Goal: Task Accomplishment & Management: Manage account settings

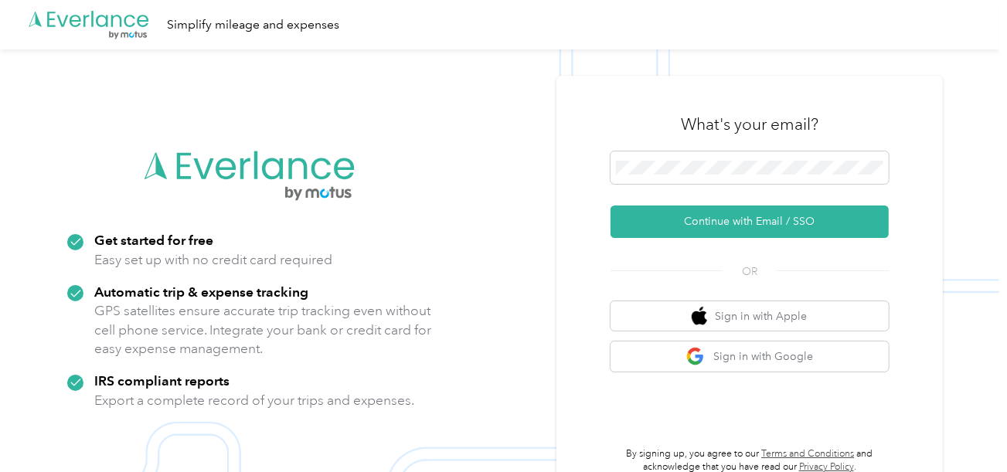
drag, startPoint x: 699, startPoint y: 232, endPoint x: 281, endPoint y: 44, distance: 459.1
click at [699, 231] on button "Continue with Email / SSO" at bounding box center [750, 222] width 278 height 32
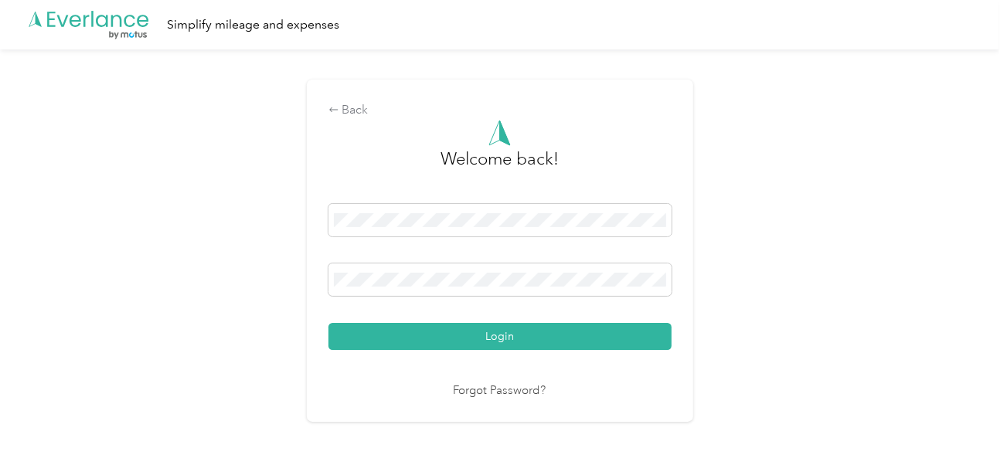
drag, startPoint x: 508, startPoint y: 353, endPoint x: 657, endPoint y: 315, distance: 153.9
click at [512, 352] on div "Welcome back! Login Forgot Password?" at bounding box center [499, 260] width 343 height 281
click at [658, 315] on div "Login" at bounding box center [499, 277] width 343 height 146
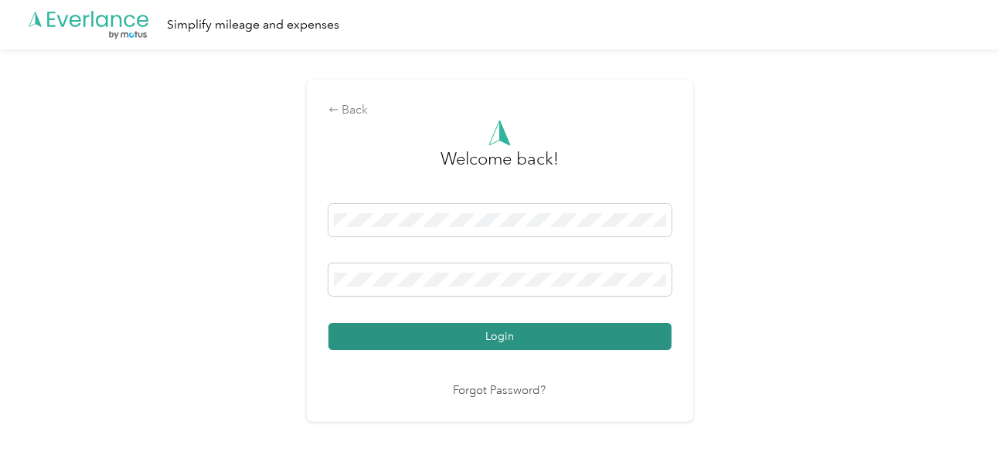
click at [637, 330] on button "Login" at bounding box center [499, 336] width 343 height 27
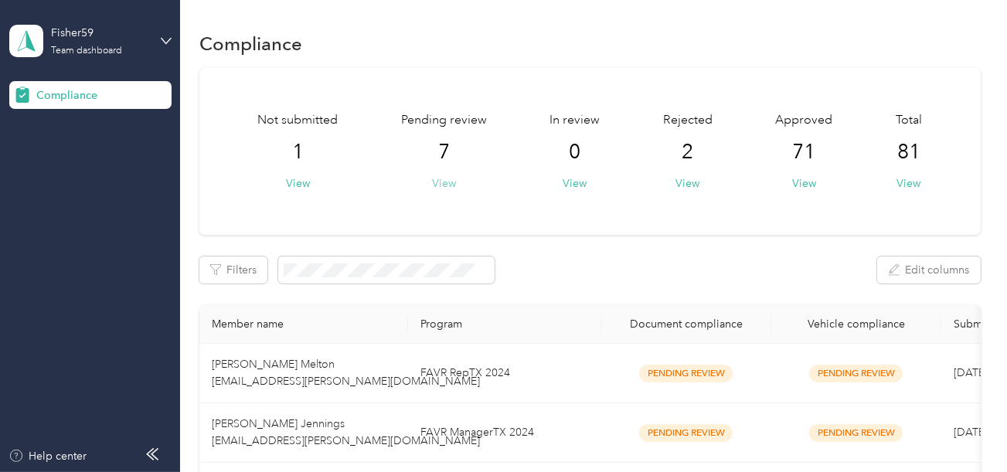
click at [443, 179] on button "View" at bounding box center [444, 183] width 24 height 16
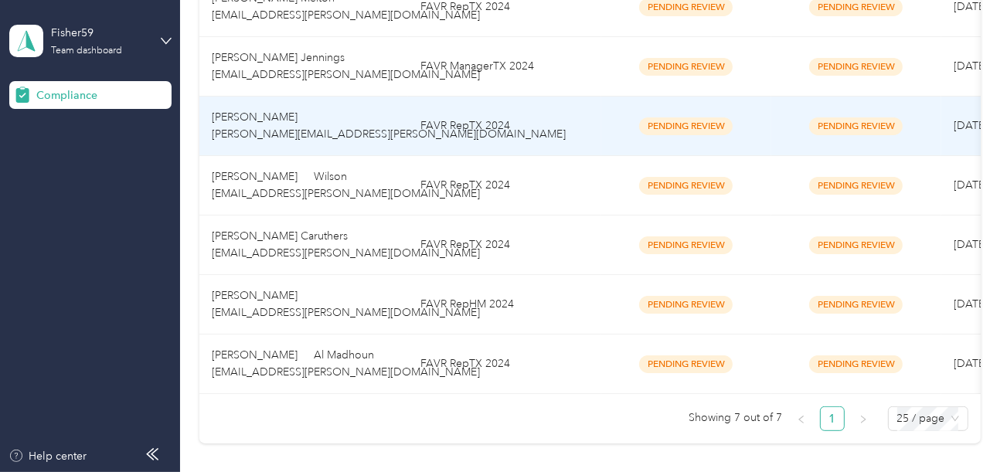
scroll to position [506, 0]
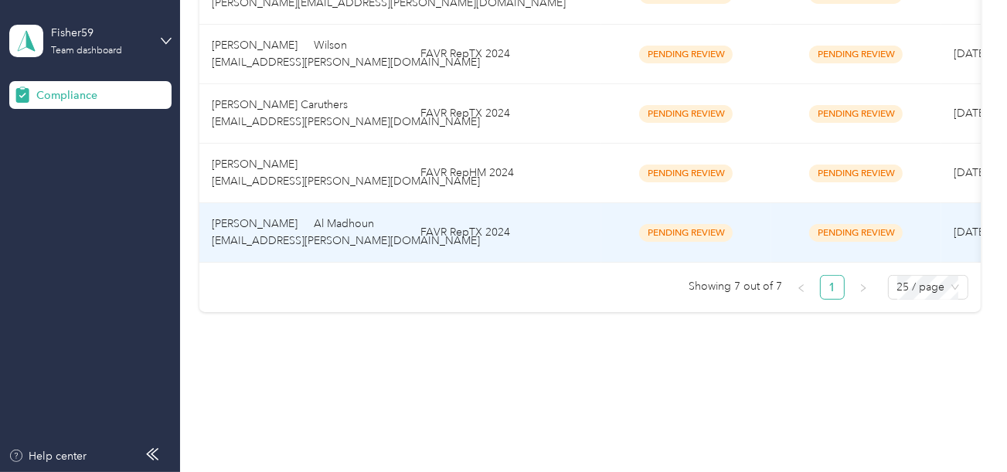
click at [509, 215] on td "FAVR RepTX 2024" at bounding box center [504, 233] width 193 height 60
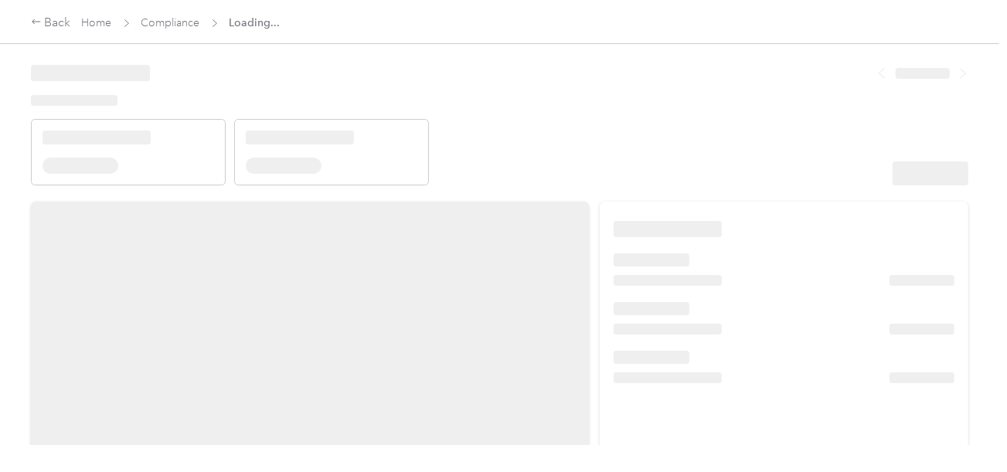
click at [663, 160] on header at bounding box center [500, 119] width 938 height 131
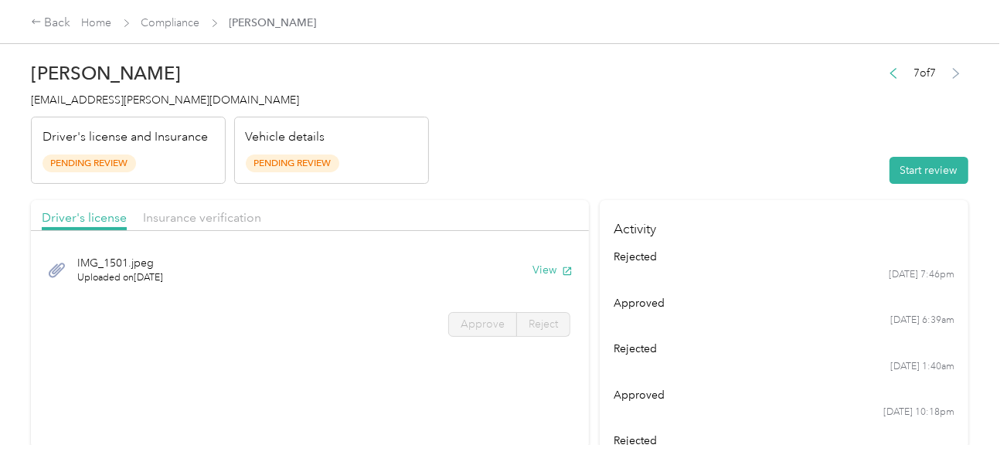
drag, startPoint x: 707, startPoint y: 132, endPoint x: 795, endPoint y: 165, distance: 94.2
click at [710, 134] on header "[PERSON_NAME] Al Madhoun [EMAIL_ADDRESS][PERSON_NAME][DOMAIN_NAME] Driver's lic…" at bounding box center [500, 119] width 938 height 130
click at [890, 176] on button "Start review" at bounding box center [929, 170] width 79 height 27
click at [757, 124] on header "[PERSON_NAME] Al Madhoun [EMAIL_ADDRESS][PERSON_NAME][DOMAIN_NAME] Driver's lic…" at bounding box center [500, 119] width 938 height 130
click at [543, 268] on button "View" at bounding box center [553, 270] width 40 height 16
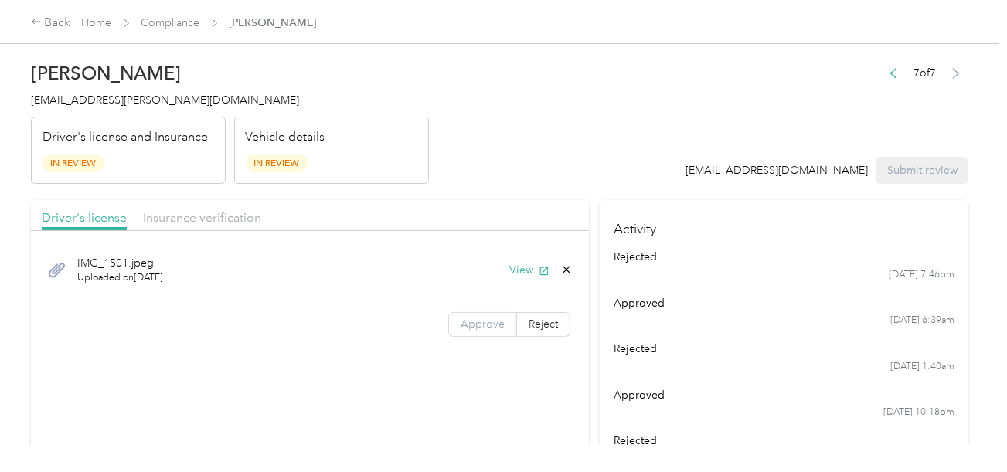
drag, startPoint x: 469, startPoint y: 328, endPoint x: 480, endPoint y: 324, distance: 11.8
click at [470, 328] on span "Approve" at bounding box center [483, 324] width 44 height 13
drag, startPoint x: 480, startPoint y: 324, endPoint x: 686, endPoint y: 307, distance: 206.3
click at [481, 323] on span "Approve" at bounding box center [483, 324] width 44 height 13
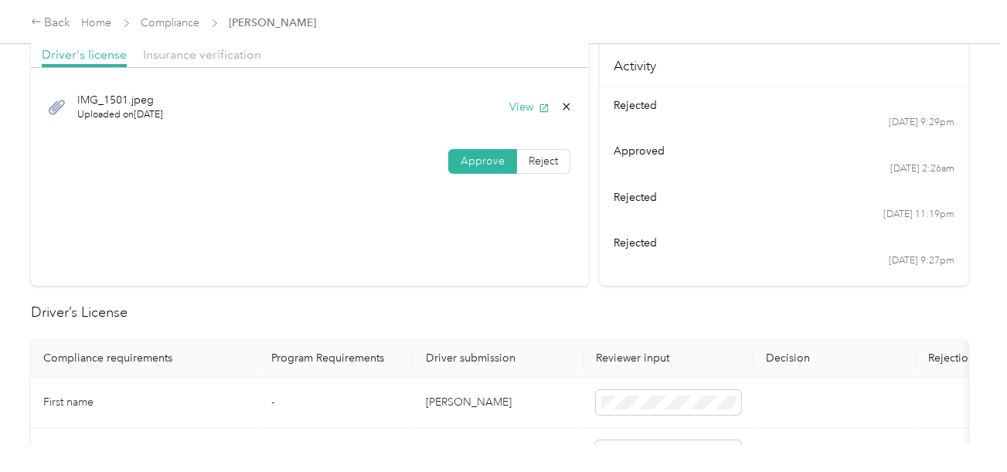
scroll to position [386, 0]
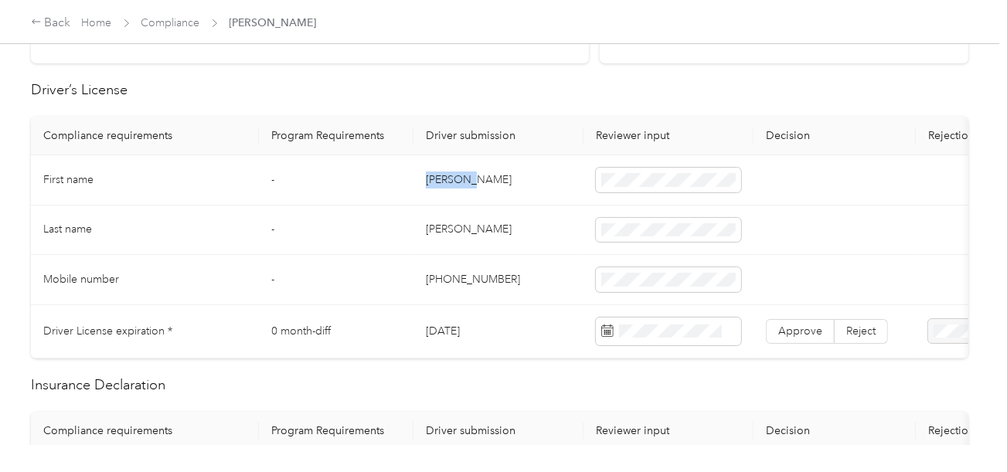
copy td "[PERSON_NAME]"
drag, startPoint x: 425, startPoint y: 182, endPoint x: 589, endPoint y: 182, distance: 163.9
click at [486, 182] on td "[PERSON_NAME]" at bounding box center [498, 180] width 170 height 50
copy td "Al Madh"
drag, startPoint x: 414, startPoint y: 225, endPoint x: 536, endPoint y: 230, distance: 122.2
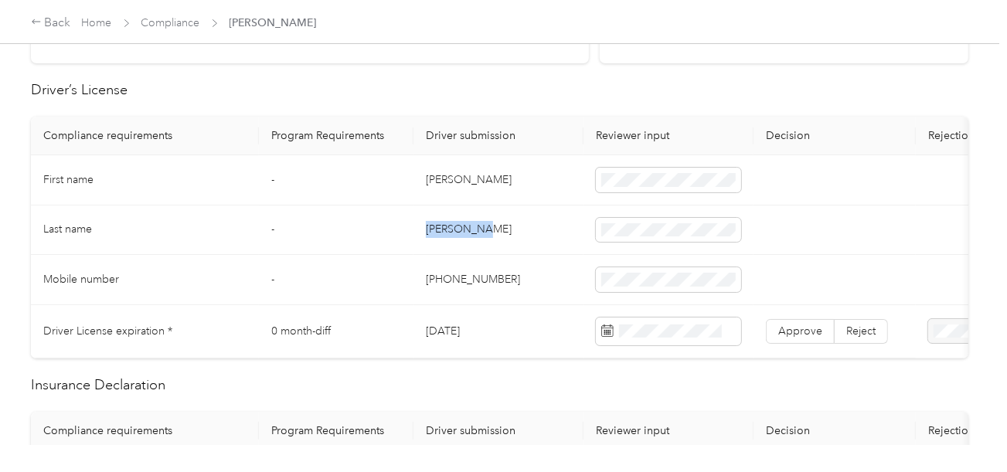
click at [523, 230] on td "[PERSON_NAME]" at bounding box center [498, 231] width 170 height 50
copy td "[PERSON_NAME]"
click at [524, 258] on td "[PHONE_NUMBER]" at bounding box center [498, 280] width 170 height 50
click at [670, 336] on span at bounding box center [668, 332] width 145 height 28
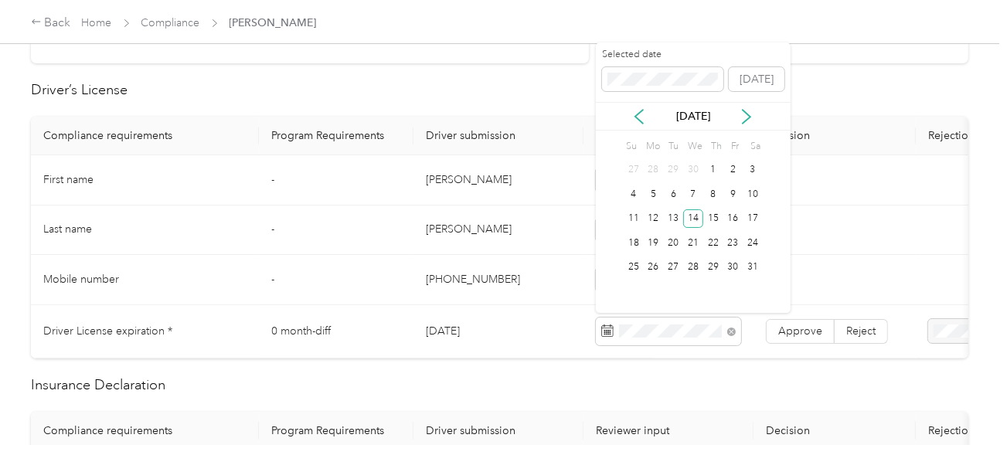
click at [703, 231] on div "22" at bounding box center [713, 243] width 20 height 25
click at [696, 216] on div "14" at bounding box center [693, 218] width 20 height 19
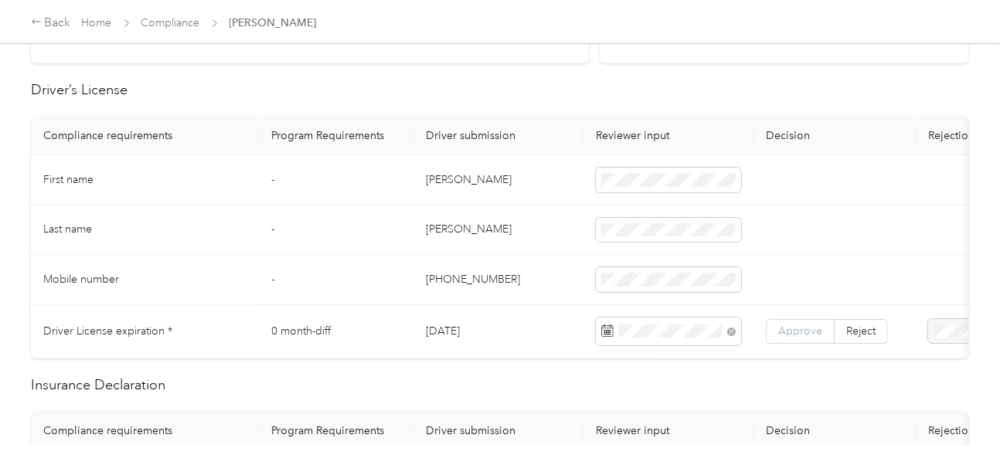
click at [778, 315] on td "Approve Reject" at bounding box center [835, 331] width 162 height 53
click at [784, 325] on span "Approve" at bounding box center [800, 331] width 44 height 13
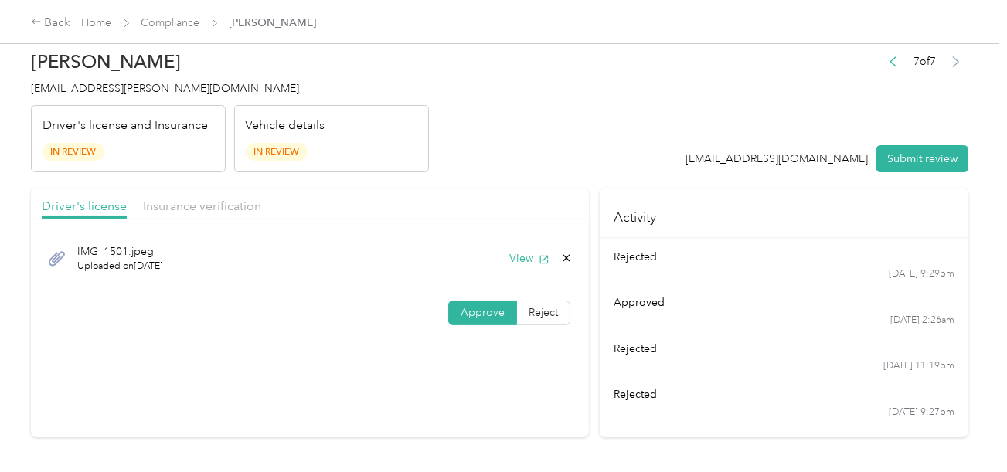
scroll to position [0, 0]
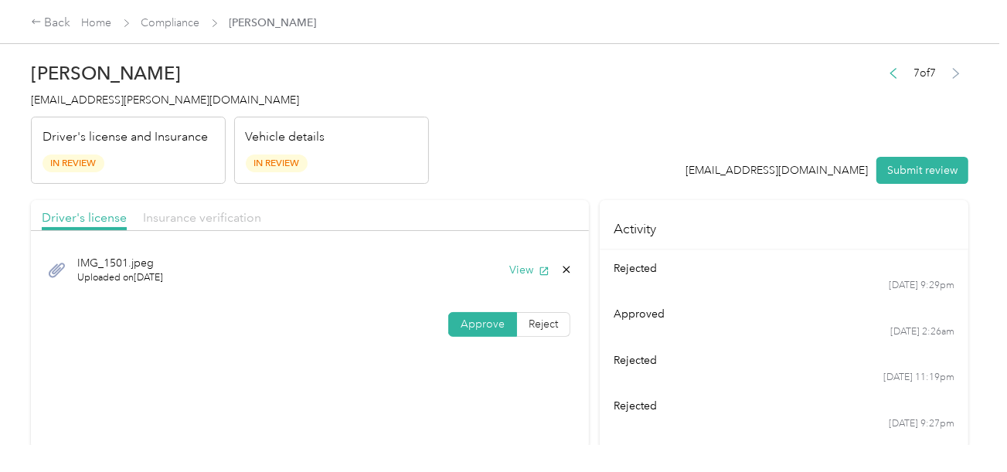
click at [147, 223] on span "Insurance verification" at bounding box center [202, 217] width 118 height 15
click at [237, 209] on div "Insurance verification" at bounding box center [202, 218] width 118 height 19
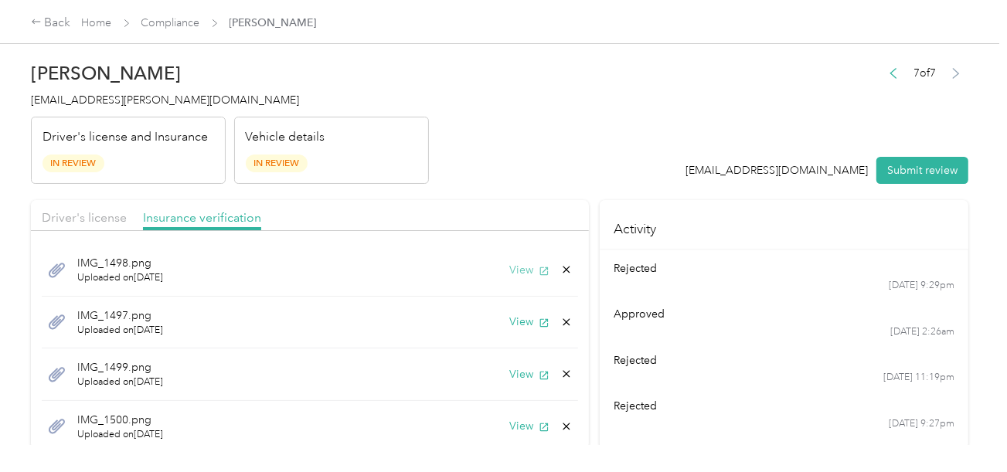
click at [520, 273] on button "View" at bounding box center [529, 270] width 40 height 16
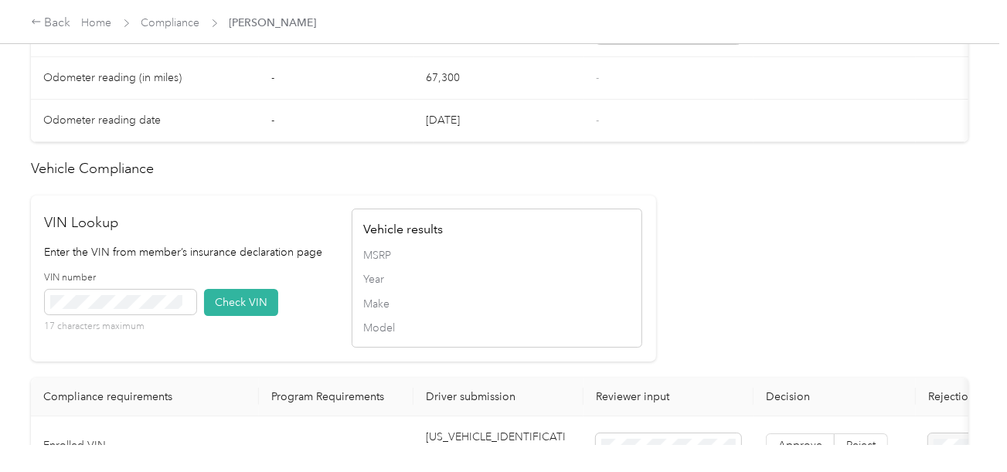
scroll to position [1159, 0]
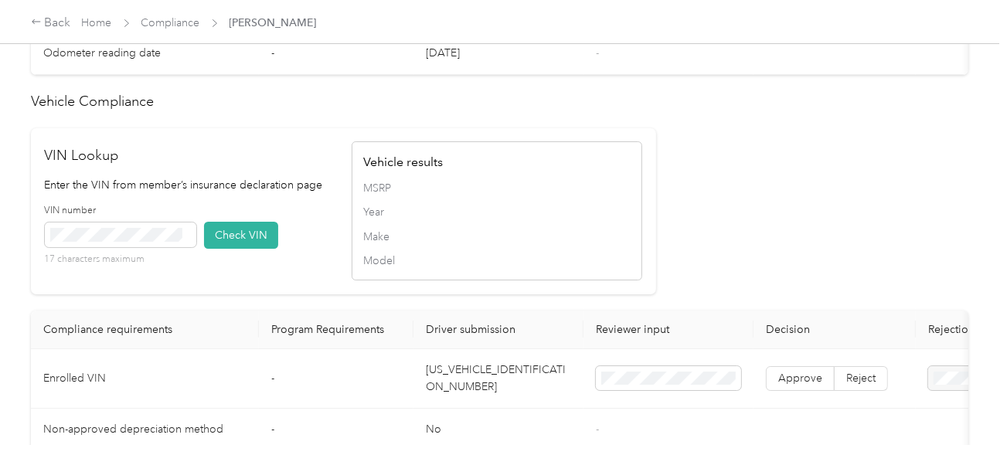
click at [500, 395] on td "[US_VEHICLE_IDENTIFICATION_NUMBER]" at bounding box center [498, 379] width 170 height 60
copy td "[US_VEHICLE_IDENTIFICATION_NUMBER]"
drag, startPoint x: 226, startPoint y: 248, endPoint x: 410, endPoint y: 250, distance: 183.2
click at [227, 248] on button "Check VIN" at bounding box center [241, 235] width 74 height 27
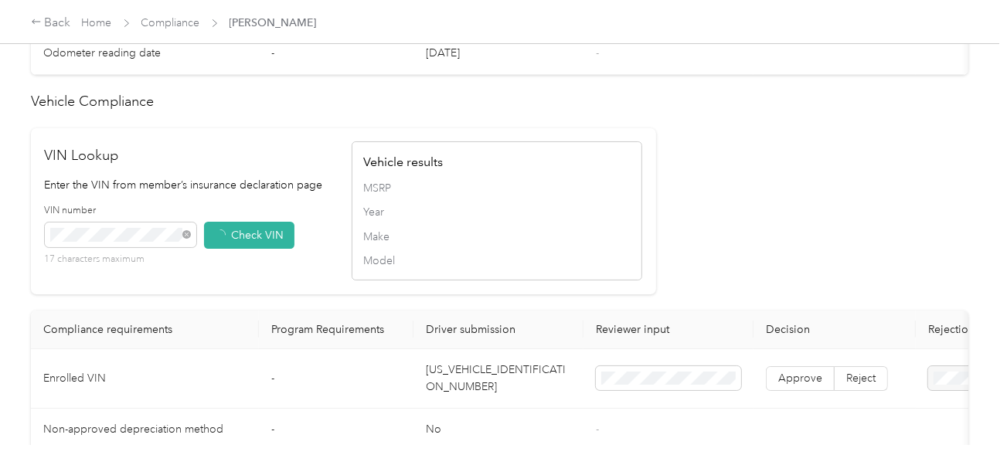
drag, startPoint x: 660, startPoint y: 217, endPoint x: 710, endPoint y: 294, distance: 91.1
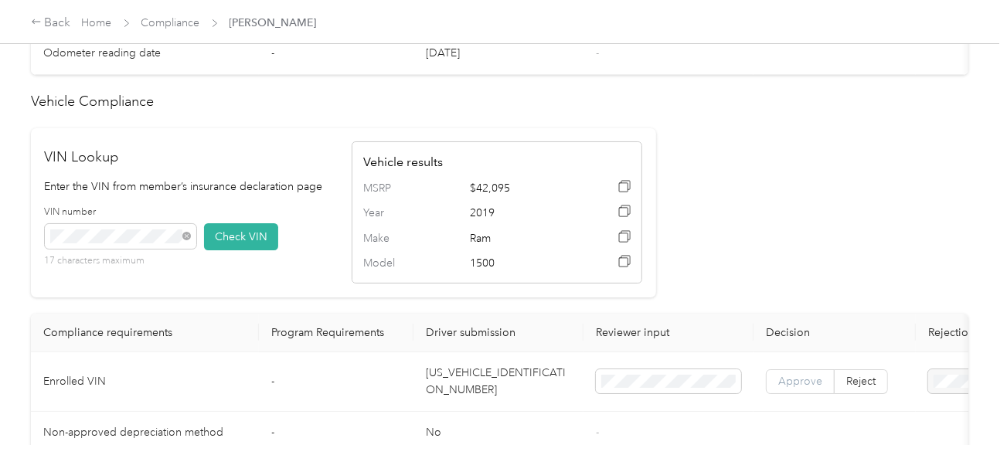
drag, startPoint x: 732, startPoint y: 379, endPoint x: 785, endPoint y: 397, distance: 56.5
click at [732, 380] on td at bounding box center [669, 382] width 170 height 60
click at [785, 388] on span "Approve" at bounding box center [800, 381] width 44 height 13
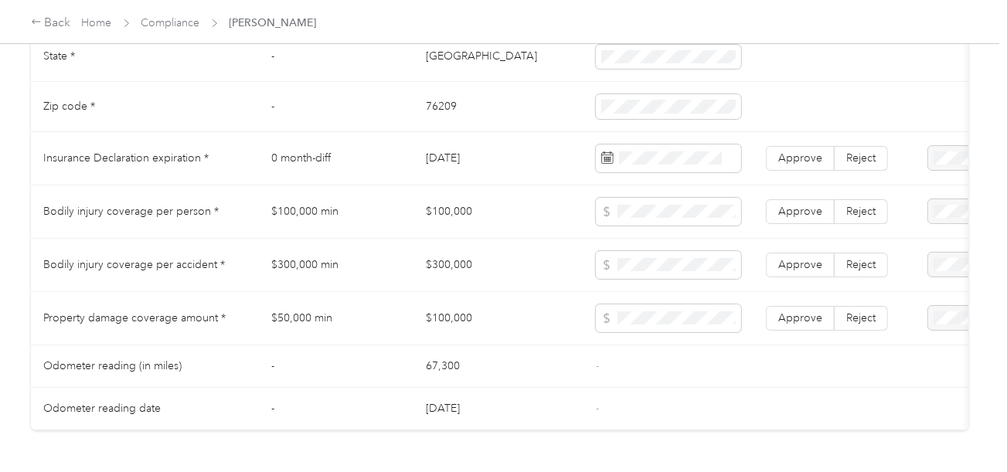
scroll to position [773, 0]
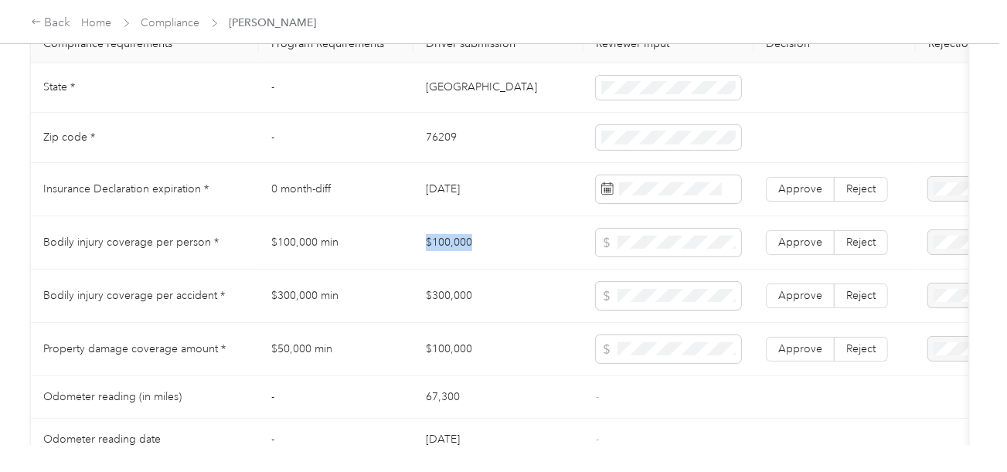
copy td "$100,000"
drag, startPoint x: 419, startPoint y: 271, endPoint x: 639, endPoint y: 271, distance: 220.3
click at [526, 270] on td "$100,000" at bounding box center [498, 242] width 170 height 53
click at [672, 257] on span at bounding box center [668, 243] width 145 height 28
copy tr "$30"
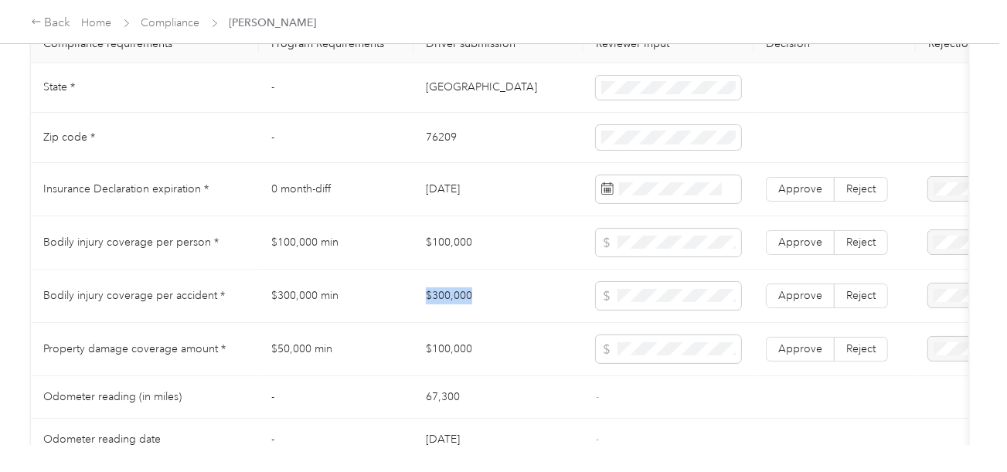
copy tr "$300,000"
drag, startPoint x: 377, startPoint y: 305, endPoint x: 608, endPoint y: 301, distance: 231.1
click at [533, 301] on tr "Bodily injury coverage per accident * $300,000 min $300,000 Approve Reject" at bounding box center [576, 296] width 1090 height 53
copy td "$100,000"
drag, startPoint x: 423, startPoint y: 352, endPoint x: 608, endPoint y: 354, distance: 185.5
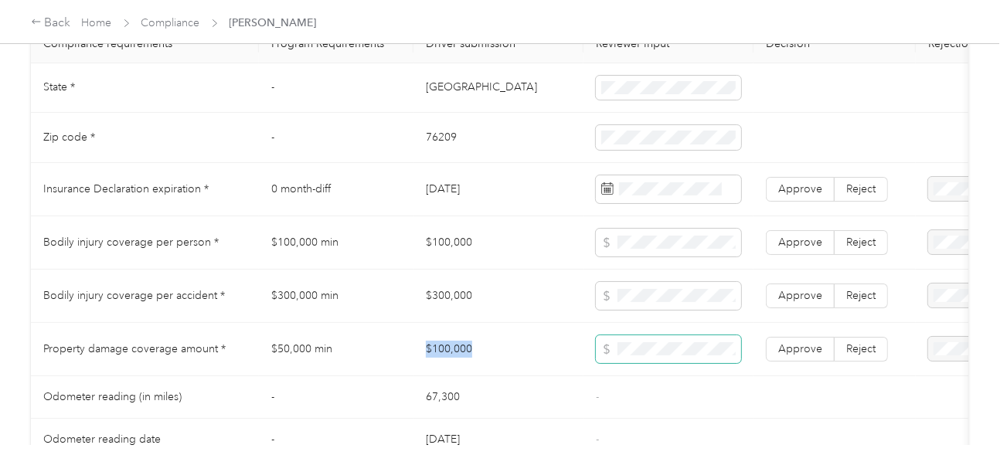
click at [514, 354] on td "$100,000" at bounding box center [498, 349] width 170 height 53
drag, startPoint x: 643, startPoint y: 385, endPoint x: 835, endPoint y: 347, distance: 196.1
click at [664, 383] on td "-" at bounding box center [669, 397] width 170 height 43
click at [835, 347] on label "Reject" at bounding box center [861, 349] width 53 height 25
click at [801, 299] on span "Approve" at bounding box center [800, 295] width 44 height 13
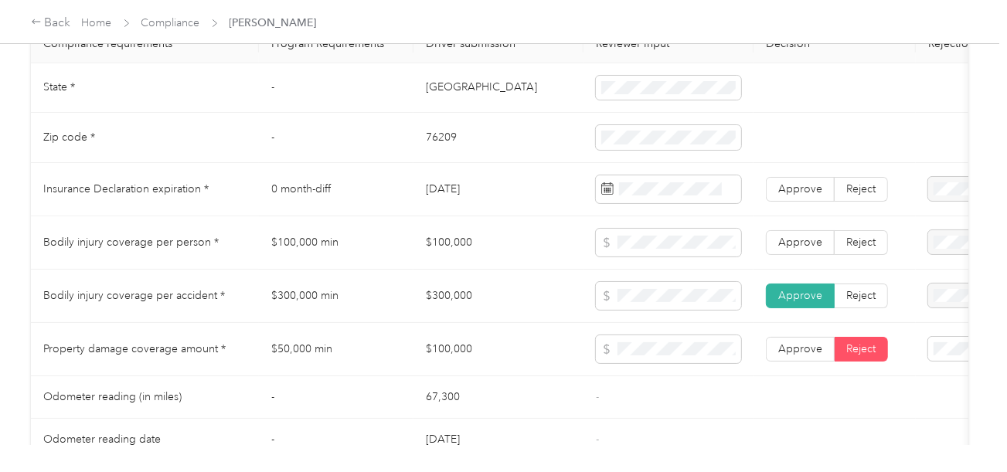
click at [804, 249] on span "Approve" at bounding box center [800, 242] width 44 height 13
drag, startPoint x: 800, startPoint y: 347, endPoint x: 804, endPoint y: 363, distance: 16.7
click at [800, 348] on label "Approve" at bounding box center [800, 349] width 69 height 25
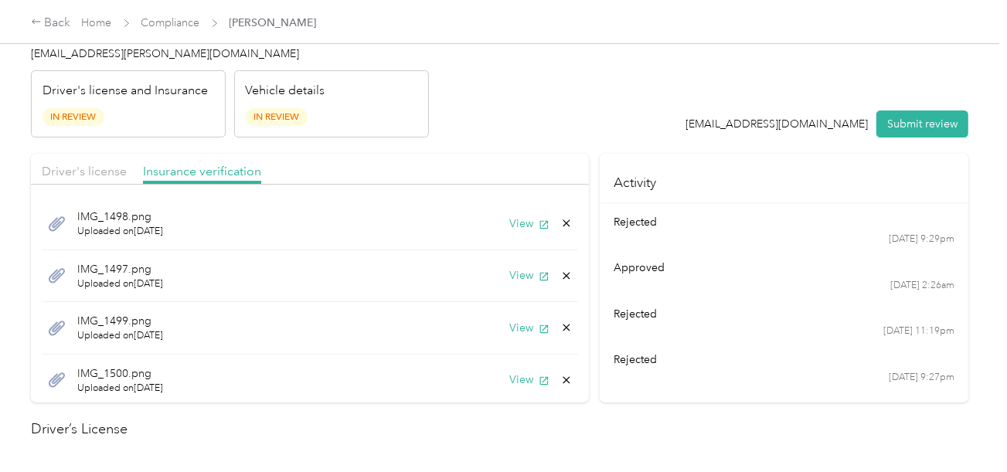
scroll to position [0, 0]
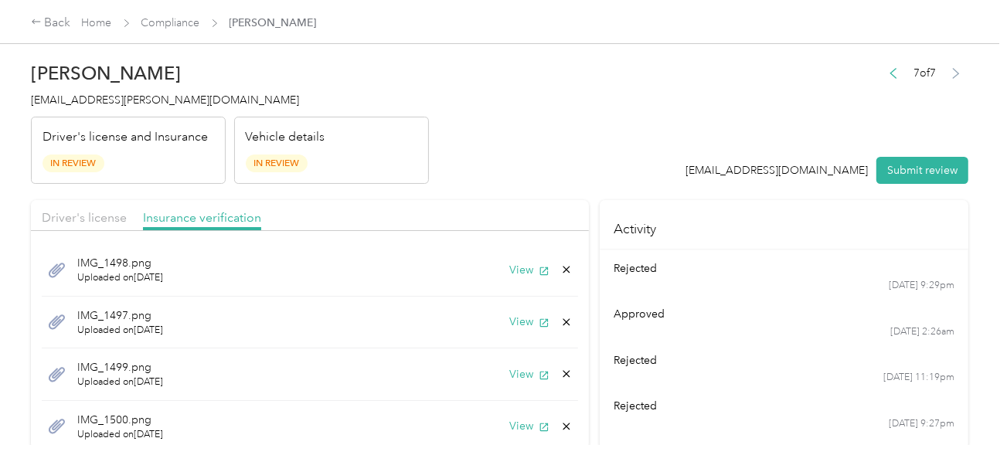
click at [505, 258] on div "IMG_1498.png Uploaded on [DATE] View" at bounding box center [310, 270] width 536 height 53
click at [509, 265] on button "View" at bounding box center [529, 270] width 40 height 16
click at [509, 315] on button "View" at bounding box center [529, 322] width 40 height 16
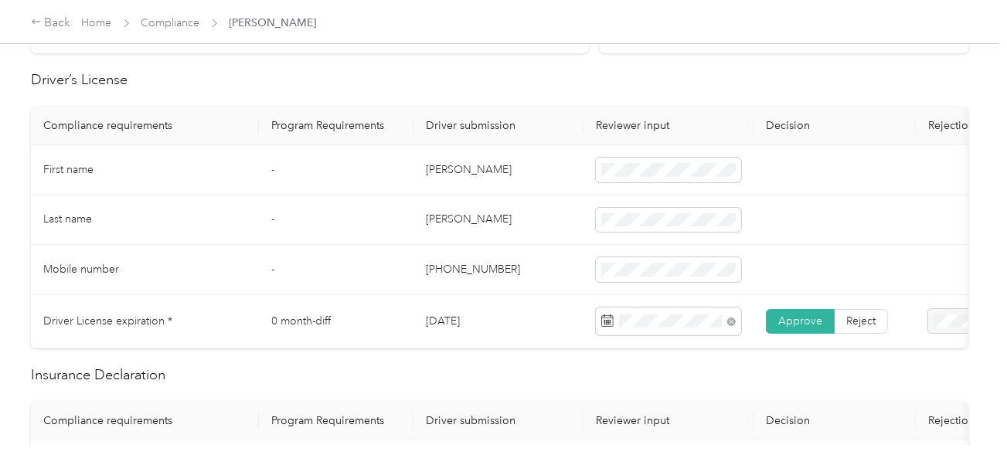
scroll to position [541, 0]
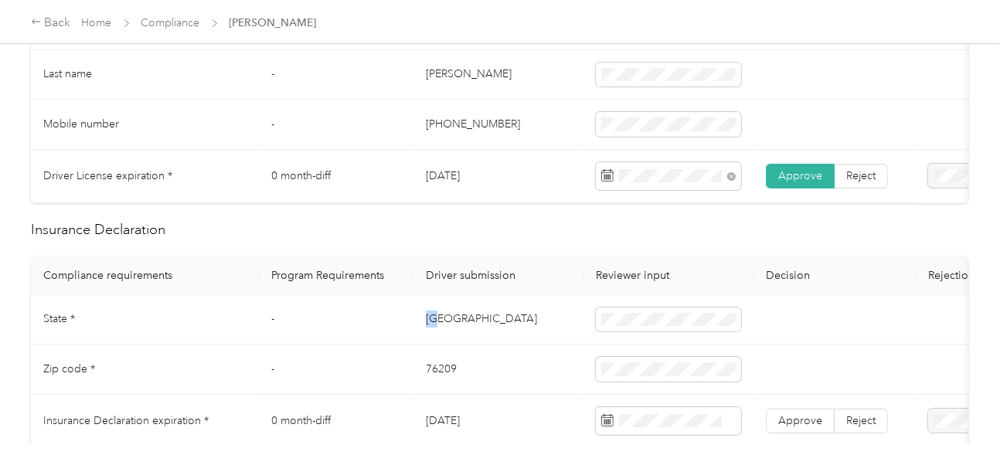
copy td "[GEOGRAPHIC_DATA]"
drag, startPoint x: 414, startPoint y: 328, endPoint x: 594, endPoint y: 325, distance: 180.1
click at [473, 330] on td "[GEOGRAPHIC_DATA]" at bounding box center [498, 320] width 170 height 50
click at [652, 320] on span at bounding box center [668, 320] width 145 height 25
click at [437, 374] on td "76209" at bounding box center [498, 370] width 170 height 50
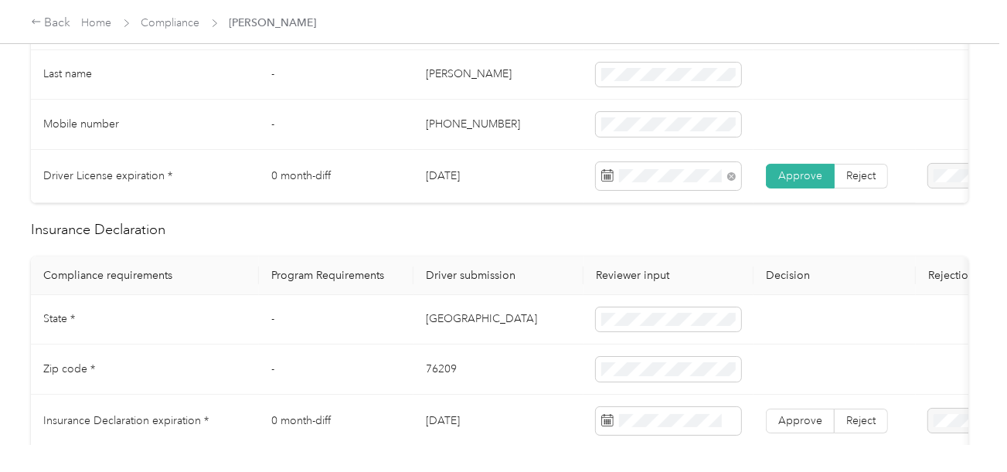
click at [437, 374] on td "76209" at bounding box center [498, 370] width 170 height 50
copy td "76209"
drag, startPoint x: 437, startPoint y: 374, endPoint x: 522, endPoint y: 379, distance: 84.4
click at [439, 374] on td "76209" at bounding box center [498, 370] width 170 height 50
drag, startPoint x: 442, startPoint y: 388, endPoint x: 925, endPoint y: 400, distance: 483.2
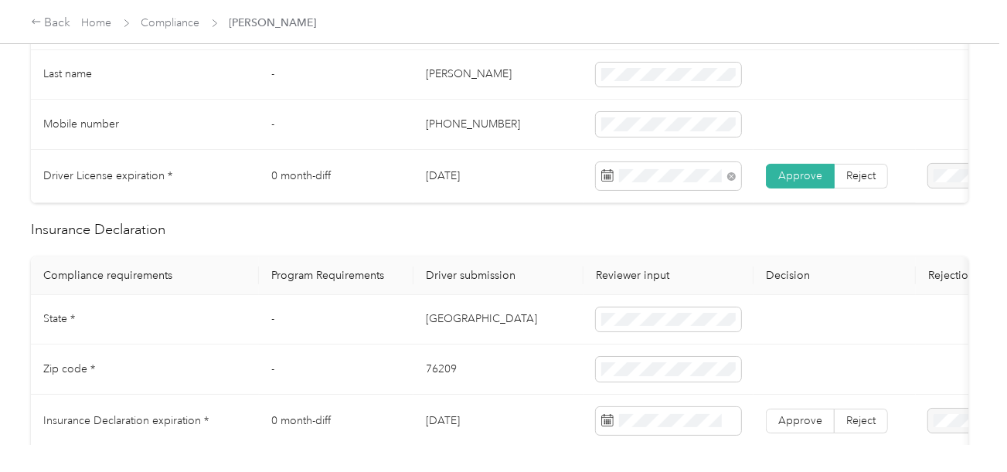
click at [449, 388] on td "76209" at bounding box center [498, 370] width 170 height 50
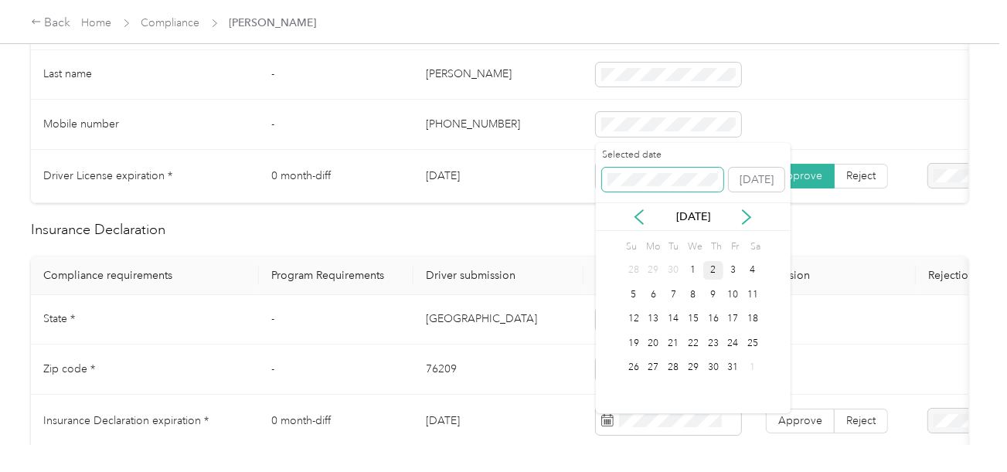
click at [628, 186] on span at bounding box center [663, 180] width 122 height 25
click at [676, 317] on div "17" at bounding box center [673, 319] width 20 height 19
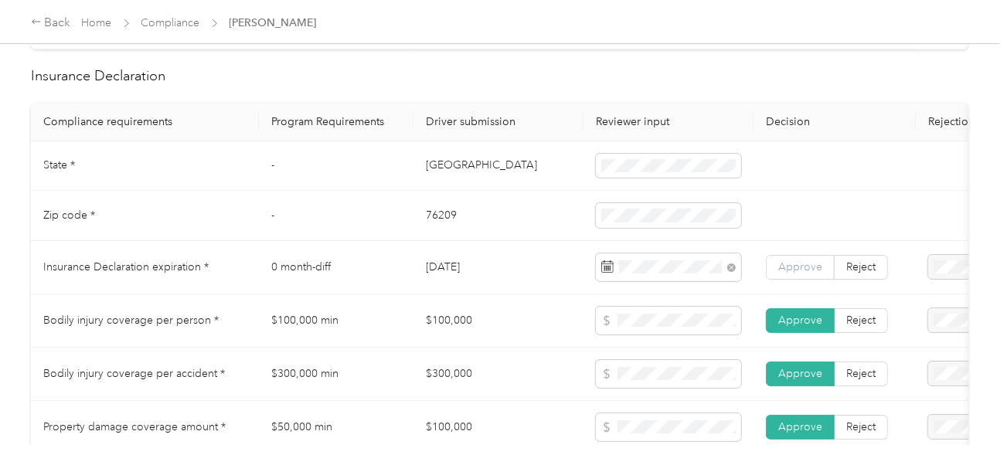
click at [810, 274] on span "Approve" at bounding box center [800, 266] width 44 height 13
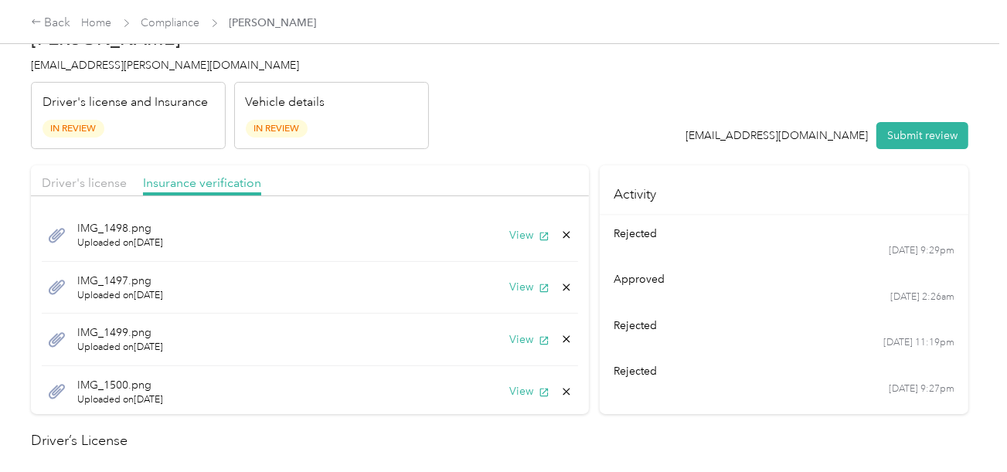
scroll to position [0, 0]
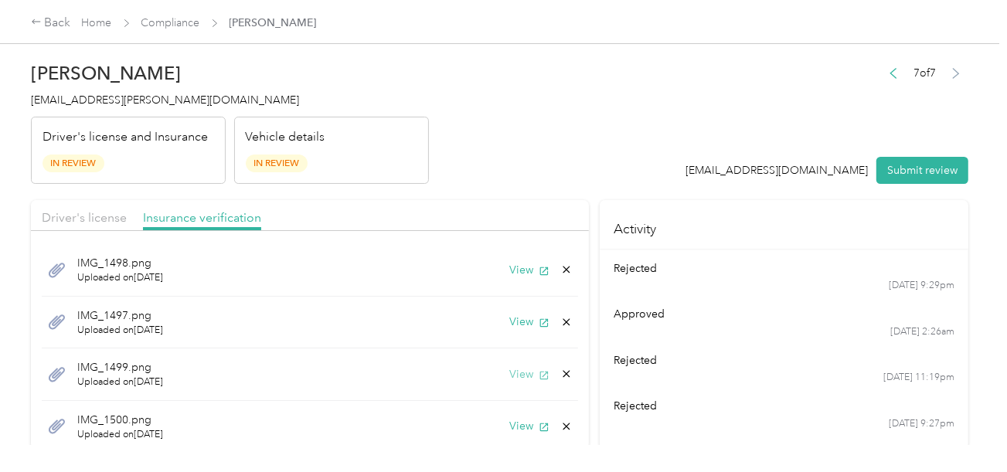
click at [511, 376] on button "View" at bounding box center [529, 374] width 40 height 16
drag, startPoint x: 556, startPoint y: 372, endPoint x: 542, endPoint y: 375, distance: 14.3
click at [560, 372] on icon at bounding box center [566, 374] width 12 height 12
click at [516, 379] on button "Yes" at bounding box center [514, 385] width 30 height 24
click at [516, 369] on button "View" at bounding box center [529, 374] width 40 height 16
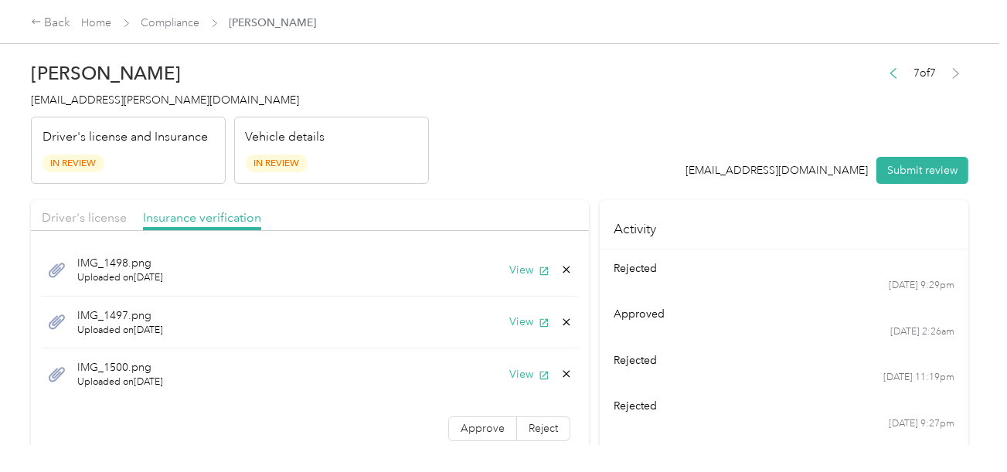
click at [552, 366] on div "View" at bounding box center [540, 374] width 63 height 16
drag, startPoint x: 556, startPoint y: 368, endPoint x: 544, endPoint y: 370, distance: 11.8
click at [560, 368] on icon at bounding box center [566, 374] width 12 height 12
click at [516, 380] on button "Yes" at bounding box center [514, 384] width 30 height 25
click at [475, 380] on span "Approve" at bounding box center [483, 375] width 44 height 13
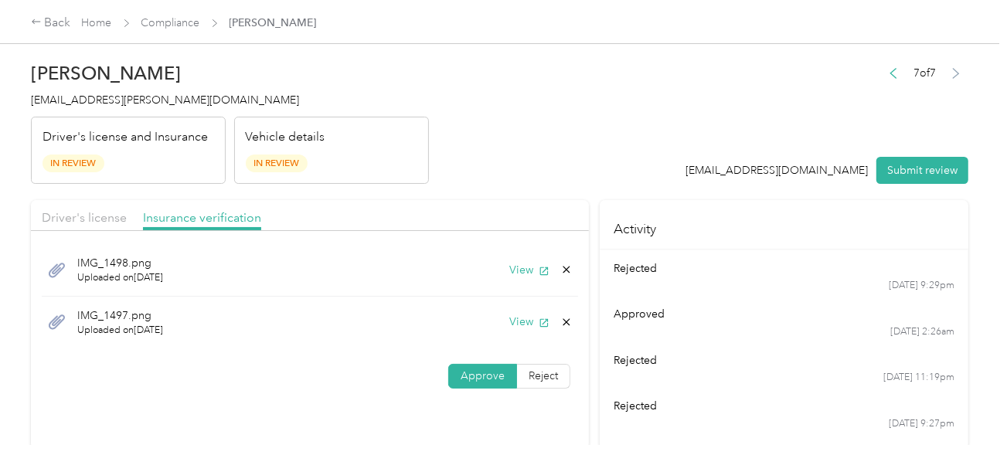
drag, startPoint x: 115, startPoint y: 213, endPoint x: 526, endPoint y: 143, distance: 417.0
click at [110, 215] on span "Driver's license" at bounding box center [84, 217] width 85 height 15
click at [549, 138] on header "[PERSON_NAME] Al Madhoun [EMAIL_ADDRESS][PERSON_NAME][DOMAIN_NAME] Driver's lic…" at bounding box center [500, 119] width 938 height 130
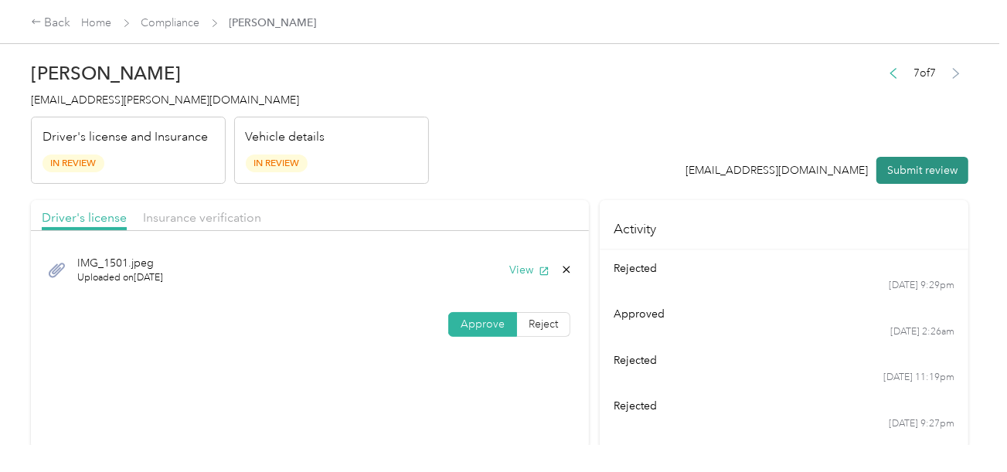
click at [930, 165] on button "Submit review" at bounding box center [922, 170] width 92 height 27
drag, startPoint x: 635, startPoint y: 126, endPoint x: 583, endPoint y: 127, distance: 51.8
click at [633, 126] on header "[PERSON_NAME] Al Madhoun [EMAIL_ADDRESS][PERSON_NAME][DOMAIN_NAME] Driver's lic…" at bounding box center [500, 119] width 938 height 130
click at [122, 96] on span "[EMAIL_ADDRESS][PERSON_NAME][DOMAIN_NAME]" at bounding box center [165, 100] width 268 height 13
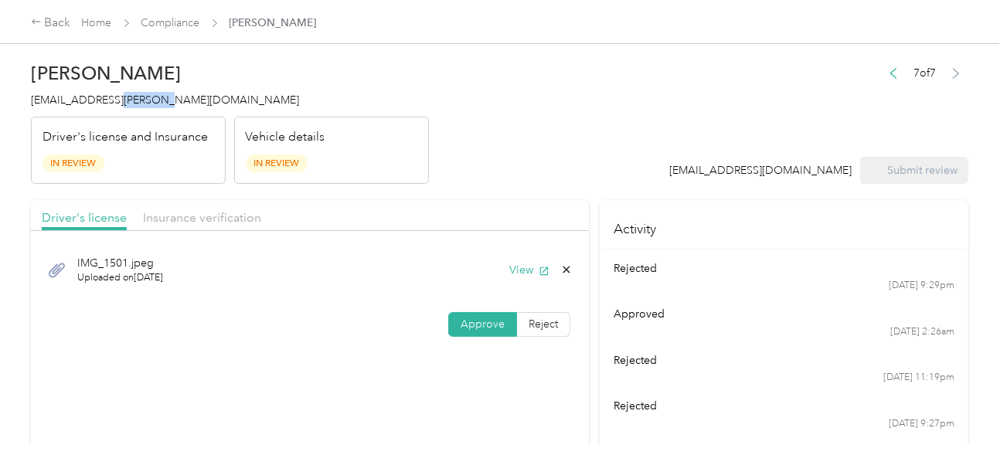
click at [122, 96] on span "[EMAIL_ADDRESS][PERSON_NAME][DOMAIN_NAME]" at bounding box center [165, 100] width 268 height 13
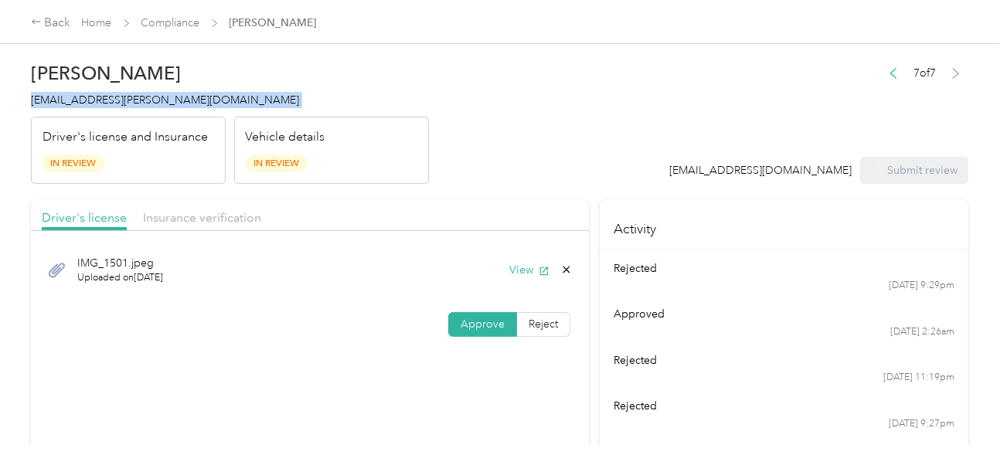
click at [122, 96] on span "[EMAIL_ADDRESS][PERSON_NAME][DOMAIN_NAME]" at bounding box center [165, 100] width 268 height 13
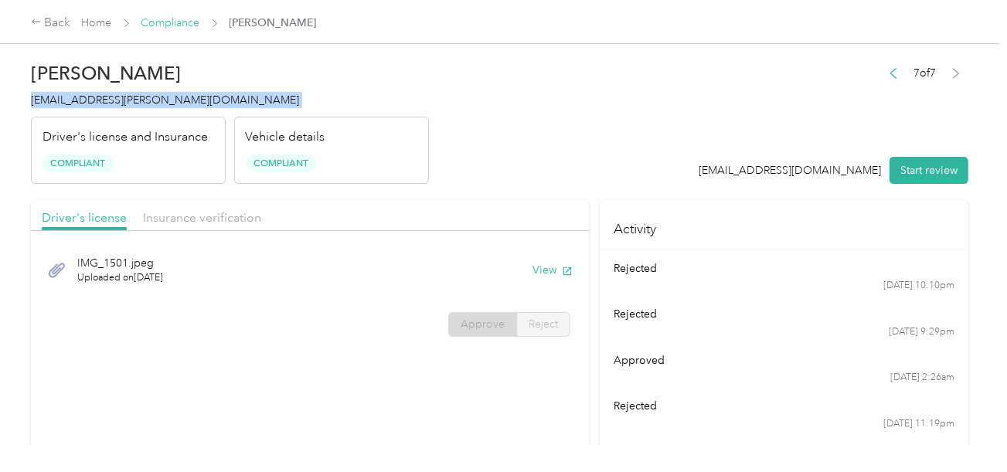
click at [181, 22] on link "Compliance" at bounding box center [170, 22] width 59 height 13
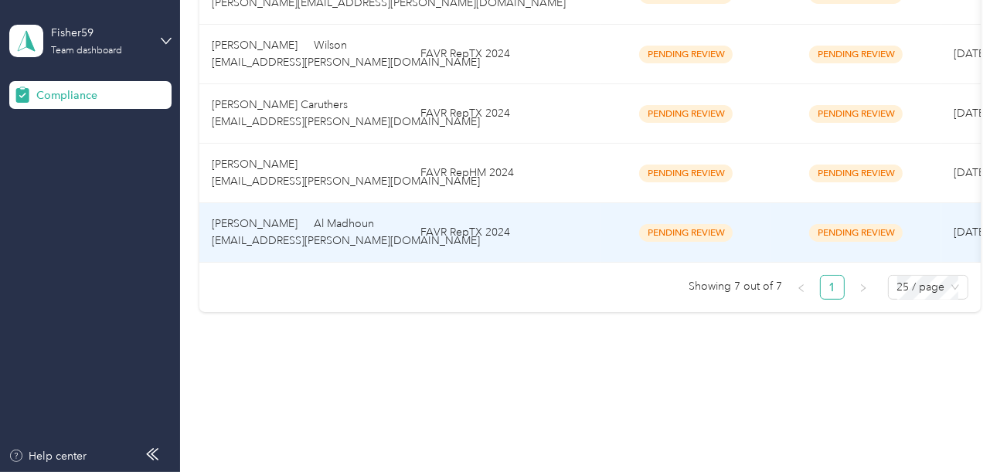
scroll to position [447, 0]
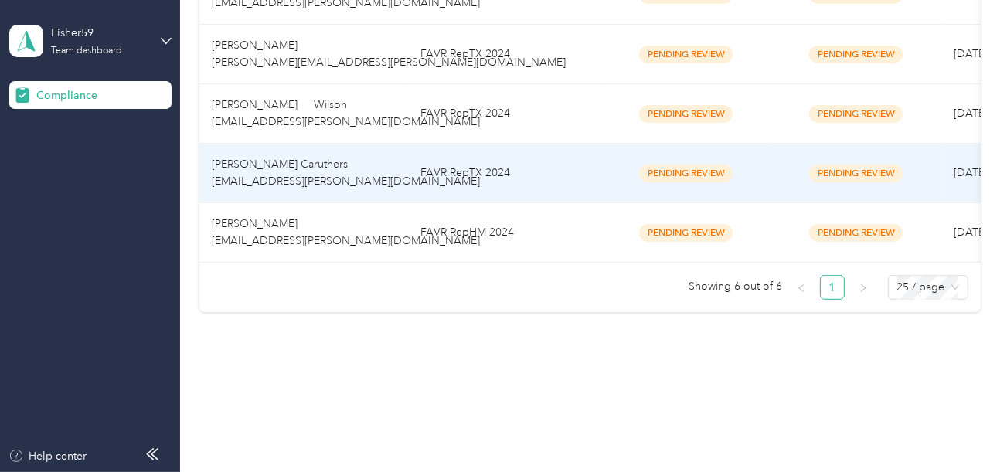
click at [501, 144] on td "FAVR RepTX 2024" at bounding box center [504, 174] width 193 height 60
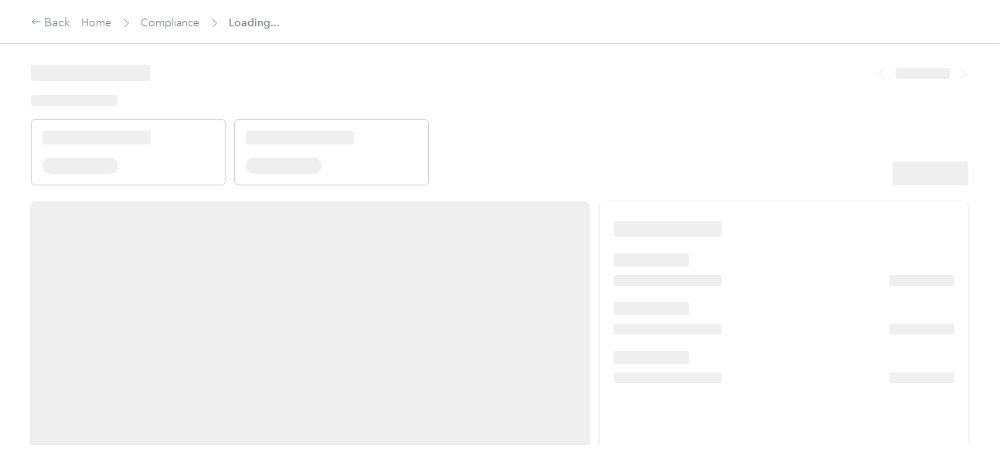
click at [757, 136] on header at bounding box center [500, 119] width 938 height 131
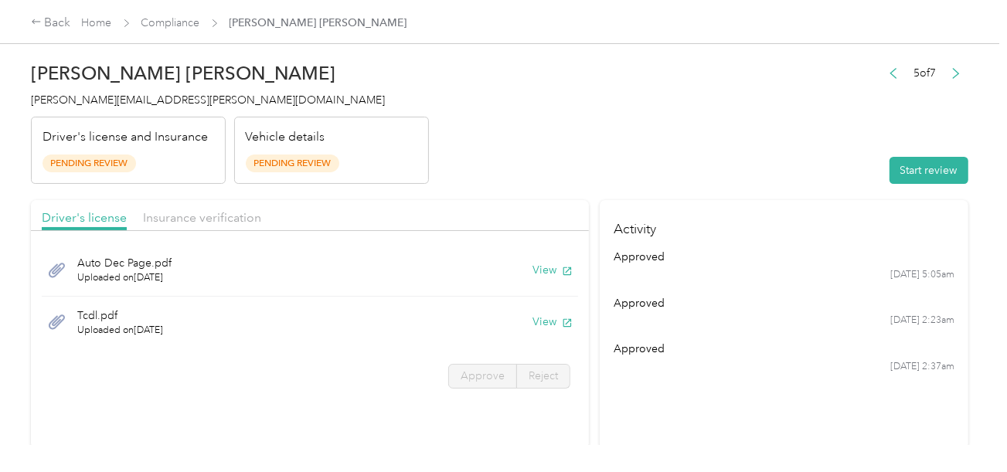
click at [703, 181] on header "[PERSON_NAME] Caruthers [EMAIL_ADDRESS][PERSON_NAME][DOMAIN_NAME] Driver's lice…" at bounding box center [500, 119] width 938 height 130
click at [869, 172] on header "[PERSON_NAME] Caruthers [EMAIL_ADDRESS][PERSON_NAME][DOMAIN_NAME] Driver's lice…" at bounding box center [500, 119] width 938 height 130
click at [925, 161] on button "Start review" at bounding box center [929, 170] width 79 height 27
click at [747, 123] on header "[PERSON_NAME] Caruthers [EMAIL_ADDRESS][PERSON_NAME][DOMAIN_NAME] Driver's lice…" at bounding box center [500, 119] width 938 height 130
click at [538, 271] on button "View" at bounding box center [553, 270] width 40 height 16
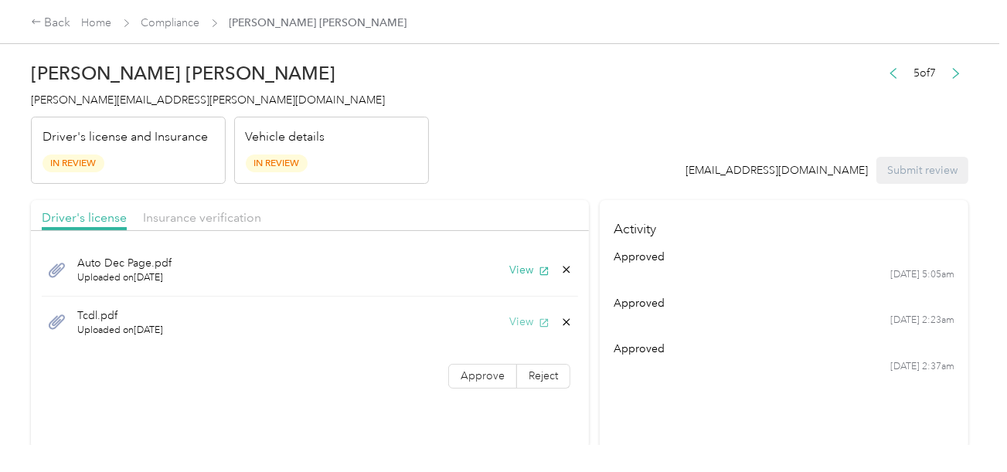
click at [519, 323] on button "View" at bounding box center [529, 322] width 40 height 16
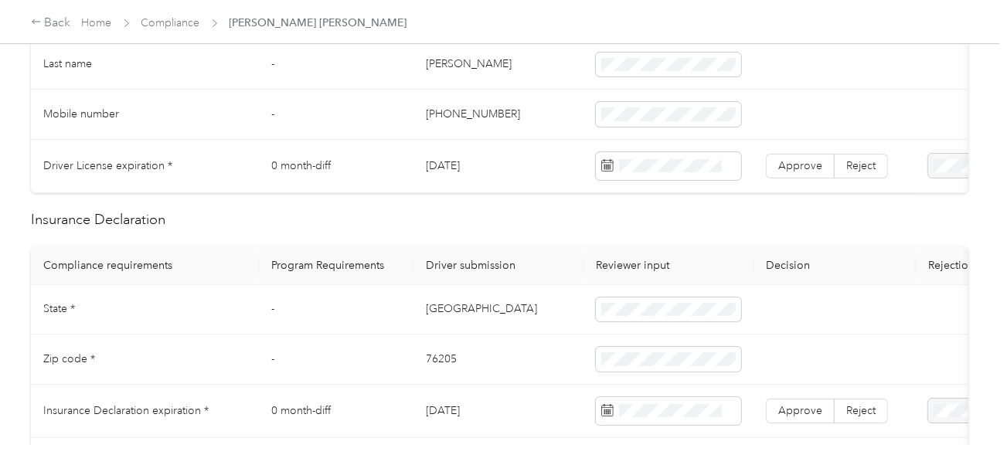
scroll to position [464, 0]
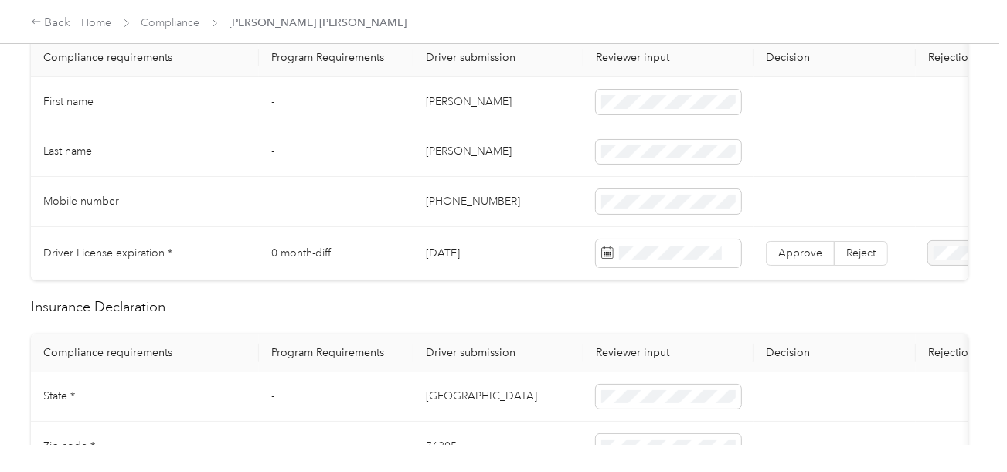
drag, startPoint x: 434, startPoint y: 100, endPoint x: 501, endPoint y: 100, distance: 66.5
click at [501, 100] on td "[PERSON_NAME]" at bounding box center [498, 102] width 170 height 50
click at [441, 124] on td "[PERSON_NAME]" at bounding box center [498, 102] width 170 height 50
click at [433, 94] on td "[PERSON_NAME]" at bounding box center [498, 102] width 170 height 50
drag, startPoint x: 424, startPoint y: 97, endPoint x: 548, endPoint y: 99, distance: 123.7
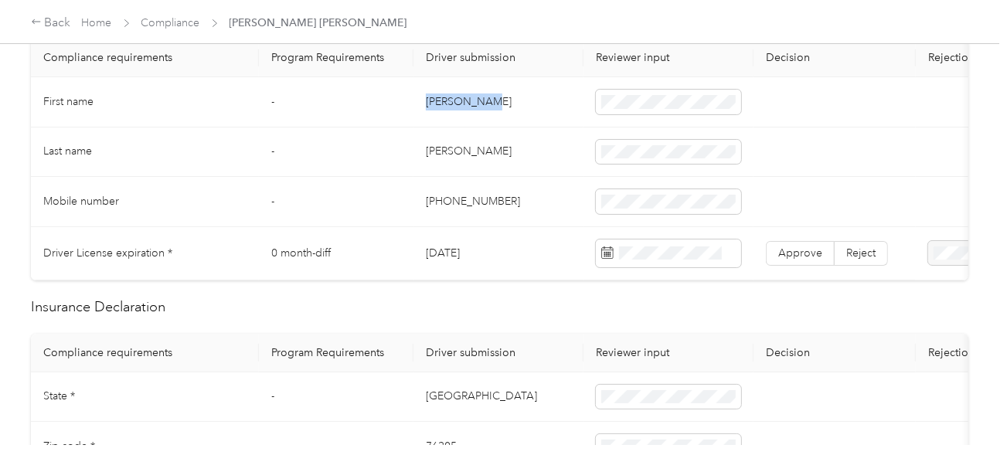
click at [526, 99] on td "[PERSON_NAME]" at bounding box center [498, 102] width 170 height 50
click at [448, 157] on td "[PERSON_NAME]" at bounding box center [498, 153] width 170 height 50
click at [659, 258] on span at bounding box center [668, 254] width 145 height 28
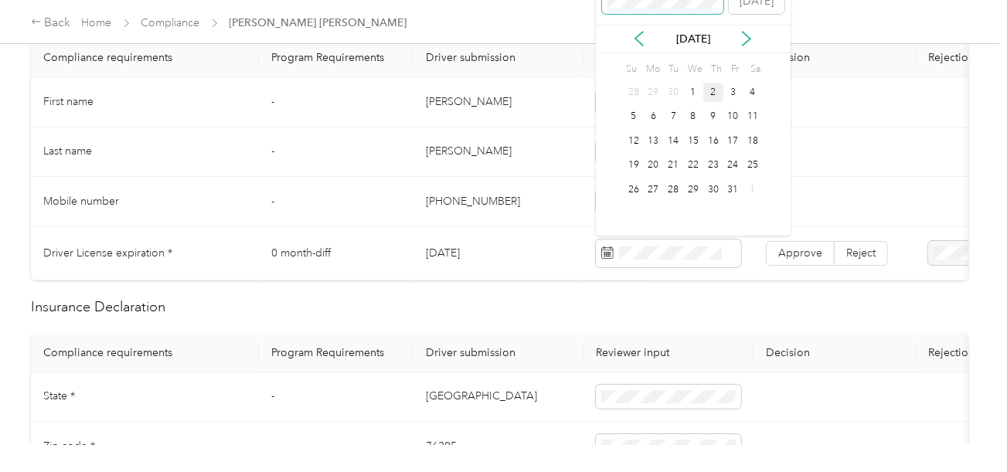
click at [637, 11] on span at bounding box center [663, 1] width 122 height 25
click at [674, 188] on div "25" at bounding box center [673, 189] width 20 height 19
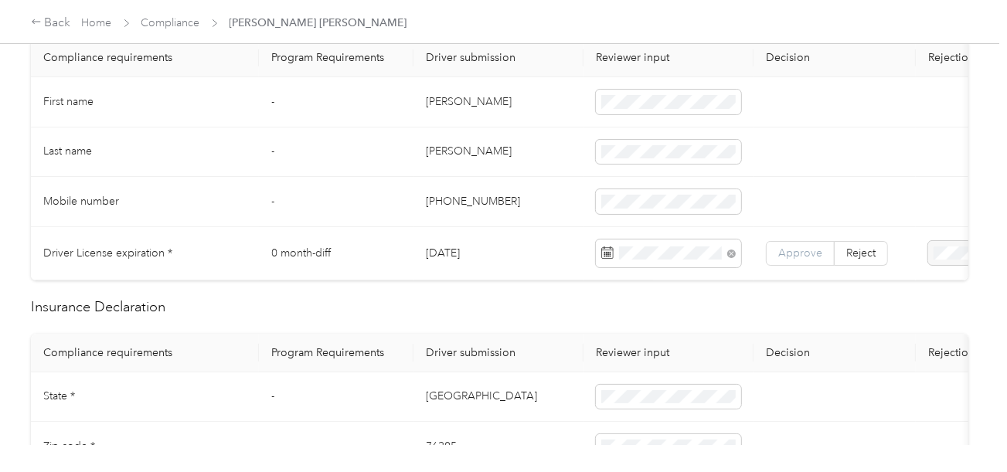
click at [784, 254] on span "Approve" at bounding box center [800, 253] width 44 height 13
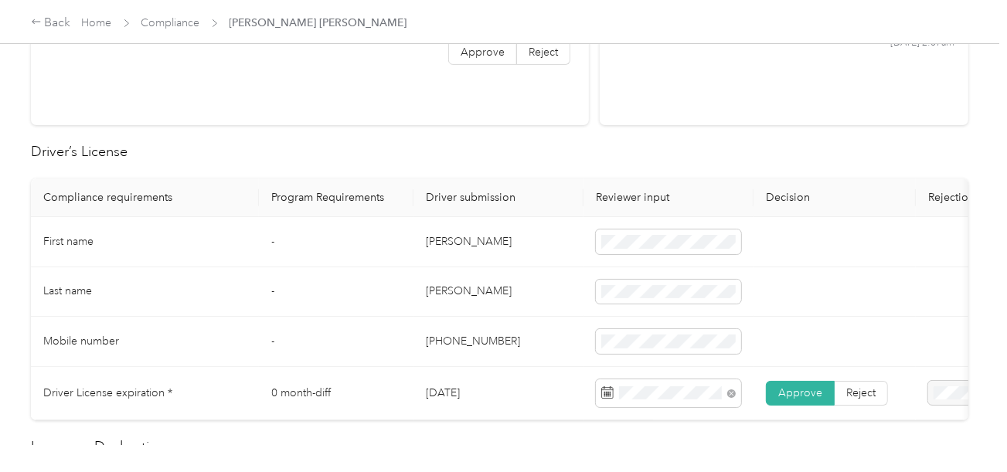
scroll to position [0, 0]
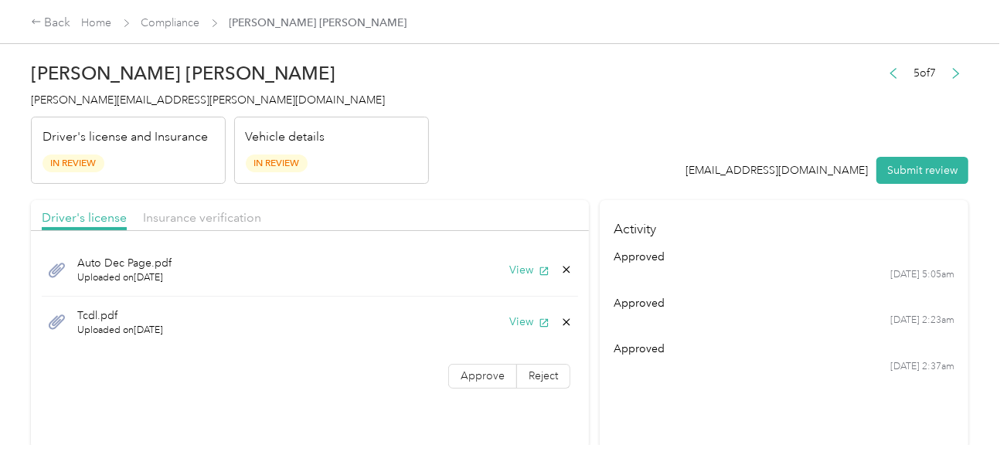
drag, startPoint x: 190, startPoint y: 228, endPoint x: 601, endPoint y: 208, distance: 411.7
click at [192, 228] on div "Driver's license Insurance verification" at bounding box center [310, 215] width 558 height 31
drag, startPoint x: 413, startPoint y: 163, endPoint x: 250, endPoint y: 213, distance: 170.4
click at [410, 166] on div "Vehicle details In Review" at bounding box center [331, 151] width 195 height 68
click at [243, 213] on span "Insurance verification" at bounding box center [202, 217] width 118 height 15
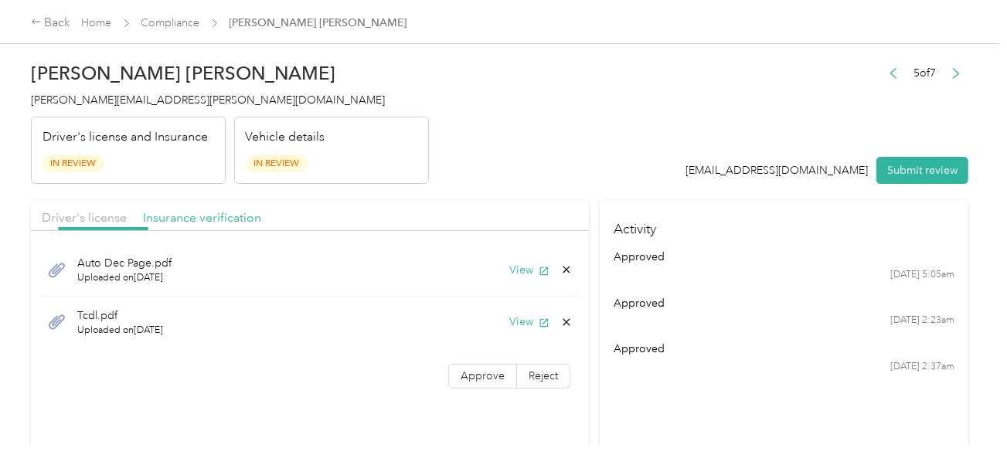
click at [543, 151] on header "[PERSON_NAME] Caruthers [EMAIL_ADDRESS][PERSON_NAME][DOMAIN_NAME] Driver's lice…" at bounding box center [500, 119] width 938 height 130
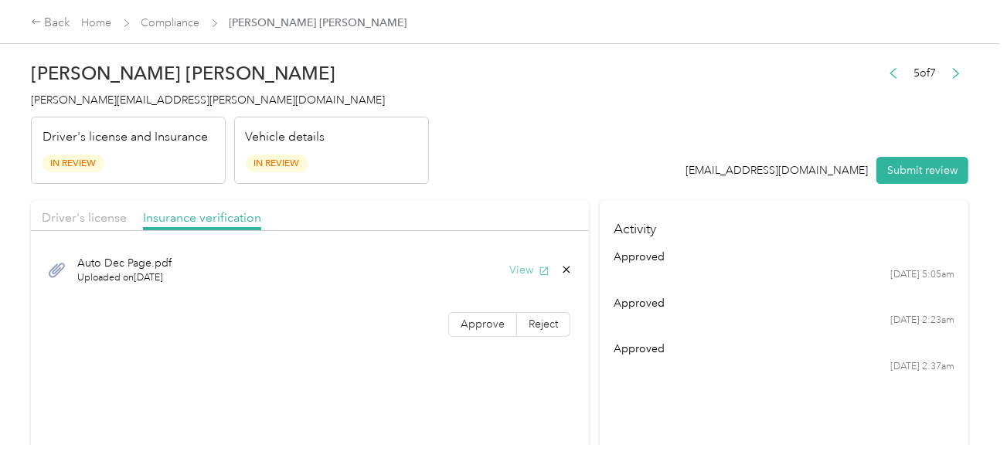
click at [520, 269] on button "View" at bounding box center [529, 270] width 40 height 16
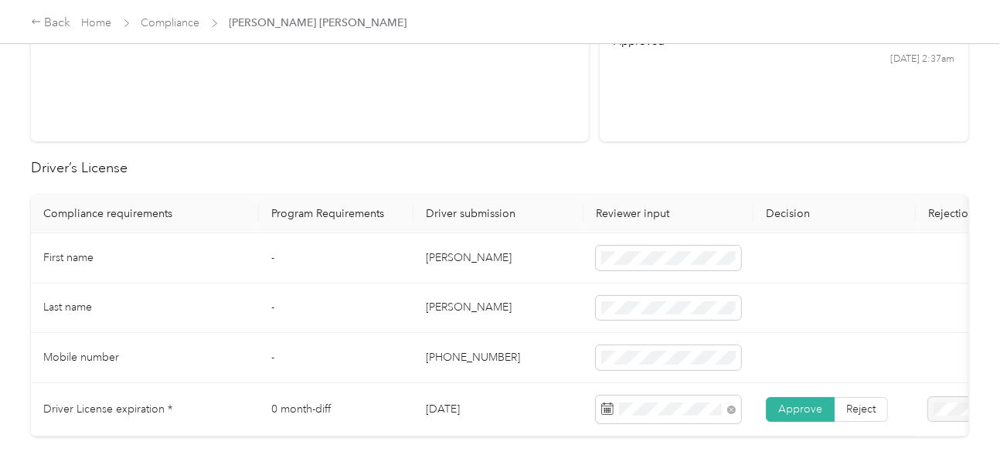
scroll to position [618, 0]
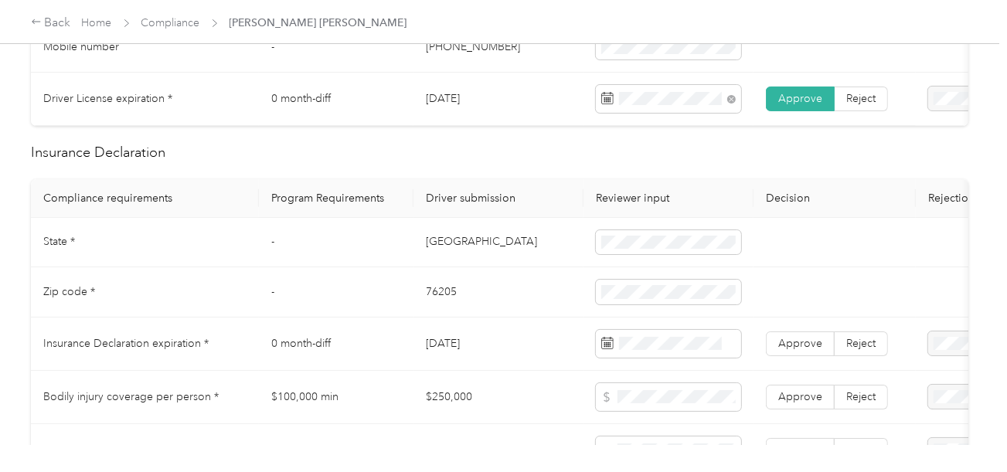
click at [430, 247] on td "[GEOGRAPHIC_DATA]" at bounding box center [498, 243] width 170 height 50
drag, startPoint x: 710, startPoint y: 258, endPoint x: 560, endPoint y: 287, distance: 152.6
click at [710, 255] on span at bounding box center [668, 242] width 145 height 25
click at [406, 305] on td "-" at bounding box center [336, 292] width 155 height 50
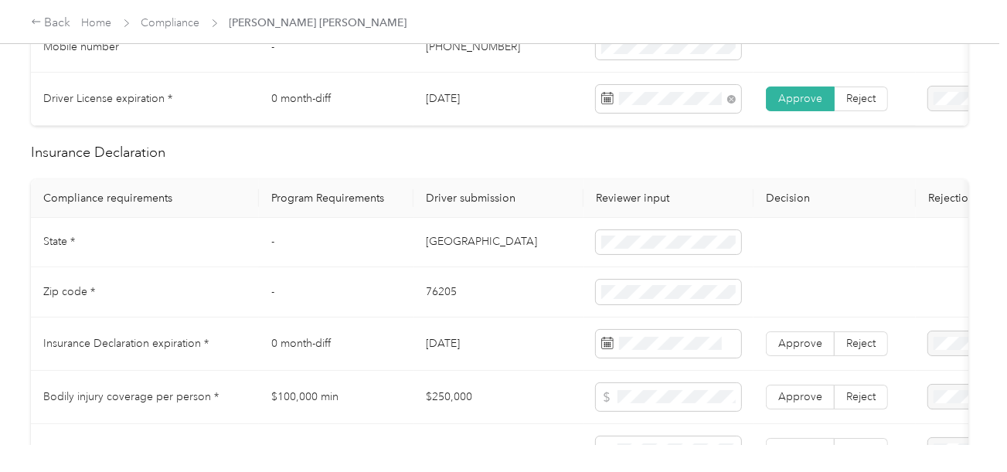
click at [437, 305] on td "76205" at bounding box center [498, 292] width 170 height 50
drag, startPoint x: 437, startPoint y: 305, endPoint x: 462, endPoint y: 305, distance: 24.7
click at [438, 305] on td "76205" at bounding box center [498, 292] width 170 height 50
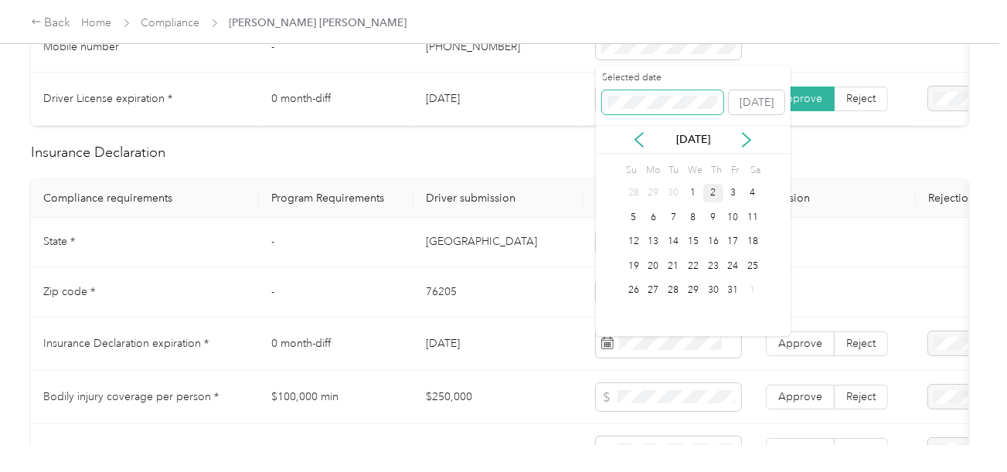
click at [651, 94] on span at bounding box center [663, 102] width 122 height 25
drag, startPoint x: 745, startPoint y: 195, endPoint x: 778, endPoint y: 328, distance: 137.6
click at [747, 196] on div "4" at bounding box center [753, 193] width 20 height 19
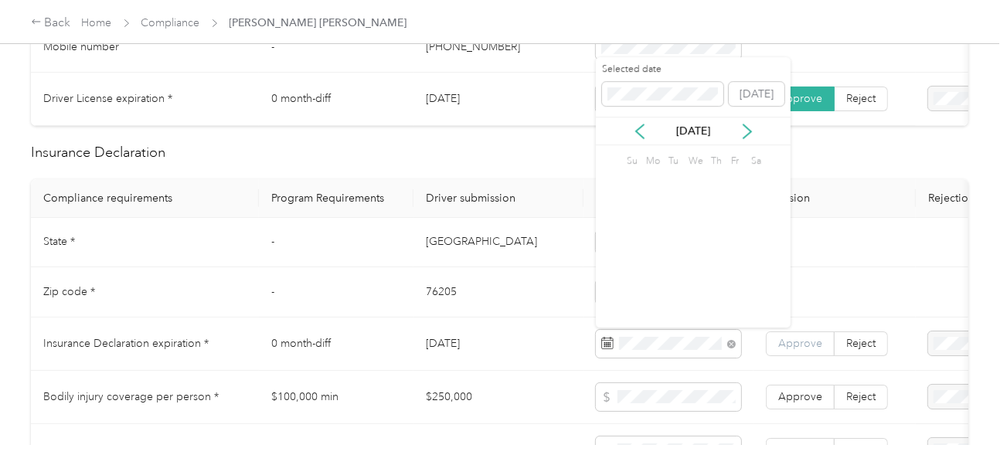
drag, startPoint x: 785, startPoint y: 349, endPoint x: 748, endPoint y: 350, distance: 37.1
click at [785, 349] on span "Approve" at bounding box center [800, 343] width 44 height 13
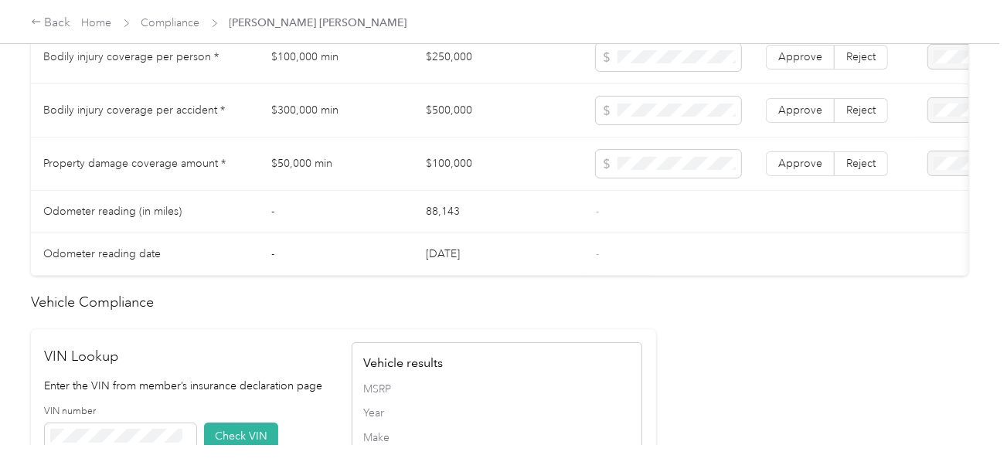
scroll to position [1313, 0]
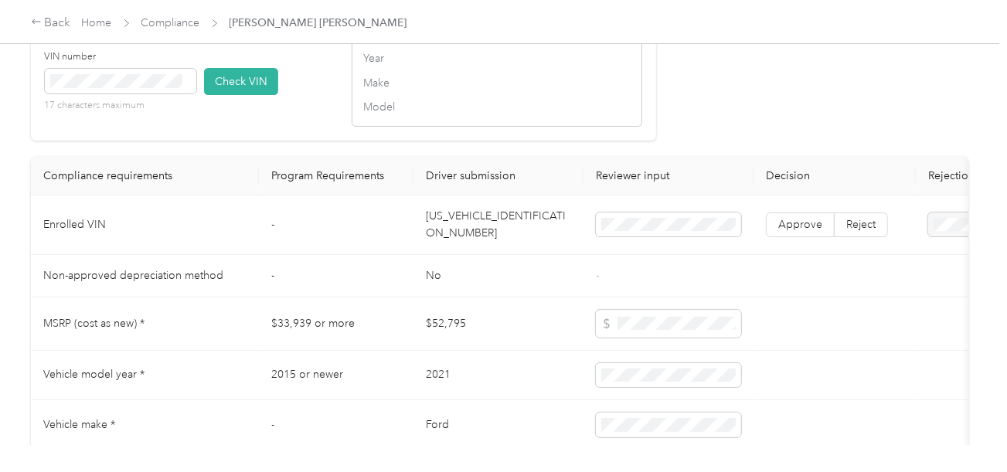
click at [461, 223] on td "[US_VEHICLE_IDENTIFICATION_NUMBER]" at bounding box center [498, 226] width 170 height 60
click at [153, 94] on span at bounding box center [120, 81] width 151 height 25
click at [189, 84] on icon at bounding box center [186, 80] width 7 height 7
click at [232, 94] on button "Check VIN" at bounding box center [241, 81] width 74 height 27
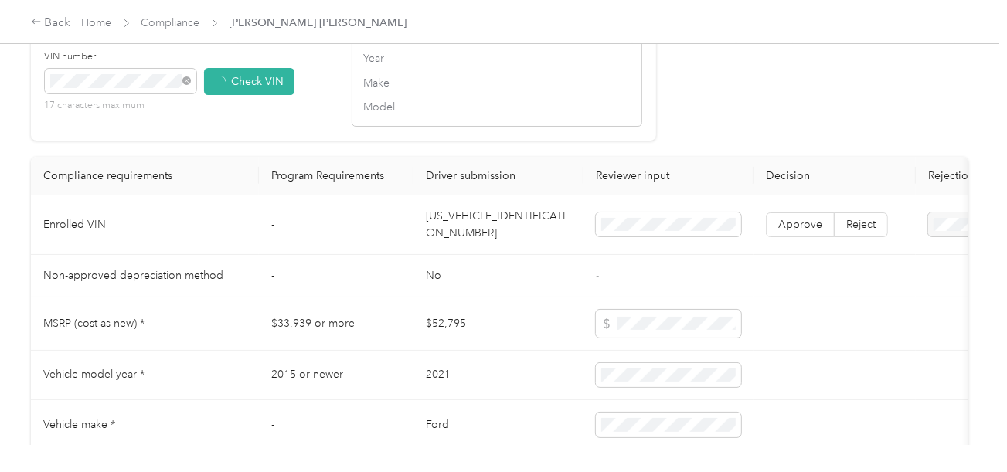
drag, startPoint x: 661, startPoint y: 141, endPoint x: 678, endPoint y: 150, distance: 19.0
click at [815, 233] on span "Approve" at bounding box center [800, 225] width 44 height 13
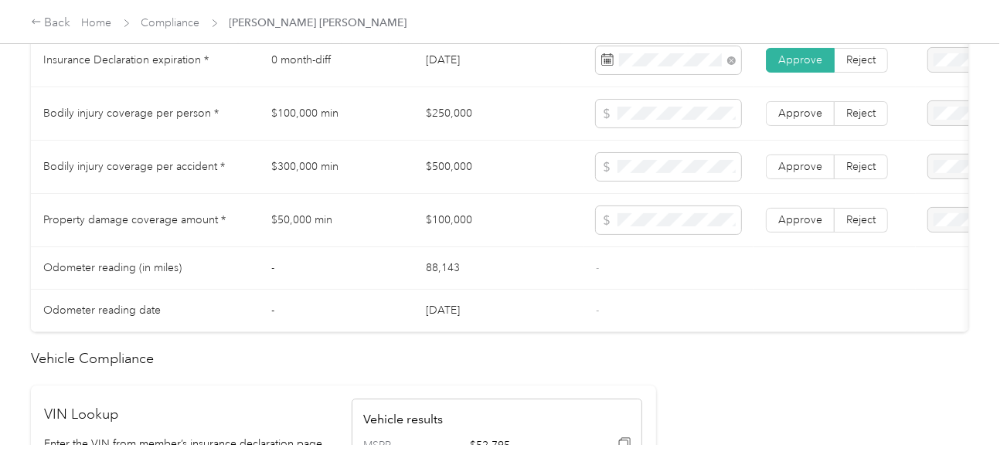
scroll to position [818, 0]
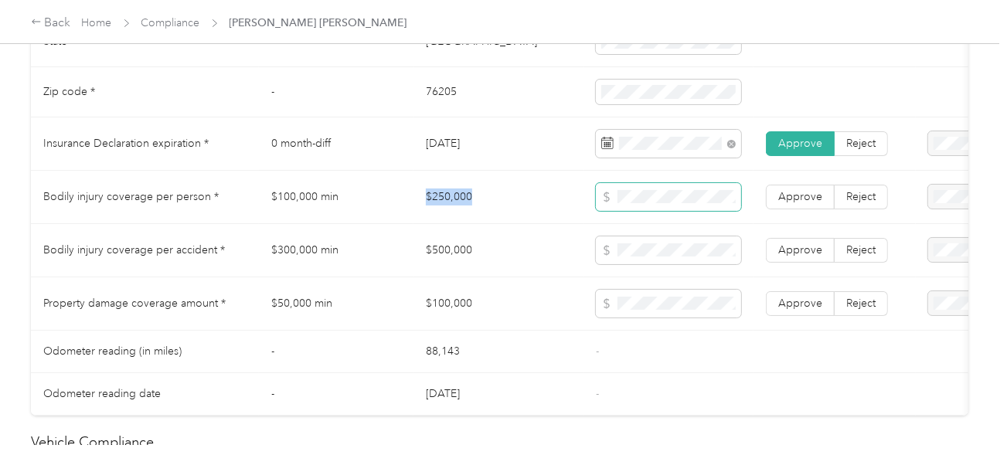
drag, startPoint x: 413, startPoint y: 205, endPoint x: 606, endPoint y: 205, distance: 192.4
click at [484, 203] on td "$250,000" at bounding box center [498, 197] width 170 height 53
drag, startPoint x: 461, startPoint y: 249, endPoint x: 680, endPoint y: 250, distance: 218.7
click at [528, 249] on td "$500,000" at bounding box center [498, 250] width 170 height 53
click at [528, 271] on td "$500,000" at bounding box center [498, 250] width 170 height 53
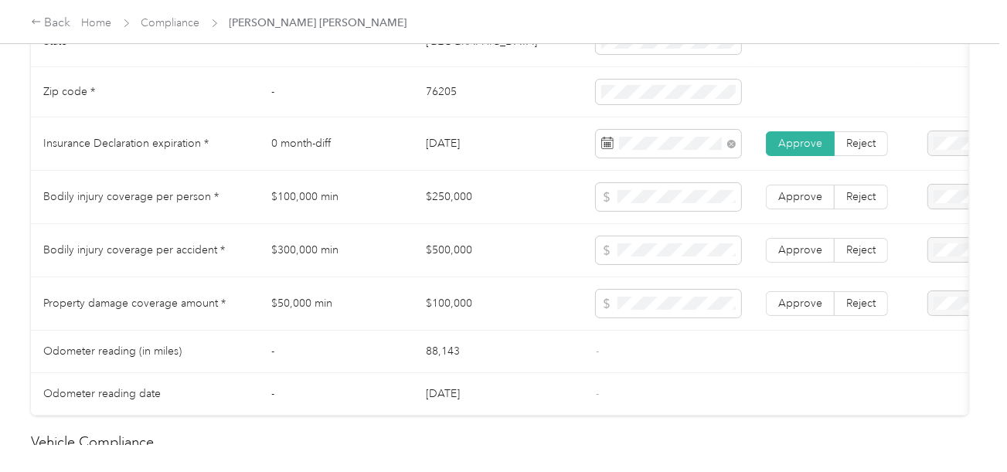
drag, startPoint x: 471, startPoint y: 254, endPoint x: 444, endPoint y: 315, distance: 66.8
click at [471, 255] on td "$500,000" at bounding box center [498, 250] width 170 height 53
click at [444, 312] on td "$100,000" at bounding box center [498, 303] width 170 height 53
drag, startPoint x: 639, startPoint y: 340, endPoint x: 753, endPoint y: 308, distance: 118.2
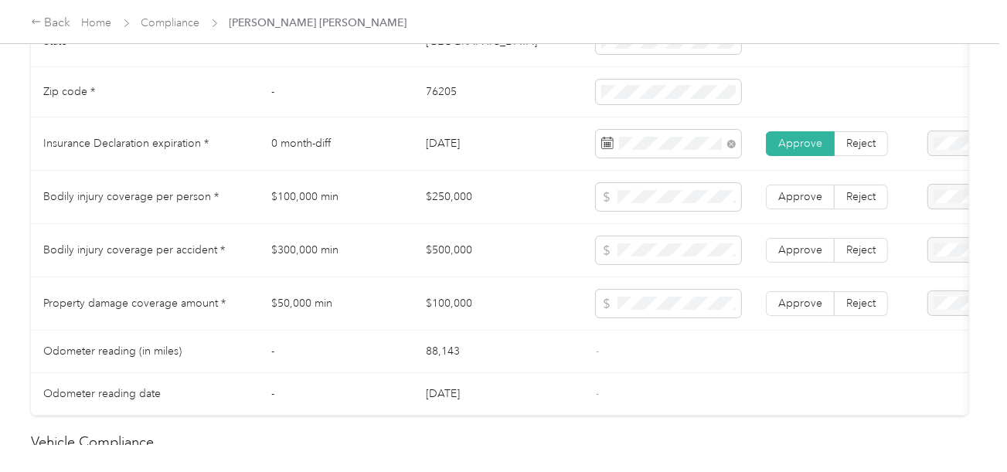
click at [650, 339] on td "-" at bounding box center [669, 352] width 170 height 43
click at [755, 307] on td "Approve Reject" at bounding box center [835, 303] width 162 height 53
click at [778, 298] on td "Approve Reject" at bounding box center [835, 303] width 162 height 53
drag, startPoint x: 794, startPoint y: 310, endPoint x: 801, endPoint y: 257, distance: 53.8
click at [794, 309] on span "Approve" at bounding box center [800, 303] width 44 height 13
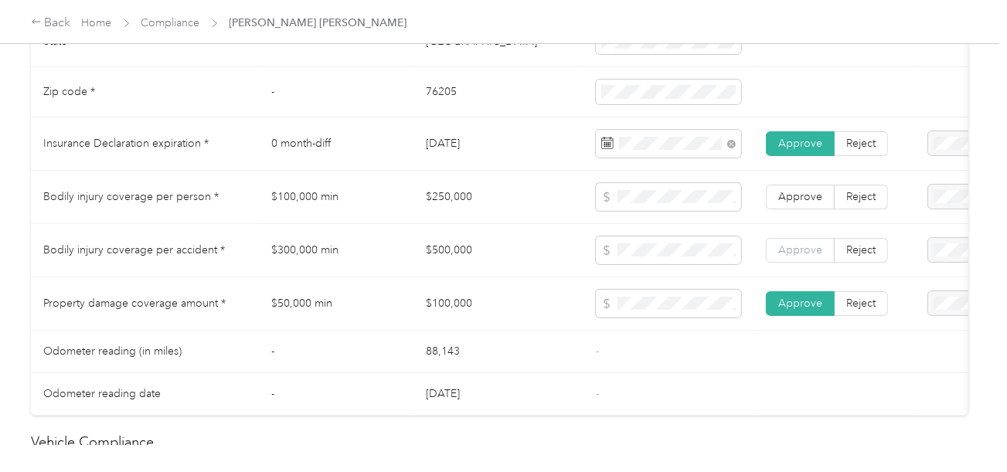
click at [801, 257] on span "Approve" at bounding box center [800, 249] width 44 height 13
click at [813, 197] on span "Approve" at bounding box center [800, 196] width 44 height 13
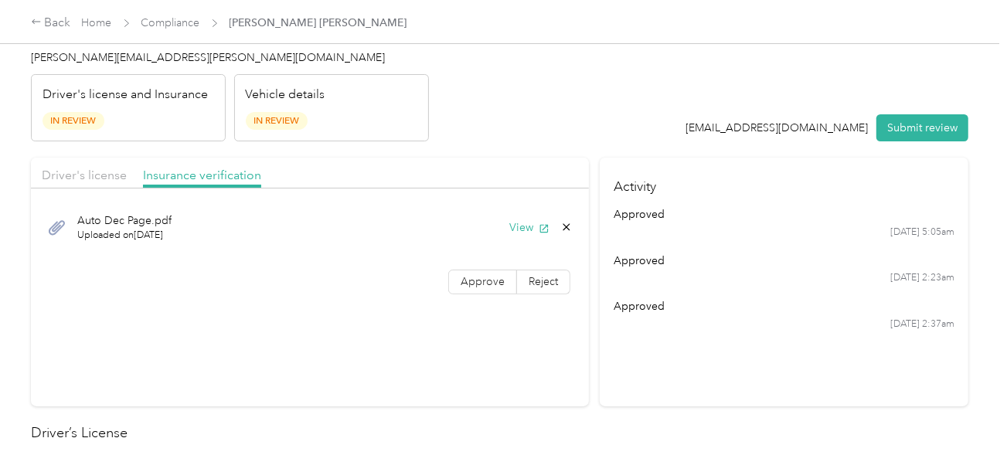
scroll to position [0, 0]
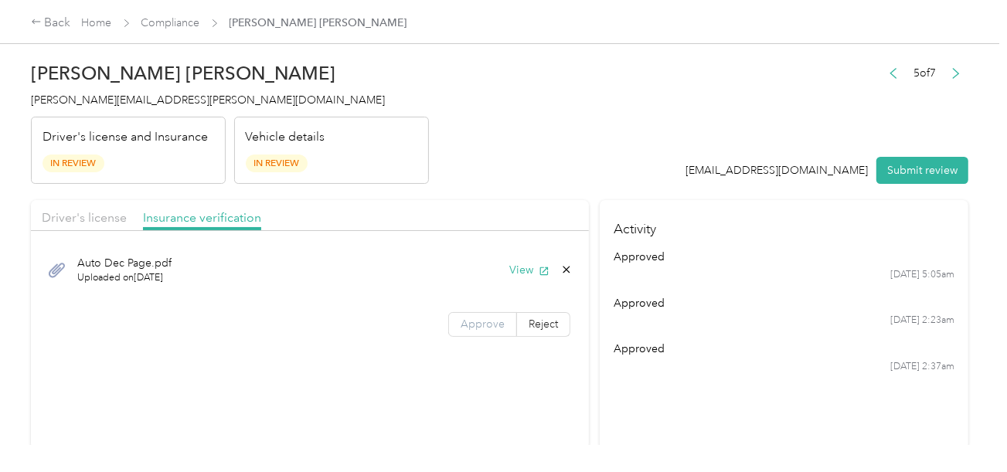
drag, startPoint x: 499, startPoint y: 347, endPoint x: 483, endPoint y: 323, distance: 28.5
click at [497, 345] on section "Driver's license Insurance verification Auto Dec Page.pdf Uploaded on [DATE] Vi…" at bounding box center [310, 324] width 558 height 249
click at [483, 323] on span "Approve" at bounding box center [483, 324] width 44 height 13
drag, startPoint x: 93, startPoint y: 228, endPoint x: 475, endPoint y: 161, distance: 387.7
click at [102, 227] on div "Driver's license Insurance verification" at bounding box center [310, 215] width 558 height 31
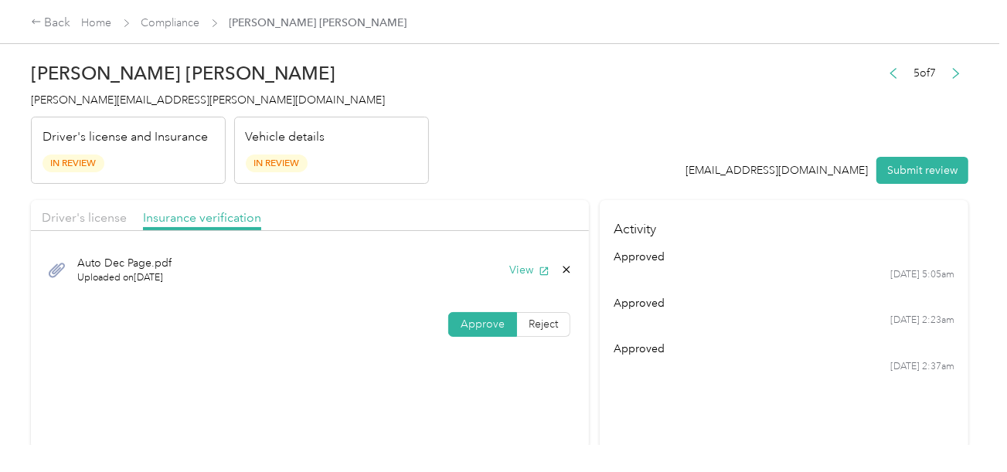
click at [475, 161] on header "[PERSON_NAME] Caruthers [EMAIL_ADDRESS][PERSON_NAME][DOMAIN_NAME] Driver's lice…" at bounding box center [500, 119] width 938 height 130
drag, startPoint x: 104, startPoint y: 213, endPoint x: 428, endPoint y: 176, distance: 326.0
click at [108, 214] on span "Driver's license" at bounding box center [84, 217] width 85 height 15
drag, startPoint x: 428, startPoint y: 176, endPoint x: 454, endPoint y: 218, distance: 48.9
click at [429, 176] on header "[PERSON_NAME] Caruthers [EMAIL_ADDRESS][PERSON_NAME][DOMAIN_NAME] Driver's lice…" at bounding box center [500, 119] width 938 height 130
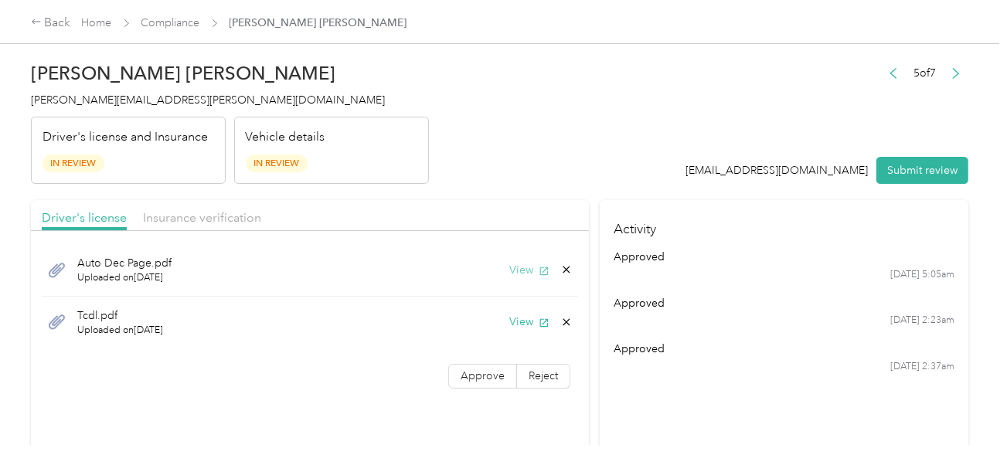
click at [524, 262] on button "View" at bounding box center [529, 270] width 40 height 16
drag, startPoint x: 458, startPoint y: 225, endPoint x: 260, endPoint y: 266, distance: 201.3
click at [458, 225] on div "Driver's license Insurance verification" at bounding box center [310, 215] width 558 height 31
drag, startPoint x: 182, startPoint y: 227, endPoint x: 199, endPoint y: 222, distance: 17.8
click at [183, 226] on div "Driver's license Insurance verification" at bounding box center [310, 215] width 558 height 31
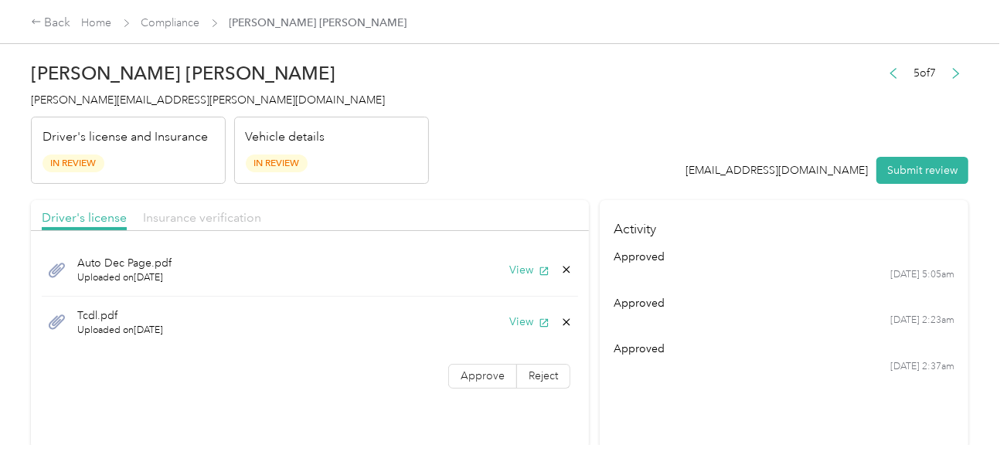
click at [199, 221] on span "Insurance verification" at bounding box center [202, 217] width 118 height 15
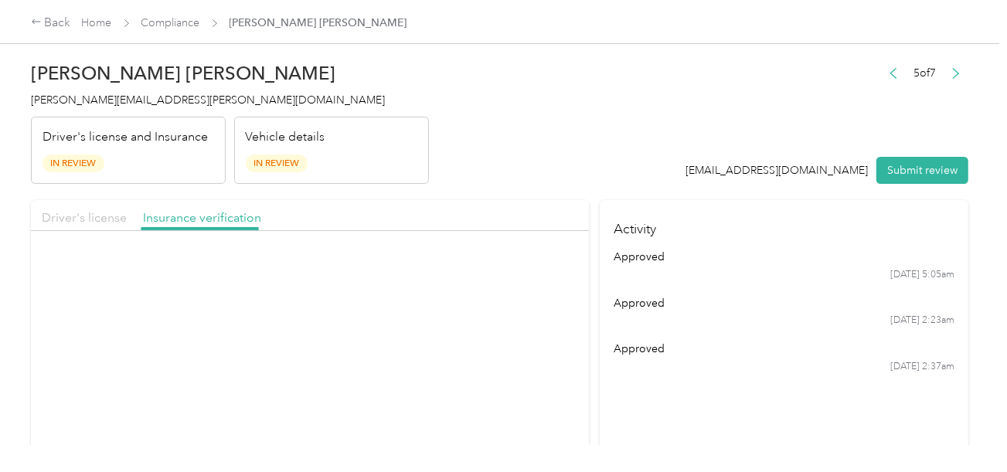
drag, startPoint x: 90, startPoint y: 220, endPoint x: 403, endPoint y: 173, distance: 316.5
click at [91, 219] on span "Driver's license" at bounding box center [84, 217] width 85 height 15
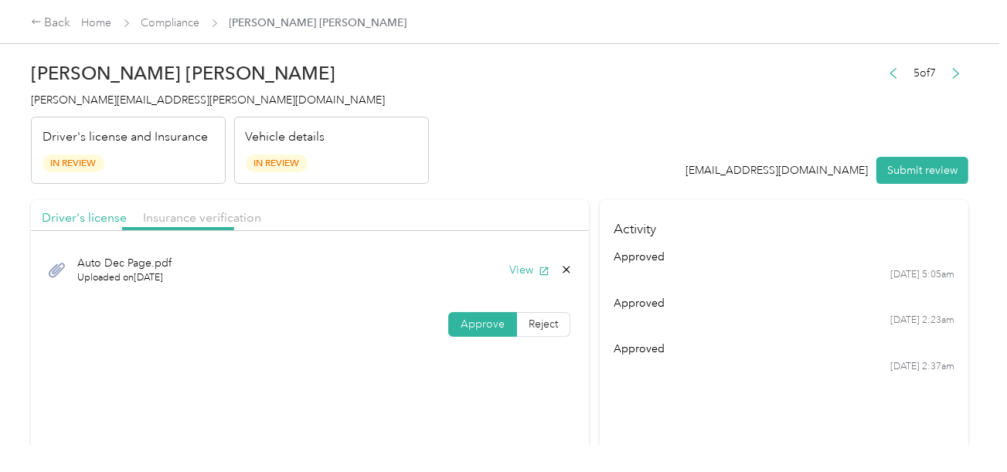
click at [492, 160] on header "[PERSON_NAME] Caruthers [EMAIL_ADDRESS][PERSON_NAME][DOMAIN_NAME] Driver's lice…" at bounding box center [500, 119] width 938 height 130
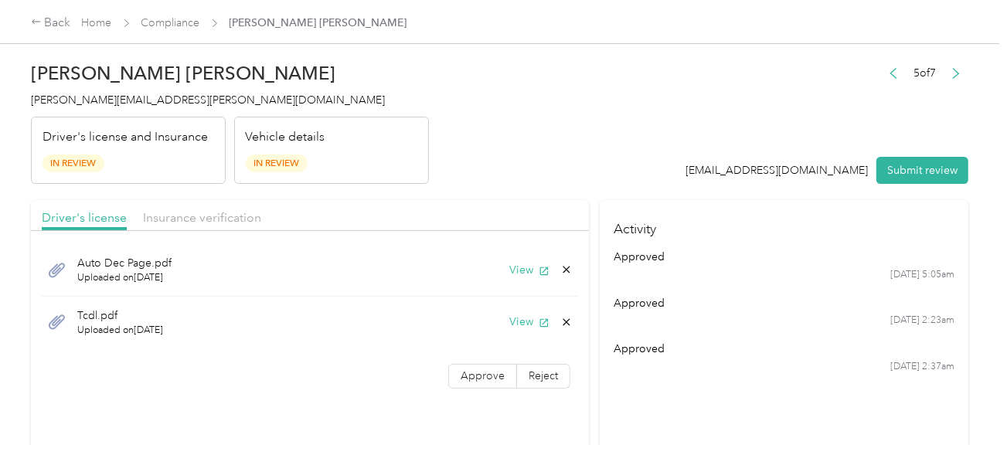
drag, startPoint x: 568, startPoint y: 270, endPoint x: 558, endPoint y: 271, distance: 10.2
click at [568, 271] on icon at bounding box center [566, 270] width 12 height 12
click at [528, 281] on button "Yes" at bounding box center [526, 281] width 30 height 25
click at [485, 315] on label "Approve" at bounding box center [482, 324] width 69 height 25
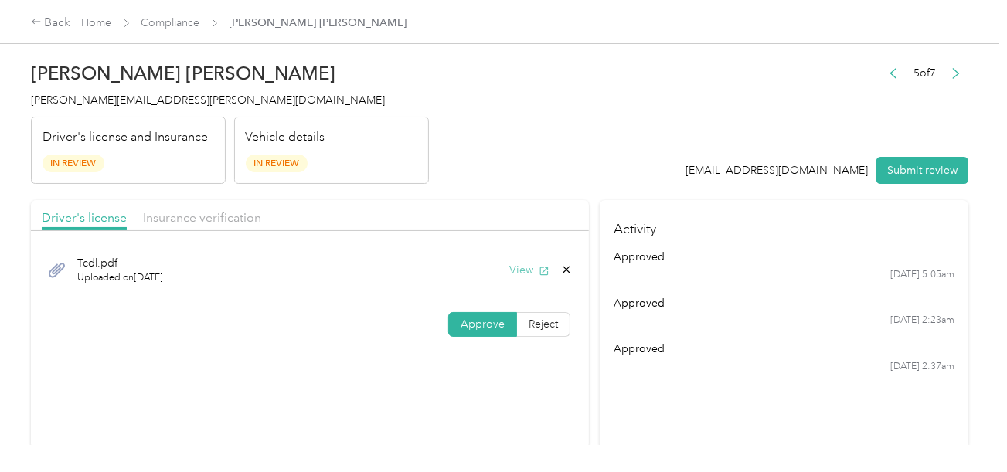
click at [509, 275] on button "View" at bounding box center [529, 270] width 40 height 16
click at [904, 160] on button "Submit review" at bounding box center [922, 170] width 92 height 27
drag, startPoint x: 723, startPoint y: 124, endPoint x: 226, endPoint y: 69, distance: 500.0
click at [721, 123] on div "5 of 7 [EMAIL_ADDRESS][DOMAIN_NAME] Submit review" at bounding box center [819, 124] width 299 height 122
click at [107, 96] on span "[PERSON_NAME][EMAIL_ADDRESS][PERSON_NAME][DOMAIN_NAME]" at bounding box center [208, 100] width 354 height 13
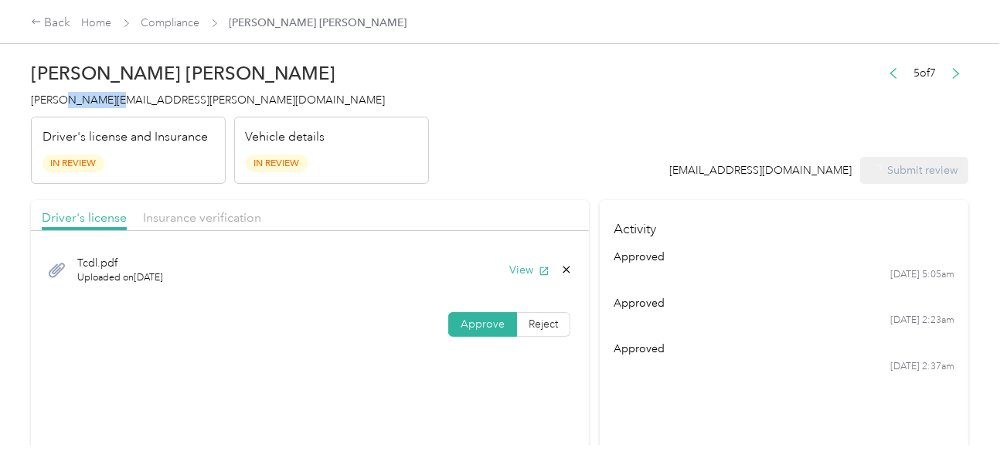
click at [107, 96] on span "[PERSON_NAME][EMAIL_ADDRESS][PERSON_NAME][DOMAIN_NAME]" at bounding box center [208, 100] width 354 height 13
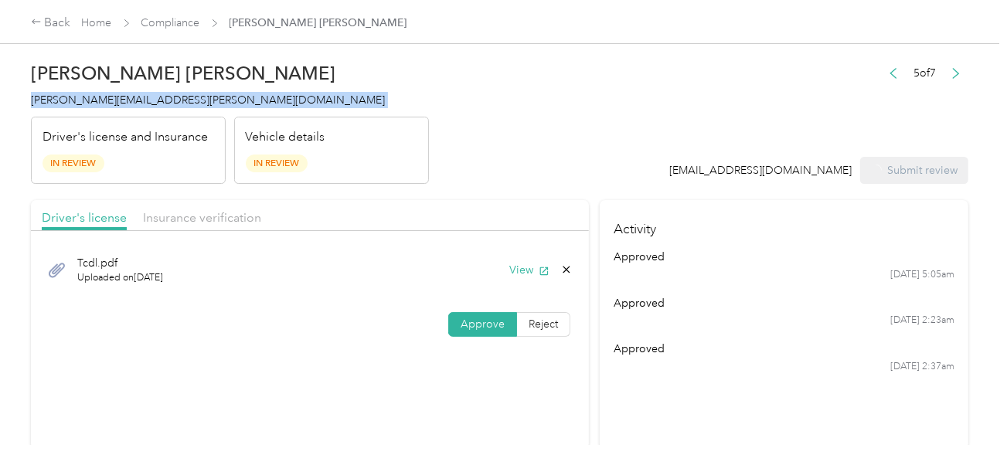
click at [107, 96] on span "[PERSON_NAME][EMAIL_ADDRESS][PERSON_NAME][DOMAIN_NAME]" at bounding box center [208, 100] width 354 height 13
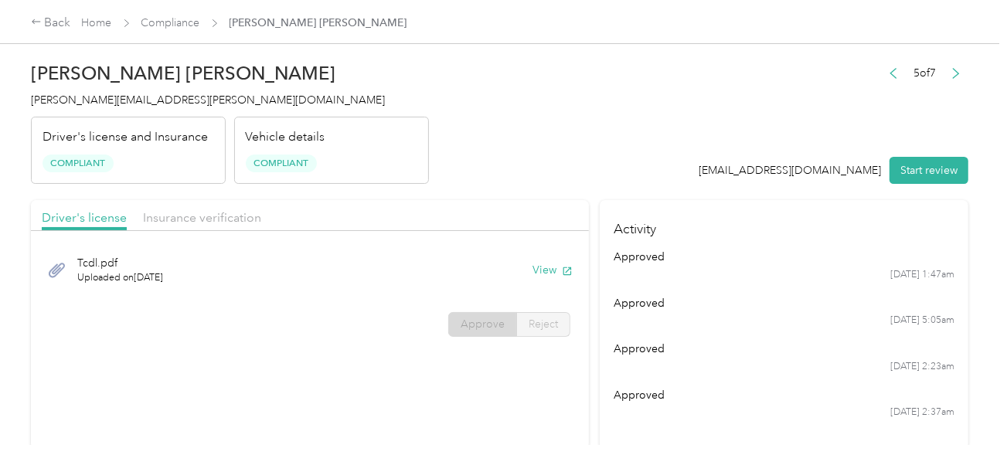
click at [449, 135] on header "[PERSON_NAME] Caruthers [EMAIL_ADDRESS][PERSON_NAME][DOMAIN_NAME] Driver's lice…" at bounding box center [500, 119] width 938 height 130
click at [182, 24] on link "Compliance" at bounding box center [170, 22] width 59 height 13
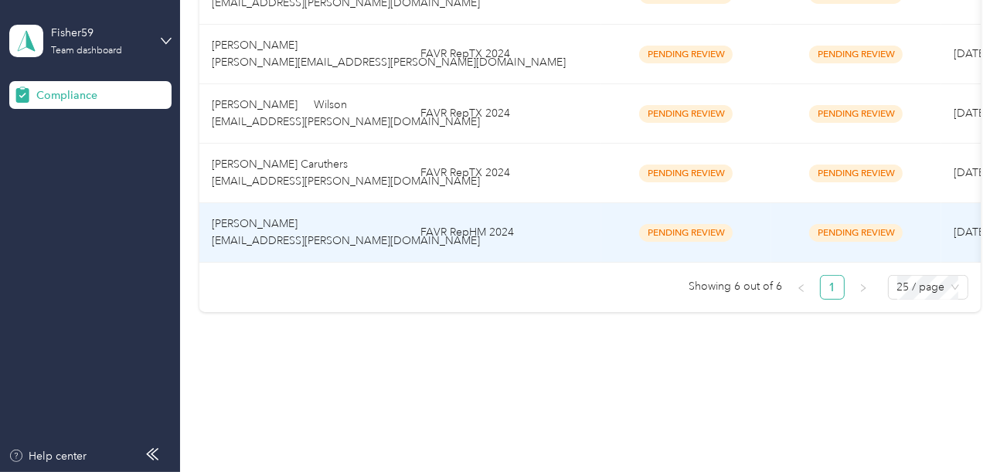
scroll to position [387, 0]
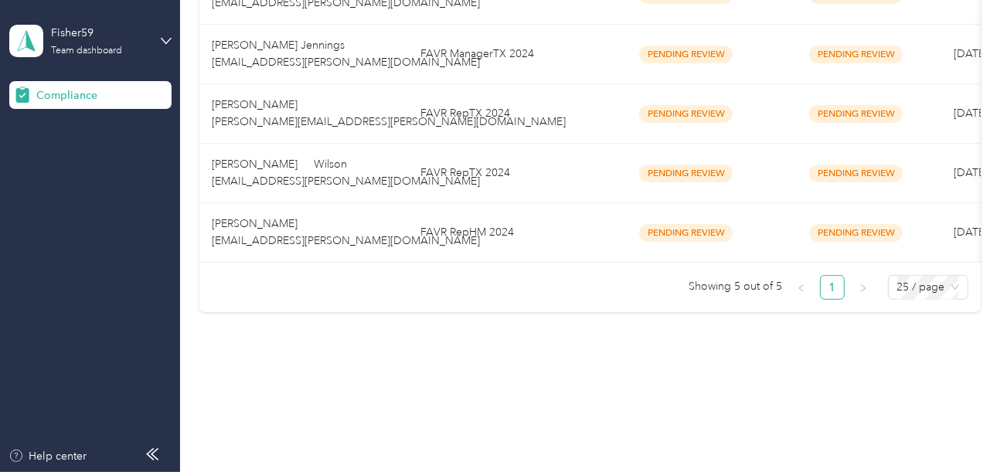
drag, startPoint x: 514, startPoint y: 353, endPoint x: 505, endPoint y: 196, distance: 157.1
click at [512, 350] on div "Compliance Not submitted 1 View Pending review 6 View In review 0 View Rejected…" at bounding box center [589, 8] width 819 height 775
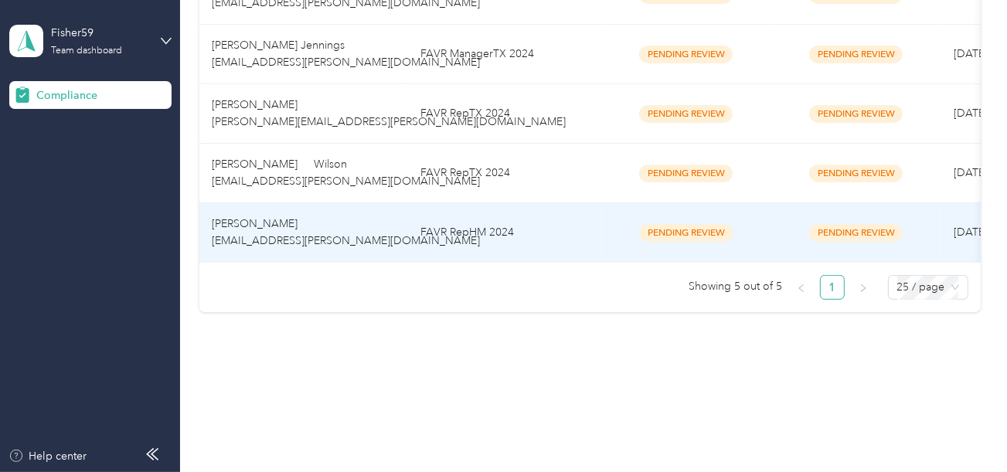
click at [513, 158] on td "FAVR RepTX 2024" at bounding box center [504, 174] width 193 height 60
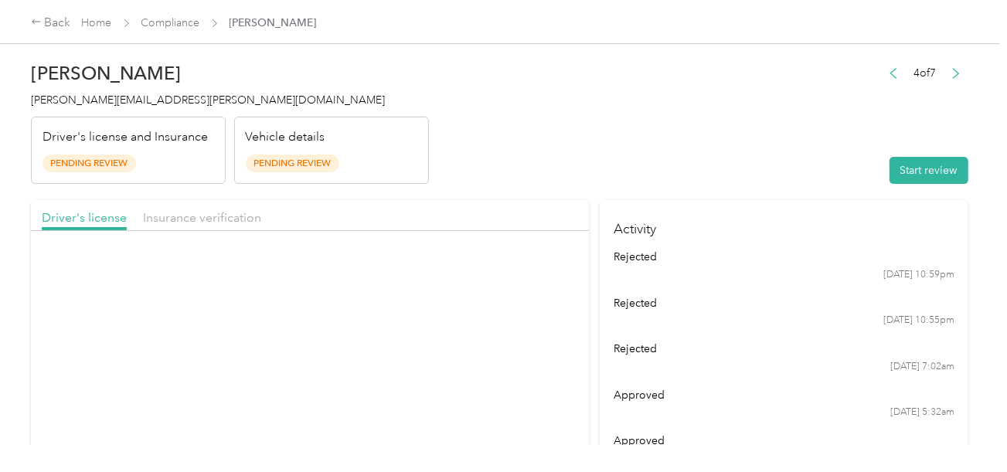
click at [699, 160] on header "[PERSON_NAME] Wilson [EMAIL_ADDRESS][PERSON_NAME][DOMAIN_NAME] Driver's license…" at bounding box center [500, 119] width 938 height 130
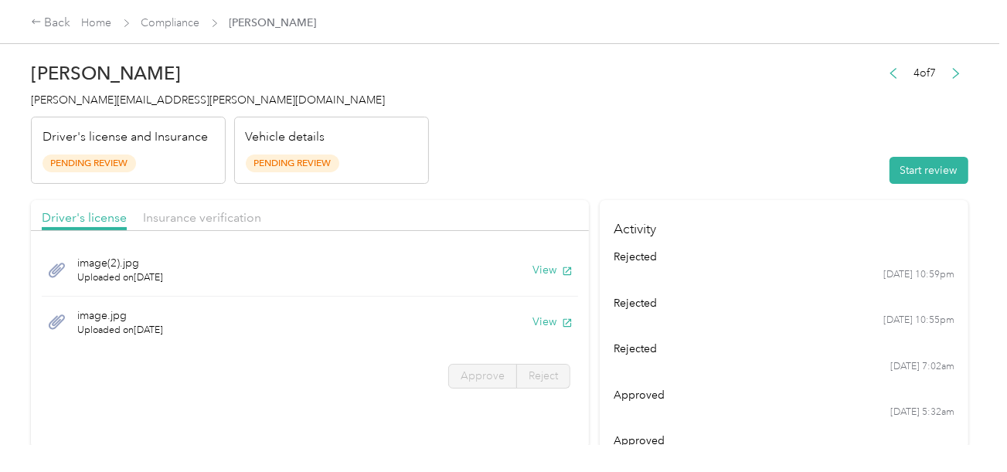
click at [710, 148] on header "[PERSON_NAME] Wilson [EMAIL_ADDRESS][PERSON_NAME][DOMAIN_NAME] Driver's license…" at bounding box center [500, 119] width 938 height 130
drag, startPoint x: 902, startPoint y: 177, endPoint x: 743, endPoint y: 134, distance: 165.0
click at [900, 176] on button "Start review" at bounding box center [929, 170] width 79 height 27
click at [740, 134] on header "[PERSON_NAME] Wilson [EMAIL_ADDRESS][PERSON_NAME][DOMAIN_NAME] Driver's license…" at bounding box center [500, 119] width 938 height 130
click at [562, 266] on icon "button" at bounding box center [567, 271] width 11 height 11
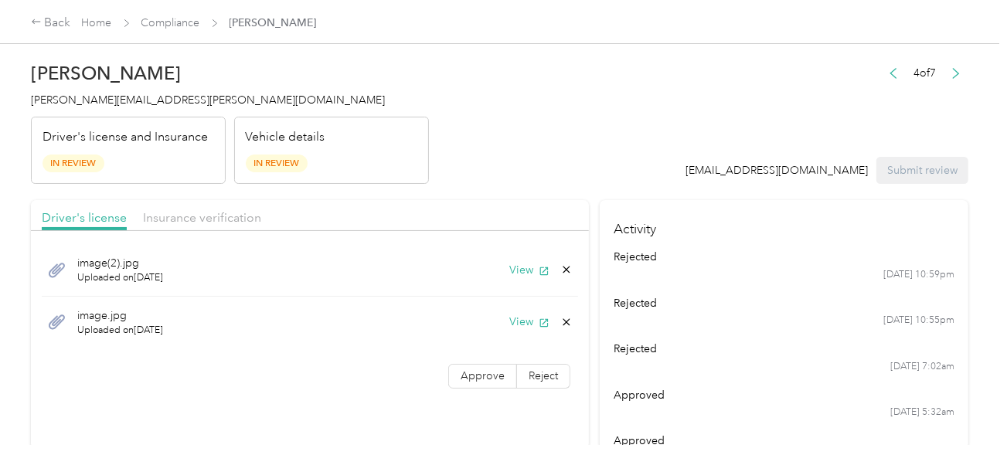
click at [512, 310] on div "image.jpg Uploaded on [DATE] View" at bounding box center [310, 323] width 536 height 52
click at [519, 318] on button "View" at bounding box center [529, 322] width 40 height 16
click at [239, 218] on span "Insurance verification" at bounding box center [202, 217] width 118 height 15
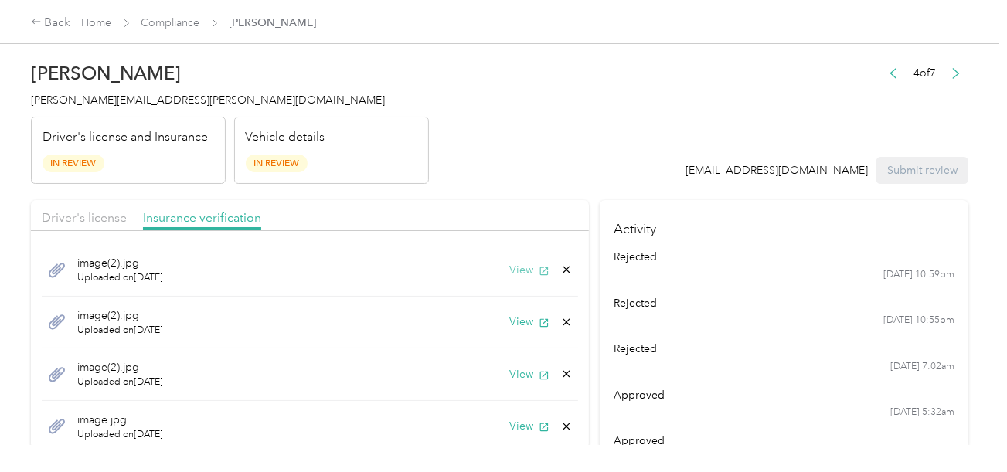
click at [539, 272] on icon "button" at bounding box center [544, 271] width 11 height 11
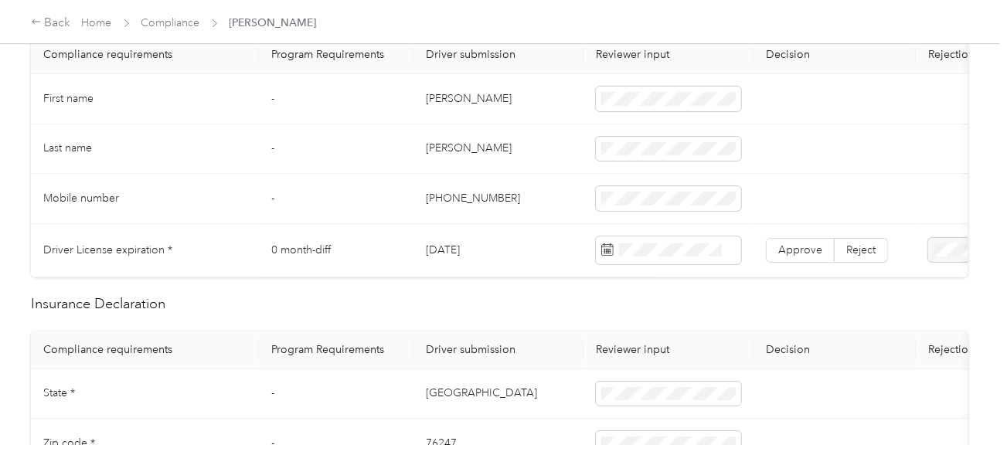
scroll to position [386, 0]
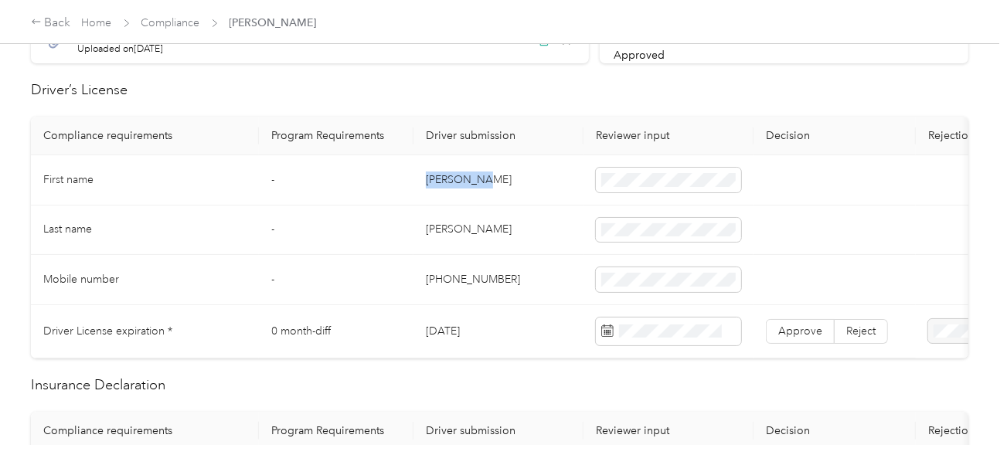
drag, startPoint x: 426, startPoint y: 176, endPoint x: 571, endPoint y: 176, distance: 145.3
click at [509, 176] on td "[PERSON_NAME]" at bounding box center [498, 180] width 170 height 50
click at [423, 234] on td "[PERSON_NAME]" at bounding box center [498, 231] width 170 height 50
drag, startPoint x: 423, startPoint y: 234, endPoint x: 441, endPoint y: 235, distance: 17.8
click at [430, 235] on td "[PERSON_NAME]" at bounding box center [498, 231] width 170 height 50
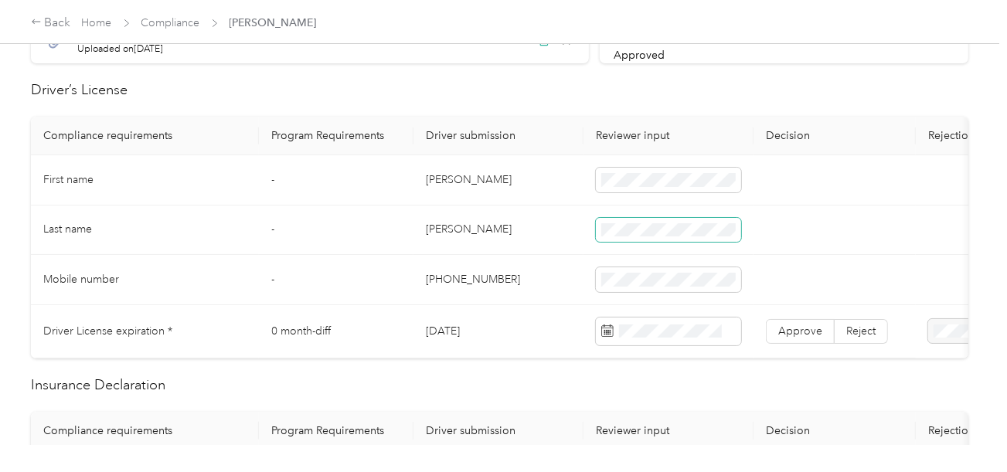
click at [662, 235] on span at bounding box center [668, 230] width 145 height 25
click at [603, 243] on td at bounding box center [669, 231] width 170 height 50
drag, startPoint x: 504, startPoint y: 257, endPoint x: 635, endPoint y: 267, distance: 131.0
click at [508, 258] on td "[PHONE_NUMBER]" at bounding box center [498, 280] width 170 height 50
click at [673, 339] on span at bounding box center [668, 332] width 145 height 28
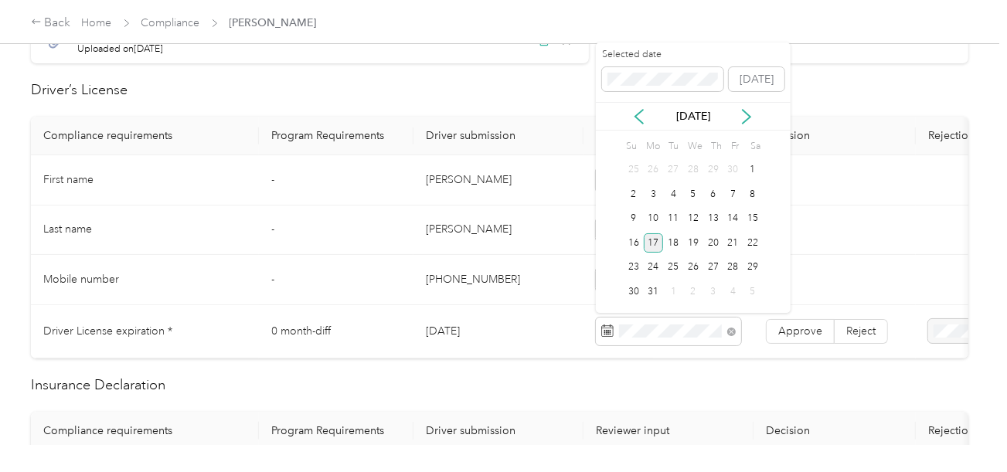
click at [654, 250] on div "17" at bounding box center [654, 242] width 20 height 19
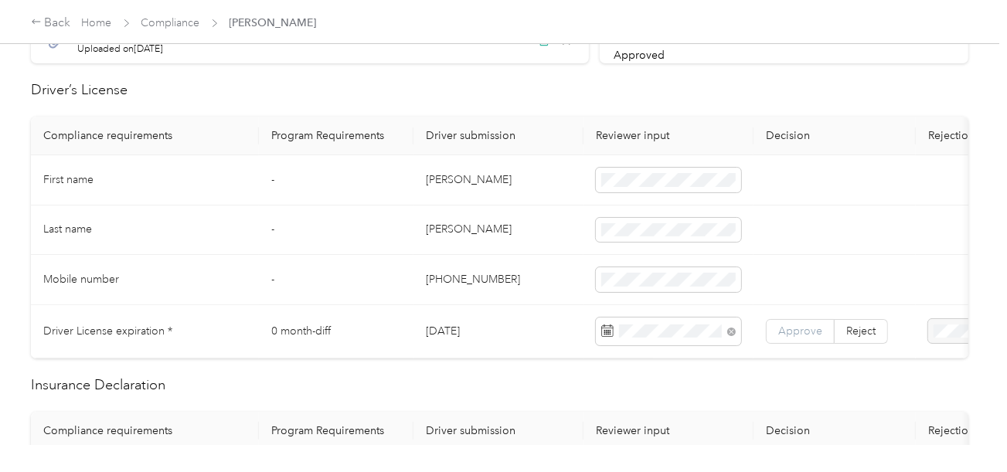
click at [789, 319] on label "Approve" at bounding box center [800, 331] width 69 height 25
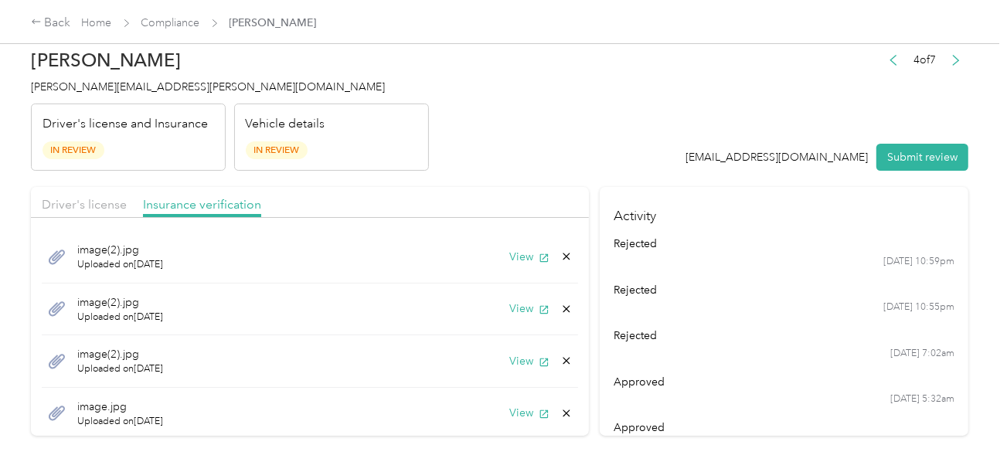
scroll to position [0, 0]
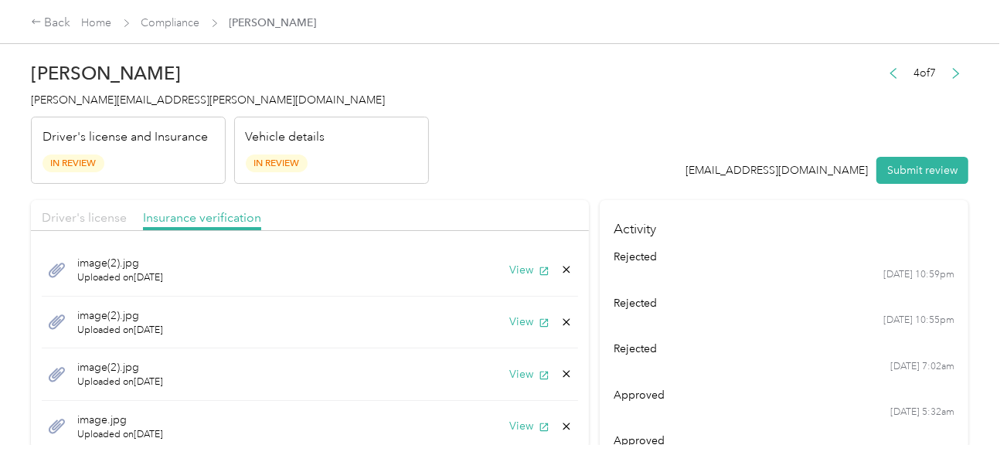
drag, startPoint x: 91, startPoint y: 219, endPoint x: 103, endPoint y: 216, distance: 12.2
click at [94, 218] on span "Driver's license" at bounding box center [84, 217] width 85 height 15
drag, startPoint x: 573, startPoint y: 165, endPoint x: 570, endPoint y: 198, distance: 33.5
click at [574, 166] on header "[PERSON_NAME] Wilson [EMAIL_ADDRESS][PERSON_NAME][DOMAIN_NAME] Driver's license…" at bounding box center [500, 119] width 938 height 130
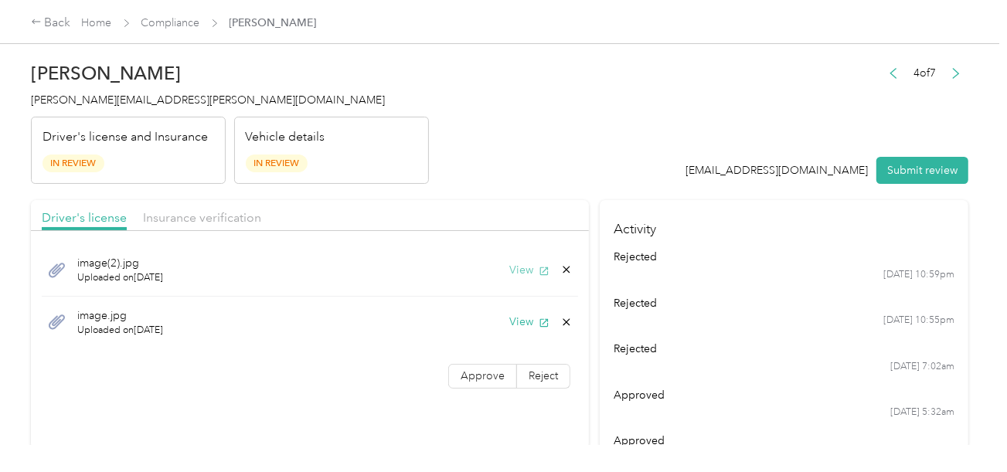
click at [519, 265] on button "View" at bounding box center [529, 270] width 40 height 16
click at [521, 320] on button "View" at bounding box center [529, 322] width 40 height 16
click at [215, 213] on span "Insurance verification" at bounding box center [202, 217] width 118 height 15
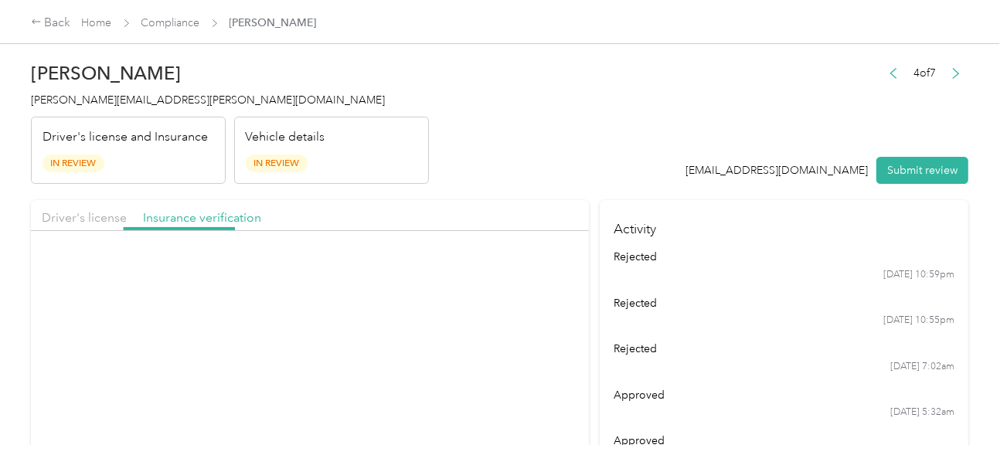
click at [462, 168] on header "[PERSON_NAME] Wilson [EMAIL_ADDRESS][PERSON_NAME][DOMAIN_NAME] Driver's license…" at bounding box center [500, 119] width 938 height 130
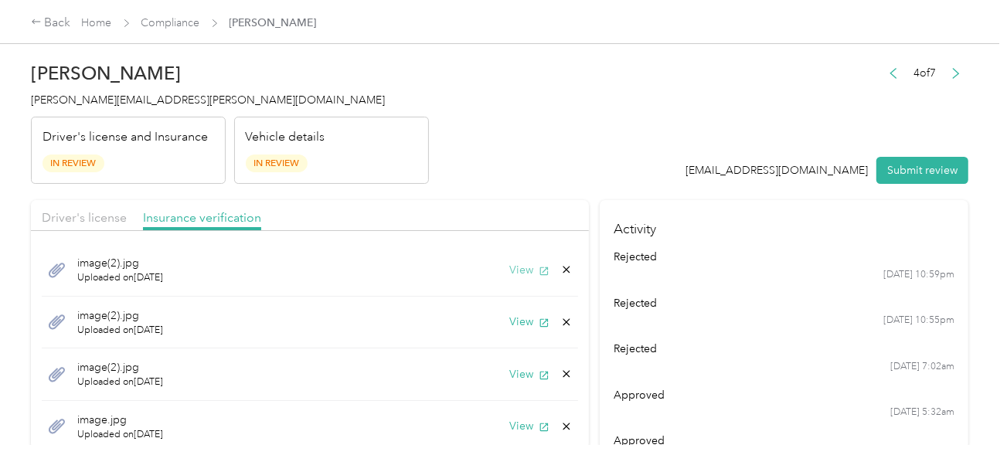
click at [509, 266] on button "View" at bounding box center [529, 270] width 40 height 16
click at [560, 268] on icon at bounding box center [566, 270] width 12 height 12
click at [522, 280] on button "Yes" at bounding box center [514, 280] width 30 height 25
click at [539, 274] on icon "button" at bounding box center [544, 271] width 11 height 11
click at [560, 277] on div "image(2).jpg Uploaded on [DATE] View" at bounding box center [310, 270] width 536 height 53
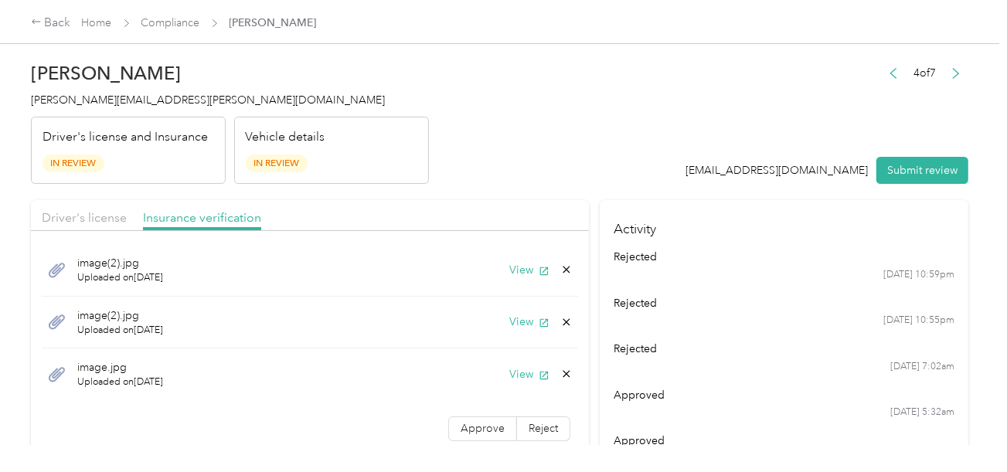
click at [560, 268] on icon at bounding box center [566, 270] width 12 height 12
click at [526, 273] on button "Yes" at bounding box center [514, 281] width 30 height 25
click at [525, 268] on button "View" at bounding box center [529, 270] width 40 height 16
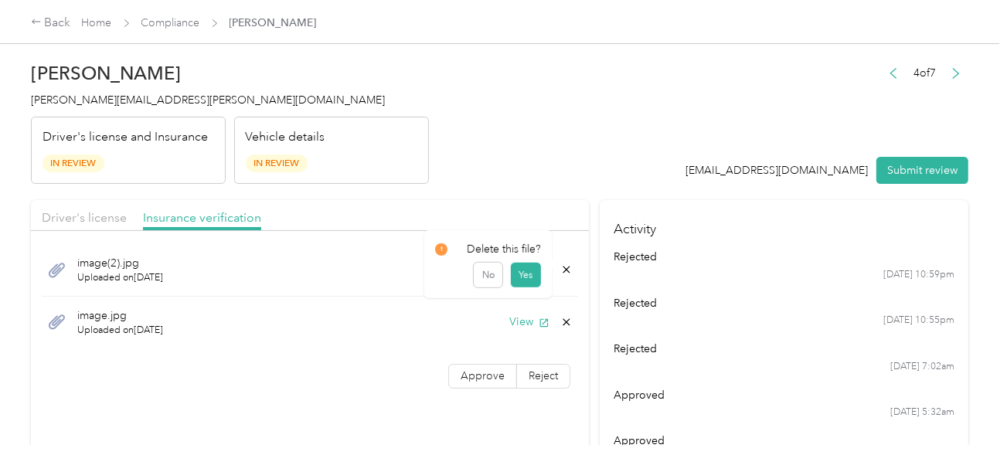
click at [560, 270] on icon at bounding box center [566, 270] width 12 height 12
click at [518, 279] on button "Yes" at bounding box center [526, 280] width 30 height 25
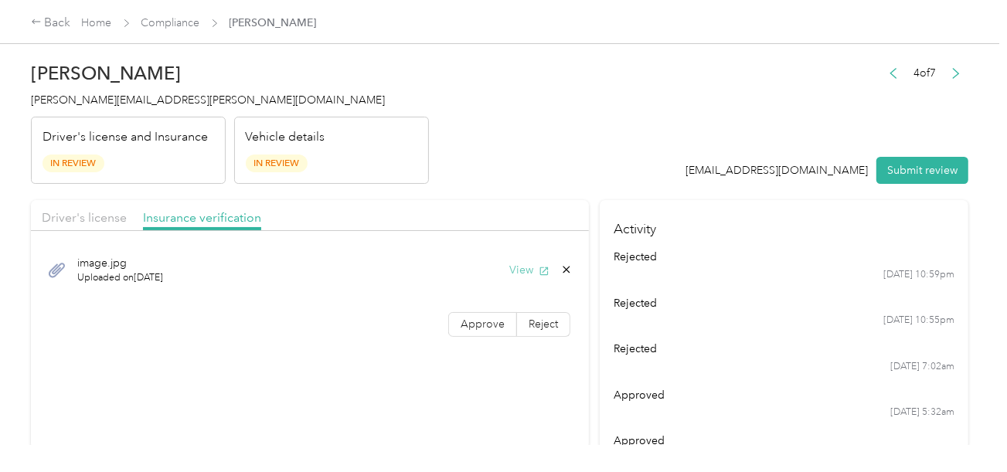
click at [534, 263] on button "View" at bounding box center [529, 270] width 40 height 16
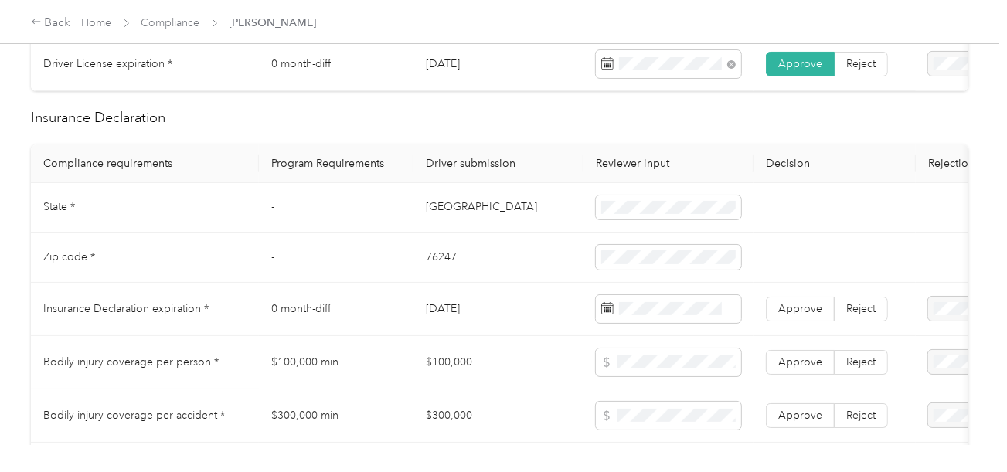
scroll to position [773, 0]
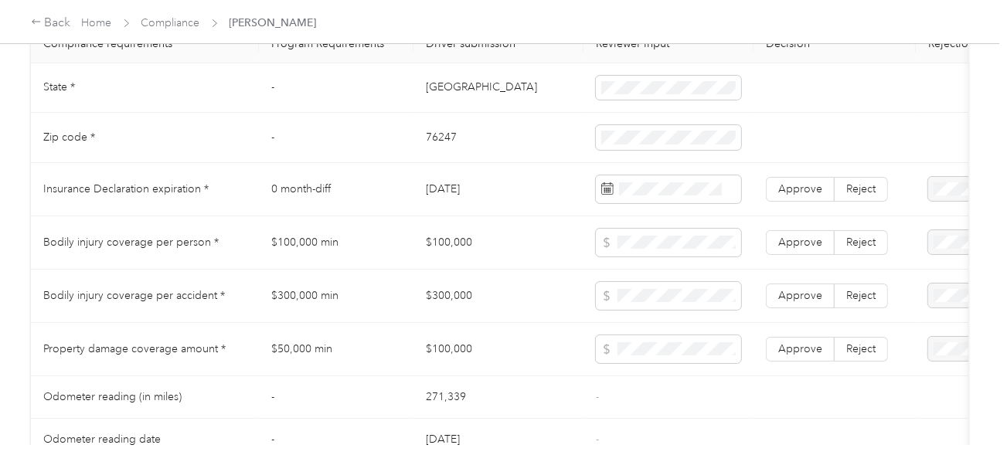
click at [439, 105] on td "[GEOGRAPHIC_DATA]" at bounding box center [498, 88] width 170 height 50
click at [436, 100] on td "[GEOGRAPHIC_DATA]" at bounding box center [498, 88] width 170 height 50
drag, startPoint x: 436, startPoint y: 100, endPoint x: 495, endPoint y: 104, distance: 59.7
click at [437, 100] on td "[GEOGRAPHIC_DATA]" at bounding box center [498, 88] width 170 height 50
click at [440, 94] on td "[GEOGRAPHIC_DATA]" at bounding box center [498, 88] width 170 height 50
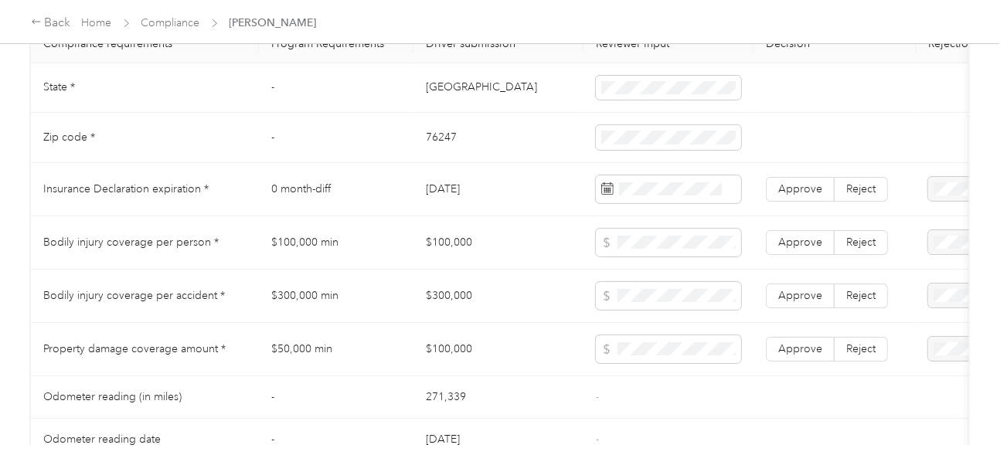
click at [439, 94] on td "[GEOGRAPHIC_DATA]" at bounding box center [498, 88] width 170 height 50
click at [437, 96] on td "[GEOGRAPHIC_DATA]" at bounding box center [498, 88] width 170 height 50
click at [427, 96] on td "[GEOGRAPHIC_DATA]" at bounding box center [498, 88] width 170 height 50
drag, startPoint x: 427, startPoint y: 96, endPoint x: 469, endPoint y: 96, distance: 41.7
click at [428, 96] on td "[GEOGRAPHIC_DATA]" at bounding box center [498, 88] width 170 height 50
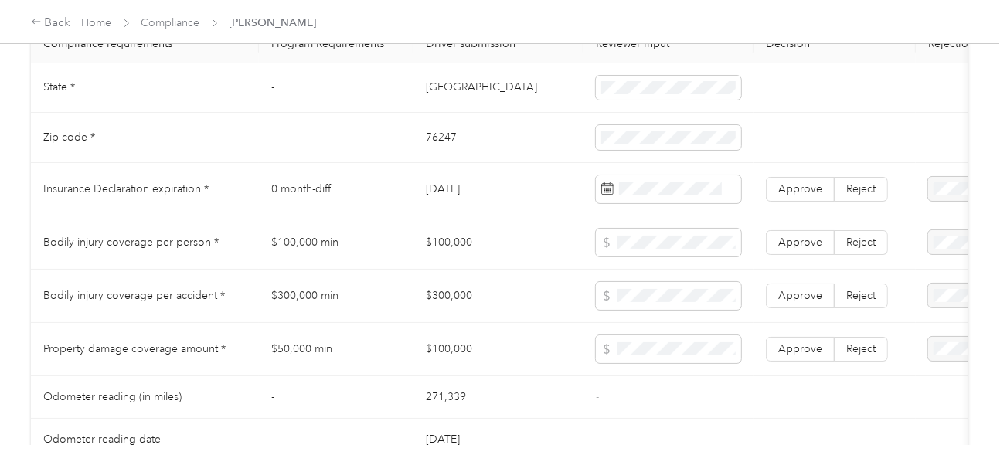
click at [433, 145] on td "76247" at bounding box center [498, 138] width 170 height 50
drag, startPoint x: 433, startPoint y: 145, endPoint x: 550, endPoint y: 147, distance: 116.7
click at [435, 145] on td "76247" at bounding box center [498, 138] width 170 height 50
drag, startPoint x: 508, startPoint y: 199, endPoint x: 586, endPoint y: 219, distance: 80.4
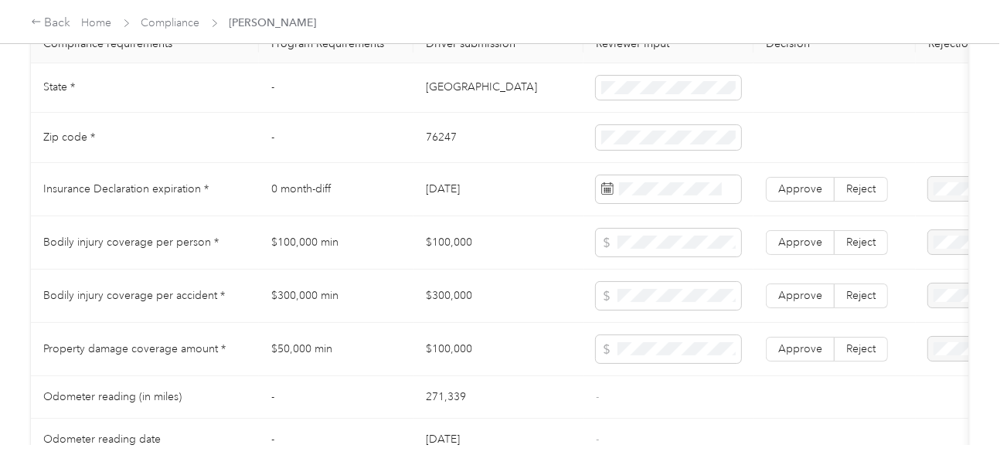
click at [509, 201] on td "[DATE]" at bounding box center [498, 189] width 170 height 53
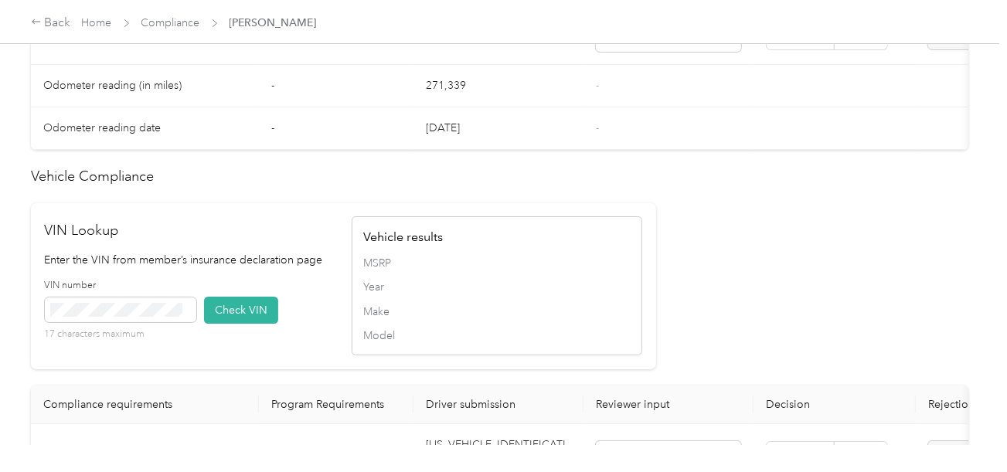
scroll to position [1468, 0]
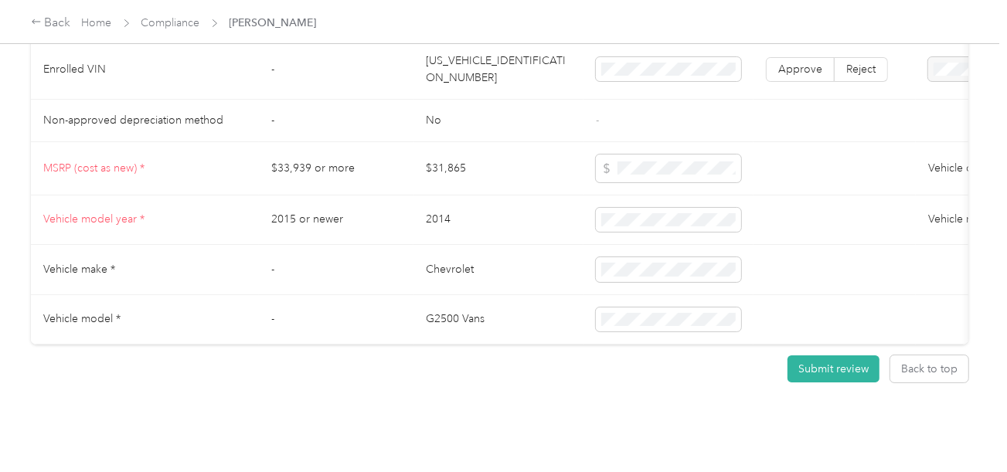
click at [486, 99] on td "[US_VEHICLE_IDENTIFICATION_NUMBER]" at bounding box center [498, 70] width 170 height 60
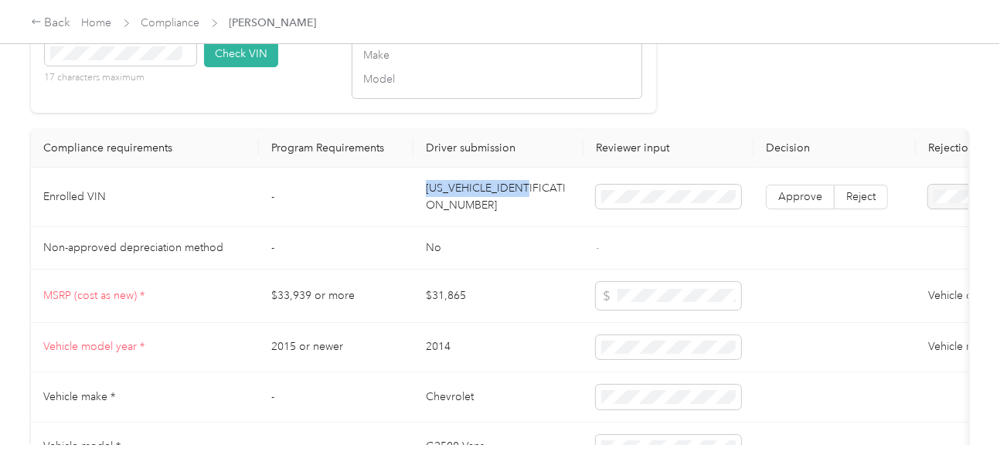
scroll to position [1313, 0]
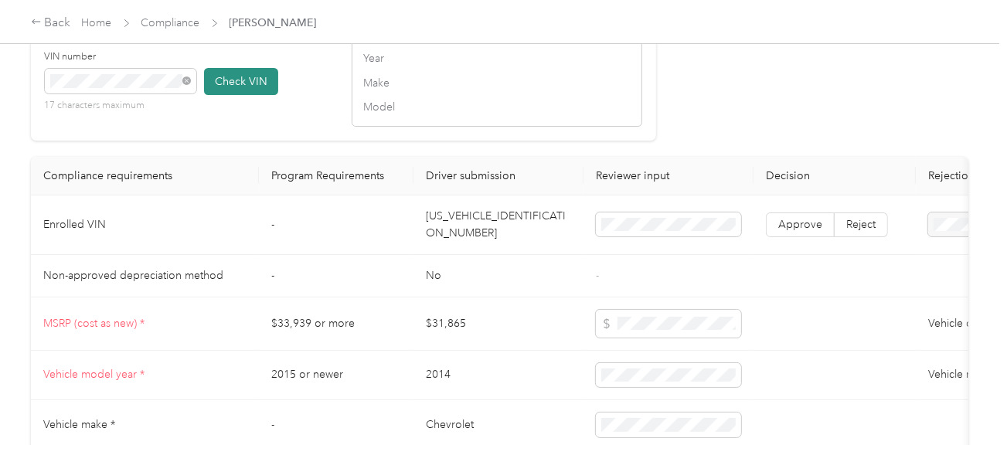
drag, startPoint x: 226, startPoint y: 94, endPoint x: 247, endPoint y: 98, distance: 21.2
click at [227, 94] on button "Check VIN" at bounding box center [241, 81] width 74 height 27
drag, startPoint x: 665, startPoint y: 141, endPoint x: 713, endPoint y: 153, distance: 49.3
click at [771, 239] on label "Approve" at bounding box center [800, 226] width 69 height 25
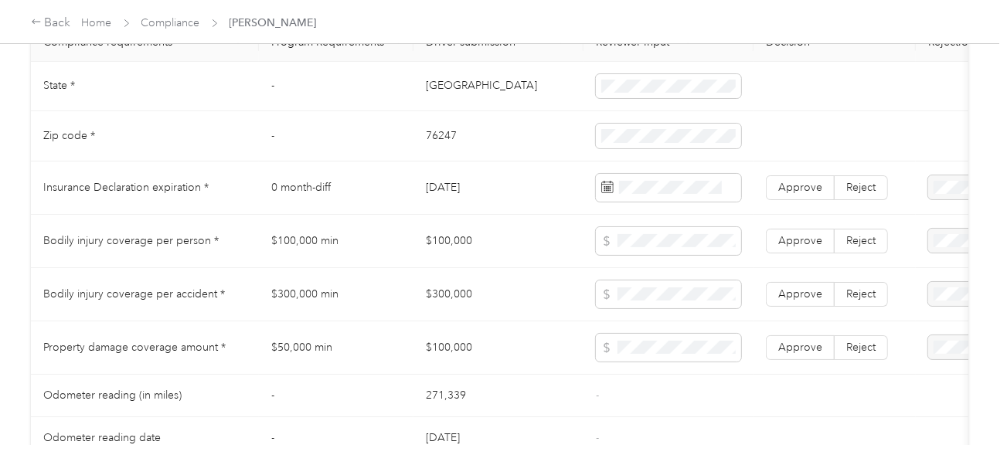
scroll to position [778, 0]
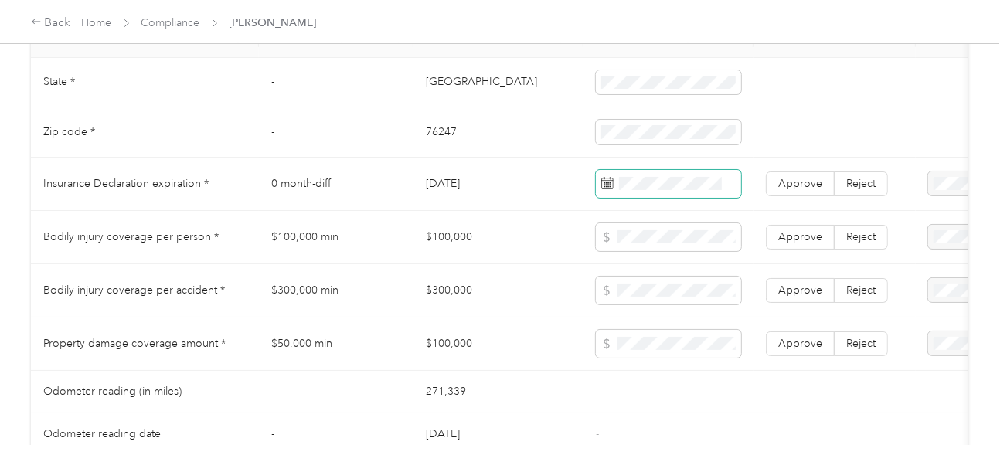
click at [634, 184] on span at bounding box center [668, 184] width 145 height 28
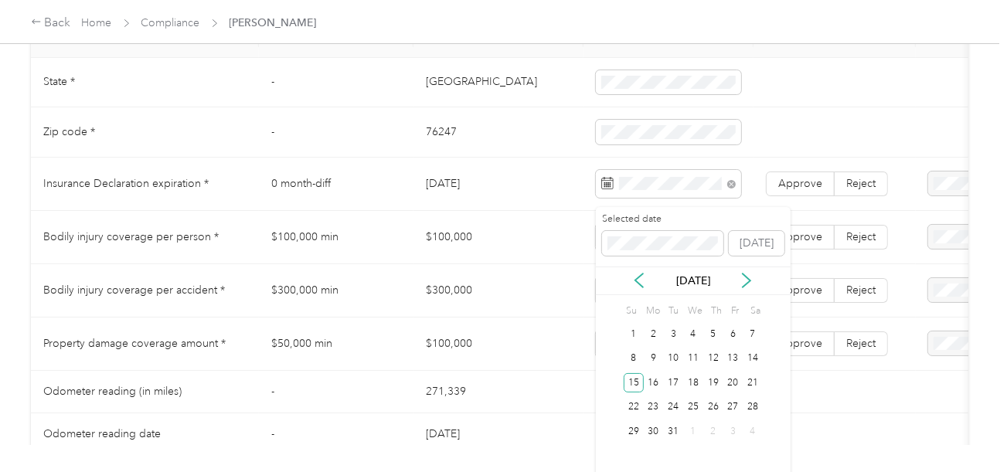
drag, startPoint x: 635, startPoint y: 385, endPoint x: 788, endPoint y: 227, distance: 220.3
click at [635, 383] on div "15" at bounding box center [634, 382] width 20 height 19
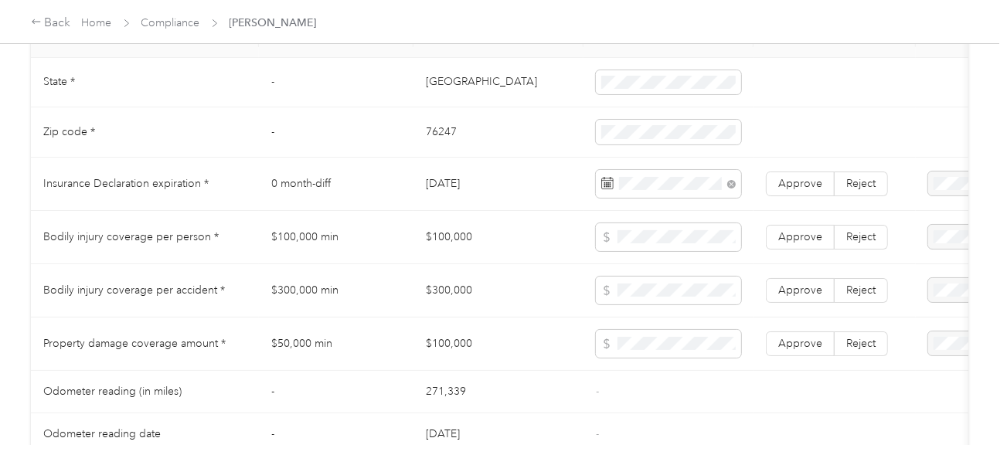
click at [810, 209] on td "Approve Reject" at bounding box center [835, 184] width 162 height 53
click at [794, 190] on span "Approve" at bounding box center [800, 183] width 44 height 13
drag, startPoint x: 407, startPoint y: 231, endPoint x: 656, endPoint y: 264, distance: 251.7
click at [498, 233] on tr "Bodily injury coverage per person * $100,000 min $100,000 Approve Reject" at bounding box center [576, 237] width 1090 height 53
click at [690, 264] on td at bounding box center [669, 237] width 170 height 53
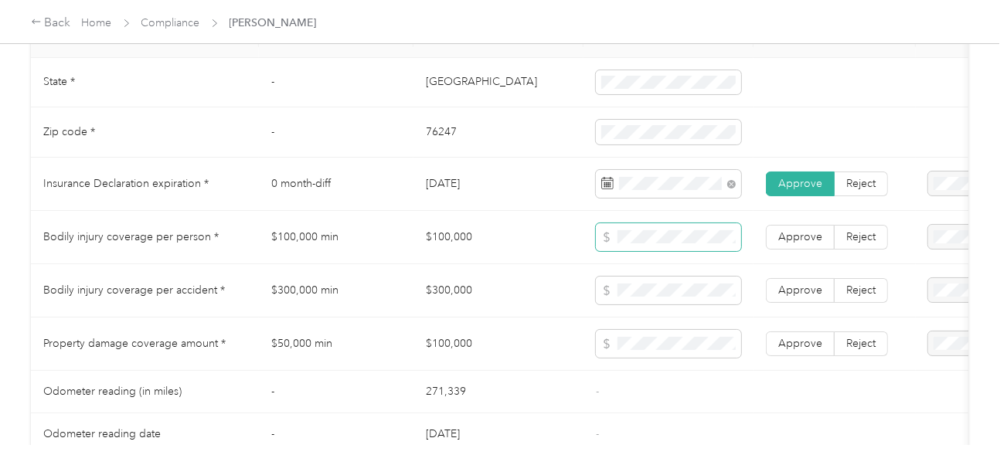
click at [686, 251] on span at bounding box center [668, 237] width 145 height 28
drag, startPoint x: 403, startPoint y: 288, endPoint x: 488, endPoint y: 284, distance: 85.1
click at [488, 284] on tr "Bodily injury coverage per accident * $300,000 min $300,000 Approve Reject" at bounding box center [576, 290] width 1090 height 53
drag, startPoint x: 657, startPoint y: 287, endPoint x: 688, endPoint y: 289, distance: 31.0
click at [658, 287] on span at bounding box center [668, 291] width 145 height 28
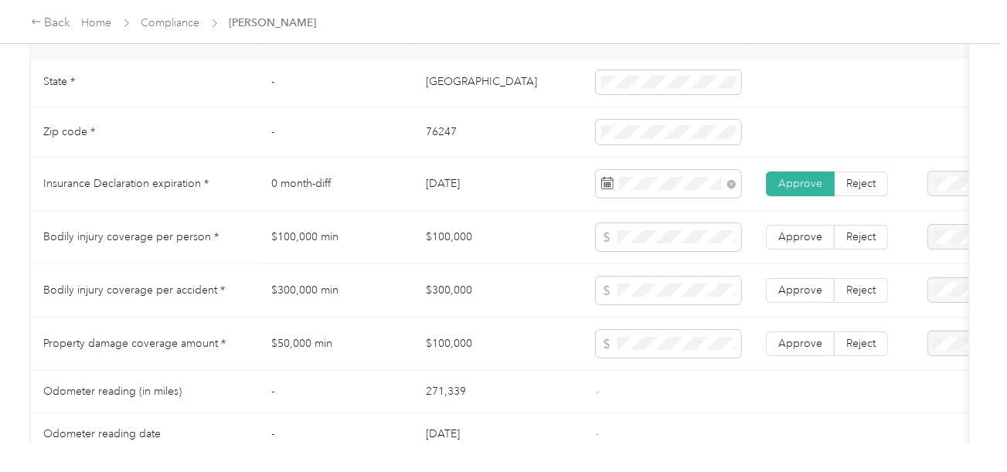
drag, startPoint x: 787, startPoint y: 298, endPoint x: 807, endPoint y: 257, distance: 44.9
click at [790, 297] on span "Approve" at bounding box center [800, 290] width 44 height 13
click at [807, 250] on label "Approve" at bounding box center [800, 237] width 69 height 25
drag, startPoint x: 812, startPoint y: 289, endPoint x: 810, endPoint y: 340, distance: 51.0
click at [812, 290] on label "Approve" at bounding box center [800, 290] width 69 height 25
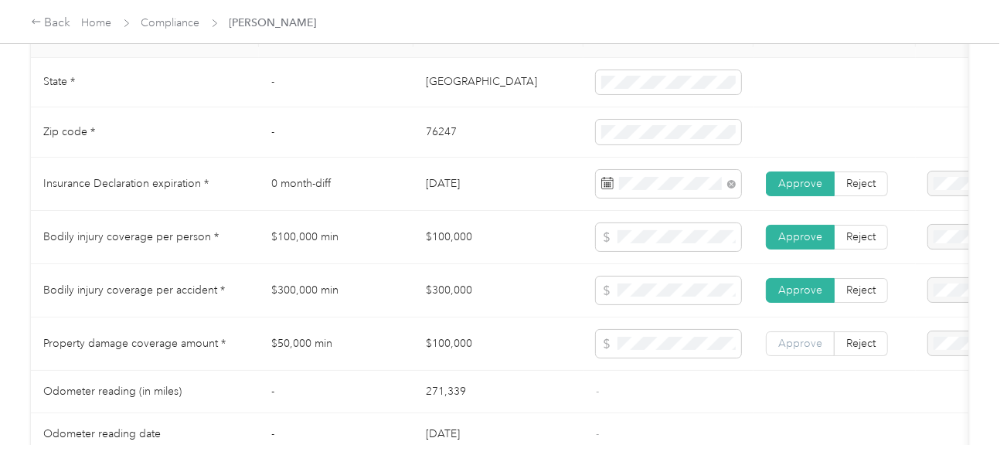
click at [810, 342] on label "Approve" at bounding box center [800, 344] width 69 height 25
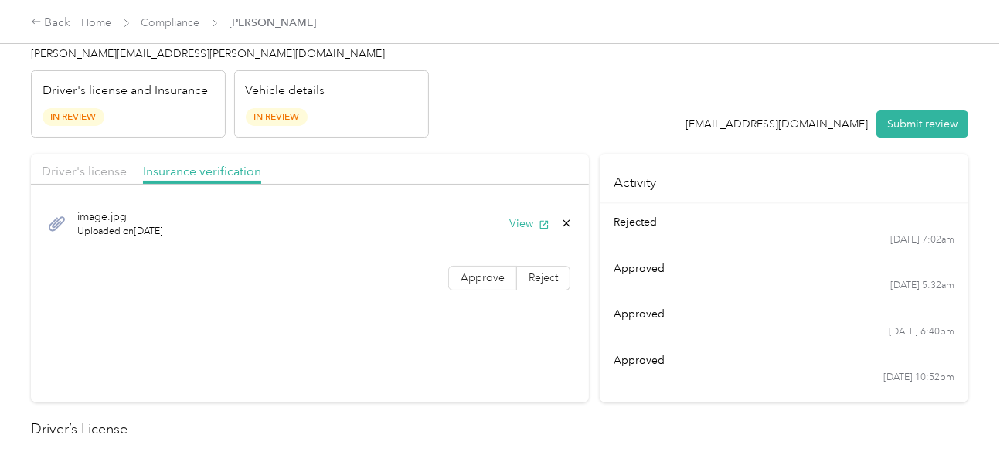
scroll to position [0, 0]
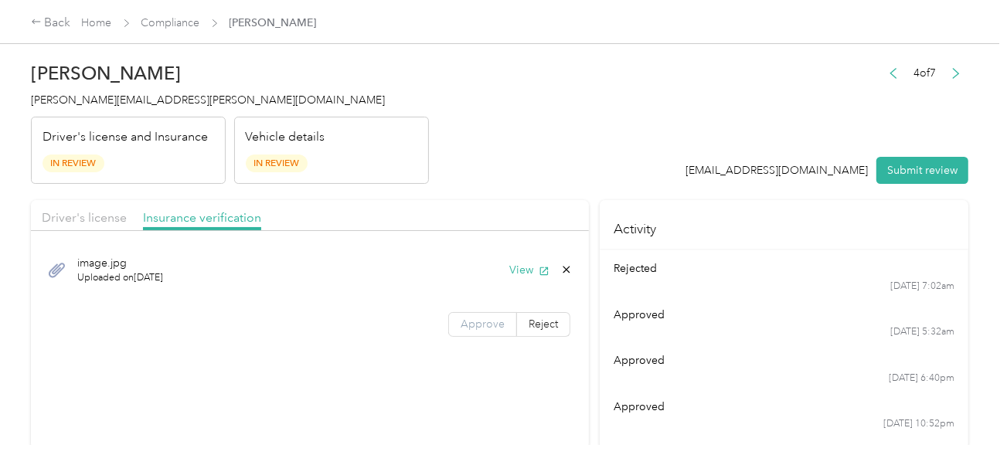
drag, startPoint x: 461, startPoint y: 307, endPoint x: 471, endPoint y: 311, distance: 10.0
click at [463, 308] on div "image.jpg Uploaded on [DATE] View Approve Reject" at bounding box center [310, 293] width 558 height 109
click at [478, 309] on div "image.jpg Uploaded on [DATE] View Approve Reject" at bounding box center [310, 293] width 558 height 109
click at [492, 312] on label "Approve" at bounding box center [482, 324] width 69 height 25
drag, startPoint x: 546, startPoint y: 209, endPoint x: 578, endPoint y: 204, distance: 32.0
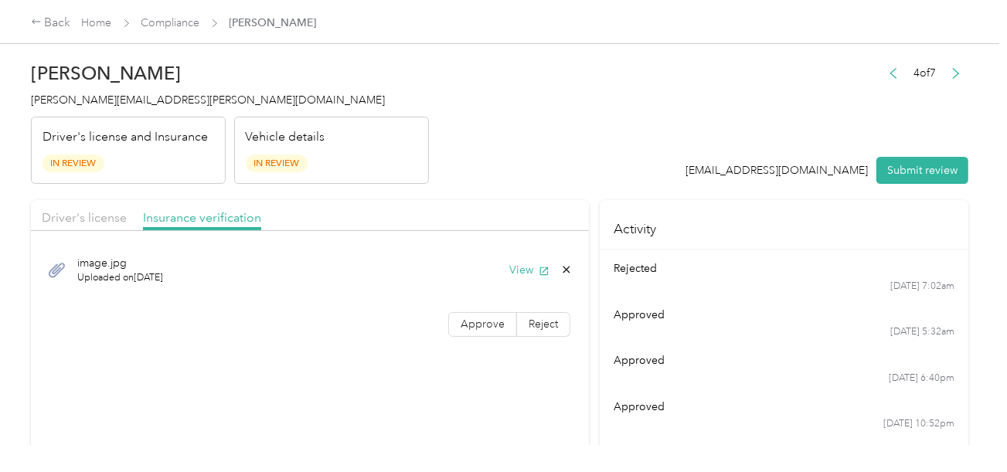
click at [546, 208] on div "Driver's license Insurance verification" at bounding box center [310, 215] width 558 height 31
click at [510, 301] on div "image.jpg Uploaded on [DATE] View Approve Reject" at bounding box center [310, 293] width 558 height 109
click at [486, 321] on span "Approve" at bounding box center [483, 324] width 44 height 13
drag, startPoint x: 588, startPoint y: 214, endPoint x: 907, endPoint y: 159, distance: 323.1
click at [589, 214] on div "Driver's license Insurance verification image.jpg Uploaded on [DATE] View Appro…" at bounding box center [500, 324] width 938 height 249
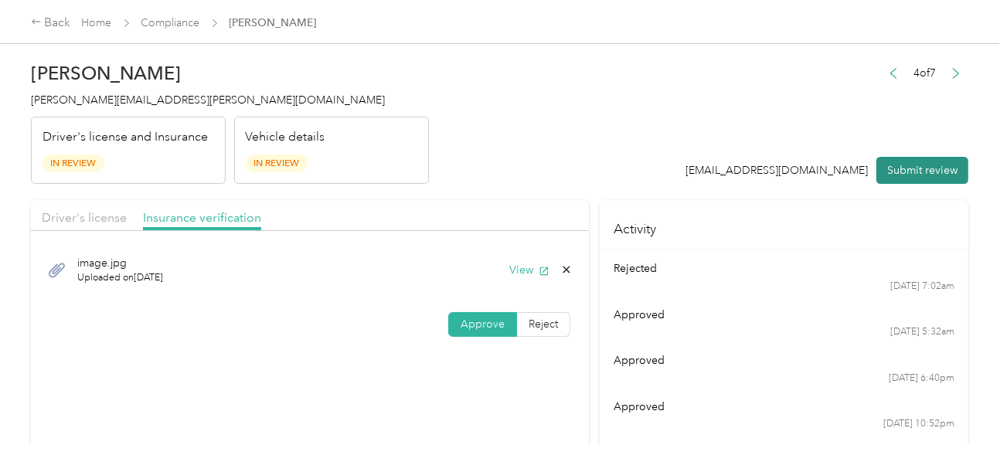
click at [955, 157] on button "Submit review" at bounding box center [922, 170] width 92 height 27
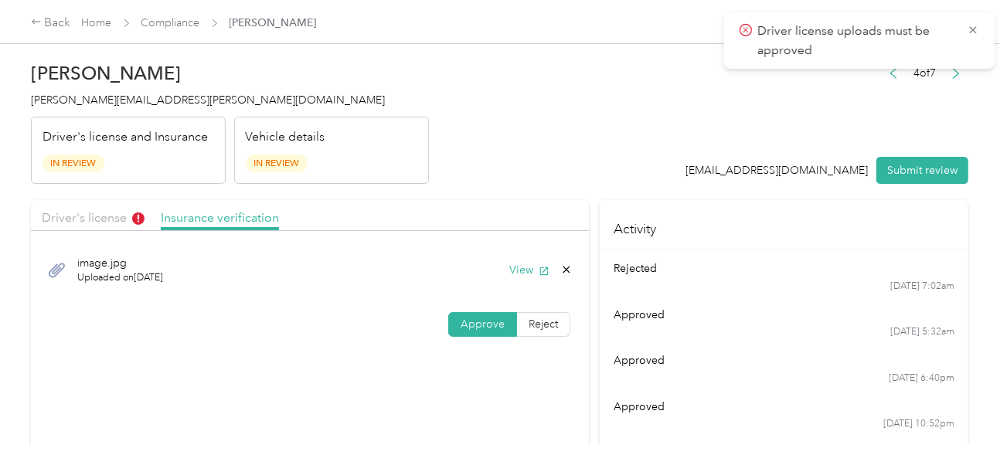
click at [83, 109] on div "[PERSON_NAME] Wilson [EMAIL_ADDRESS][PERSON_NAME][DOMAIN_NAME] Driver's license…" at bounding box center [230, 119] width 398 height 130
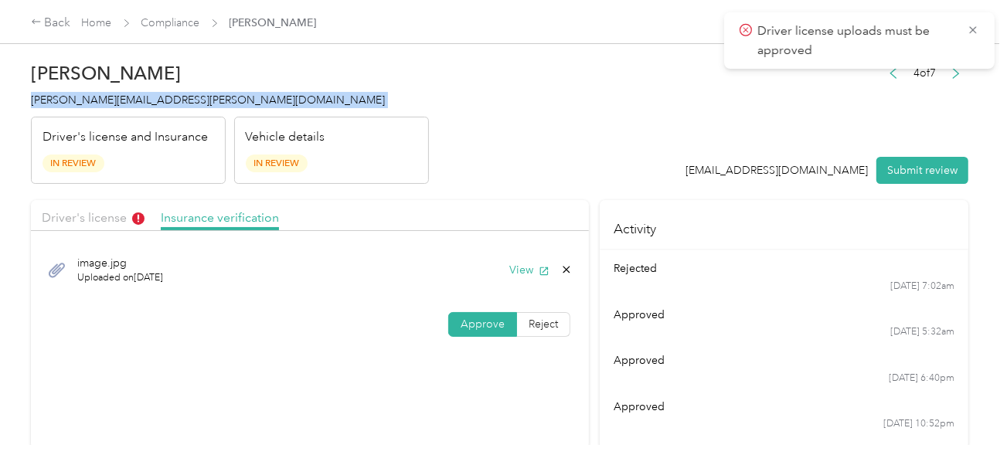
click at [83, 109] on div "[PERSON_NAME] Wilson [EMAIL_ADDRESS][PERSON_NAME][DOMAIN_NAME] Driver's license…" at bounding box center [230, 119] width 398 height 130
drag, startPoint x: 90, startPoint y: 208, endPoint x: 180, endPoint y: 219, distance: 90.4
click at [90, 209] on div "Driver's license" at bounding box center [93, 218] width 103 height 19
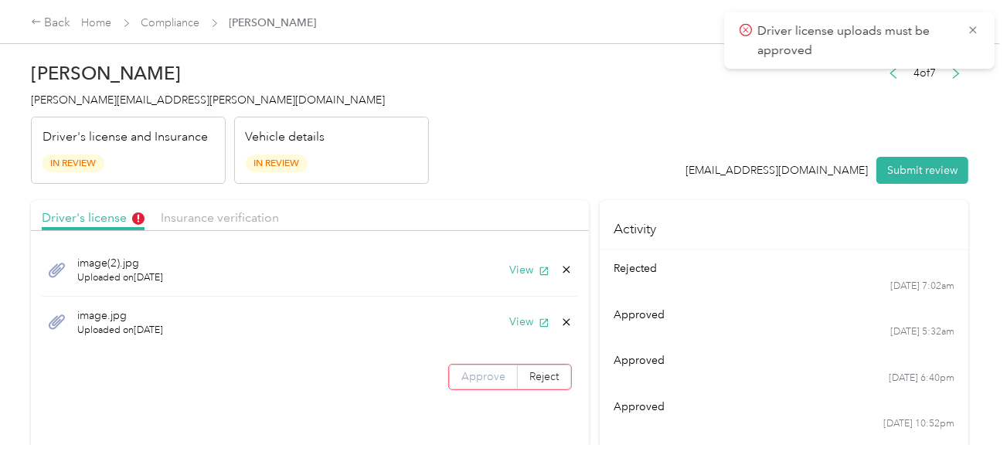
click at [483, 367] on label "Approve" at bounding box center [483, 377] width 69 height 25
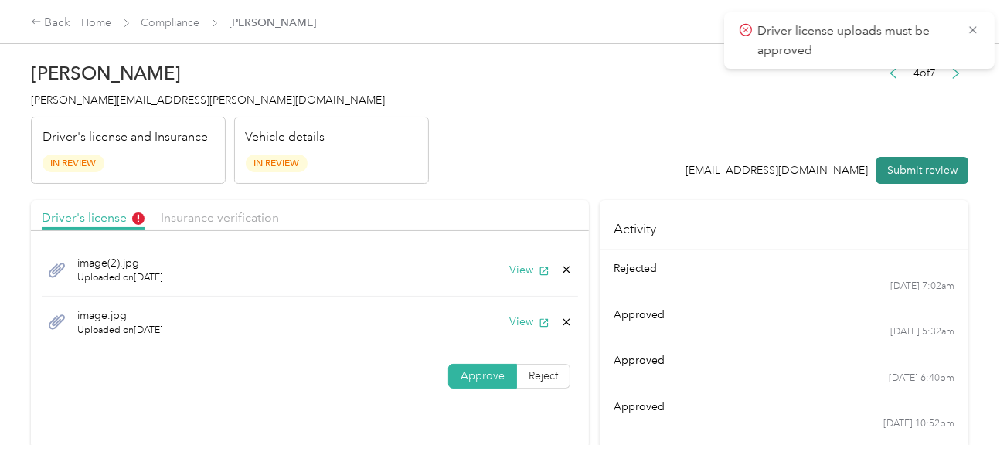
click at [951, 168] on button "Submit review" at bounding box center [922, 170] width 92 height 27
click at [531, 156] on header "[PERSON_NAME] Wilson [EMAIL_ADDRESS][PERSON_NAME][DOMAIN_NAME] Driver's license…" at bounding box center [500, 119] width 938 height 130
click at [90, 103] on span "[PERSON_NAME][EMAIL_ADDRESS][PERSON_NAME][DOMAIN_NAME]" at bounding box center [208, 100] width 354 height 13
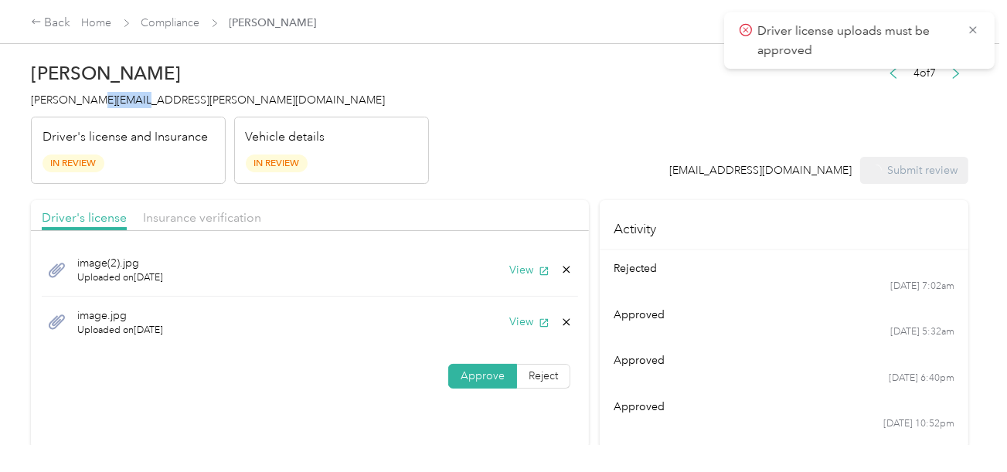
click at [90, 103] on span "[PERSON_NAME][EMAIL_ADDRESS][PERSON_NAME][DOMAIN_NAME]" at bounding box center [208, 100] width 354 height 13
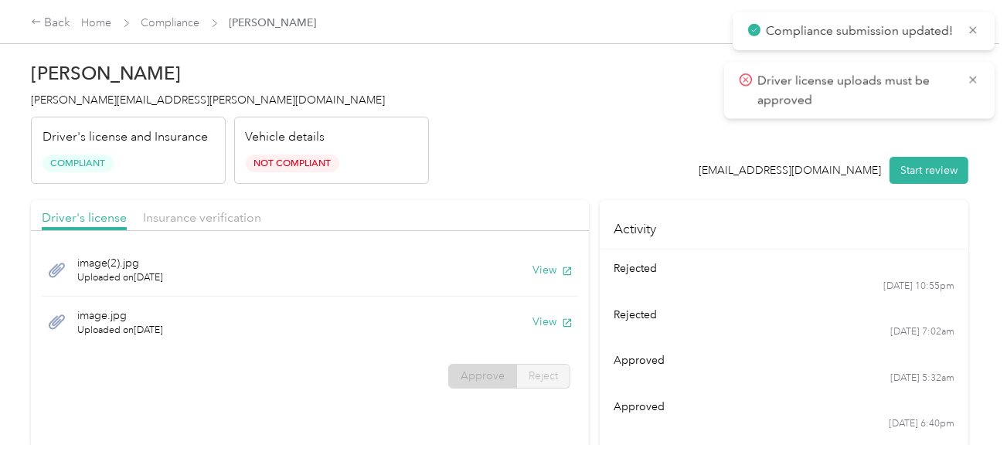
drag, startPoint x: 250, startPoint y: 87, endPoint x: 209, endPoint y: 49, distance: 54.7
click at [250, 86] on div "[PERSON_NAME] Wilson [EMAIL_ADDRESS][PERSON_NAME][DOMAIN_NAME] Driver's license…" at bounding box center [230, 119] width 398 height 130
click at [182, 24] on link "Compliance" at bounding box center [170, 22] width 59 height 13
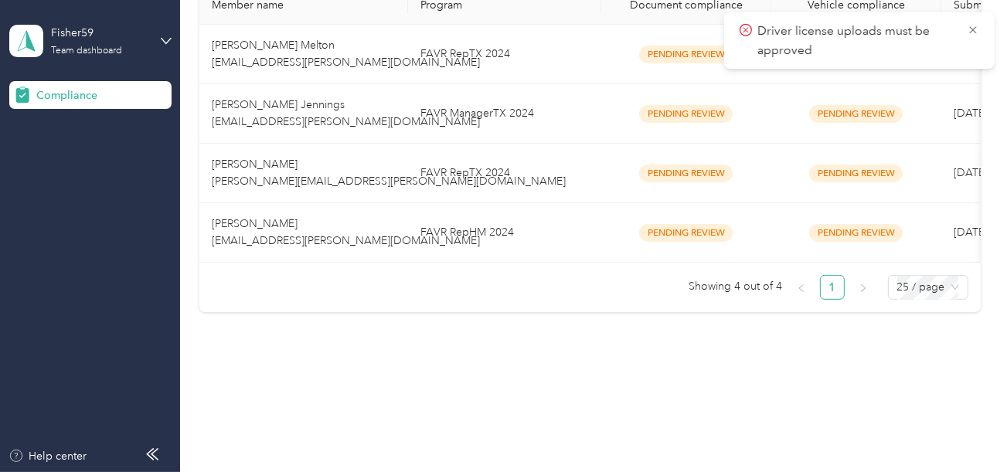
scroll to position [328, 0]
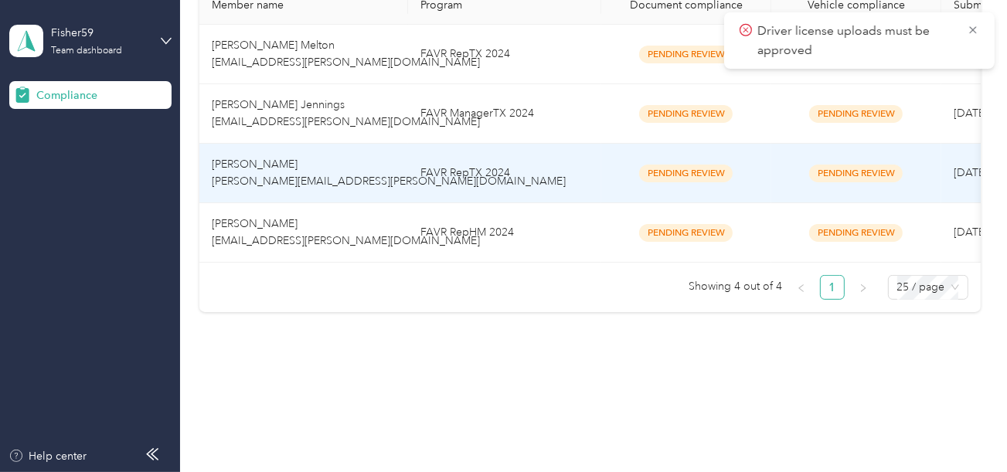
click at [501, 88] on td "FAVR ManagerTX 2024" at bounding box center [504, 114] width 193 height 60
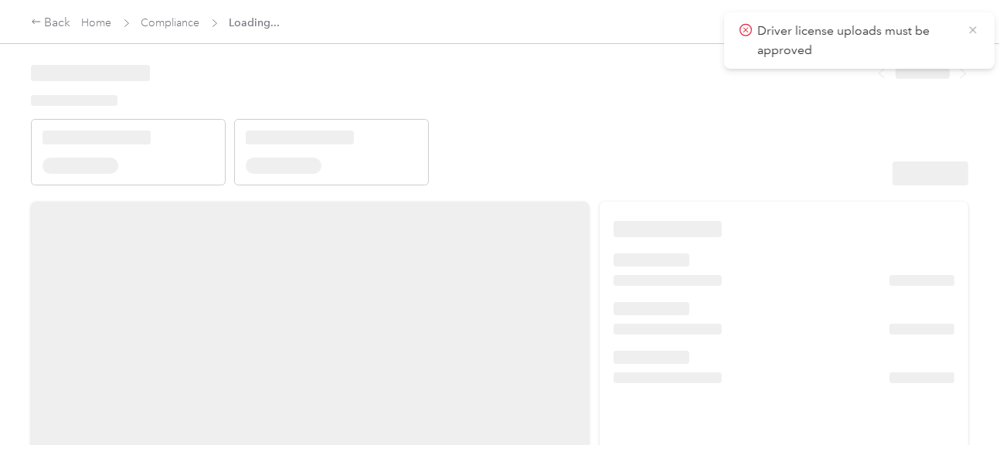
click at [968, 27] on icon at bounding box center [973, 30] width 12 height 14
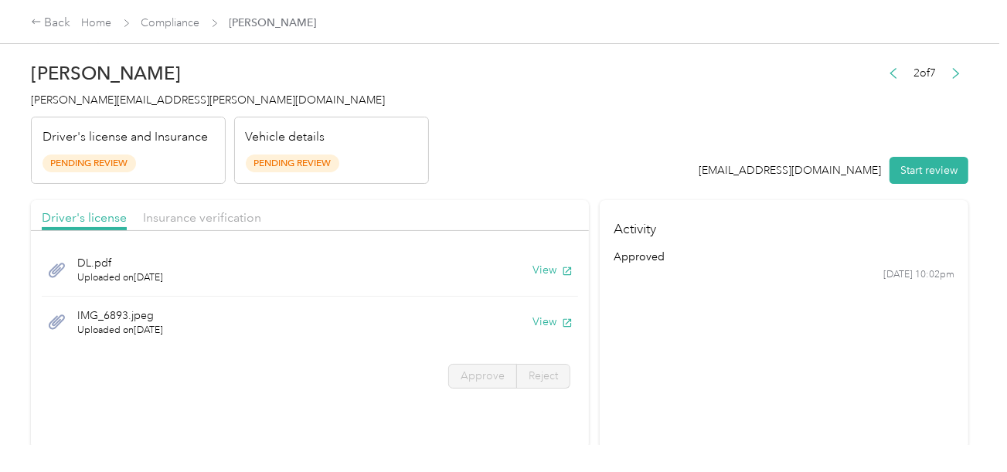
drag, startPoint x: 852, startPoint y: 75, endPoint x: 860, endPoint y: 128, distance: 53.2
click at [852, 76] on div "2 of 7 [EMAIL_ADDRESS][DOMAIN_NAME] Start review" at bounding box center [834, 124] width 270 height 122
click at [916, 200] on h4 "Activity" at bounding box center [784, 224] width 369 height 49
click at [921, 182] on button "Start review" at bounding box center [929, 170] width 79 height 27
click at [555, 117] on header "[PERSON_NAME] Jennings [EMAIL_ADDRESS][PERSON_NAME][DOMAIN_NAME] Driver's licen…" at bounding box center [500, 119] width 938 height 130
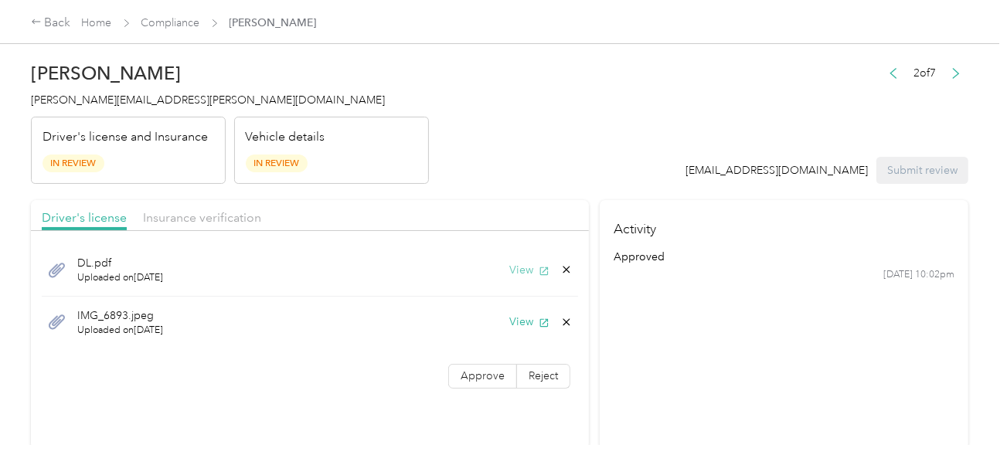
click at [529, 267] on button "View" at bounding box center [529, 270] width 40 height 16
click at [520, 335] on div "IMG_6893.jpeg Uploaded on [DATE] View" at bounding box center [310, 323] width 536 height 52
click at [522, 317] on button "View" at bounding box center [529, 322] width 40 height 16
click at [655, 146] on header "[PERSON_NAME] Jennings [EMAIL_ADDRESS][PERSON_NAME][DOMAIN_NAME] Driver's licen…" at bounding box center [500, 119] width 938 height 130
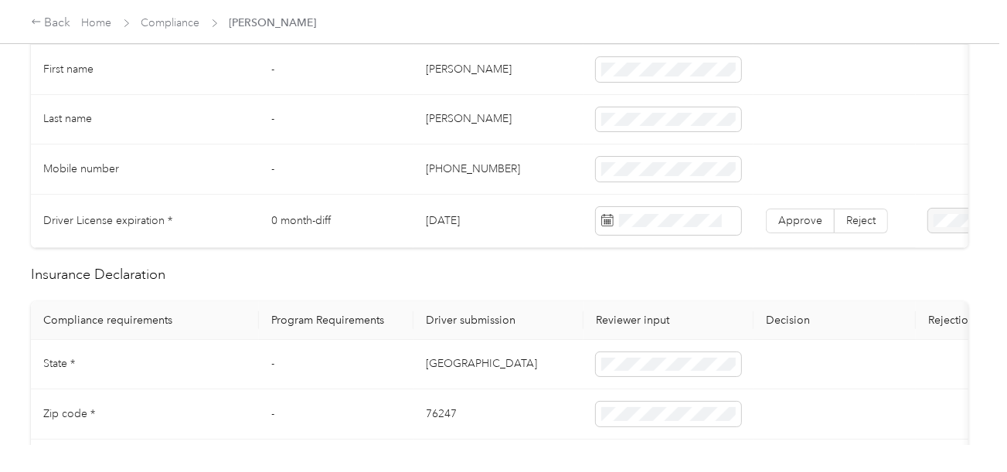
scroll to position [464, 0]
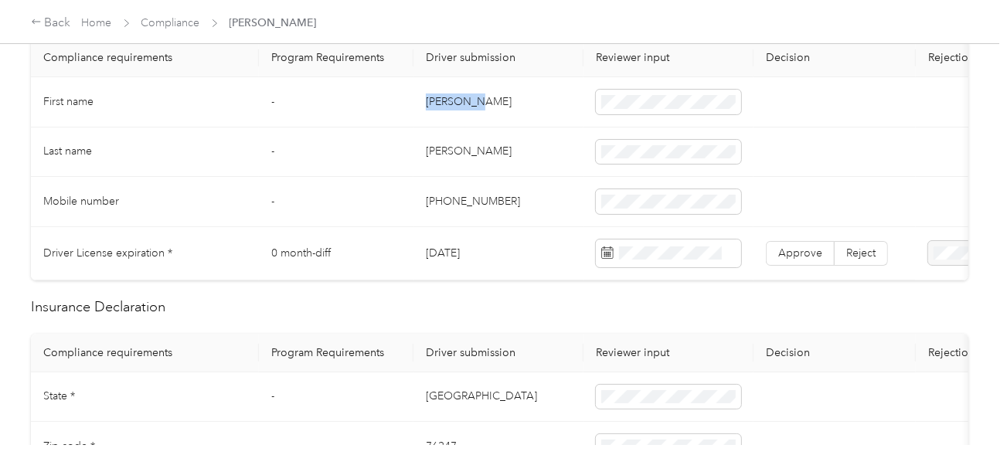
drag, startPoint x: 427, startPoint y: 94, endPoint x: 546, endPoint y: 101, distance: 118.5
click at [499, 101] on td "[PERSON_NAME]" at bounding box center [498, 102] width 170 height 50
click at [444, 157] on td "[PERSON_NAME]" at bounding box center [498, 153] width 170 height 50
drag, startPoint x: 444, startPoint y: 157, endPoint x: 584, endPoint y: 146, distance: 139.5
click at [444, 158] on td "[PERSON_NAME]" at bounding box center [498, 153] width 170 height 50
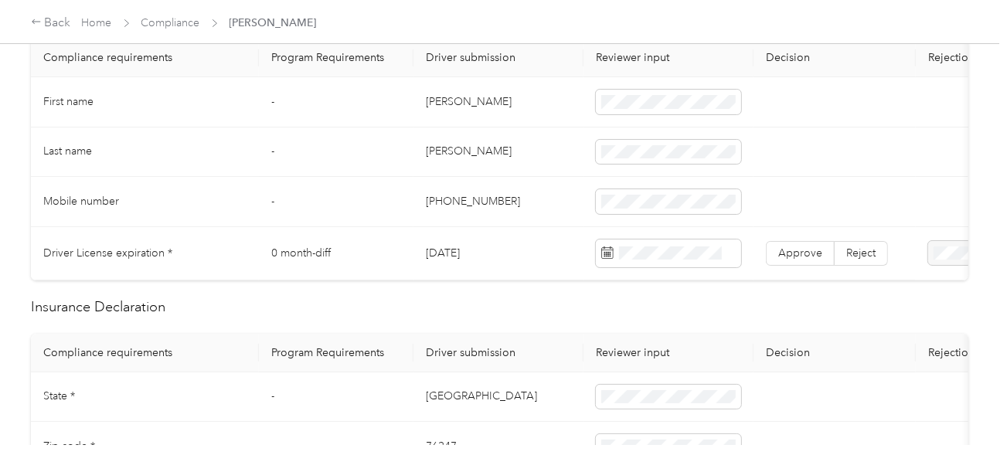
click at [511, 202] on td "[PHONE_NUMBER]" at bounding box center [498, 202] width 170 height 50
drag, startPoint x: 466, startPoint y: 250, endPoint x: 610, endPoint y: 252, distance: 143.8
click at [435, 254] on td "[DATE]" at bounding box center [498, 253] width 170 height 53
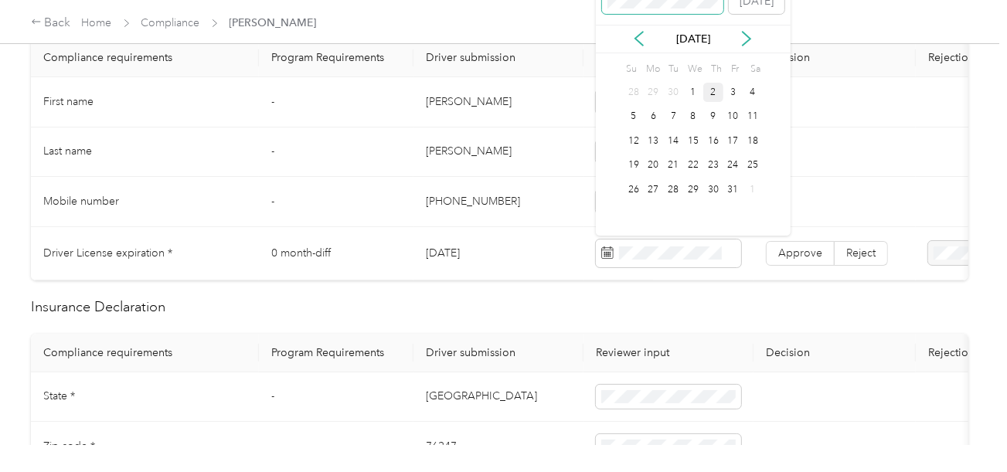
click at [655, 9] on span at bounding box center [663, 1] width 122 height 25
click at [509, 4] on body "Back Home Compliance [PERSON_NAME] [PERSON_NAME] Jennings [EMAIL_ADDRESS][PERSO…" at bounding box center [499, 236] width 999 height 472
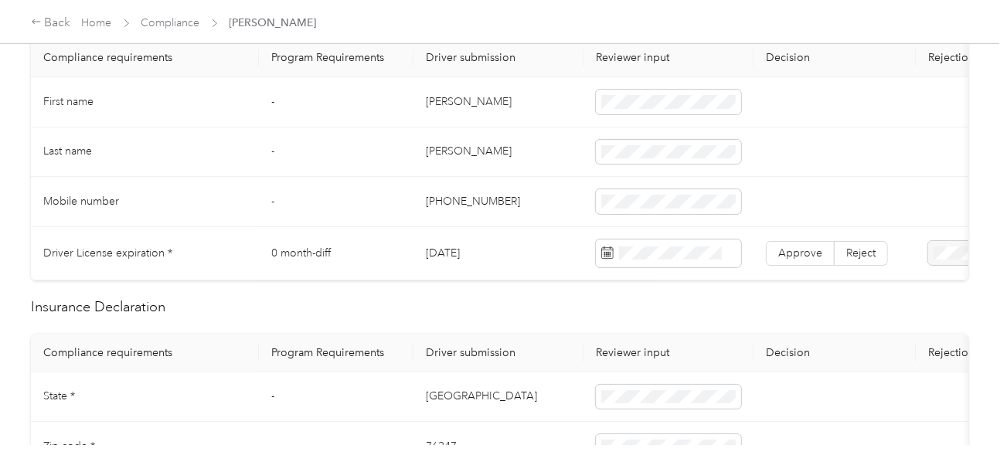
drag, startPoint x: 486, startPoint y: 246, endPoint x: 703, endPoint y: 268, distance: 218.3
click at [430, 250] on td "[DATE]" at bounding box center [498, 253] width 170 height 53
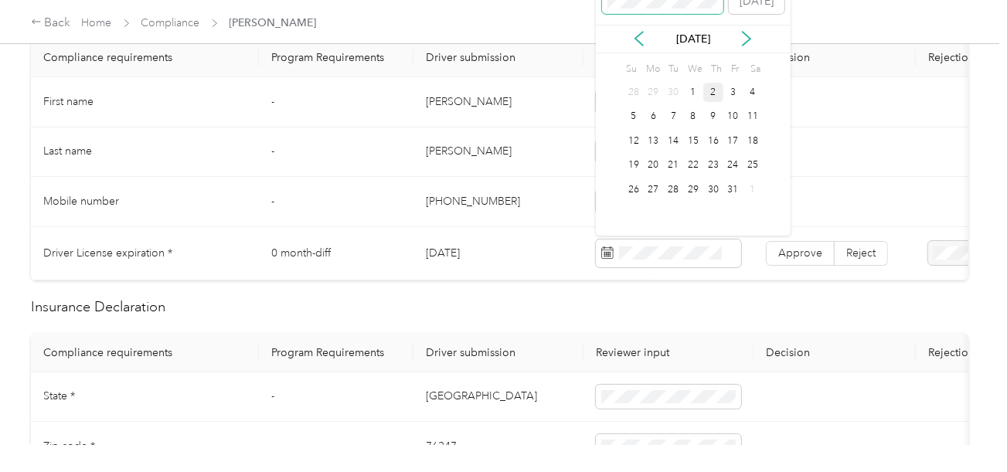
click at [645, 9] on span at bounding box center [663, 1] width 122 height 25
drag, startPoint x: 674, startPoint y: 145, endPoint x: 685, endPoint y: 151, distance: 12.5
click at [676, 146] on div "16" at bounding box center [673, 140] width 20 height 19
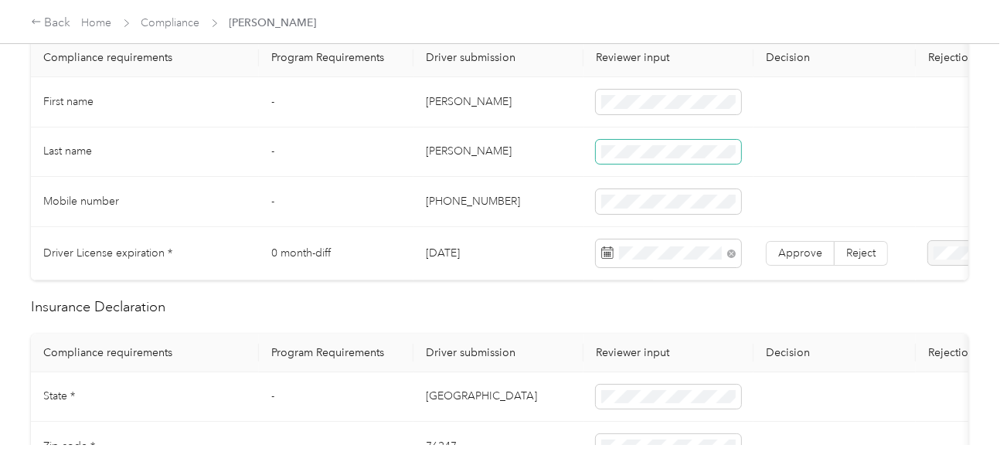
scroll to position [386, 0]
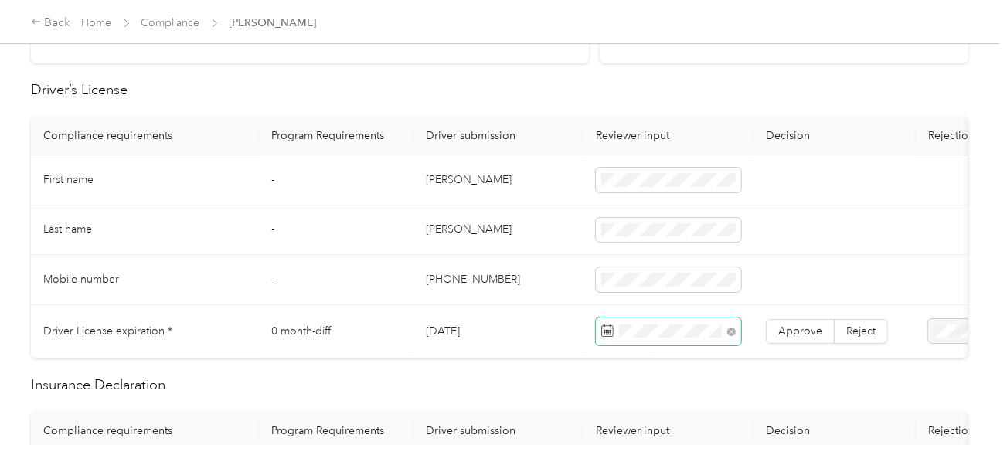
click at [717, 329] on span at bounding box center [668, 332] width 145 height 28
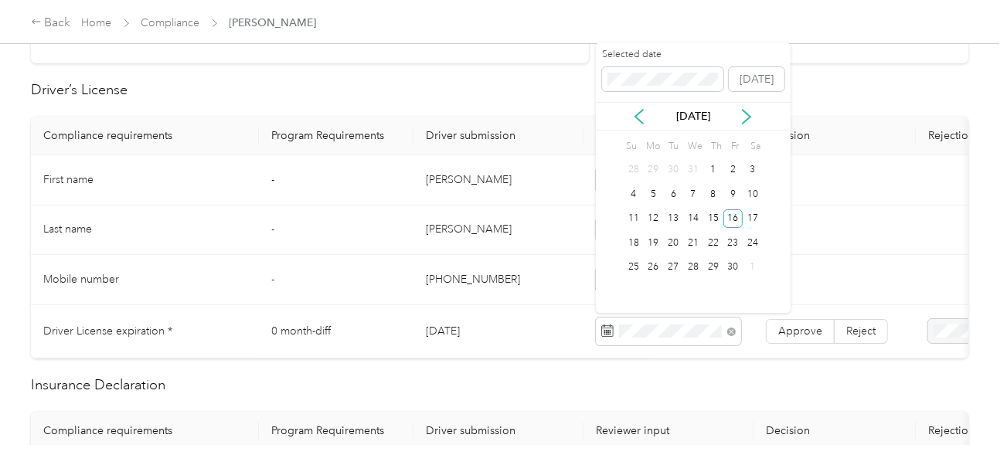
drag, startPoint x: 735, startPoint y: 219, endPoint x: 788, endPoint y: 301, distance: 97.3
click at [736, 219] on div "16" at bounding box center [733, 218] width 20 height 19
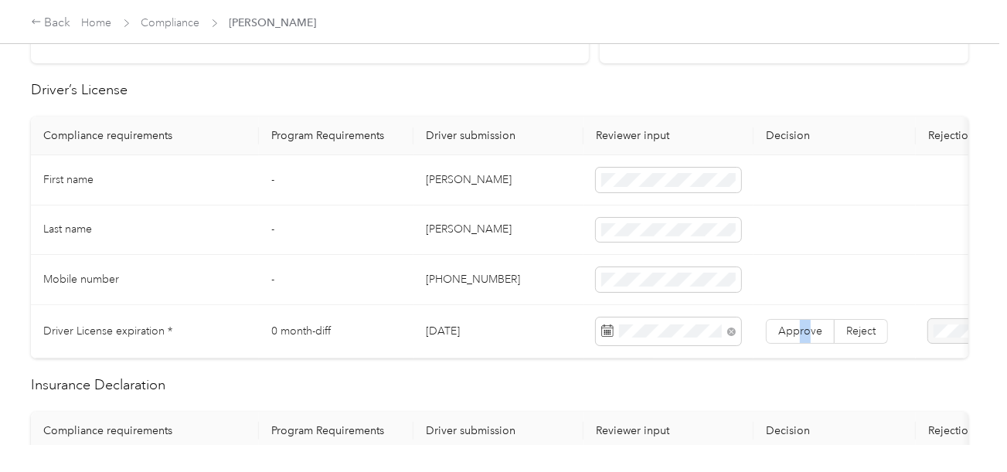
drag, startPoint x: 810, startPoint y: 342, endPoint x: 1013, endPoint y: 340, distance: 203.3
click at [816, 343] on td "Approve Reject" at bounding box center [835, 331] width 162 height 53
drag, startPoint x: 826, startPoint y: 342, endPoint x: 817, endPoint y: 339, distance: 9.6
click at [819, 342] on td "Approve Reject" at bounding box center [835, 331] width 162 height 53
click at [798, 326] on span "Approve" at bounding box center [800, 331] width 44 height 13
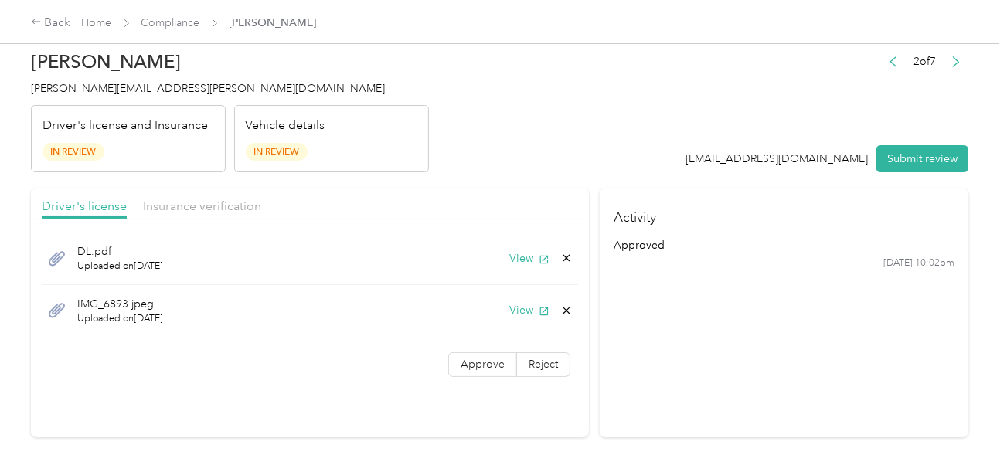
scroll to position [0, 0]
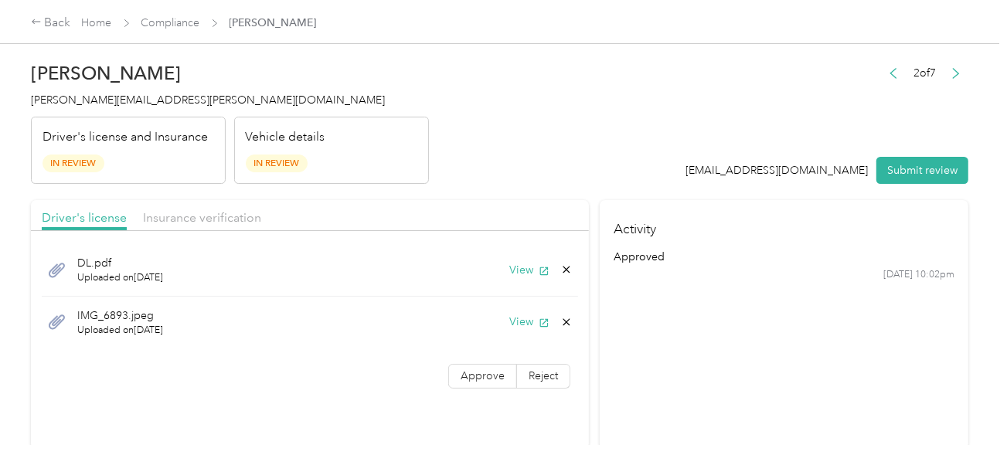
click at [505, 264] on div "DL.pdf Uploaded on [DATE] View" at bounding box center [310, 270] width 536 height 53
click at [516, 264] on button "View" at bounding box center [529, 270] width 40 height 16
click at [522, 323] on button "View" at bounding box center [529, 322] width 40 height 16
click at [566, 317] on icon at bounding box center [566, 322] width 12 height 12
drag, startPoint x: 535, startPoint y: 331, endPoint x: 490, endPoint y: 336, distance: 45.2
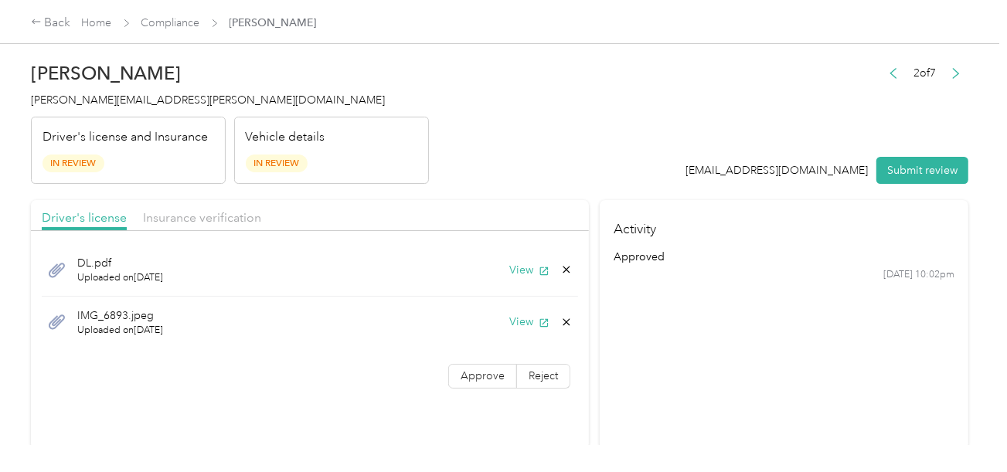
click at [534, 331] on button "Yes" at bounding box center [526, 332] width 30 height 25
click at [488, 336] on div "DL.pdf Uploaded on [DATE] View Approve Reject" at bounding box center [310, 293] width 558 height 109
click at [257, 209] on div "Insurance verification" at bounding box center [202, 218] width 118 height 19
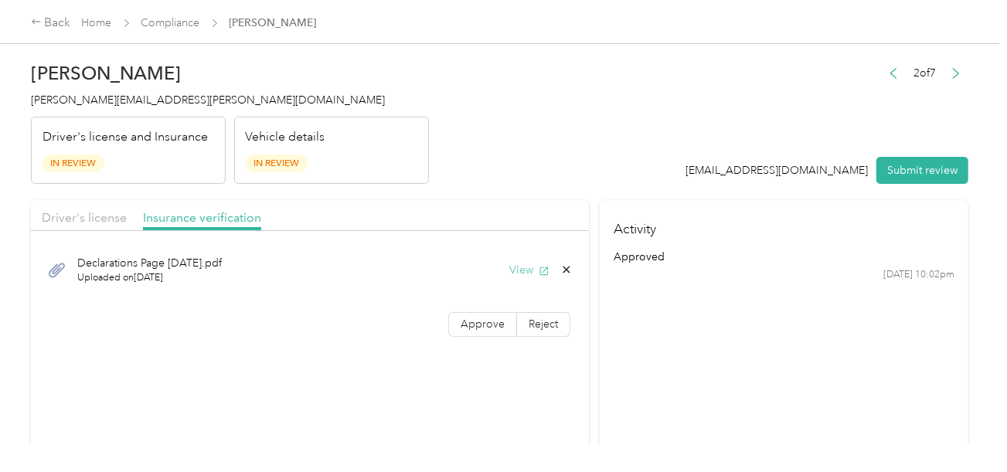
click at [526, 274] on button "View" at bounding box center [529, 270] width 40 height 16
drag, startPoint x: 74, startPoint y: 214, endPoint x: 387, endPoint y: 179, distance: 314.9
click at [104, 214] on span "Driver's license" at bounding box center [84, 217] width 85 height 15
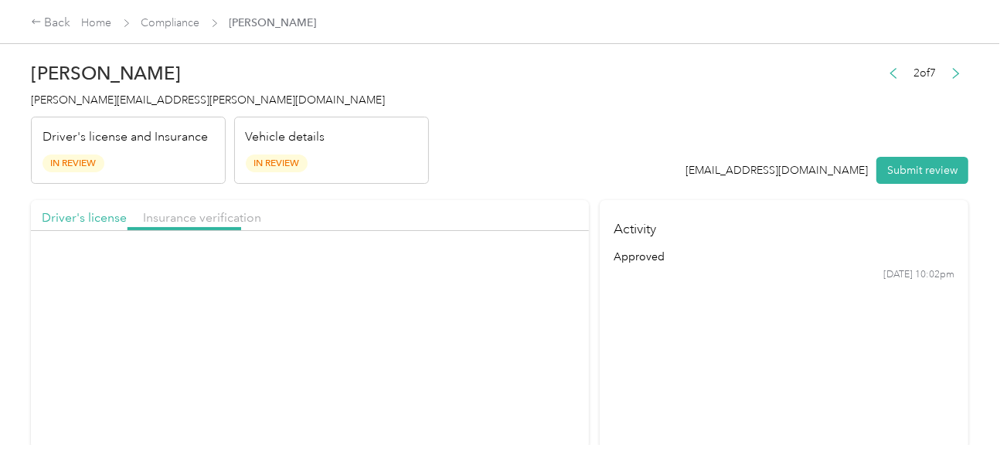
click at [391, 181] on div "Vehicle details In Review" at bounding box center [331, 151] width 195 height 68
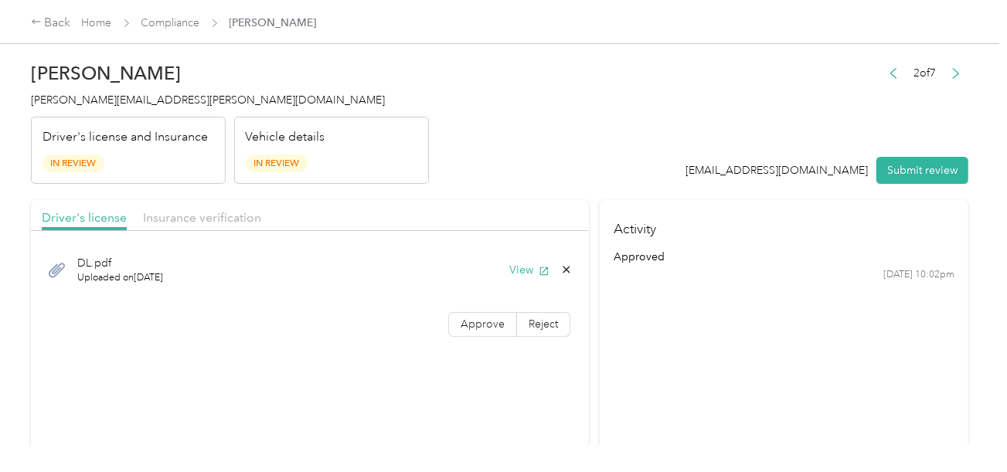
drag, startPoint x: 488, startPoint y: 327, endPoint x: 439, endPoint y: 295, distance: 58.7
click at [488, 327] on span "Approve" at bounding box center [483, 324] width 44 height 13
click at [247, 213] on span "Insurance verification" at bounding box center [202, 217] width 118 height 15
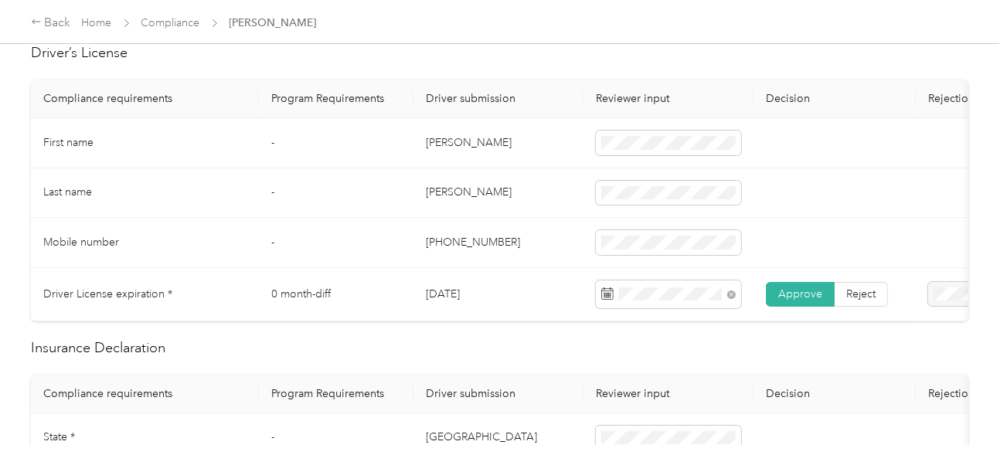
scroll to position [618, 0]
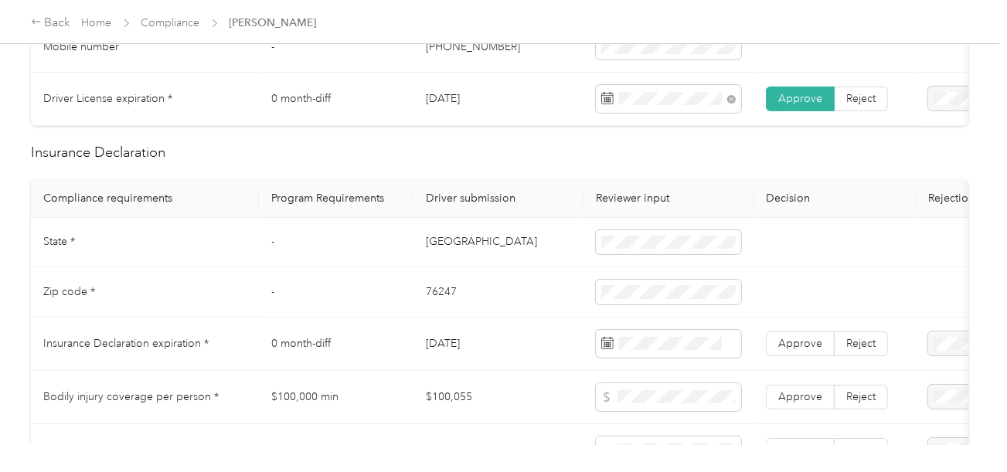
click at [439, 250] on td "[GEOGRAPHIC_DATA]" at bounding box center [498, 243] width 170 height 50
click at [433, 250] on td "[GEOGRAPHIC_DATA]" at bounding box center [498, 243] width 170 height 50
drag, startPoint x: 433, startPoint y: 250, endPoint x: 590, endPoint y: 249, distance: 156.9
click at [434, 250] on td "[GEOGRAPHIC_DATA]" at bounding box center [498, 243] width 170 height 50
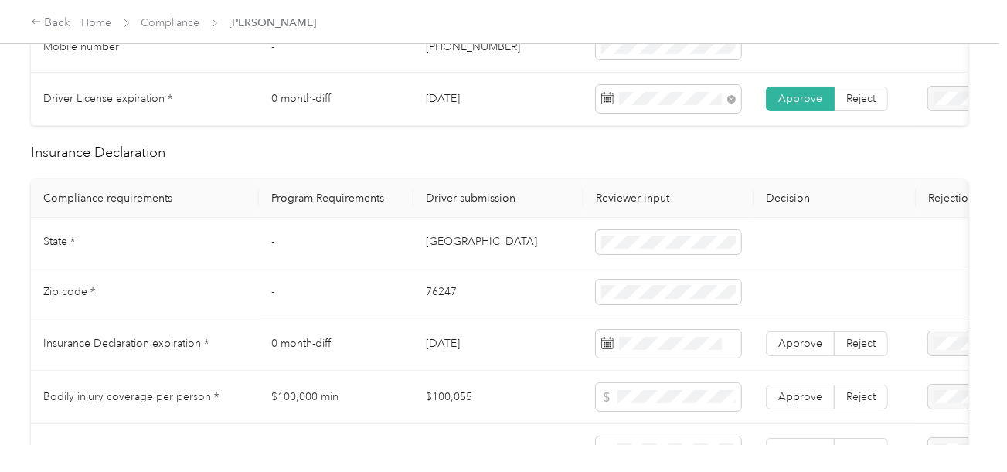
drag, startPoint x: 434, startPoint y: 288, endPoint x: 434, endPoint y: 300, distance: 11.6
click at [433, 288] on td "76247" at bounding box center [498, 292] width 170 height 50
click at [434, 300] on td "76247" at bounding box center [498, 292] width 170 height 50
drag, startPoint x: 434, startPoint y: 300, endPoint x: 454, endPoint y: 300, distance: 20.1
click at [436, 300] on td "76247" at bounding box center [498, 292] width 170 height 50
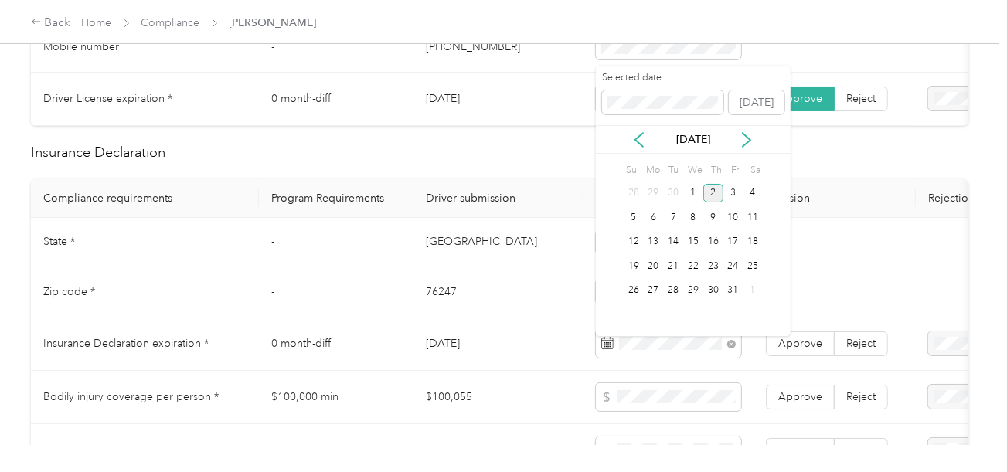
click at [711, 194] on div "2" at bounding box center [713, 193] width 20 height 19
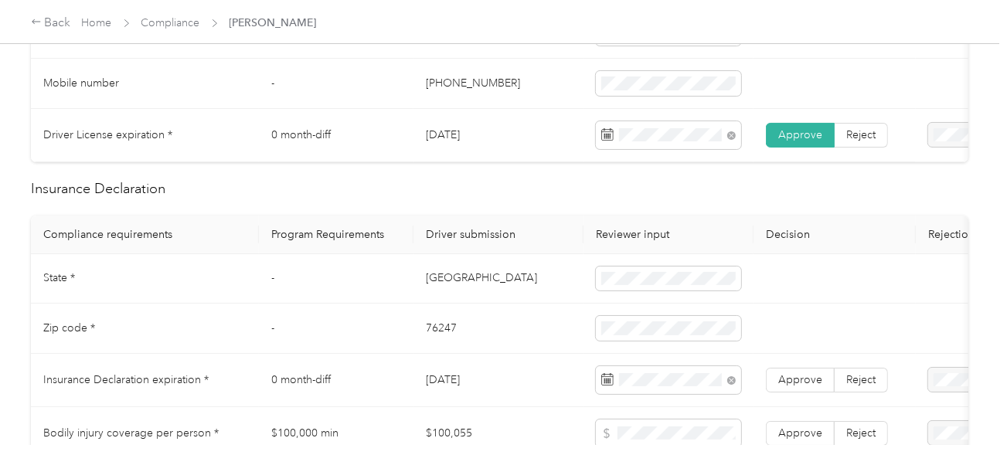
scroll to position [773, 0]
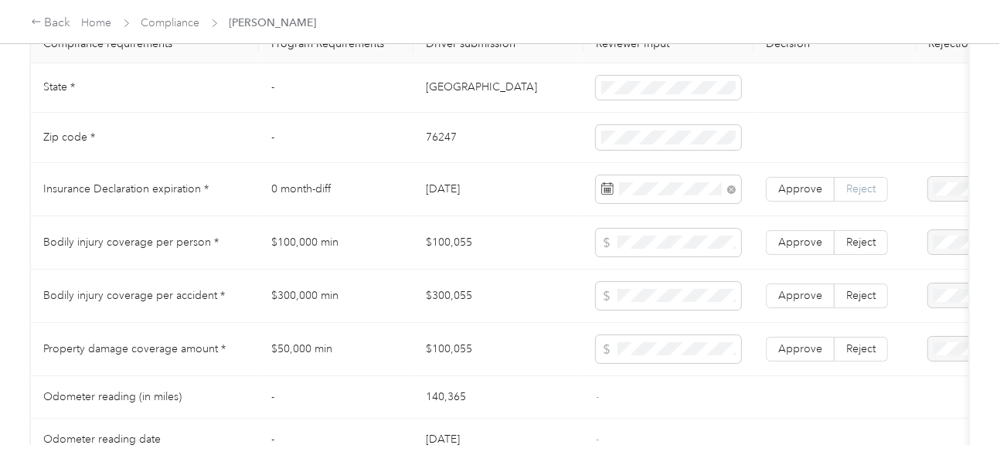
click at [850, 196] on span "Reject" at bounding box center [860, 188] width 29 height 13
click at [925, 283] on ol "Insurance expiration missing from uploaded Insurance Policy doc Expired Insuran…" at bounding box center [940, 284] width 134 height 146
click at [917, 301] on span "Expired Insurance Policy" at bounding box center [928, 307] width 88 height 29
click at [536, 270] on td "$100,055" at bounding box center [498, 242] width 170 height 53
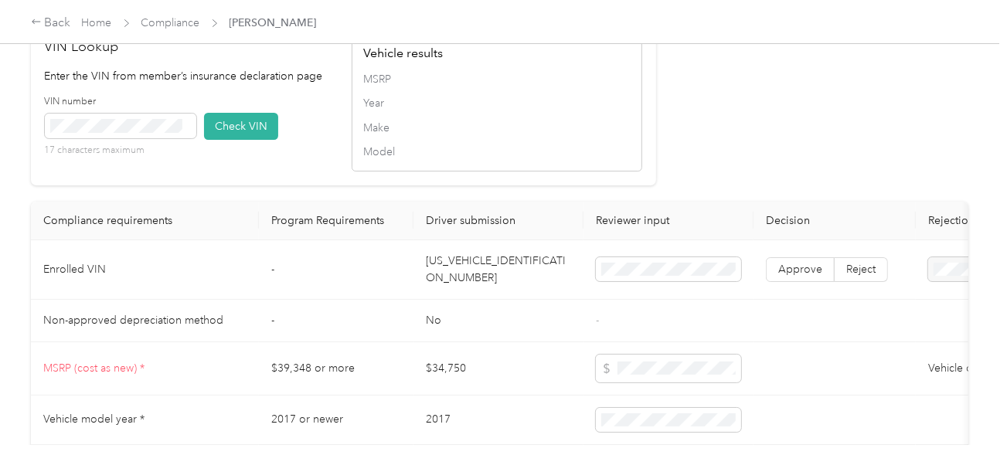
scroll to position [1391, 0]
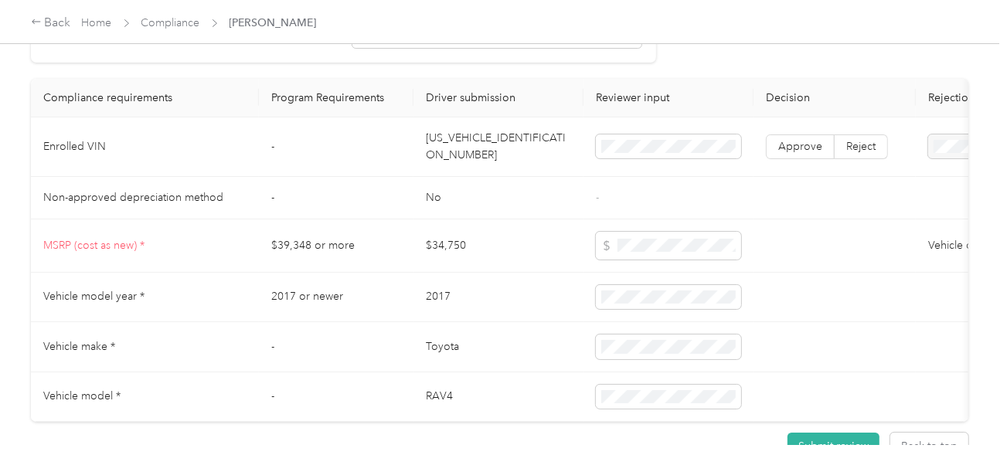
click at [454, 166] on td "[US_VEHICLE_IDENTIFICATION_NUMBER]" at bounding box center [498, 147] width 170 height 60
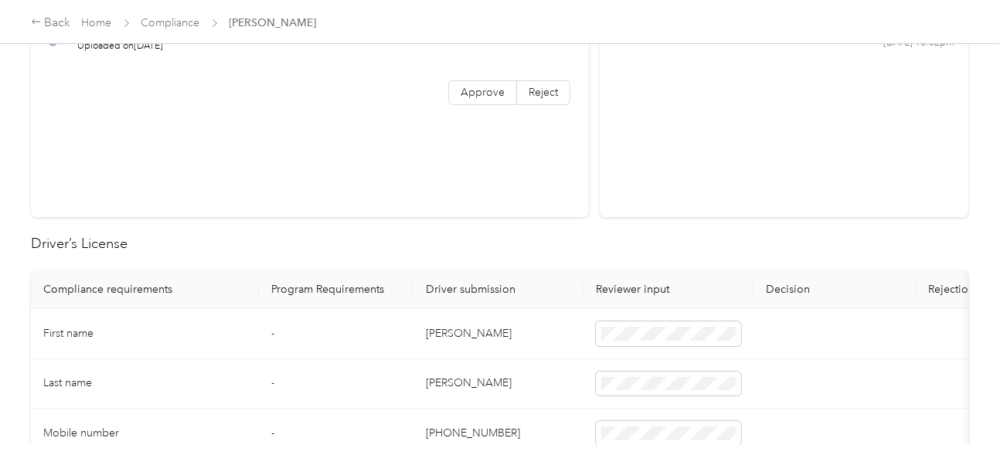
scroll to position [0, 0]
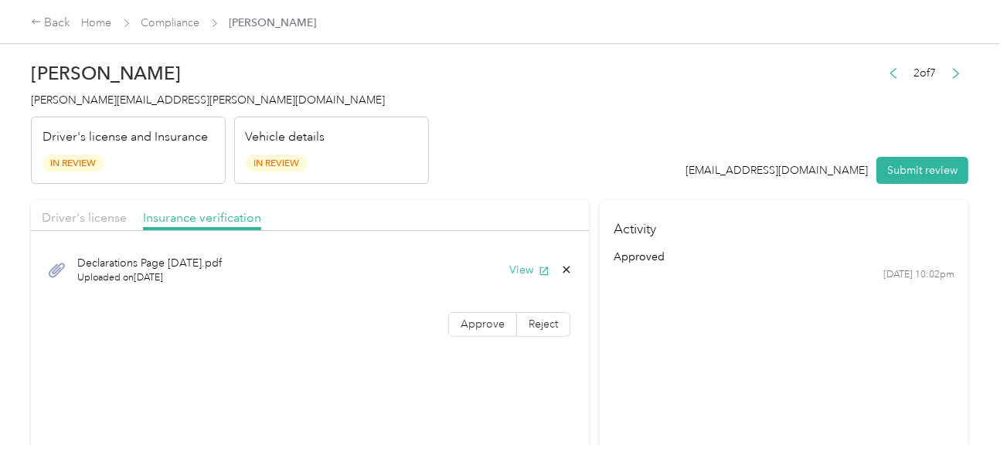
click at [938, 183] on button "Submit review" at bounding box center [922, 170] width 92 height 27
drag, startPoint x: 446, startPoint y: 93, endPoint x: 411, endPoint y: 93, distance: 34.8
click at [440, 93] on header "[PERSON_NAME] Jennings [EMAIL_ADDRESS][PERSON_NAME][DOMAIN_NAME] Driver's licen…" at bounding box center [500, 119] width 938 height 130
click at [147, 90] on div "[PERSON_NAME] Jennings [EMAIL_ADDRESS][PERSON_NAME][DOMAIN_NAME] Driver's licen…" at bounding box center [230, 119] width 398 height 130
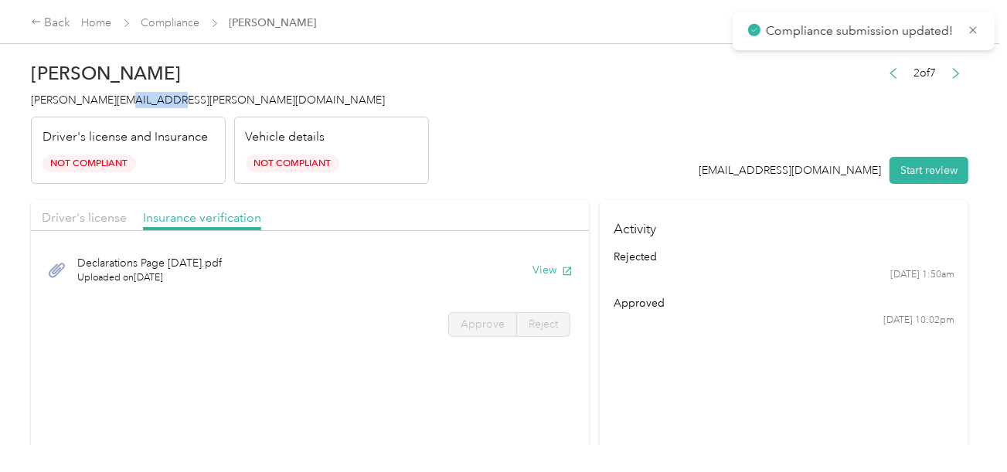
click at [147, 90] on div "[PERSON_NAME] Jennings [EMAIL_ADDRESS][PERSON_NAME][DOMAIN_NAME] Driver's licen…" at bounding box center [230, 119] width 398 height 130
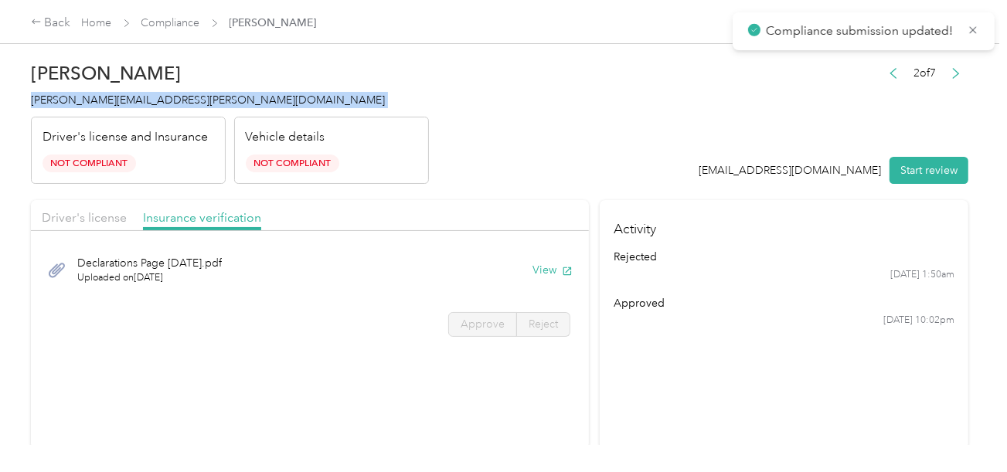
click at [147, 90] on div "[PERSON_NAME] Jennings [EMAIL_ADDRESS][PERSON_NAME][DOMAIN_NAME] Driver's licen…" at bounding box center [230, 119] width 398 height 130
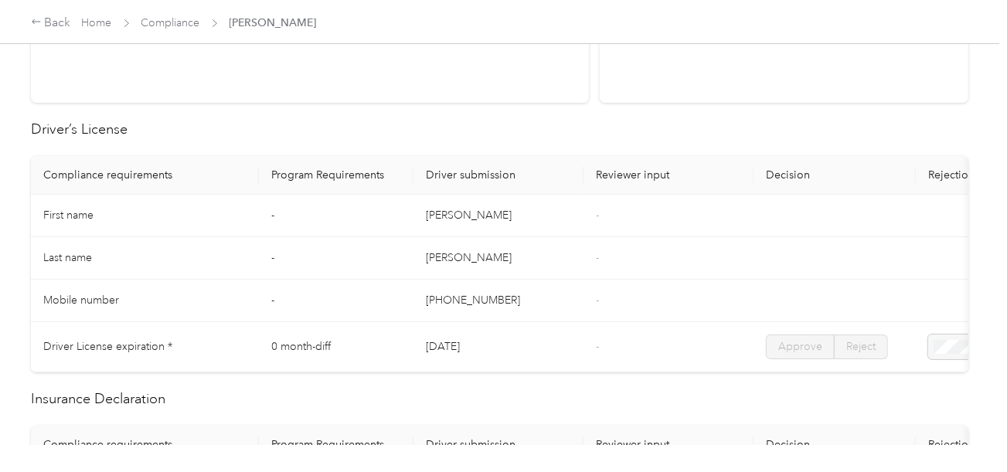
scroll to position [232, 0]
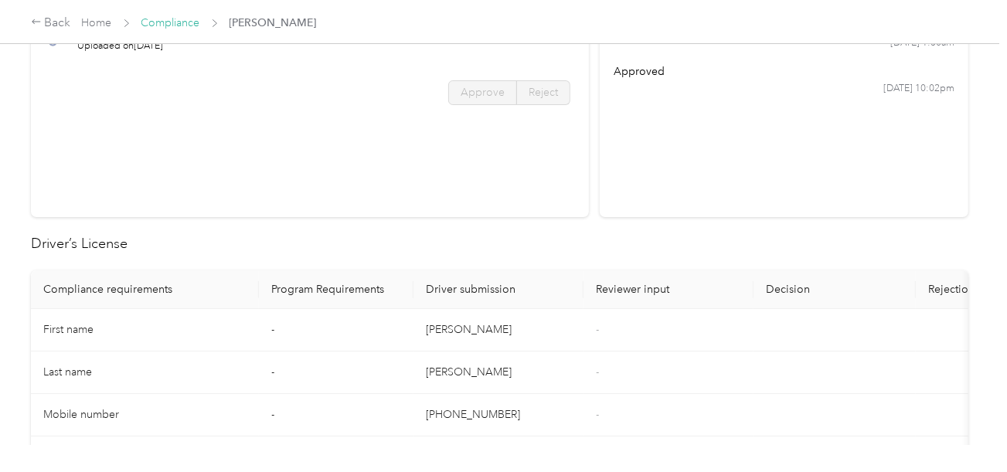
click at [163, 28] on link "Compliance" at bounding box center [170, 22] width 59 height 13
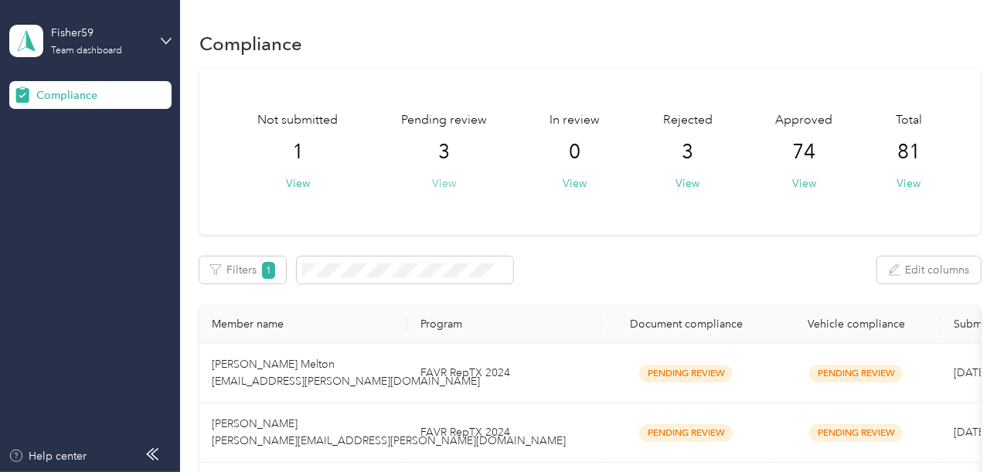
drag, startPoint x: 453, startPoint y: 171, endPoint x: 449, endPoint y: 181, distance: 10.8
click at [452, 172] on div "Pending review 3 View" at bounding box center [444, 151] width 86 height 80
drag, startPoint x: 449, startPoint y: 181, endPoint x: 552, endPoint y: 187, distance: 103.0
click at [449, 182] on button "View" at bounding box center [444, 183] width 24 height 16
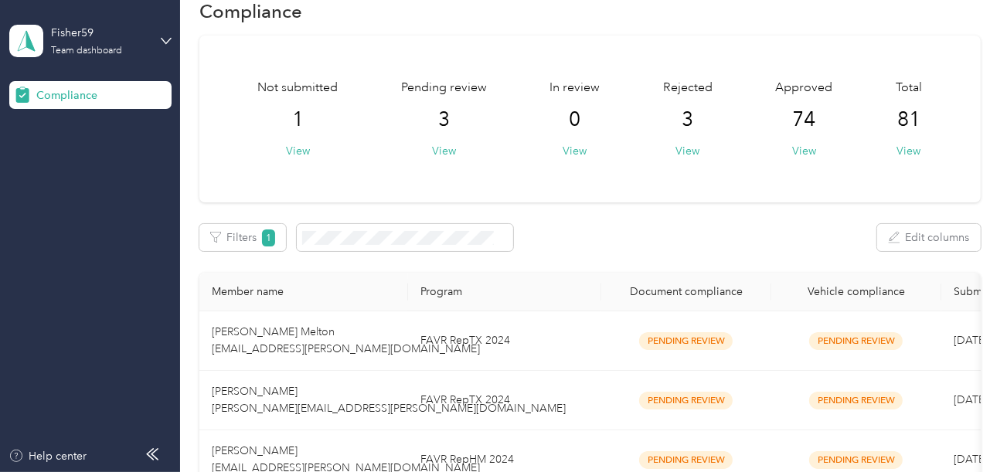
scroll to position [269, 0]
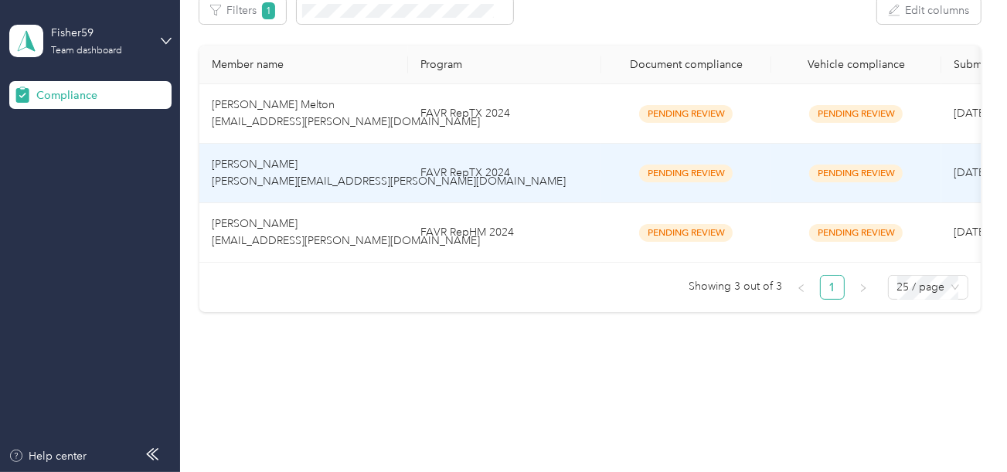
click at [508, 162] on td "FAVR RepTX 2024" at bounding box center [504, 174] width 193 height 60
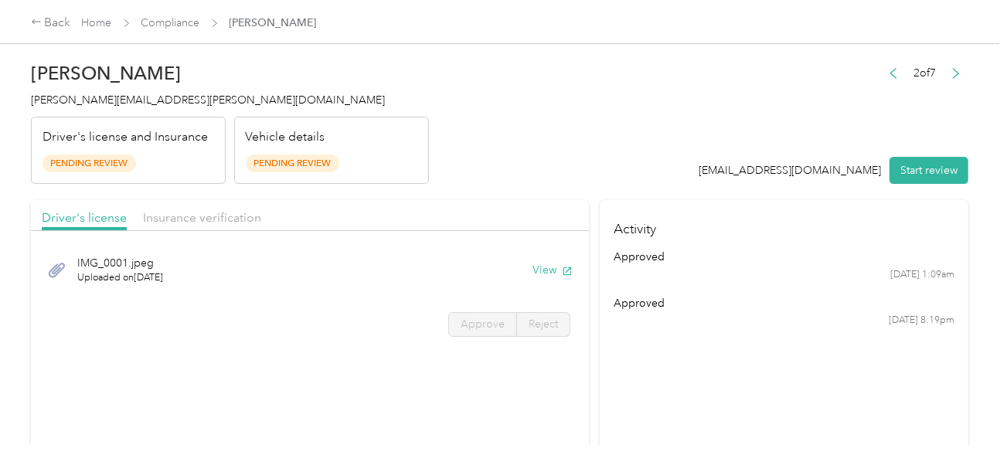
click at [621, 141] on header "[PERSON_NAME] [PERSON_NAME][EMAIL_ADDRESS][PERSON_NAME][DOMAIN_NAME] Driver's l…" at bounding box center [500, 119] width 938 height 130
click at [905, 147] on div "2 of 7 [EMAIL_ADDRESS][DOMAIN_NAME] Start review" at bounding box center [834, 124] width 270 height 122
drag, startPoint x: 919, startPoint y: 175, endPoint x: 1012, endPoint y: 228, distance: 107.0
click at [920, 175] on button "Start review" at bounding box center [929, 170] width 79 height 27
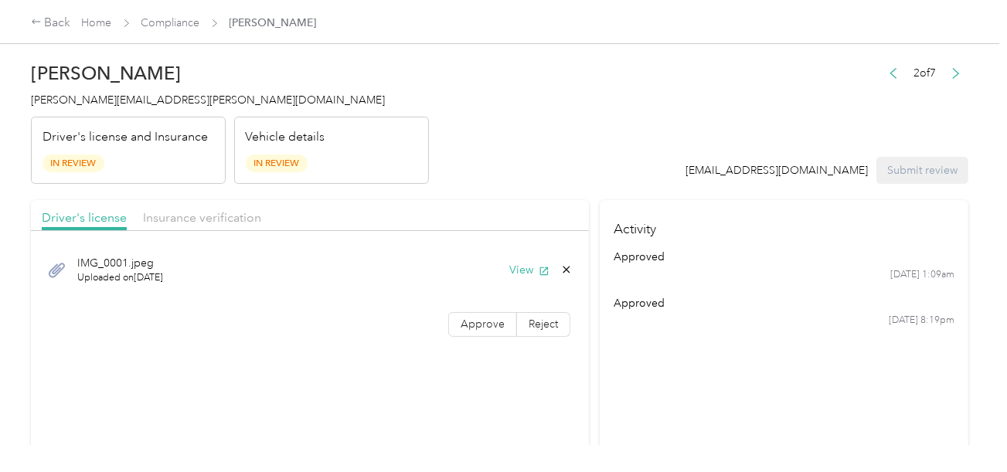
drag, startPoint x: 736, startPoint y: 130, endPoint x: 793, endPoint y: 166, distance: 67.8
click at [736, 130] on div "2 of 7 [EMAIL_ADDRESS][DOMAIN_NAME] Submit review" at bounding box center [827, 124] width 283 height 122
click at [532, 260] on div "IMG_0001.jpeg Uploaded on [DATE] View" at bounding box center [310, 270] width 536 height 52
click at [521, 264] on button "View" at bounding box center [529, 270] width 40 height 16
click at [451, 313] on label "Approve" at bounding box center [482, 324] width 69 height 25
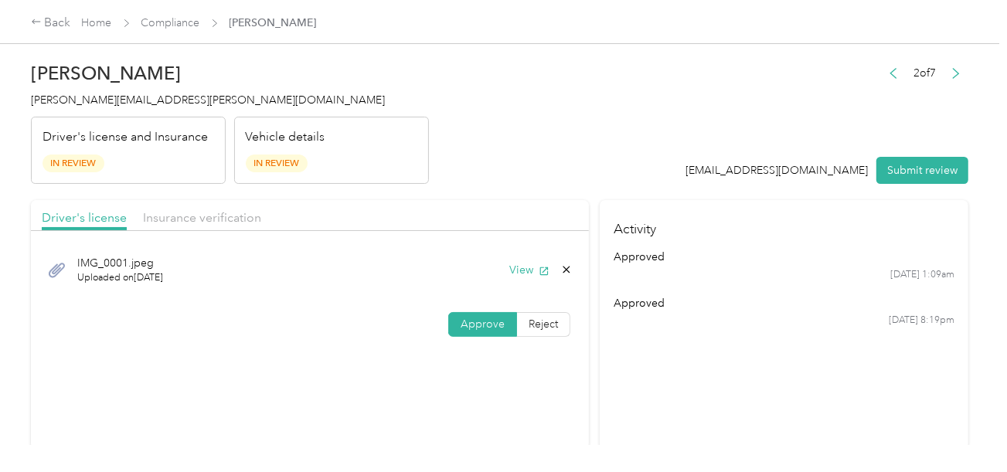
click at [455, 314] on span at bounding box center [482, 324] width 67 height 23
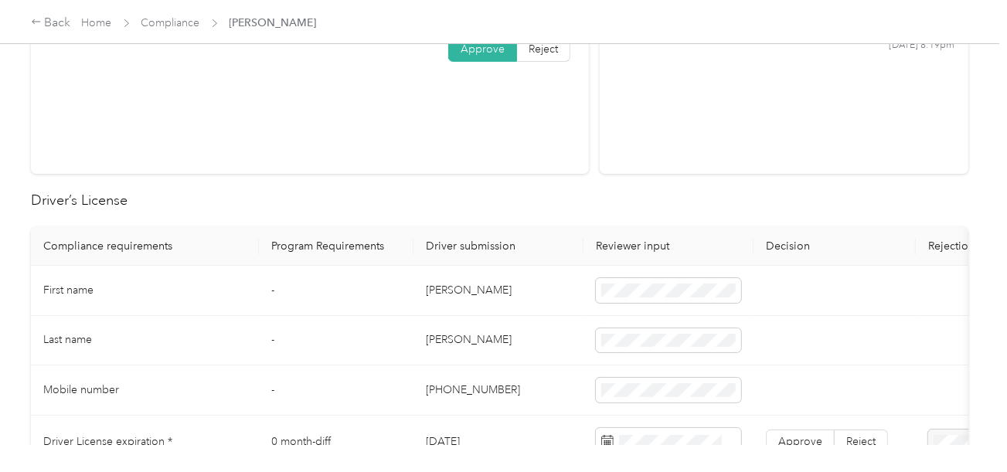
scroll to position [464, 0]
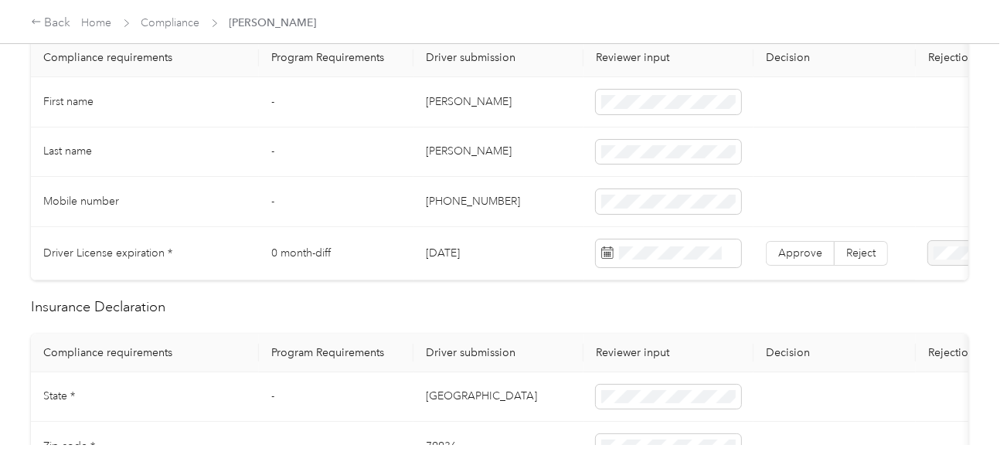
click at [427, 110] on td "[PERSON_NAME]" at bounding box center [498, 102] width 170 height 50
click at [426, 110] on td "[PERSON_NAME]" at bounding box center [498, 102] width 170 height 50
click at [455, 97] on td "[PERSON_NAME]" at bounding box center [498, 102] width 170 height 50
click at [433, 154] on td "[PERSON_NAME]" at bounding box center [498, 153] width 170 height 50
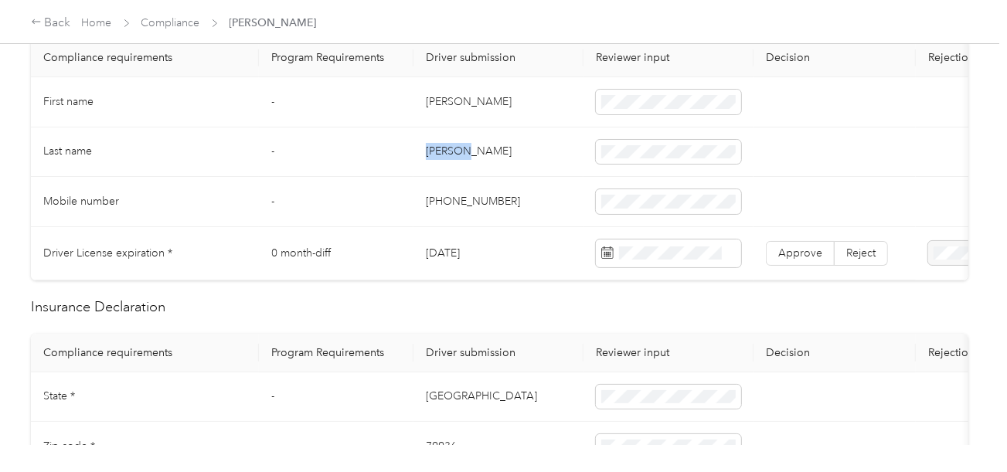
drag, startPoint x: 433, startPoint y: 154, endPoint x: 560, endPoint y: 151, distance: 126.8
click at [437, 155] on td "[PERSON_NAME]" at bounding box center [498, 153] width 170 height 50
drag, startPoint x: 529, startPoint y: 184, endPoint x: 990, endPoint y: 220, distance: 462.1
click at [529, 185] on td "[PHONE_NUMBER]" at bounding box center [498, 202] width 170 height 50
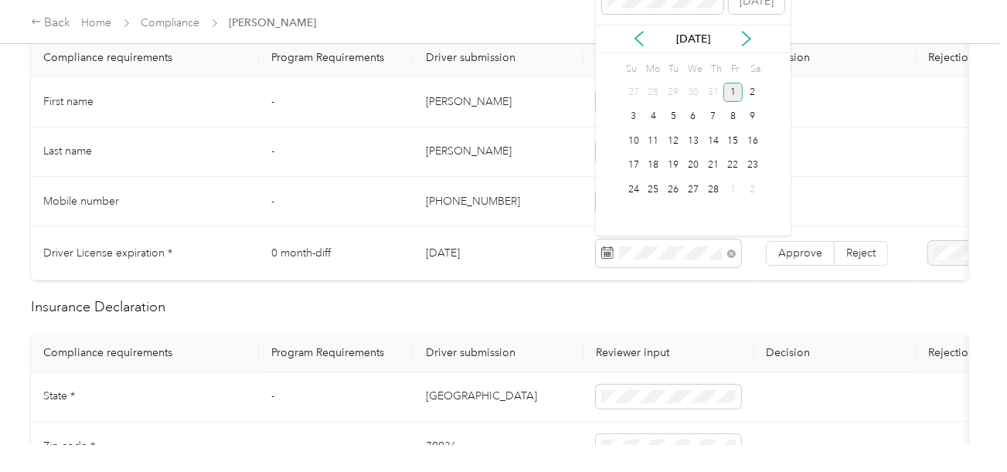
click at [733, 97] on div "1" at bounding box center [733, 92] width 20 height 19
click at [781, 250] on span "Approve" at bounding box center [800, 253] width 44 height 13
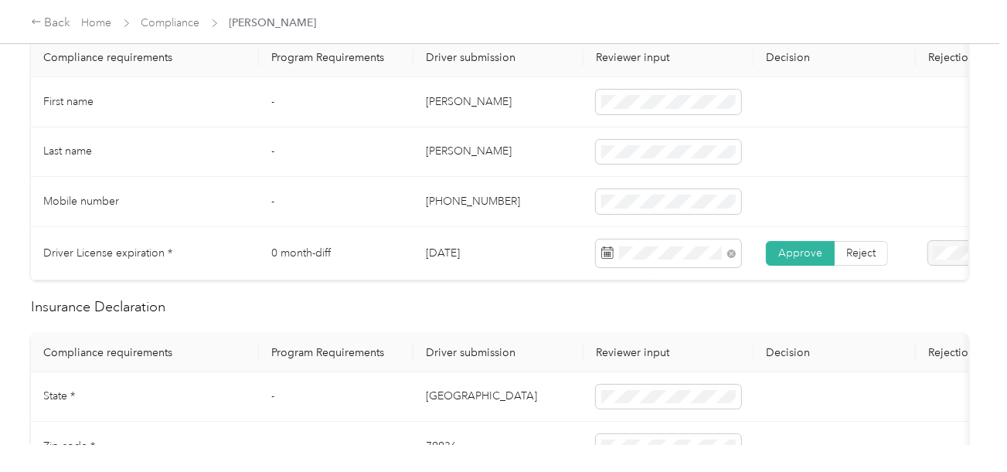
scroll to position [0, 0]
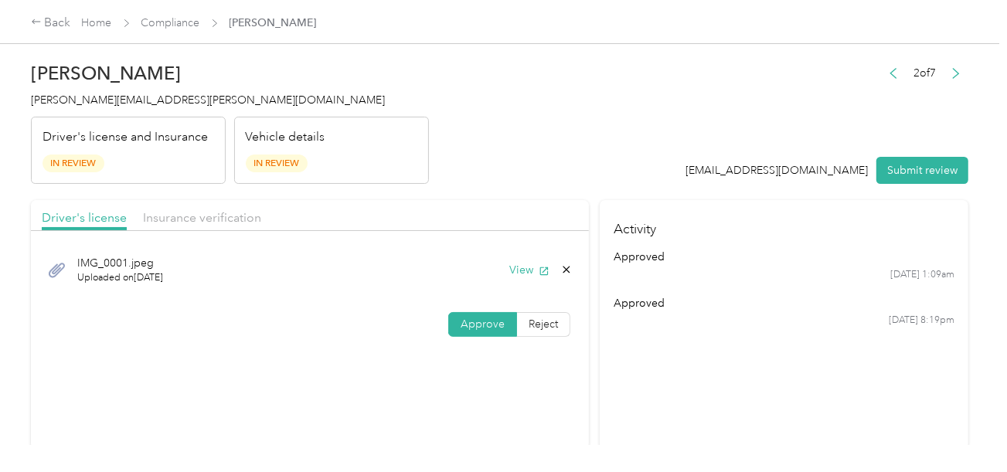
click at [223, 209] on div "Insurance verification" at bounding box center [202, 218] width 118 height 19
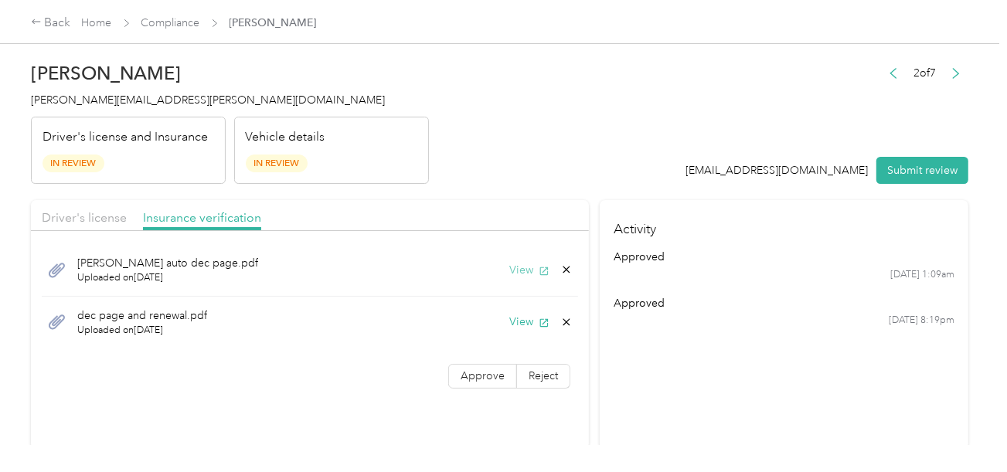
click at [527, 269] on button "View" at bounding box center [529, 270] width 40 height 16
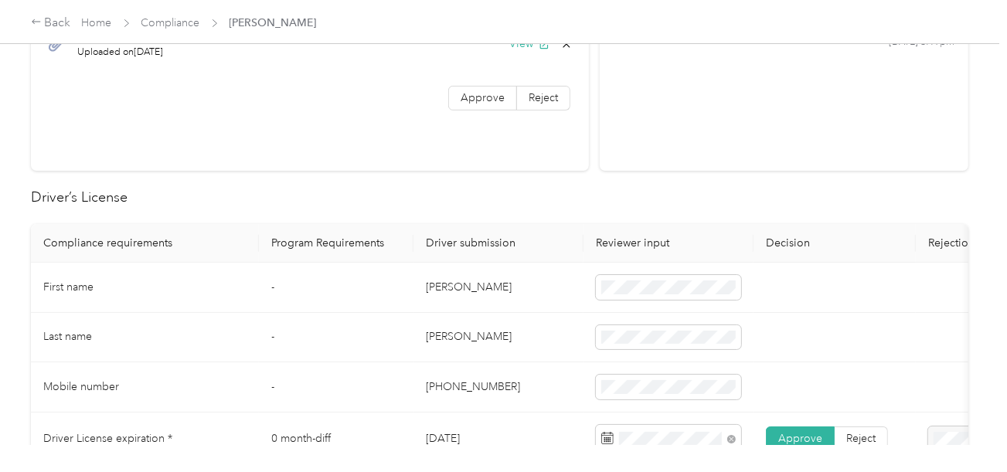
scroll to position [618, 0]
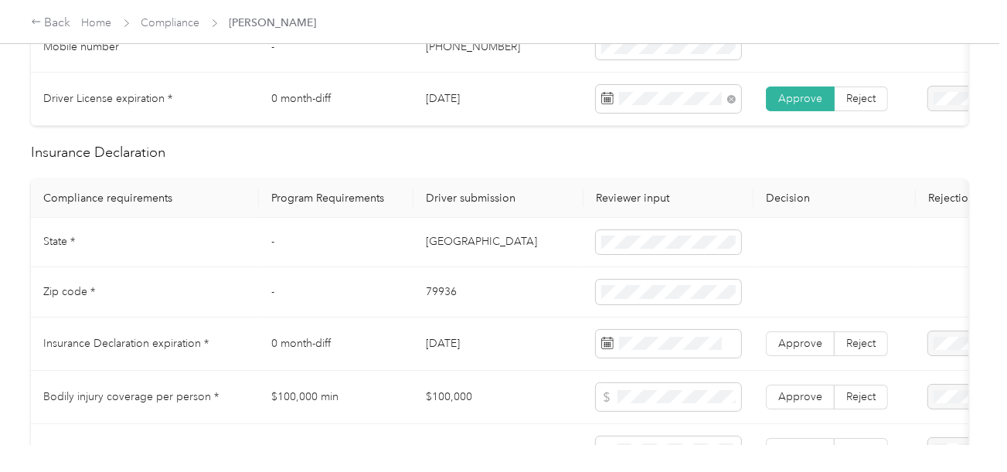
click at [430, 254] on td "[GEOGRAPHIC_DATA]" at bounding box center [498, 243] width 170 height 50
drag, startPoint x: 430, startPoint y: 254, endPoint x: 588, endPoint y: 251, distance: 157.7
click at [435, 255] on td "[GEOGRAPHIC_DATA]" at bounding box center [498, 243] width 170 height 50
click at [603, 254] on td at bounding box center [669, 243] width 170 height 50
drag, startPoint x: 466, startPoint y: 297, endPoint x: 458, endPoint y: 300, distance: 9.0
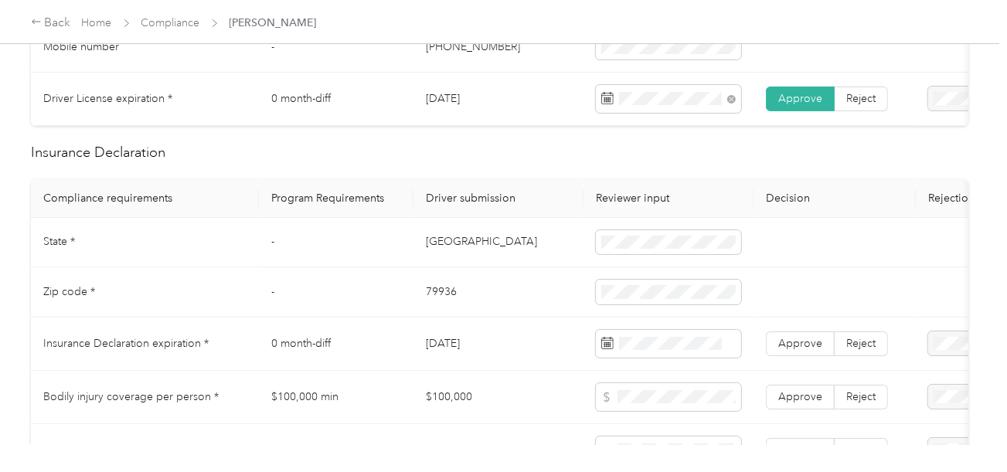
click at [466, 298] on td "79936" at bounding box center [498, 292] width 170 height 50
click at [443, 301] on td "79936" at bounding box center [498, 292] width 170 height 50
click at [544, 318] on td "79936" at bounding box center [498, 292] width 170 height 50
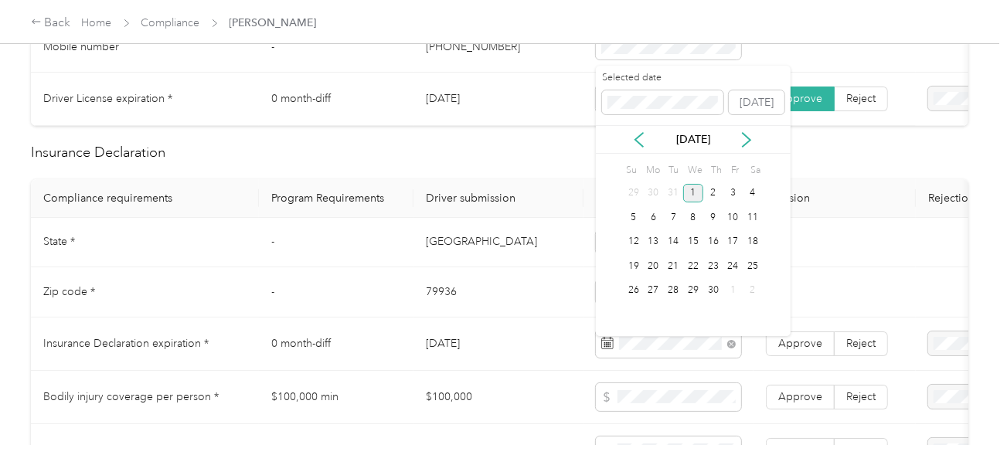
drag, startPoint x: 695, startPoint y: 190, endPoint x: 698, endPoint y: 208, distance: 18.0
click at [693, 190] on div "1" at bounding box center [693, 193] width 20 height 19
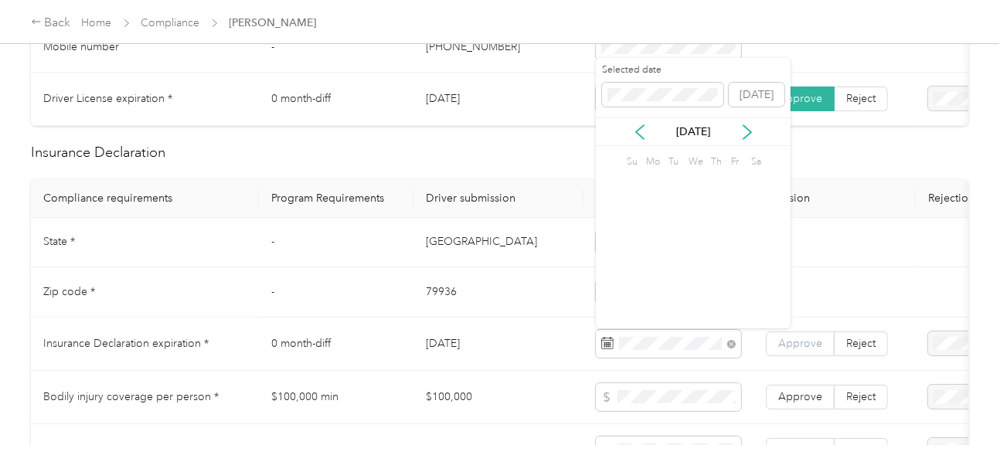
click at [802, 348] on span "Approve" at bounding box center [800, 343] width 44 height 13
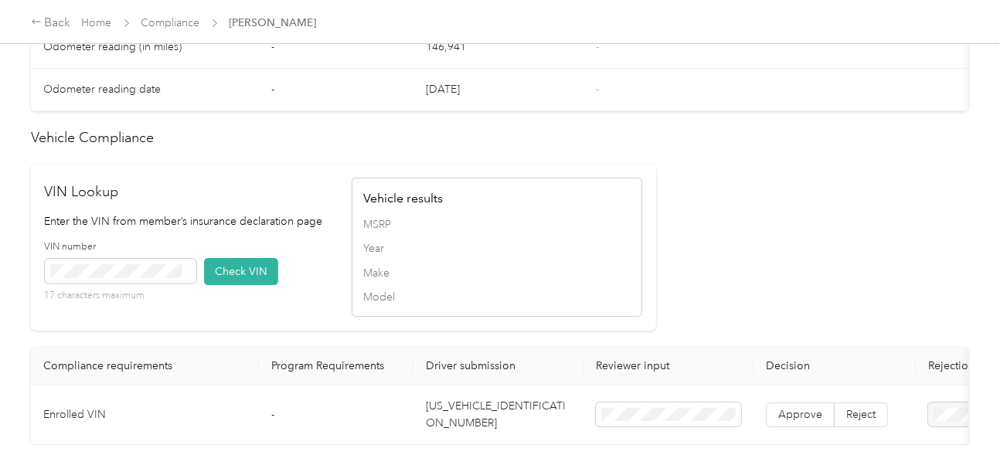
scroll to position [1313, 0]
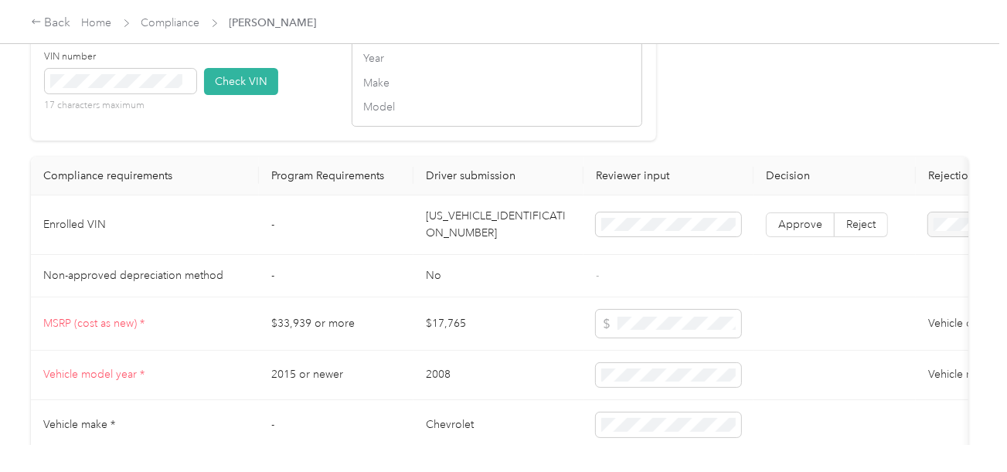
click at [488, 238] on td "[US_VEHICLE_IDENTIFICATION_NUMBER]" at bounding box center [498, 226] width 170 height 60
click at [174, 112] on div "17 characters maximum" at bounding box center [120, 90] width 151 height 43
click at [225, 93] on button "Check VIN" at bounding box center [241, 81] width 74 height 27
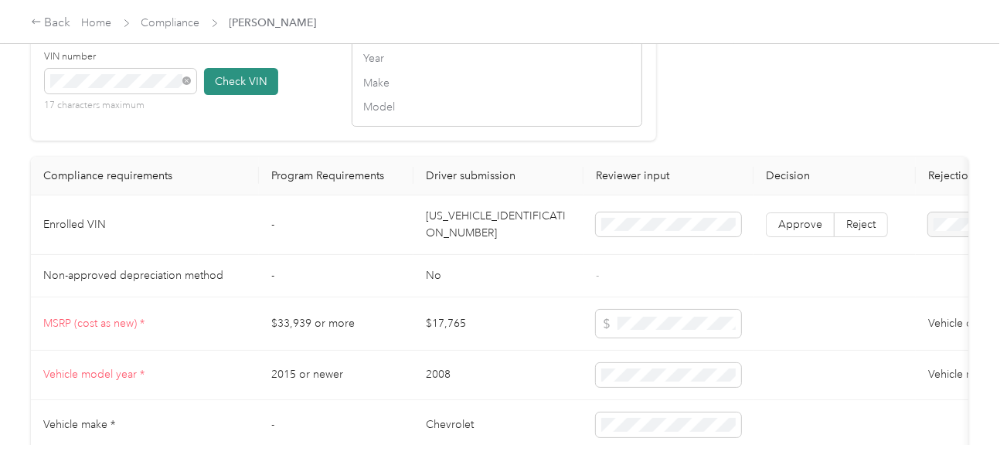
click at [230, 95] on button "Check VIN" at bounding box center [241, 81] width 74 height 27
drag, startPoint x: 659, startPoint y: 120, endPoint x: 719, endPoint y: 173, distance: 79.9
click at [795, 233] on span "Approve" at bounding box center [800, 225] width 44 height 13
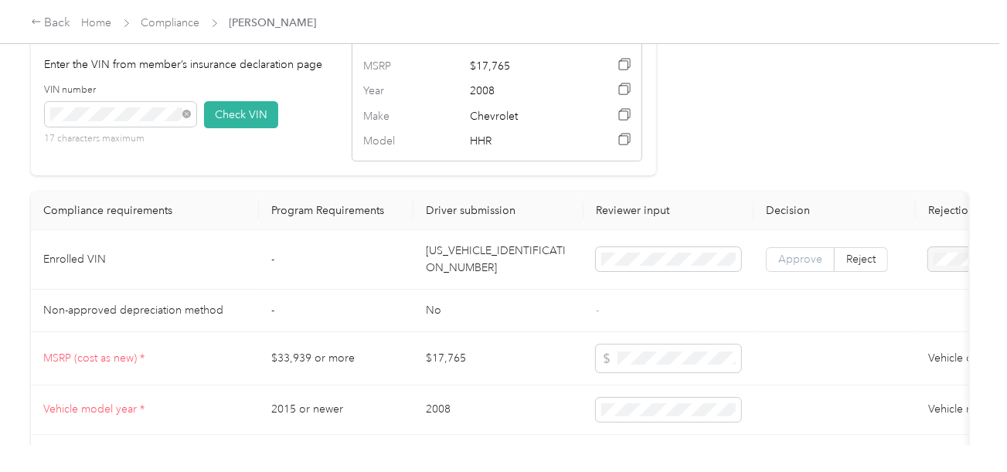
click at [806, 265] on span "Approve" at bounding box center [800, 259] width 44 height 13
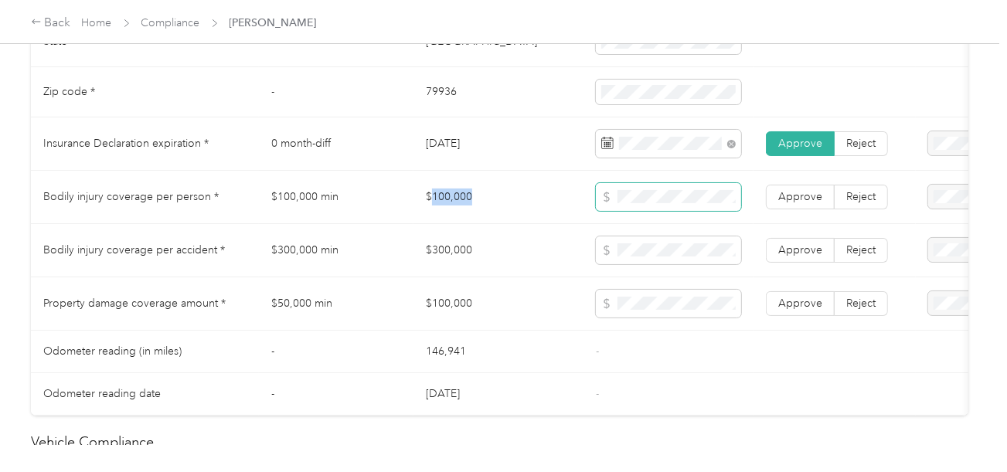
drag, startPoint x: 433, startPoint y: 196, endPoint x: 601, endPoint y: 202, distance: 167.8
click at [509, 202] on td "$100,000" at bounding box center [498, 197] width 170 height 53
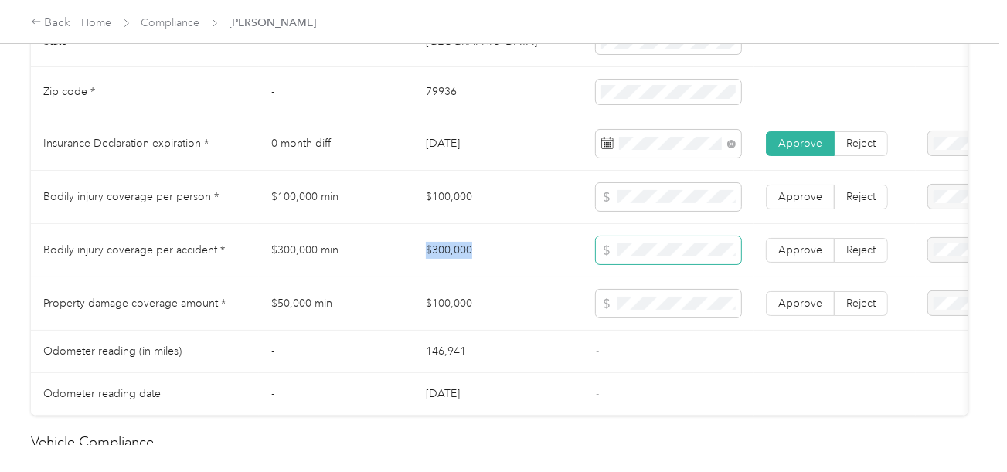
drag, startPoint x: 423, startPoint y: 255, endPoint x: 603, endPoint y: 255, distance: 180.1
click at [498, 255] on td "$300,000" at bounding box center [498, 250] width 170 height 53
drag, startPoint x: 427, startPoint y: 307, endPoint x: 499, endPoint y: 308, distance: 71.9
click at [499, 308] on td "$100,000" at bounding box center [498, 303] width 170 height 53
drag, startPoint x: 636, startPoint y: 340, endPoint x: 758, endPoint y: 314, distance: 124.9
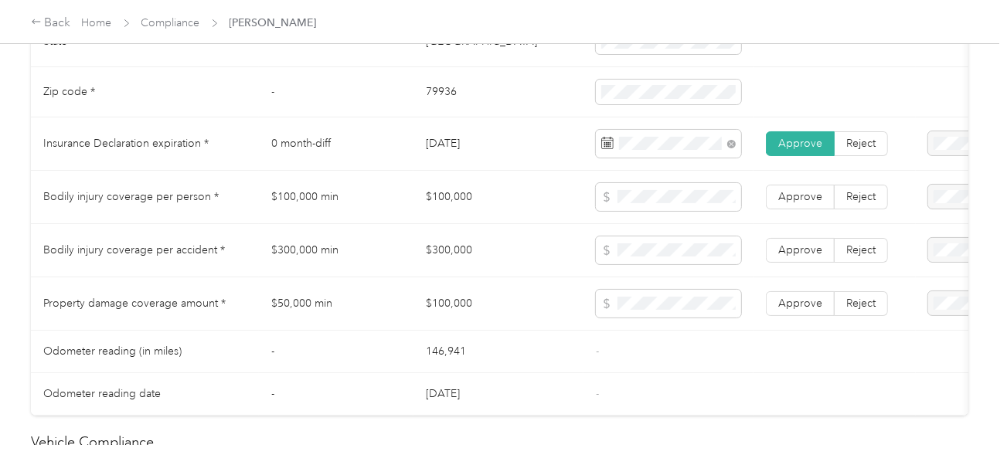
click at [651, 340] on td "-" at bounding box center [669, 352] width 170 height 43
click at [765, 313] on td "Approve Reject" at bounding box center [835, 303] width 162 height 53
click at [790, 301] on label "Approve" at bounding box center [800, 303] width 69 height 25
click at [790, 254] on span "Approve" at bounding box center [800, 249] width 44 height 13
click at [788, 185] on td "Approve Reject" at bounding box center [835, 197] width 162 height 53
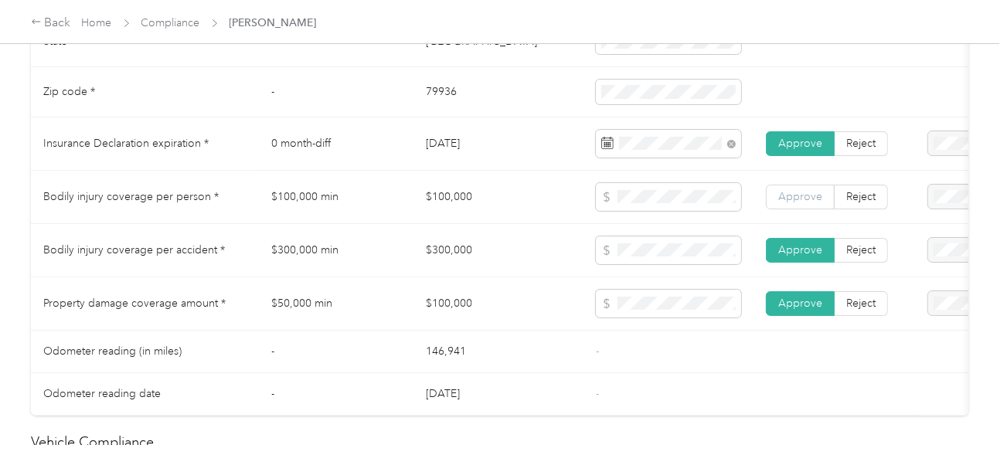
click at [791, 202] on span "Approve" at bounding box center [800, 196] width 44 height 13
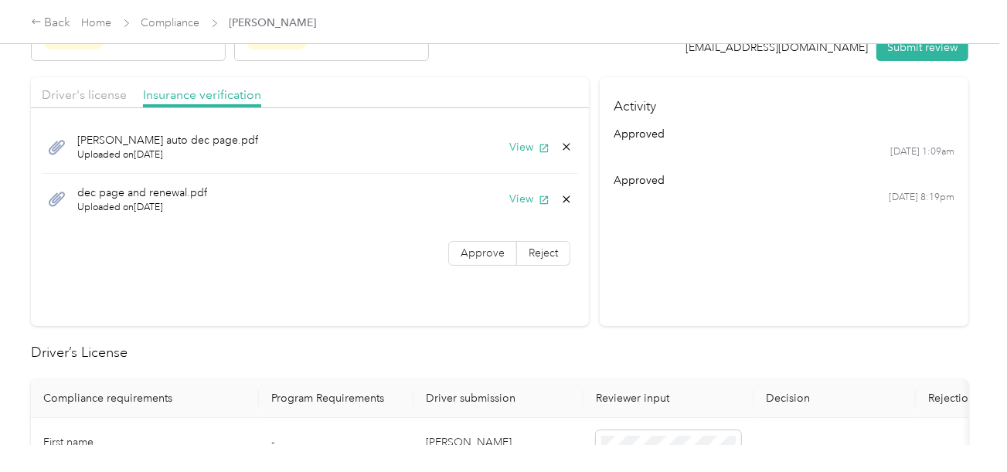
click at [491, 267] on div "[PERSON_NAME] auto dec page.pdf Uploaded on [DATE] View dec page and renewal.pd…" at bounding box center [310, 196] width 558 height 161
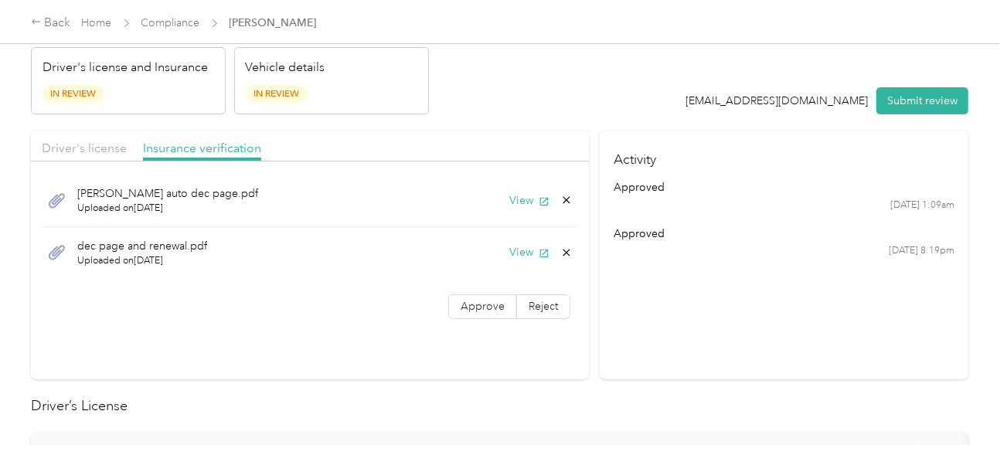
scroll to position [45, 0]
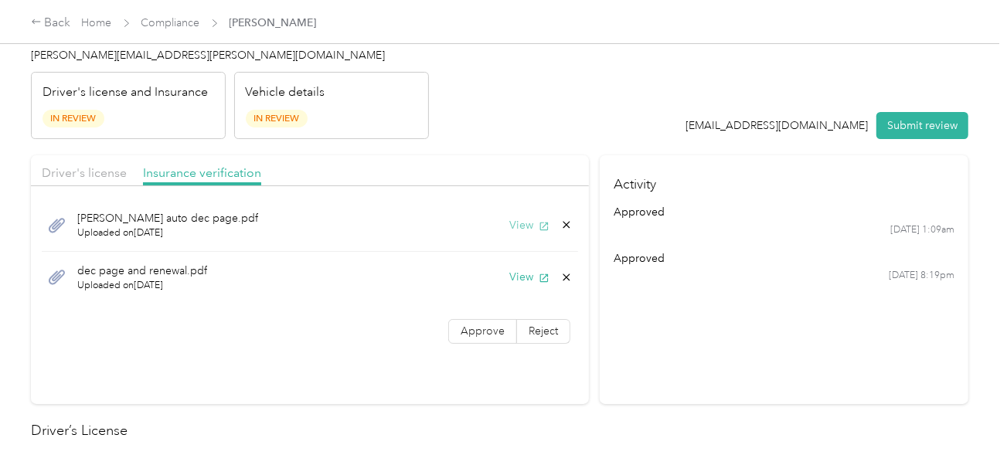
click at [519, 224] on button "View" at bounding box center [529, 225] width 40 height 16
click at [519, 275] on button "View" at bounding box center [529, 277] width 40 height 16
drag, startPoint x: 566, startPoint y: 273, endPoint x: 539, endPoint y: 277, distance: 26.6
click at [565, 273] on icon at bounding box center [566, 277] width 12 height 12
click at [536, 277] on button "Yes" at bounding box center [526, 286] width 30 height 25
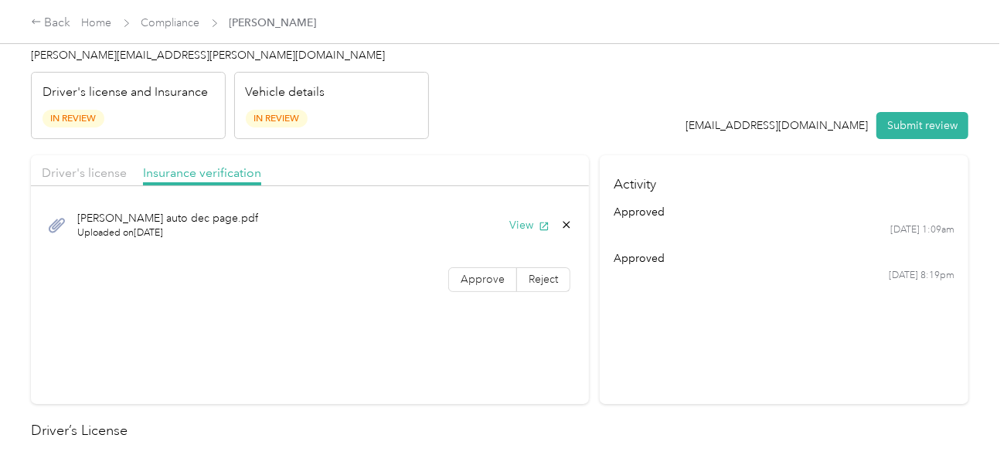
drag, startPoint x: 490, startPoint y: 277, endPoint x: 587, endPoint y: 284, distance: 97.6
click at [491, 277] on span "Approve" at bounding box center [483, 279] width 44 height 13
click at [626, 284] on section "Activity approved [DATE] 1:09am approved [DATE] 8:19pm" at bounding box center [784, 279] width 369 height 249
click at [511, 217] on button "View" at bounding box center [529, 225] width 40 height 16
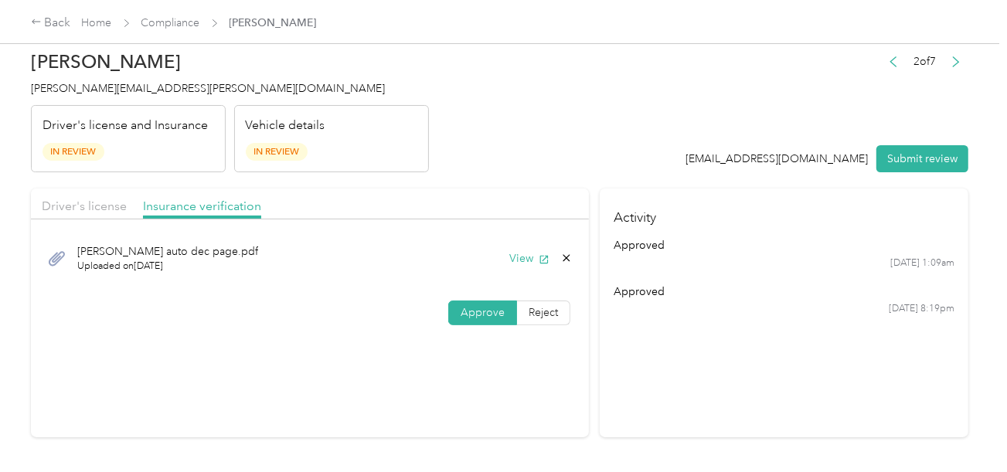
scroll to position [0, 0]
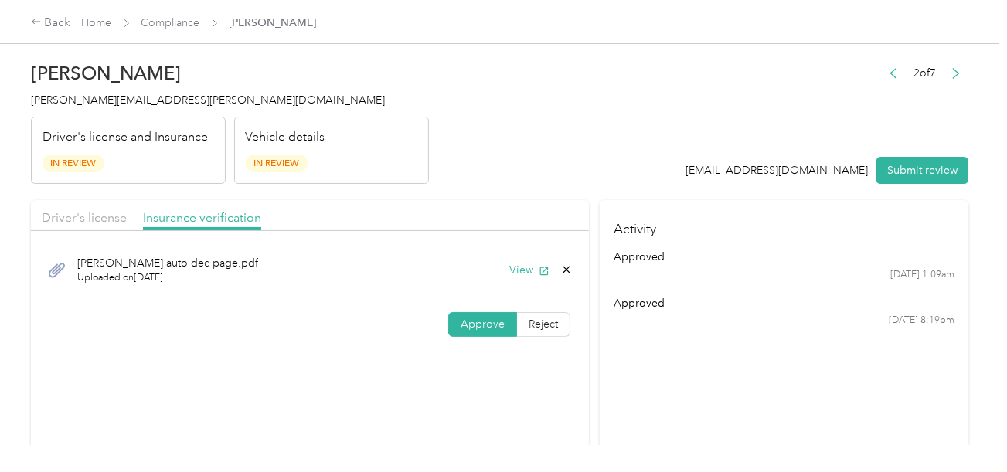
click at [110, 209] on div "Driver's license" at bounding box center [84, 218] width 85 height 19
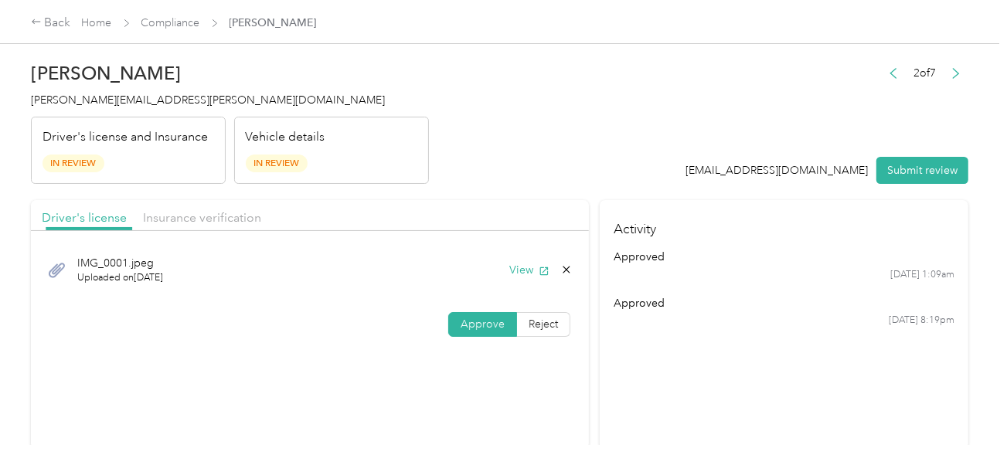
click at [639, 119] on header "[PERSON_NAME] [PERSON_NAME][EMAIL_ADDRESS][PERSON_NAME][DOMAIN_NAME] Driver's l…" at bounding box center [500, 119] width 938 height 130
click at [924, 148] on div "2 of 7 [EMAIL_ADDRESS][DOMAIN_NAME] Submit review" at bounding box center [827, 124] width 283 height 122
drag, startPoint x: 904, startPoint y: 158, endPoint x: 591, endPoint y: 110, distance: 316.0
click at [904, 159] on button "Submit review" at bounding box center [922, 170] width 92 height 27
drag, startPoint x: 529, startPoint y: 106, endPoint x: 455, endPoint y: 96, distance: 74.1
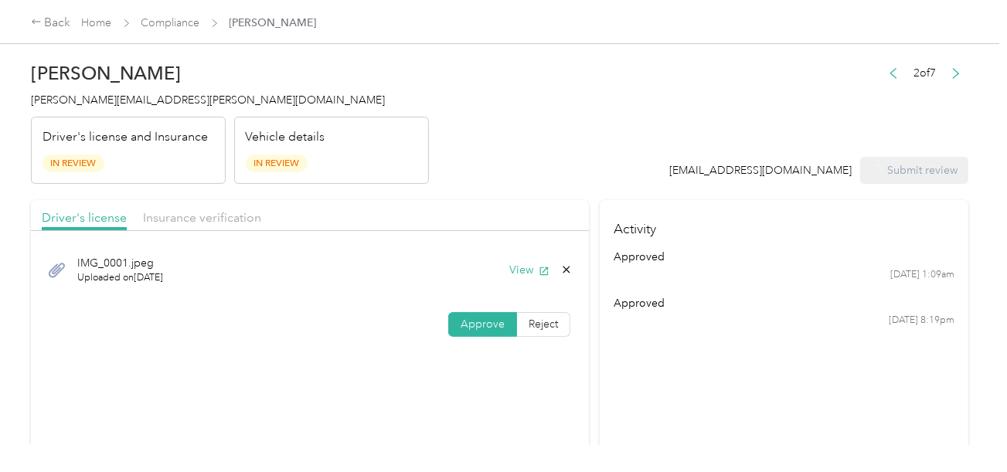
click at [525, 106] on header "[PERSON_NAME] [PERSON_NAME][EMAIL_ADDRESS][PERSON_NAME][DOMAIN_NAME] Driver's l…" at bounding box center [500, 119] width 938 height 130
click at [91, 82] on h2 "[PERSON_NAME]" at bounding box center [230, 74] width 398 height 22
click at [107, 94] on span "[PERSON_NAME][EMAIL_ADDRESS][PERSON_NAME][DOMAIN_NAME]" at bounding box center [208, 100] width 354 height 13
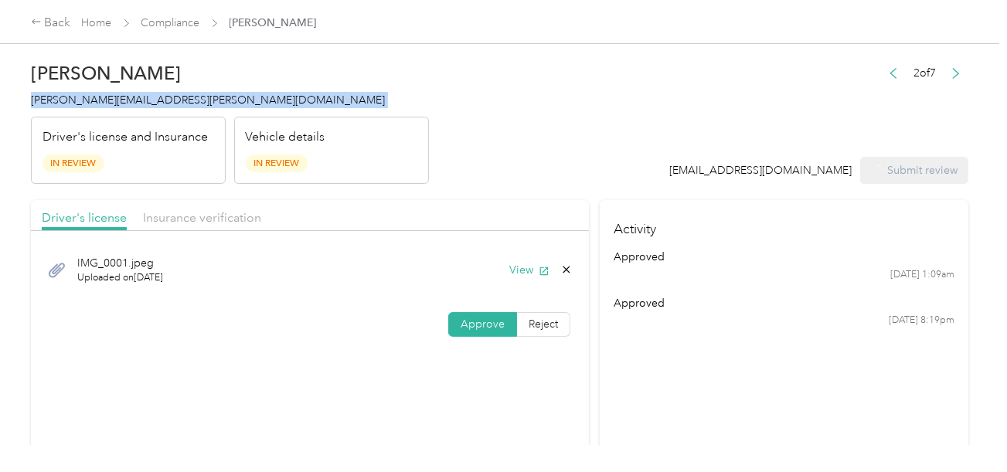
click at [107, 94] on span "[PERSON_NAME][EMAIL_ADDRESS][PERSON_NAME][DOMAIN_NAME]" at bounding box center [208, 100] width 354 height 13
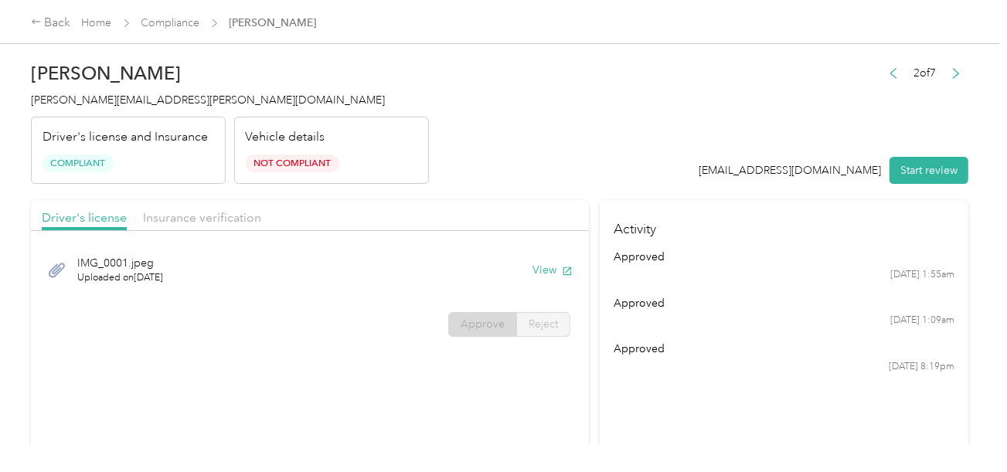
click at [570, 155] on header "[PERSON_NAME] [PERSON_NAME][EMAIL_ADDRESS][PERSON_NAME][DOMAIN_NAME] Driver's l…" at bounding box center [500, 119] width 938 height 130
click at [254, 207] on div "Driver's license Insurance verification" at bounding box center [310, 215] width 558 height 31
drag, startPoint x: 233, startPoint y: 213, endPoint x: 242, endPoint y: 213, distance: 9.3
click at [235, 213] on span "Insurance verification" at bounding box center [202, 217] width 118 height 15
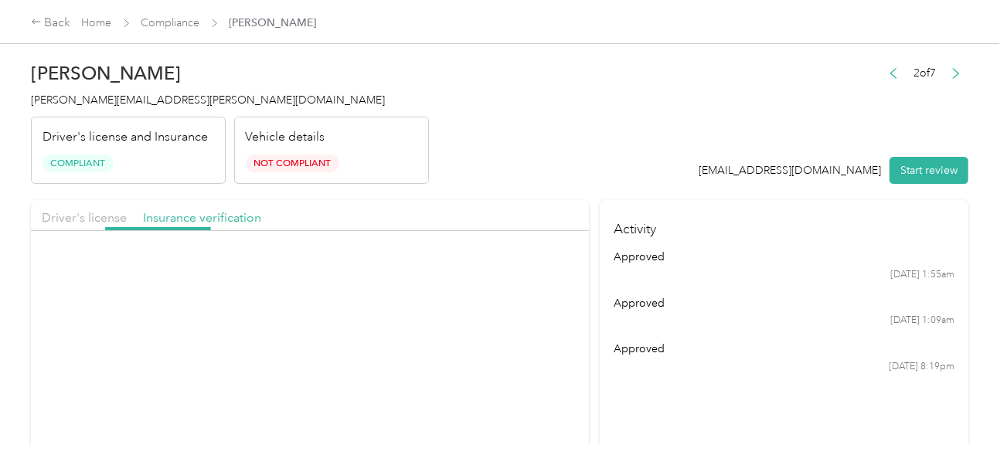
drag, startPoint x: 481, startPoint y: 198, endPoint x: 499, endPoint y: 223, distance: 31.5
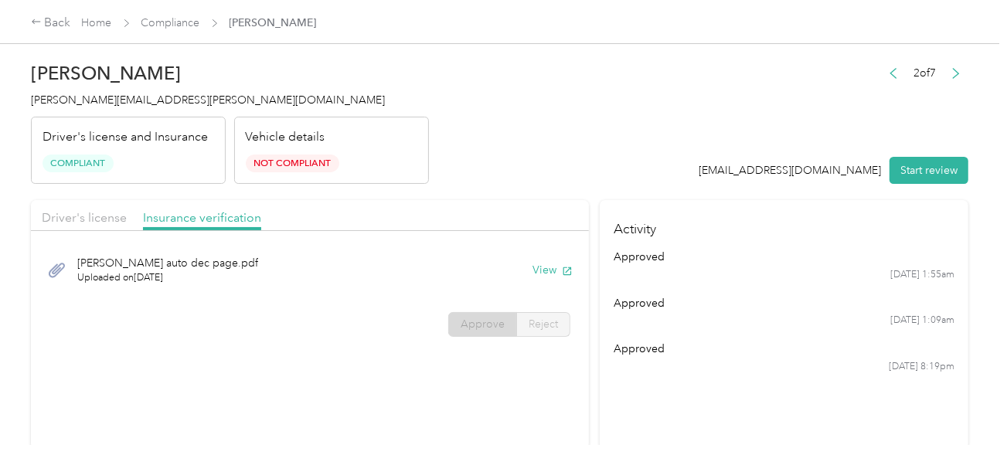
click at [535, 259] on div "[PERSON_NAME] auto dec page.pdf Uploaded on [DATE] View" at bounding box center [310, 270] width 536 height 52
click at [549, 268] on button "View" at bounding box center [553, 270] width 40 height 16
click at [188, 32] on div "Back Home Compliance [PERSON_NAME]" at bounding box center [503, 21] width 1007 height 43
click at [181, 22] on link "Compliance" at bounding box center [170, 22] width 59 height 13
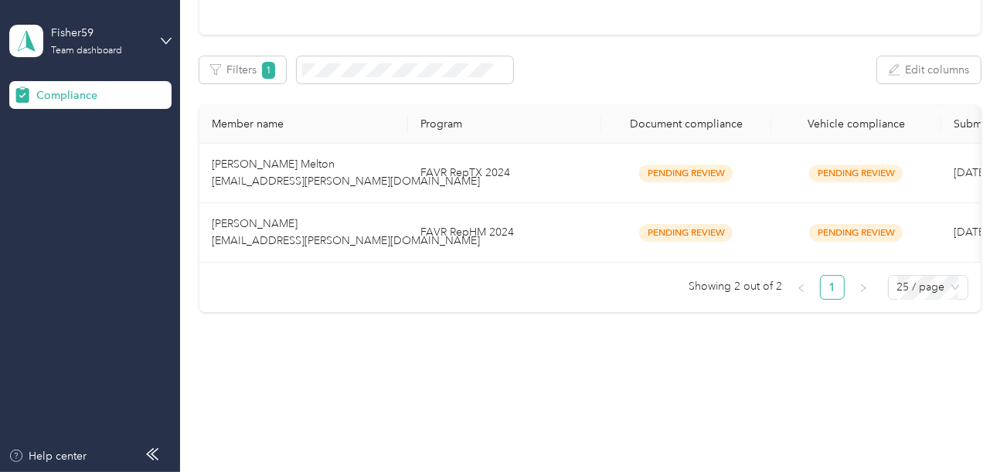
scroll to position [210, 0]
click at [495, 291] on ul "Showing 2 out of 2 1 25 / page" at bounding box center [583, 287] width 769 height 25
click at [497, 221] on td "FAVR RepHM 2024" at bounding box center [504, 233] width 193 height 60
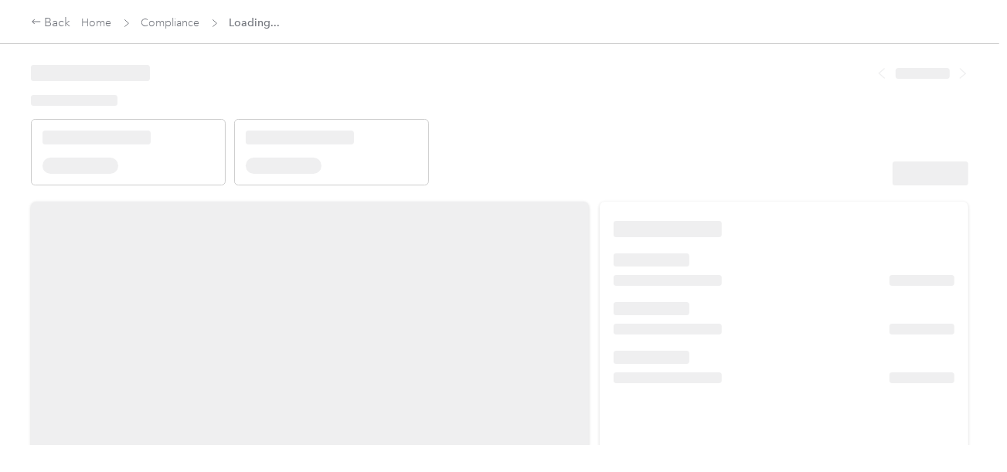
click at [658, 136] on header at bounding box center [500, 119] width 938 height 131
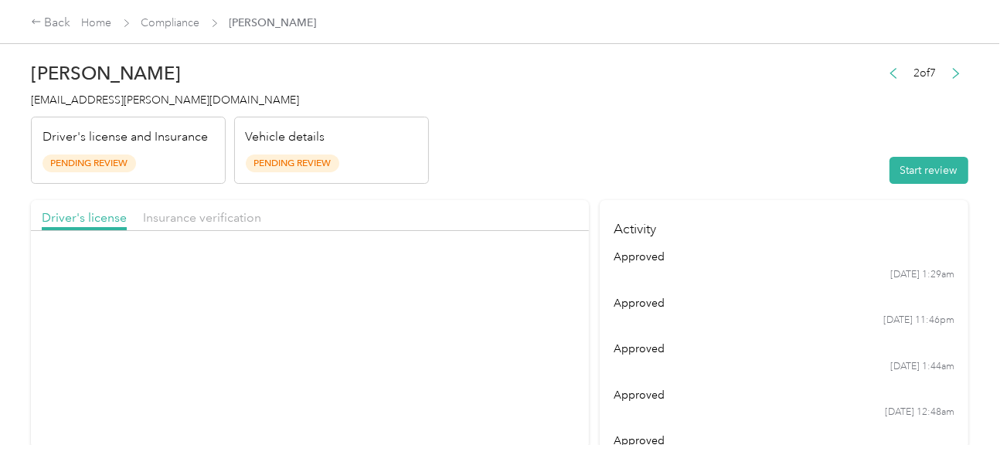
drag, startPoint x: 775, startPoint y: 162, endPoint x: 842, endPoint y: 168, distance: 66.8
click at [784, 163] on header "[PERSON_NAME] [EMAIL_ADDRESS][PERSON_NAME][DOMAIN_NAME] Driver's license and In…" at bounding box center [500, 119] width 938 height 130
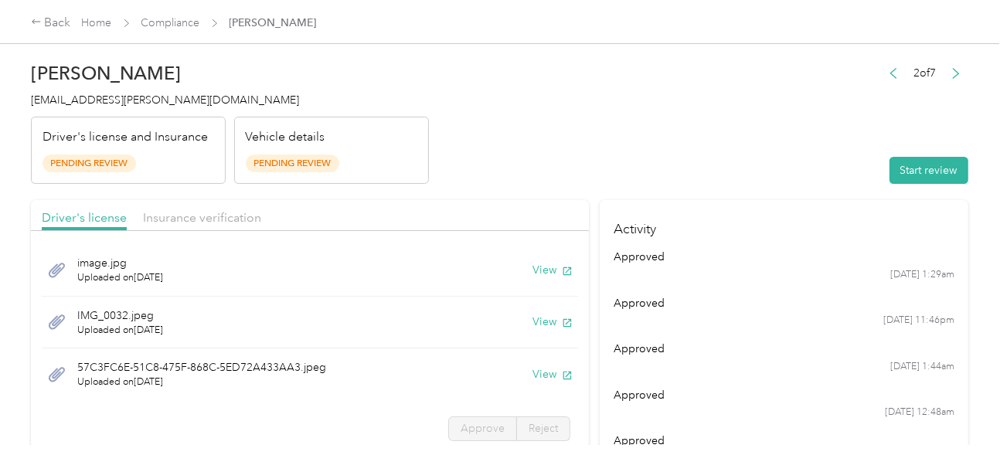
click at [925, 165] on button "Start review" at bounding box center [929, 170] width 79 height 27
click at [631, 157] on header "[PERSON_NAME] [EMAIL_ADDRESS][PERSON_NAME][DOMAIN_NAME] Driver's license and In…" at bounding box center [500, 119] width 938 height 130
click at [533, 274] on button "View" at bounding box center [553, 270] width 40 height 16
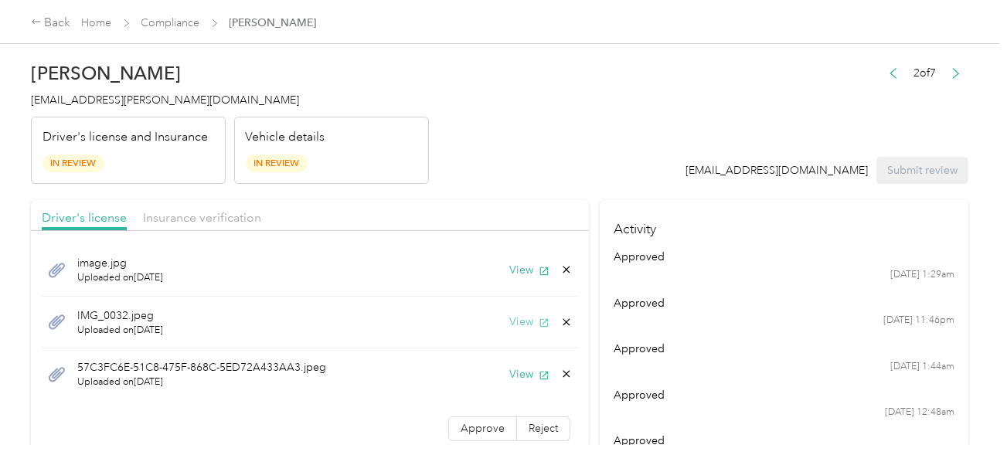
click at [513, 315] on button "View" at bounding box center [529, 322] width 40 height 16
click at [563, 322] on icon at bounding box center [566, 321] width 7 height 7
click at [528, 326] on button "Yes" at bounding box center [514, 332] width 30 height 25
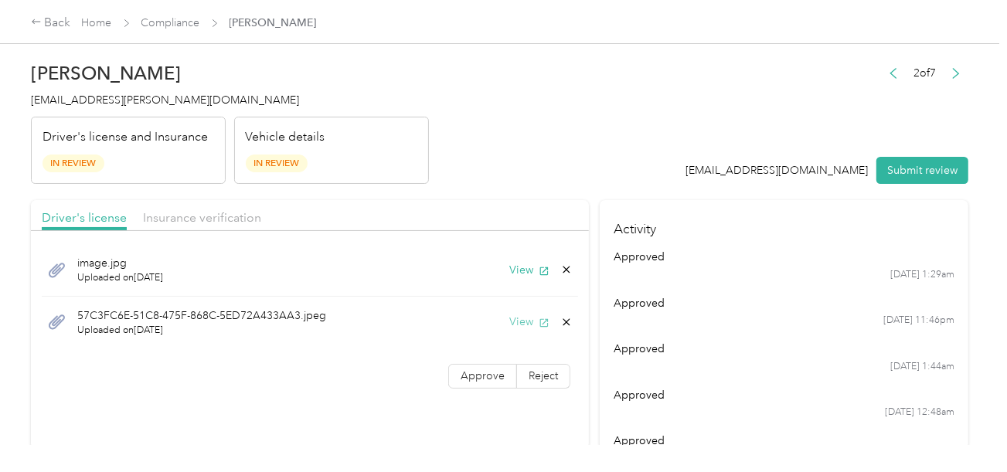
click at [526, 322] on button "View" at bounding box center [529, 322] width 40 height 16
click at [563, 320] on icon at bounding box center [566, 321] width 7 height 7
click at [529, 328] on button "Yes" at bounding box center [526, 333] width 30 height 25
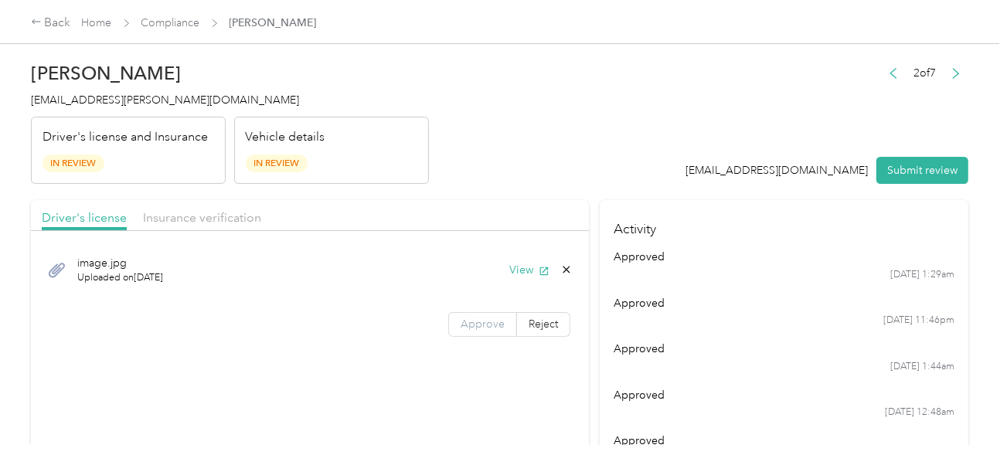
click at [462, 329] on label "Approve" at bounding box center [482, 324] width 69 height 25
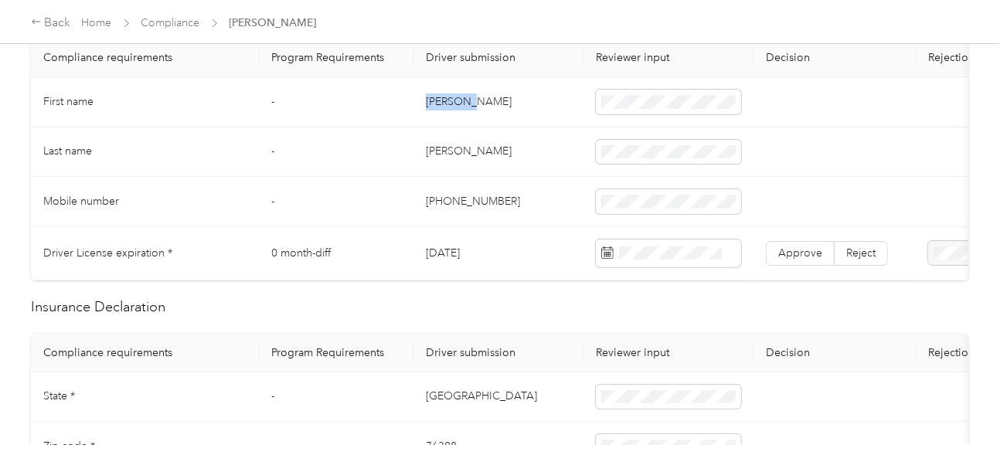
drag, startPoint x: 427, startPoint y: 102, endPoint x: 543, endPoint y: 104, distance: 116.0
click at [479, 104] on td "[PERSON_NAME]" at bounding box center [498, 102] width 170 height 50
click at [444, 153] on td "[PERSON_NAME]" at bounding box center [498, 153] width 170 height 50
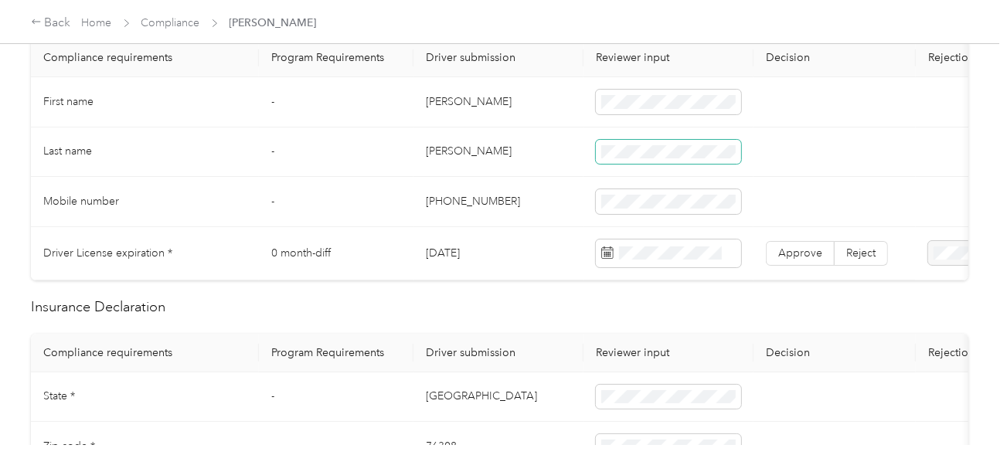
click at [681, 140] on span at bounding box center [668, 152] width 145 height 25
click at [533, 182] on td "[PHONE_NUMBER]" at bounding box center [498, 202] width 170 height 50
click at [676, 141] on span at bounding box center [668, 152] width 145 height 25
click at [596, 156] on span at bounding box center [668, 152] width 145 height 25
click at [512, 177] on td "[PHONE_NUMBER]" at bounding box center [498, 202] width 170 height 50
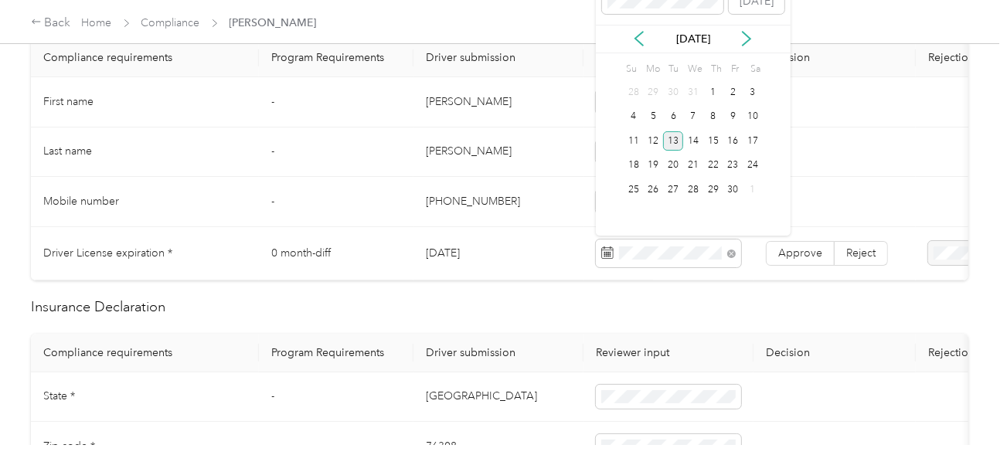
click at [676, 136] on div "13" at bounding box center [673, 140] width 20 height 19
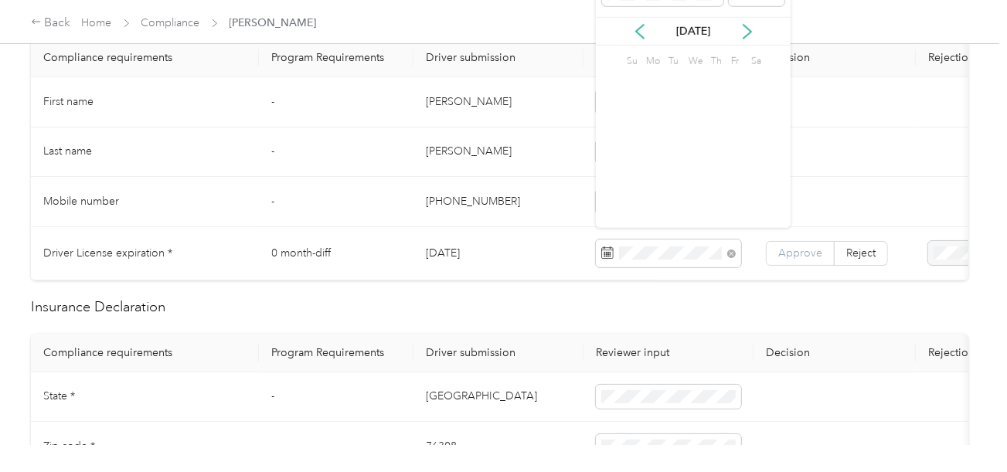
click at [783, 248] on span "Approve" at bounding box center [800, 253] width 44 height 13
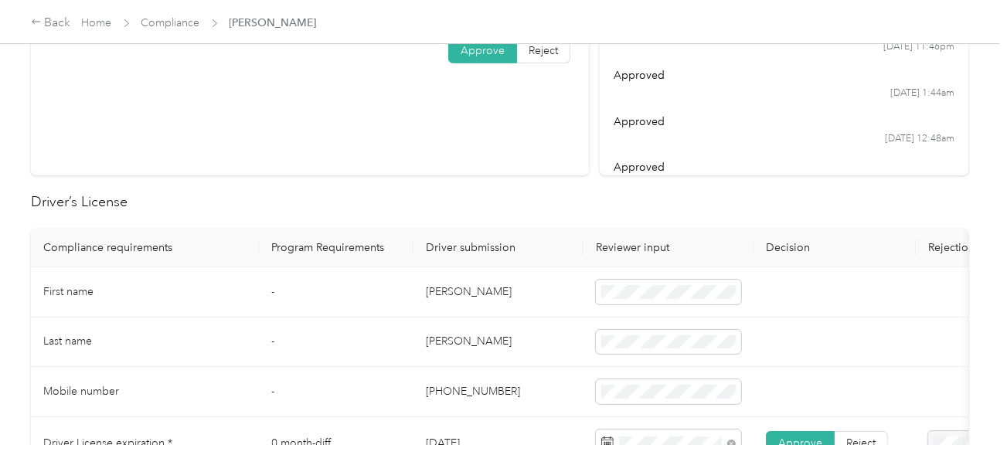
scroll to position [77, 0]
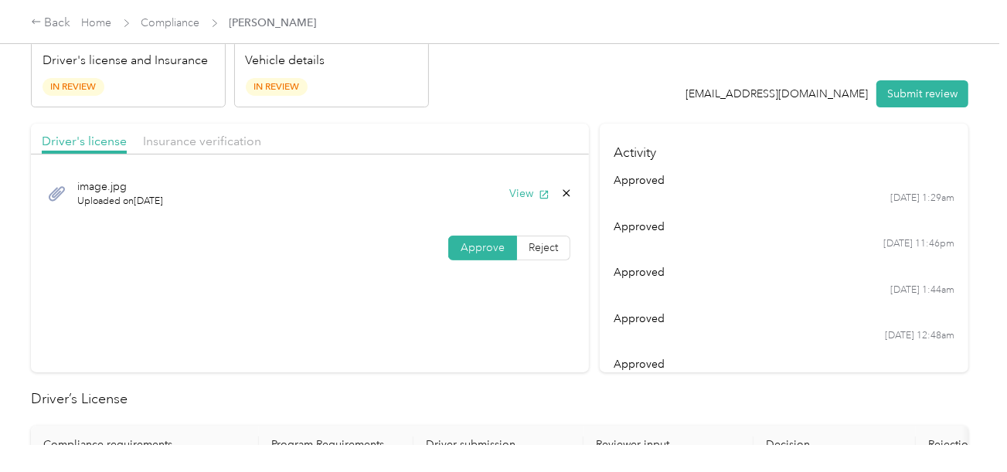
drag, startPoint x: 210, startPoint y: 131, endPoint x: 229, endPoint y: 130, distance: 18.6
click at [220, 132] on div "Insurance verification" at bounding box center [202, 141] width 118 height 19
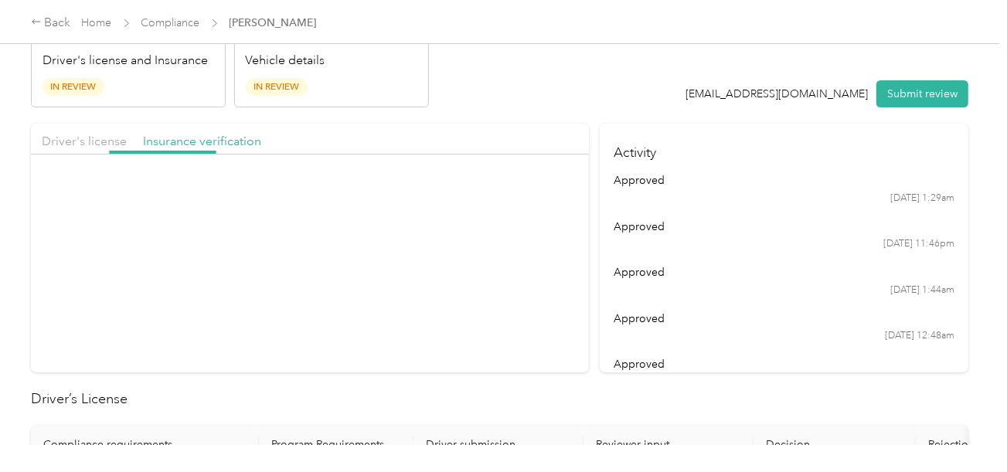
drag, startPoint x: 471, startPoint y: 90, endPoint x: 504, endPoint y: 147, distance: 65.5
click at [479, 100] on header "[PERSON_NAME] [EMAIL_ADDRESS][PERSON_NAME][DOMAIN_NAME] Driver's license and In…" at bounding box center [500, 43] width 938 height 130
click at [523, 196] on button "View" at bounding box center [529, 193] width 40 height 16
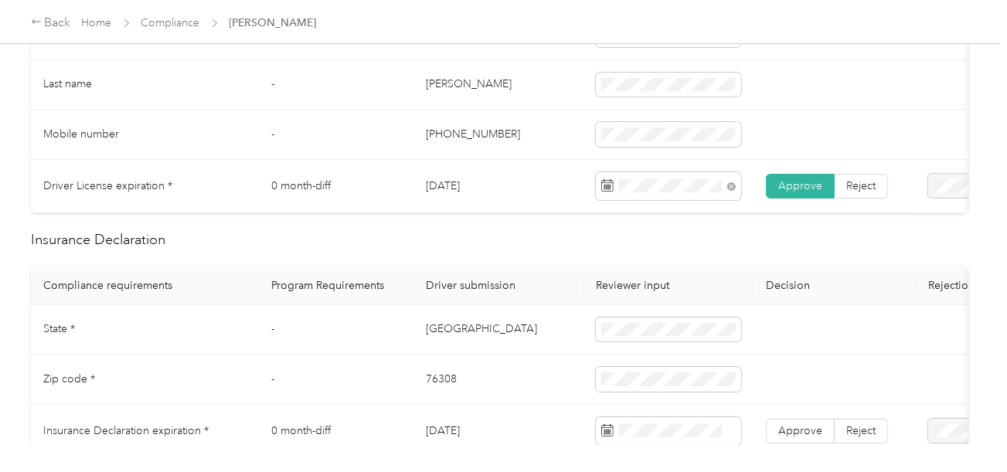
scroll to position [618, 0]
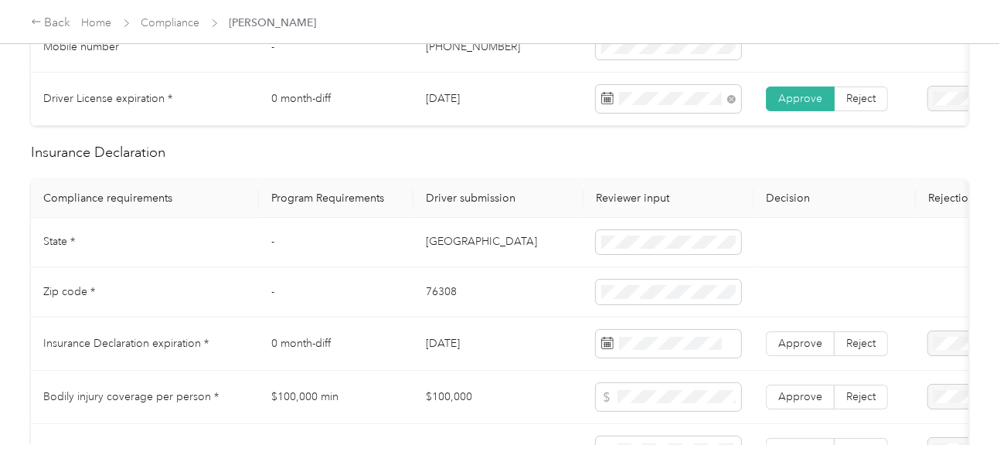
click at [430, 246] on td "[GEOGRAPHIC_DATA]" at bounding box center [498, 243] width 170 height 50
click at [434, 286] on td "76308" at bounding box center [498, 292] width 170 height 50
drag, startPoint x: 648, startPoint y: 290, endPoint x: 583, endPoint y: 308, distance: 67.3
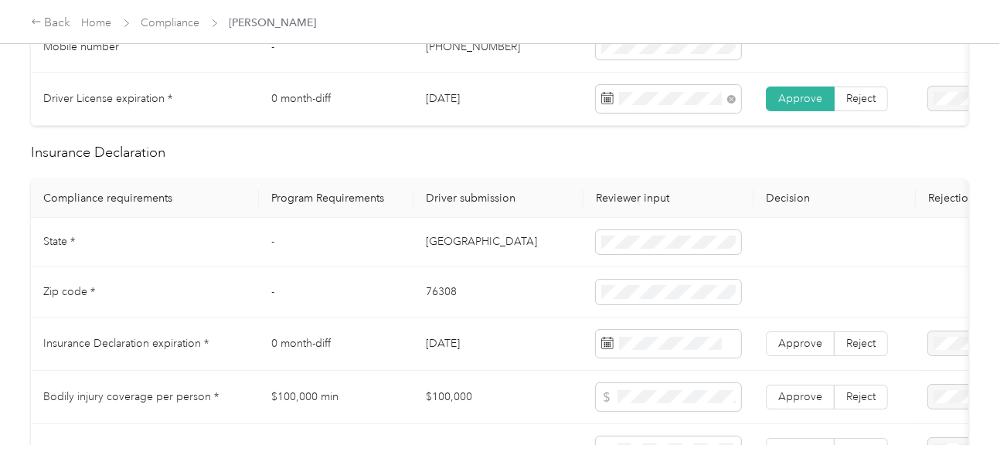
click at [648, 290] on span at bounding box center [668, 292] width 145 height 25
click at [529, 309] on td "76308" at bounding box center [498, 292] width 170 height 50
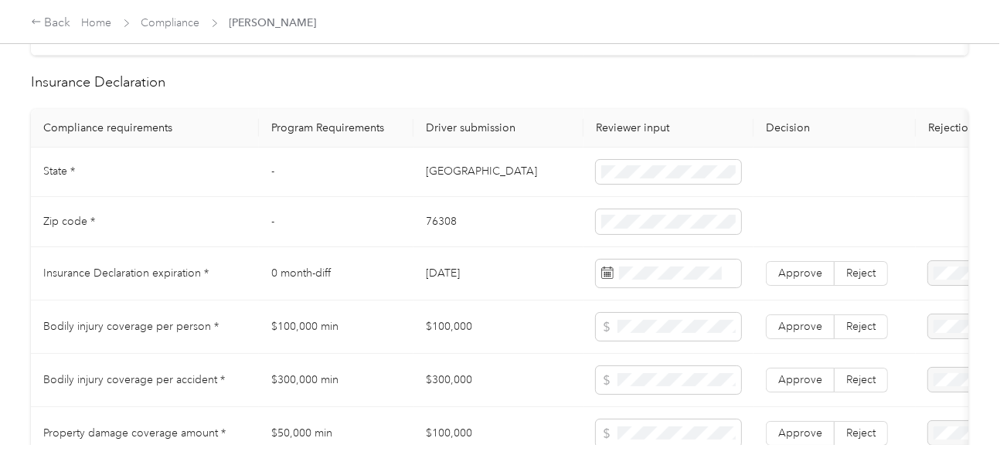
scroll to position [773, 0]
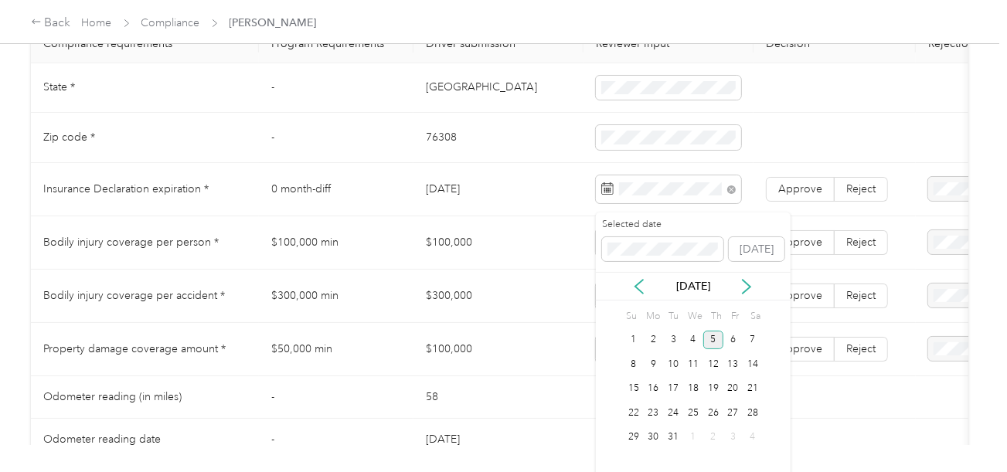
drag, startPoint x: 709, startPoint y: 337, endPoint x: 760, endPoint y: 226, distance: 122.4
click at [712, 336] on div "5" at bounding box center [713, 340] width 20 height 19
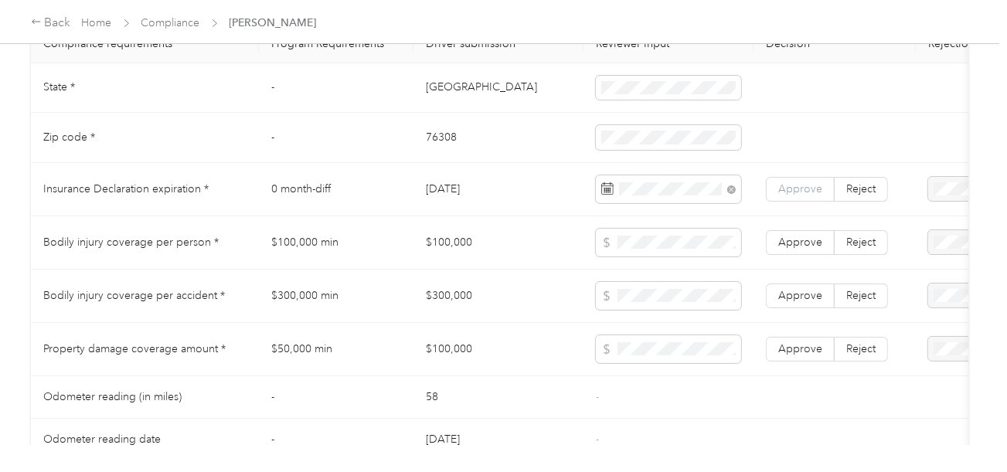
click at [778, 202] on label "Approve" at bounding box center [800, 189] width 69 height 25
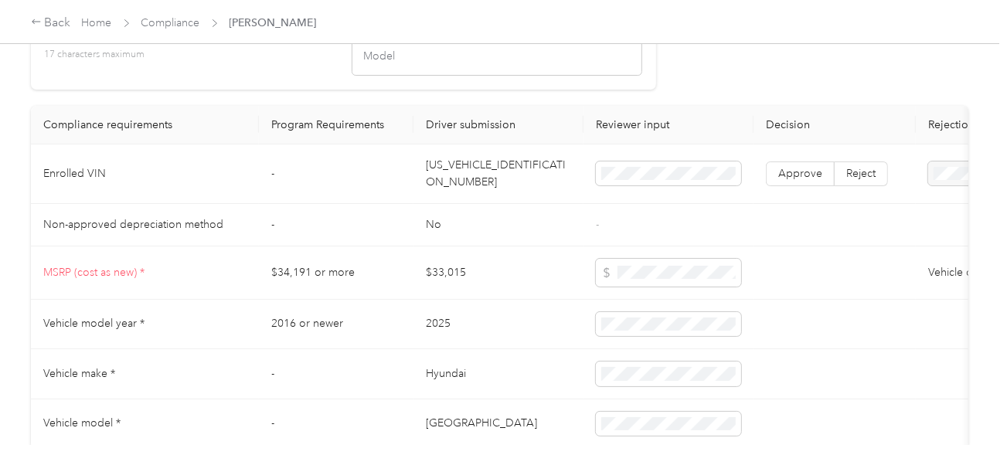
scroll to position [1391, 0]
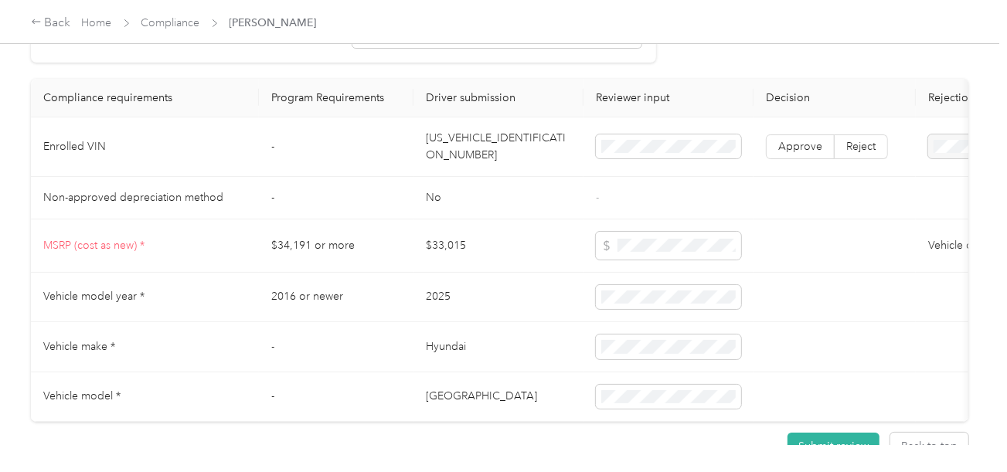
click at [452, 175] on td "[US_VEHICLE_IDENTIFICATION_NUMBER]" at bounding box center [498, 147] width 170 height 60
click at [463, 158] on td "[US_VEHICLE_IDENTIFICATION_NUMBER]" at bounding box center [498, 147] width 170 height 60
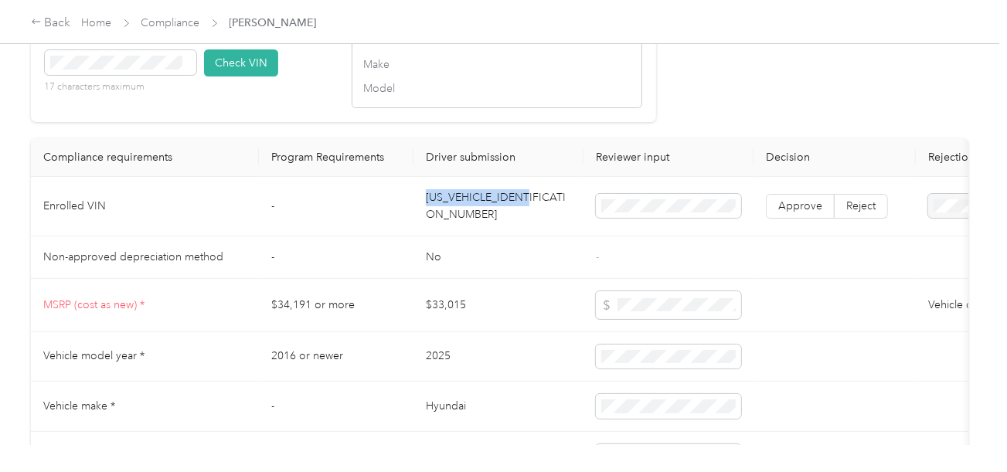
scroll to position [1159, 0]
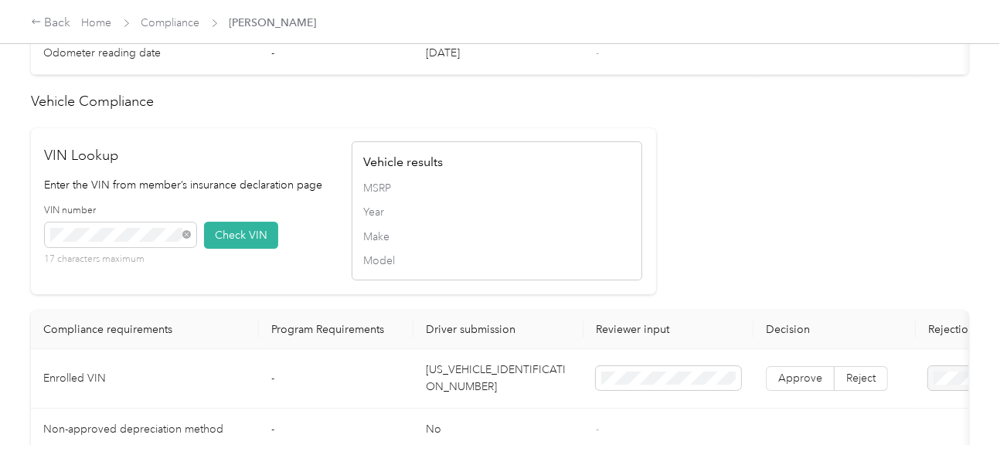
click at [623, 220] on span "Year" at bounding box center [496, 212] width 267 height 16
click at [249, 242] on button "Check VIN" at bounding box center [241, 235] width 74 height 27
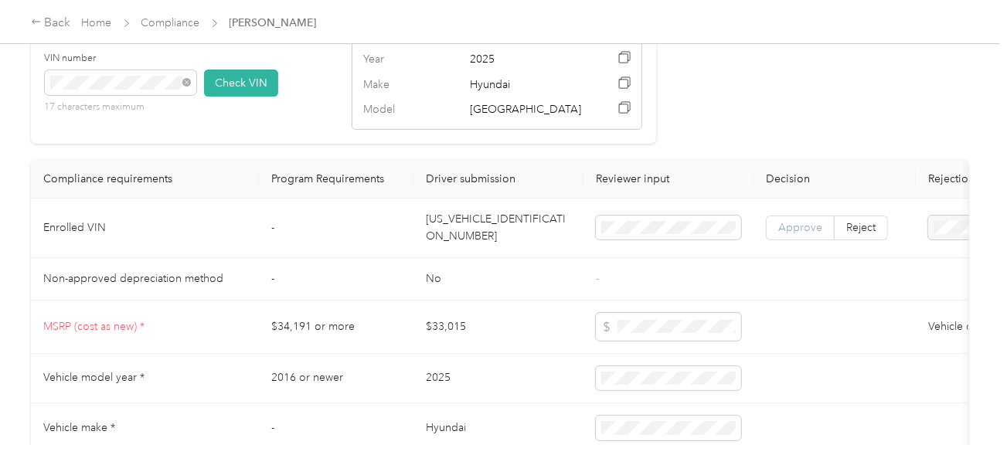
click at [808, 234] on span "Approve" at bounding box center [800, 227] width 44 height 13
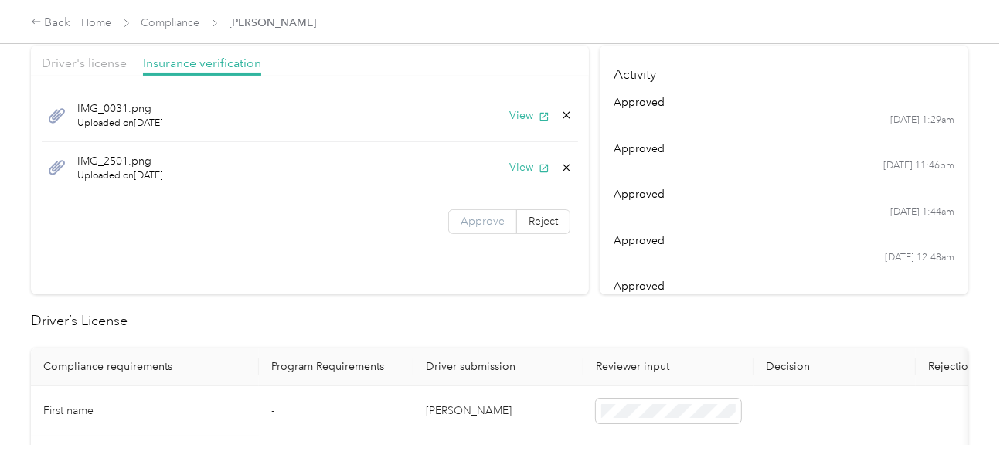
scroll to position [0, 0]
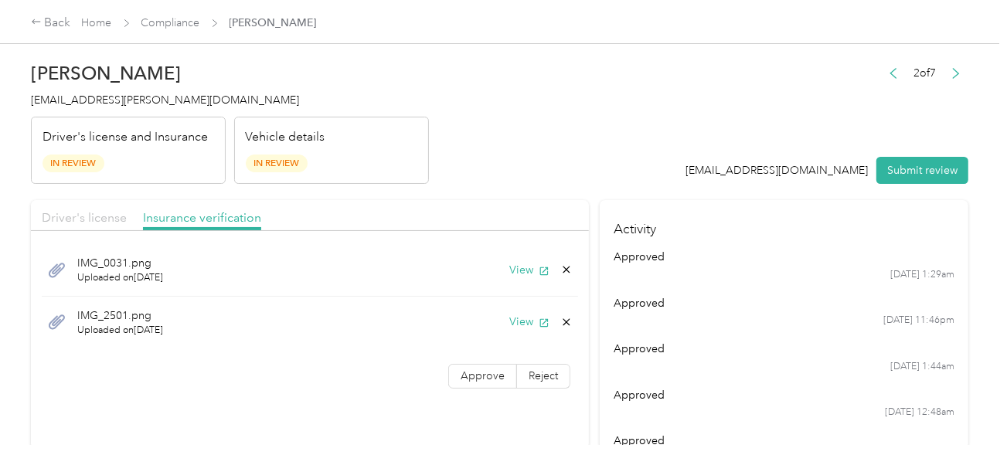
click at [91, 216] on span "Driver's license" at bounding box center [84, 217] width 85 height 15
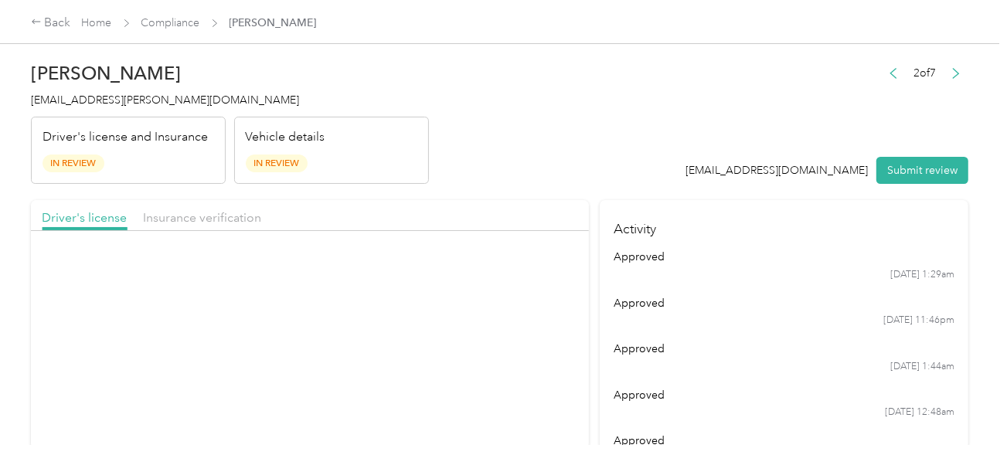
drag, startPoint x: 208, startPoint y: 208, endPoint x: 514, endPoint y: 183, distance: 307.1
click at [216, 209] on div "Insurance verification" at bounding box center [202, 218] width 118 height 19
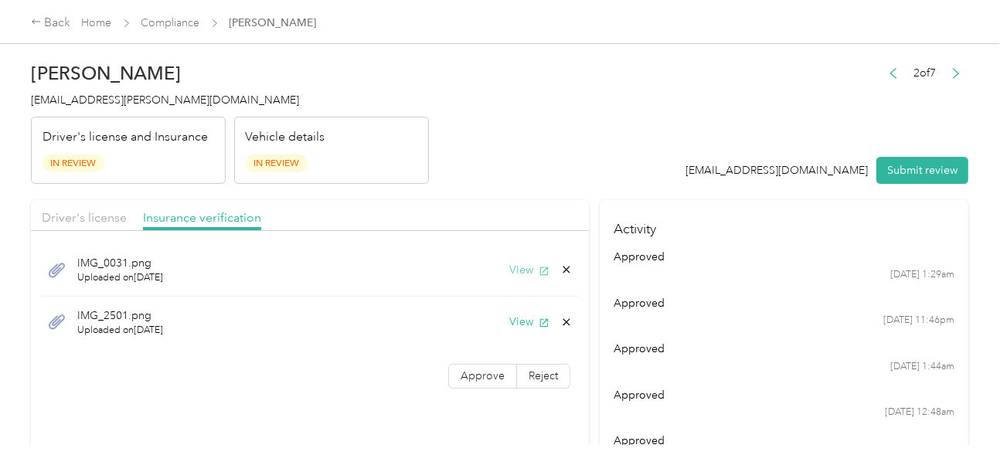
click at [516, 265] on button "View" at bounding box center [529, 270] width 40 height 16
click at [523, 317] on button "View" at bounding box center [529, 322] width 40 height 16
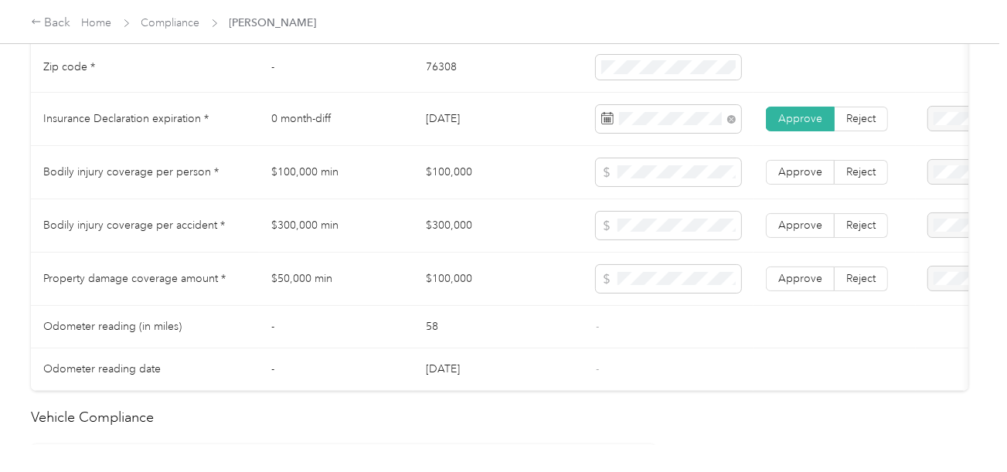
scroll to position [850, 0]
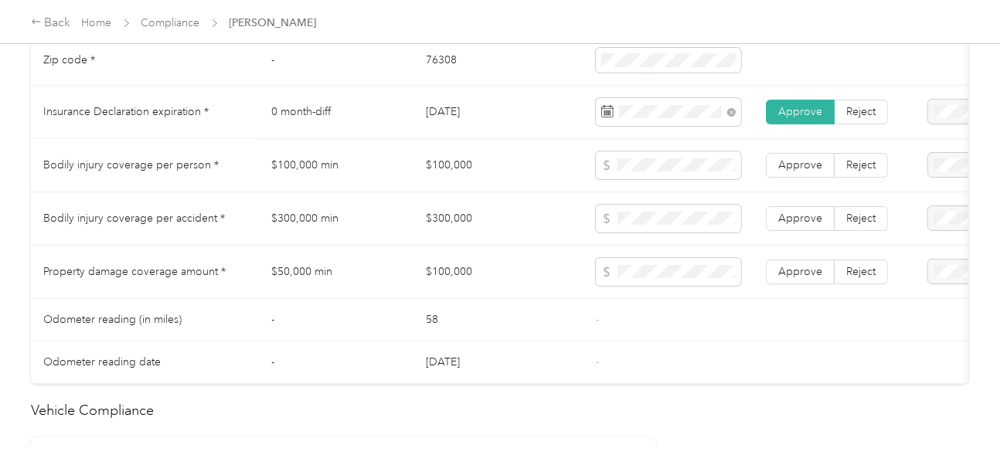
click at [415, 155] on td "$100,000" at bounding box center [498, 165] width 170 height 53
drag, startPoint x: 469, startPoint y: 165, endPoint x: 527, endPoint y: 165, distance: 58.0
click at [505, 165] on td "$100,000" at bounding box center [498, 165] width 170 height 53
click at [669, 162] on span at bounding box center [668, 165] width 145 height 28
click at [652, 286] on span at bounding box center [668, 272] width 145 height 28
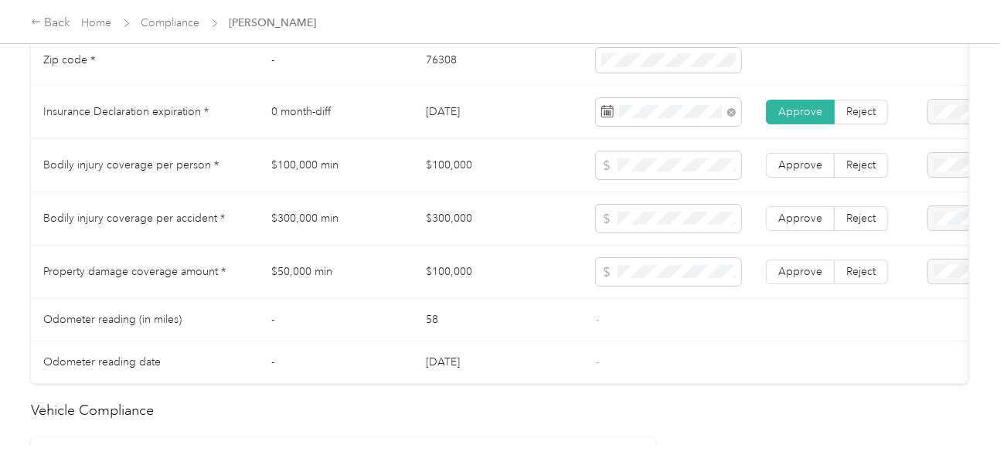
click at [458, 230] on td "$300,000" at bounding box center [498, 218] width 170 height 53
drag, startPoint x: 415, startPoint y: 225, endPoint x: 543, endPoint y: 225, distance: 127.5
click at [521, 225] on td "$300,000" at bounding box center [498, 218] width 170 height 53
drag, startPoint x: 555, startPoint y: 257, endPoint x: 791, endPoint y: 286, distance: 238.3
click at [554, 257] on td "$100,000" at bounding box center [498, 272] width 170 height 53
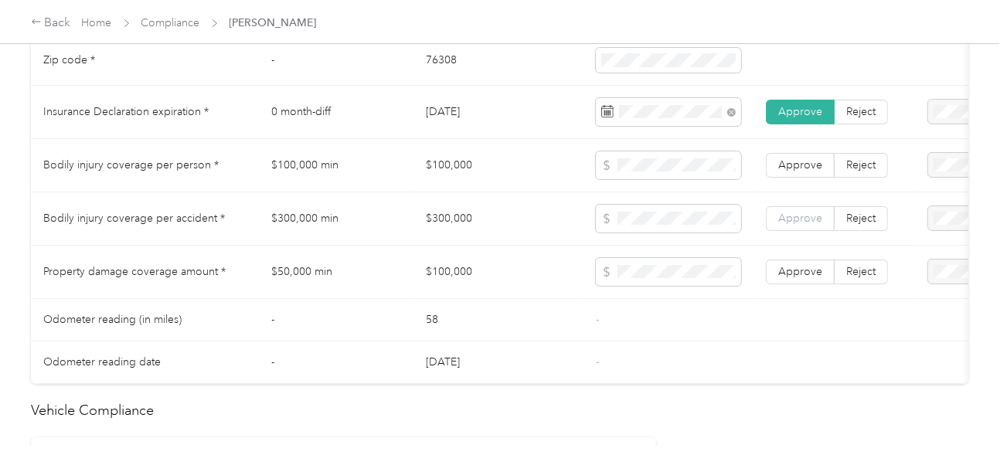
click at [799, 270] on label "Approve" at bounding box center [800, 272] width 69 height 25
click at [800, 209] on td "Approve Reject" at bounding box center [835, 218] width 162 height 53
drag, startPoint x: 800, startPoint y: 175, endPoint x: 801, endPoint y: 254, distance: 78.8
click at [800, 172] on span "Approve" at bounding box center [800, 164] width 44 height 13
click at [801, 255] on td "Approve Reject" at bounding box center [835, 272] width 162 height 53
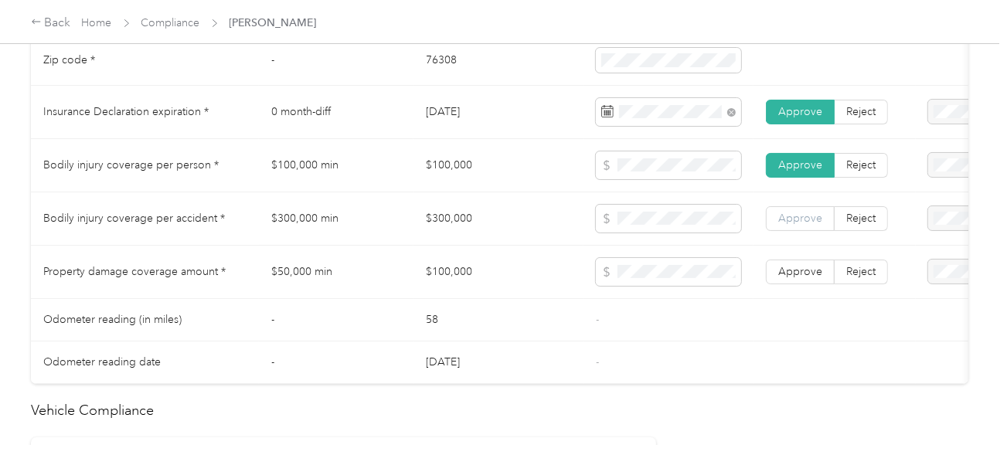
click at [798, 225] on span "Approve" at bounding box center [800, 218] width 44 height 13
click at [804, 267] on label "Approve" at bounding box center [800, 272] width 69 height 25
click at [804, 274] on span "Approve" at bounding box center [800, 271] width 44 height 13
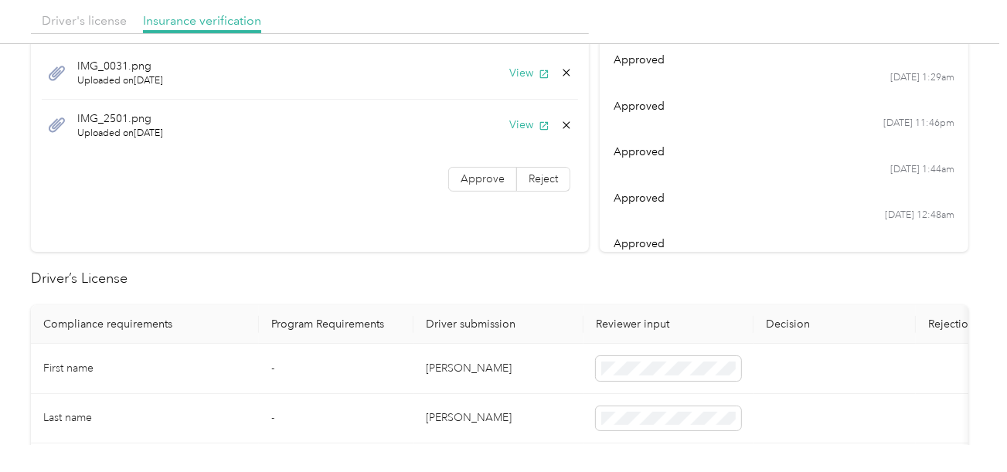
scroll to position [77, 0]
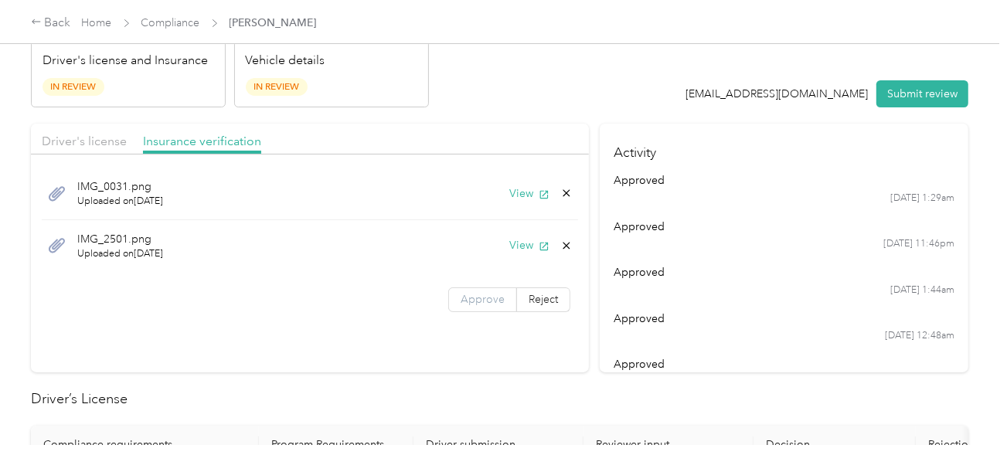
click at [491, 304] on label "Approve" at bounding box center [482, 300] width 69 height 25
click at [515, 190] on button "View" at bounding box center [529, 193] width 40 height 16
click at [524, 243] on button "View" at bounding box center [529, 245] width 40 height 16
click at [900, 103] on button "Submit review" at bounding box center [922, 93] width 92 height 27
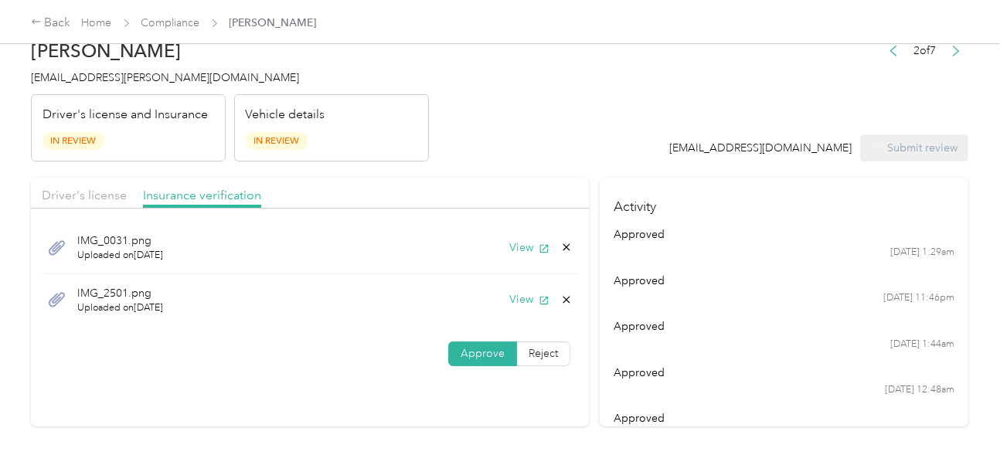
scroll to position [0, 0]
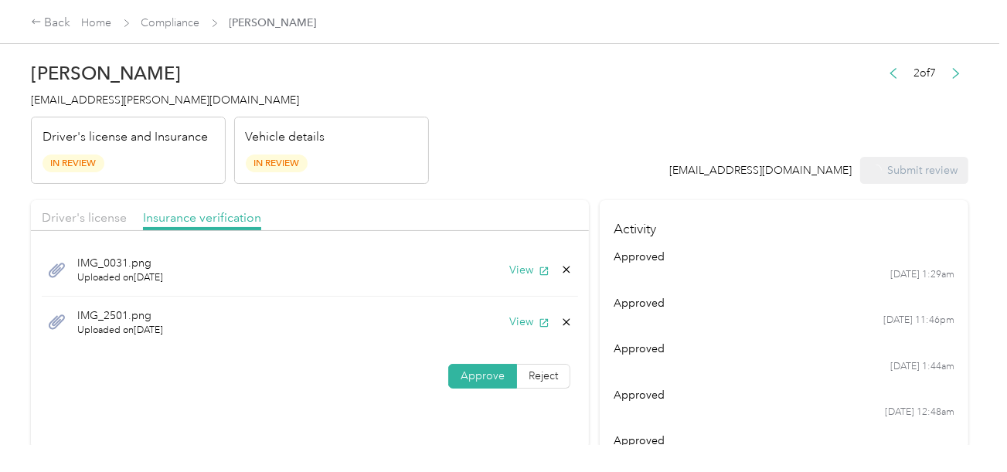
click at [118, 111] on div "[PERSON_NAME] [EMAIL_ADDRESS][PERSON_NAME][DOMAIN_NAME] Driver's license and In…" at bounding box center [230, 119] width 398 height 130
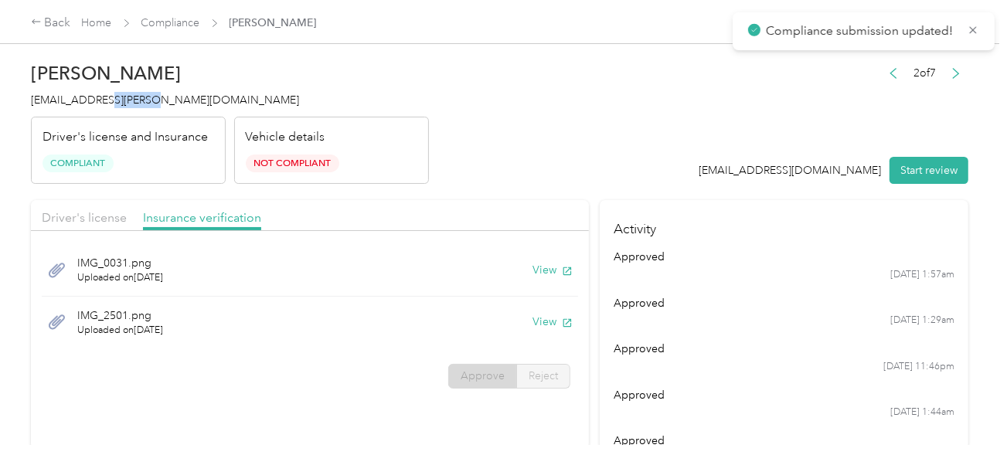
click at [119, 110] on div "[PERSON_NAME] [EMAIL_ADDRESS][PERSON_NAME][DOMAIN_NAME] Driver's license and In…" at bounding box center [230, 119] width 398 height 130
click at [70, 98] on span "[EMAIL_ADDRESS][PERSON_NAME][DOMAIN_NAME]" at bounding box center [165, 100] width 268 height 13
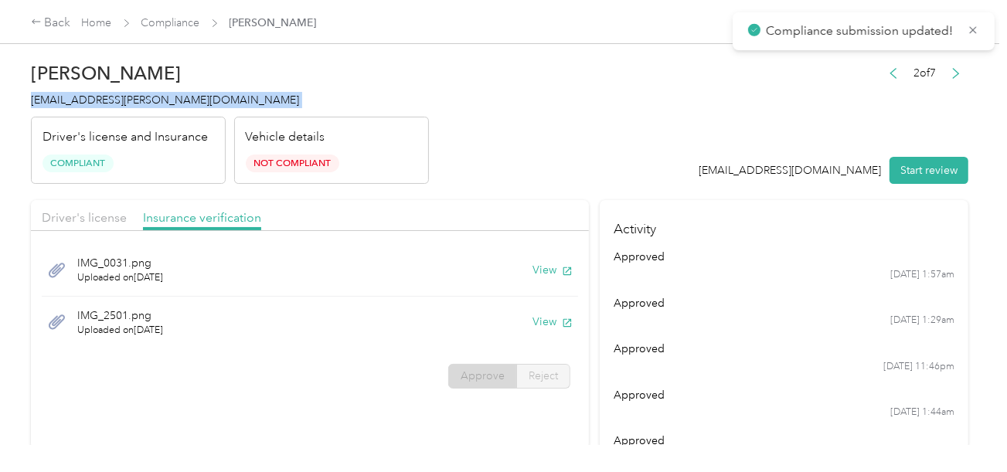
click at [70, 98] on span "[EMAIL_ADDRESS][PERSON_NAME][DOMAIN_NAME]" at bounding box center [165, 100] width 268 height 13
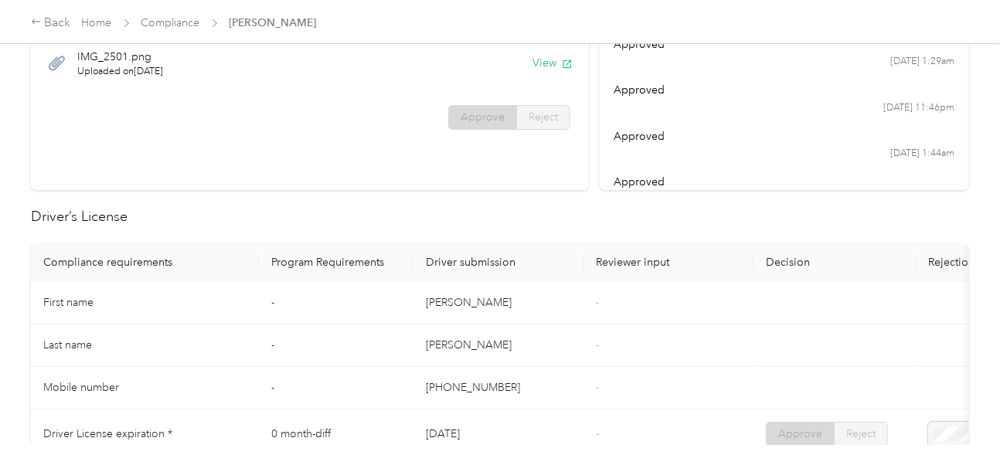
scroll to position [464, 0]
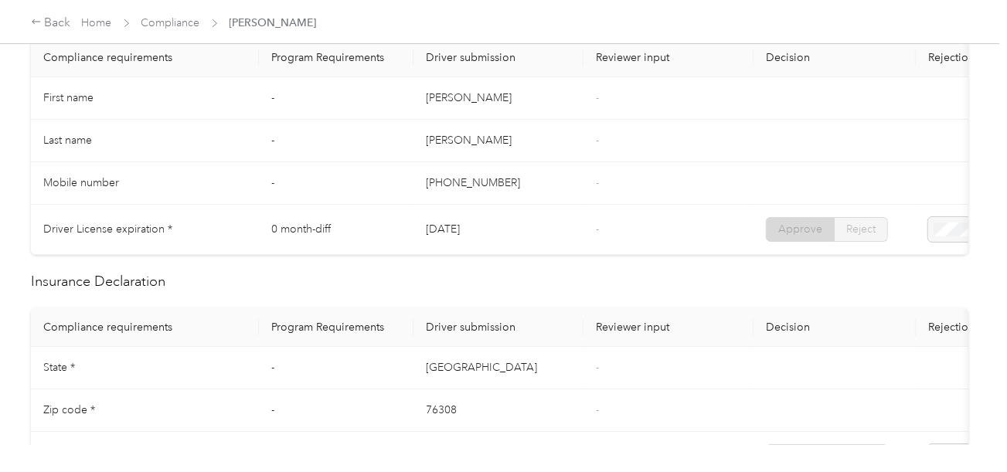
click at [465, 131] on td "[PERSON_NAME]" at bounding box center [498, 141] width 170 height 43
click at [119, 14] on div "Back Home Compliance [PERSON_NAME]" at bounding box center [174, 23] width 286 height 19
click at [161, 28] on link "Compliance" at bounding box center [170, 22] width 59 height 13
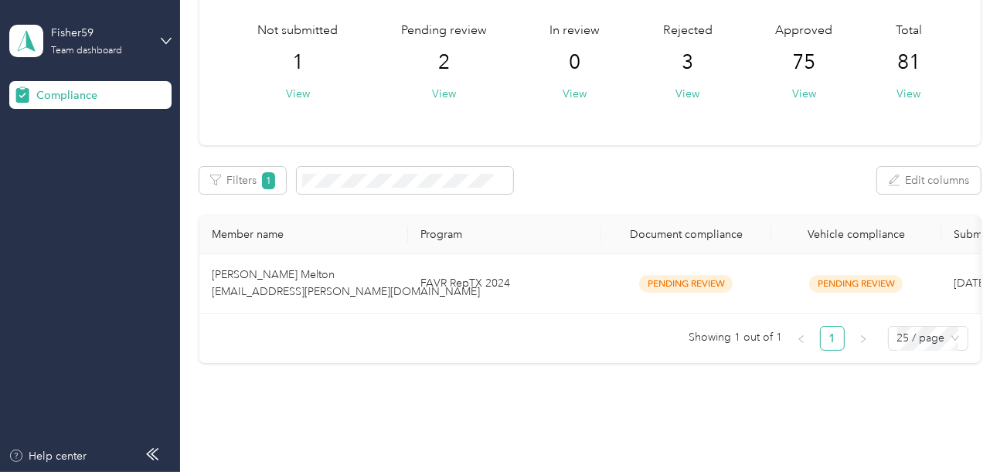
scroll to position [151, 0]
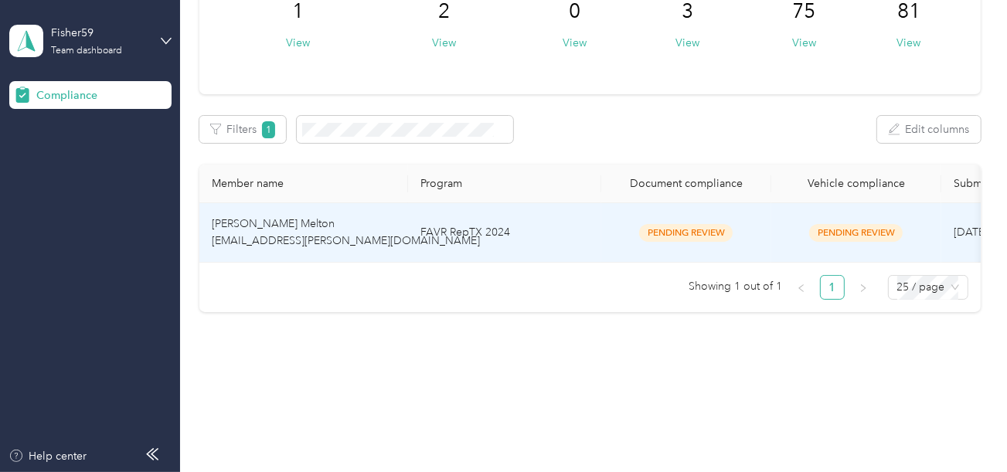
click at [495, 235] on td "FAVR RepTX 2024" at bounding box center [504, 233] width 193 height 60
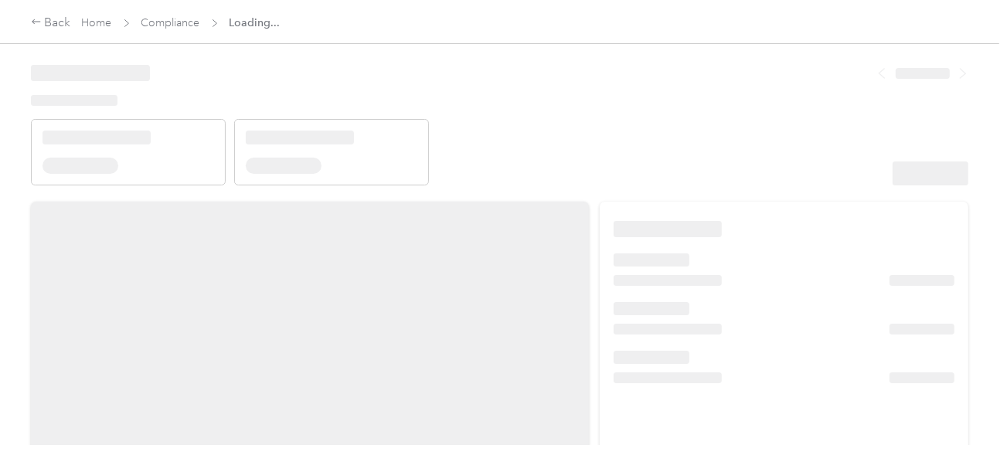
click at [650, 151] on header at bounding box center [500, 119] width 938 height 131
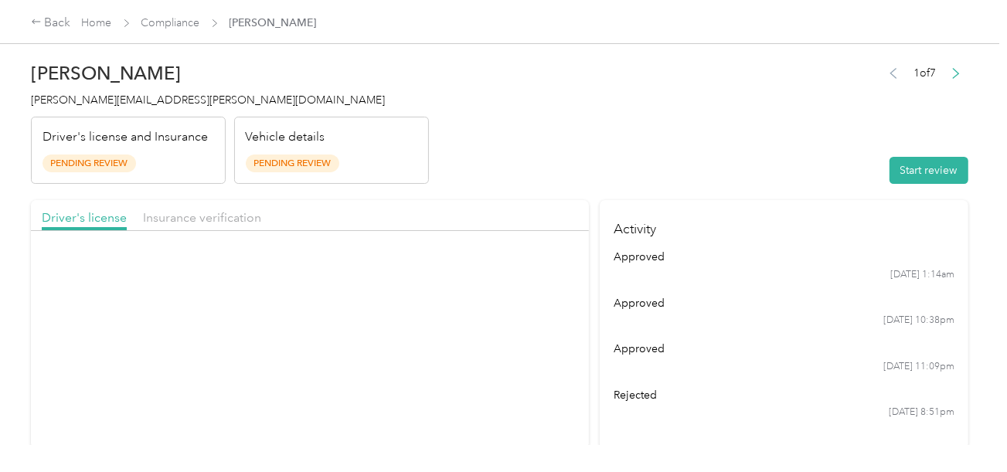
click at [723, 153] on header "[PERSON_NAME] Melton [EMAIL_ADDRESS][PERSON_NAME][DOMAIN_NAME] Driver's license…" at bounding box center [500, 119] width 938 height 130
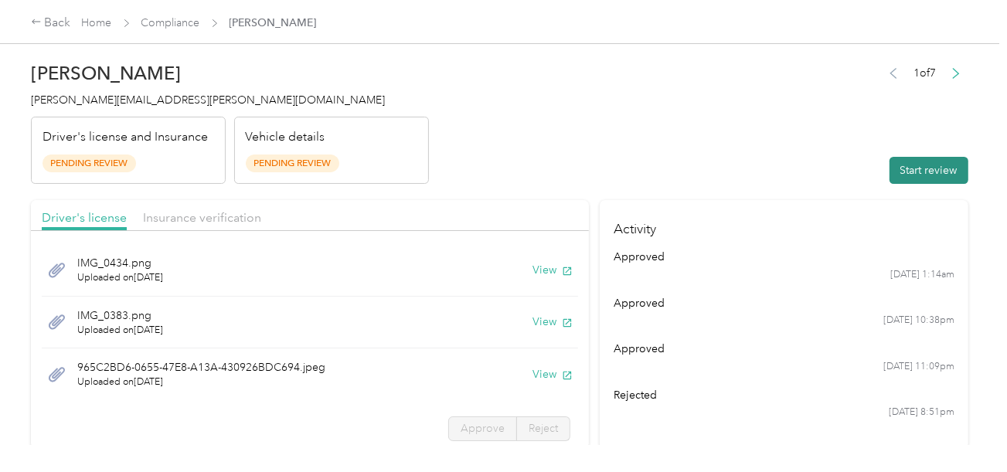
click at [933, 178] on button "Start review" at bounding box center [929, 170] width 79 height 27
click at [626, 127] on header "[PERSON_NAME] Melton [EMAIL_ADDRESS][PERSON_NAME][DOMAIN_NAME] Driver's license…" at bounding box center [500, 119] width 938 height 130
click at [533, 272] on button "View" at bounding box center [553, 270] width 40 height 16
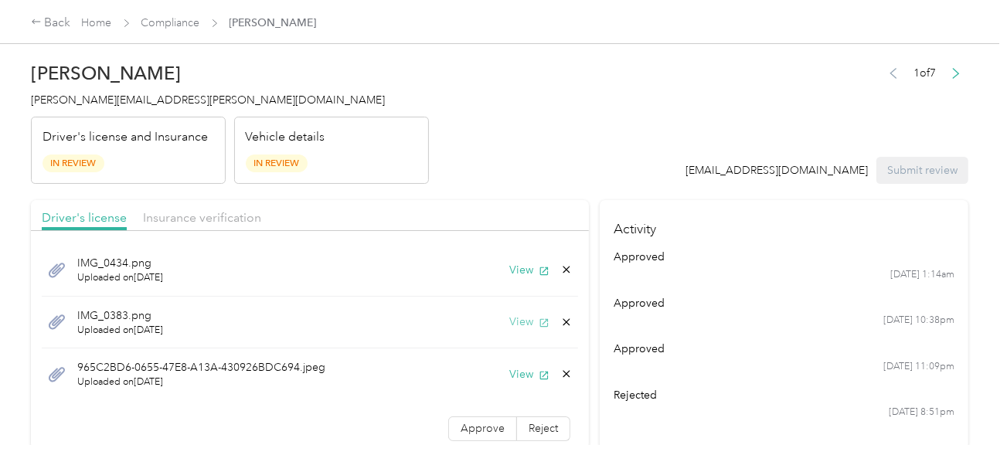
click at [512, 320] on button "View" at bounding box center [529, 322] width 40 height 16
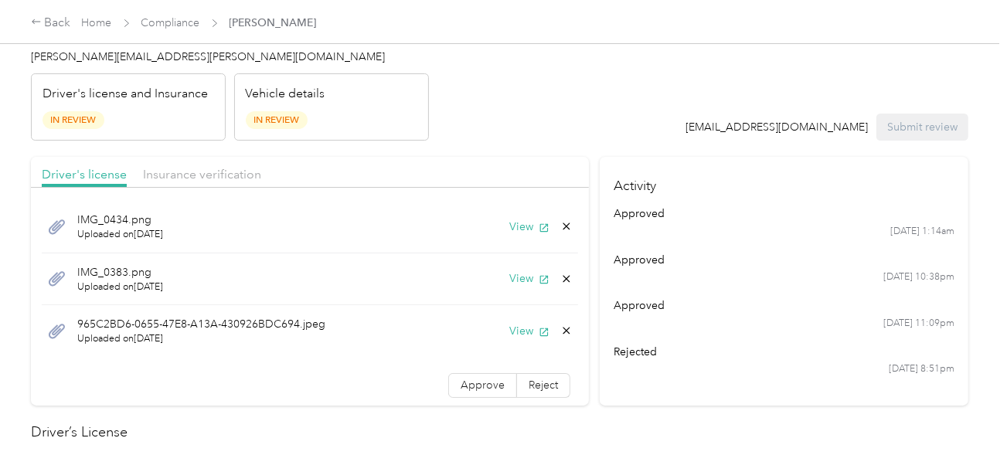
scroll to position [77, 0]
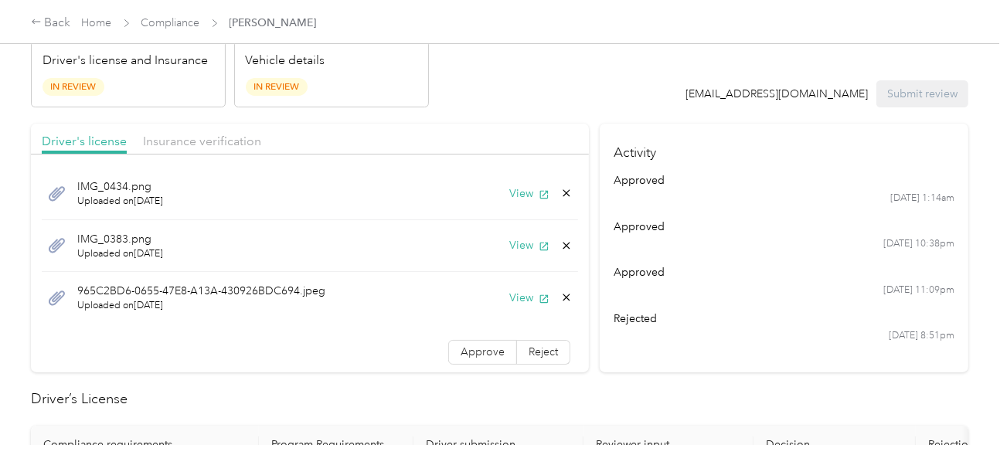
click at [560, 240] on icon at bounding box center [566, 246] width 12 height 12
click at [519, 254] on button "Yes" at bounding box center [514, 255] width 30 height 25
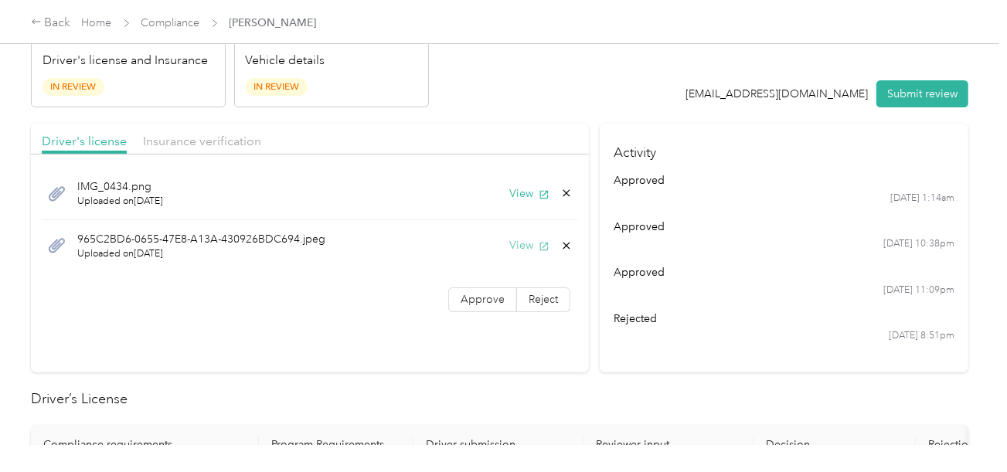
click at [523, 241] on button "View" at bounding box center [529, 245] width 40 height 16
click at [509, 196] on button "View" at bounding box center [529, 193] width 40 height 16
drag, startPoint x: 179, startPoint y: 143, endPoint x: 409, endPoint y: 79, distance: 239.1
click at [183, 143] on span "Insurance verification" at bounding box center [202, 141] width 118 height 15
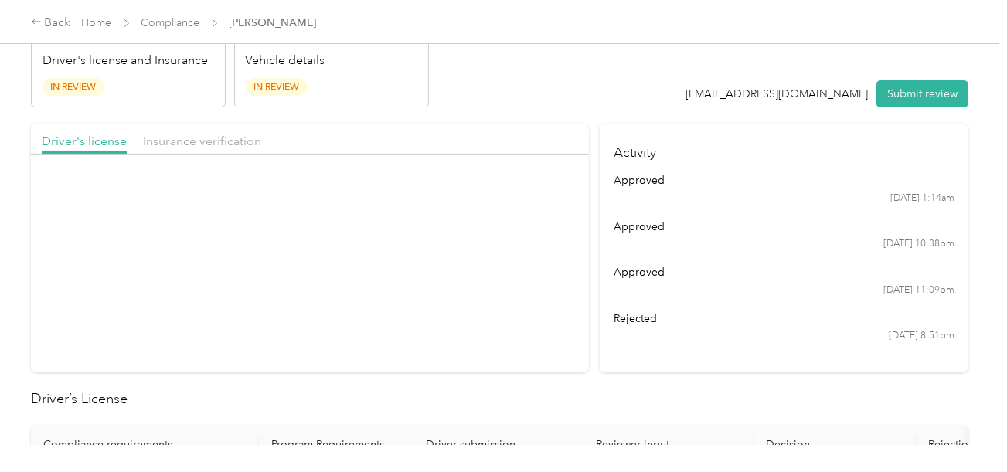
click at [419, 76] on div "Vehicle details In Review" at bounding box center [331, 74] width 195 height 68
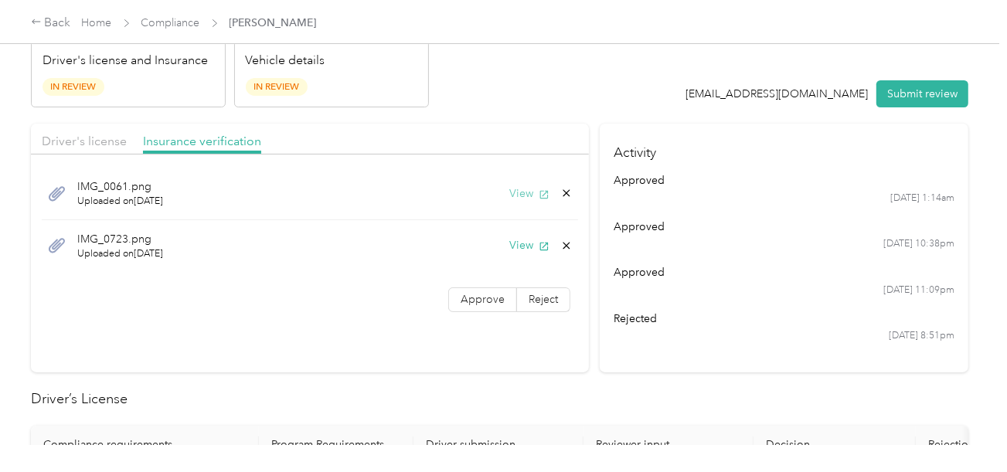
click at [519, 186] on button "View" at bounding box center [529, 193] width 40 height 16
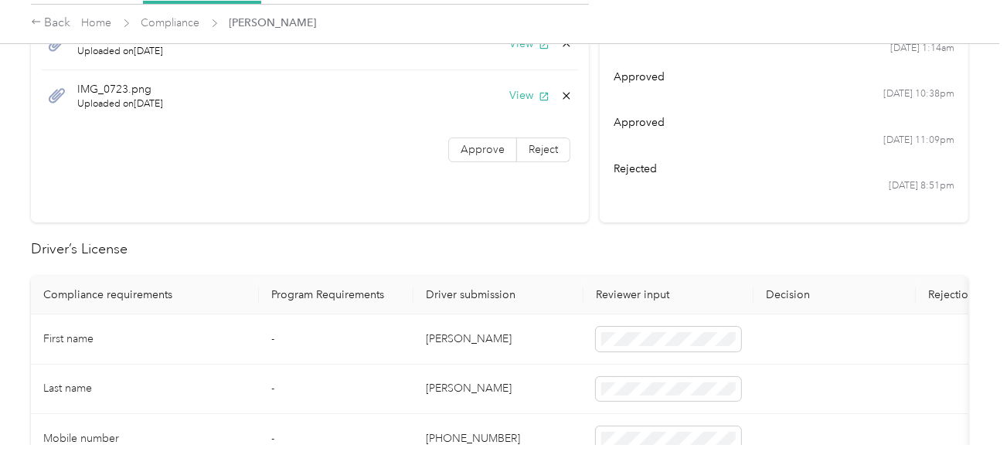
scroll to position [464, 0]
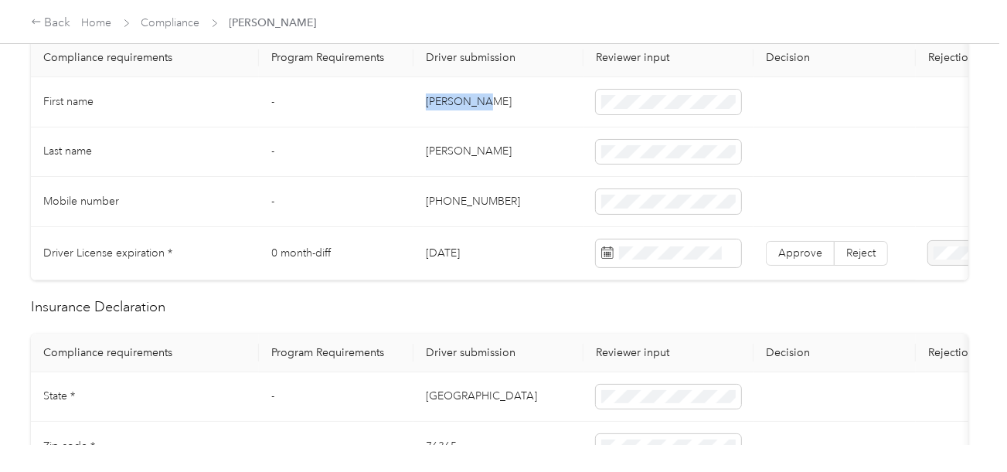
drag, startPoint x: 422, startPoint y: 100, endPoint x: 594, endPoint y: 100, distance: 172.4
click at [529, 100] on td "[PERSON_NAME]" at bounding box center [498, 102] width 170 height 50
click at [437, 148] on td "[PERSON_NAME]" at bounding box center [498, 153] width 170 height 50
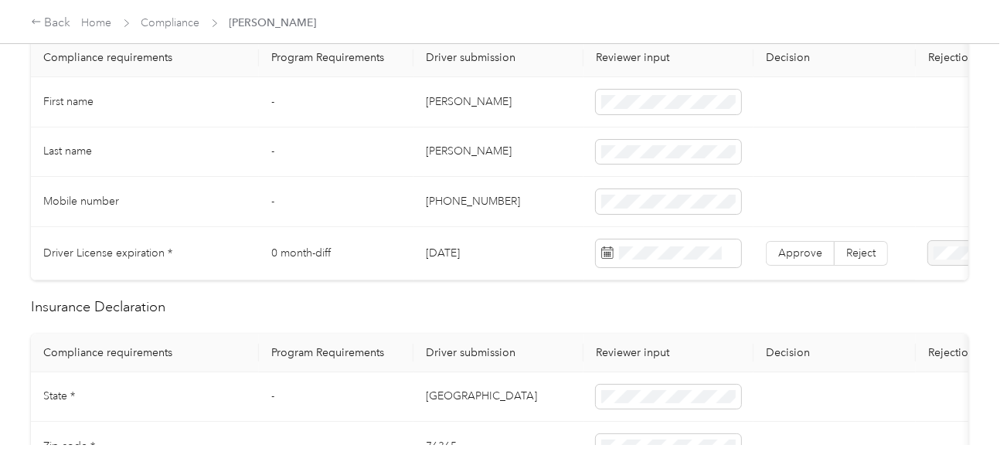
drag, startPoint x: 546, startPoint y: 197, endPoint x: 682, endPoint y: 235, distance: 141.2
click at [545, 198] on td "[PHONE_NUMBER]" at bounding box center [498, 202] width 170 height 50
click at [730, 143] on div "14" at bounding box center [733, 140] width 20 height 19
click at [800, 262] on label "Approve" at bounding box center [800, 253] width 69 height 25
click at [804, 250] on span "Approve" at bounding box center [800, 253] width 44 height 13
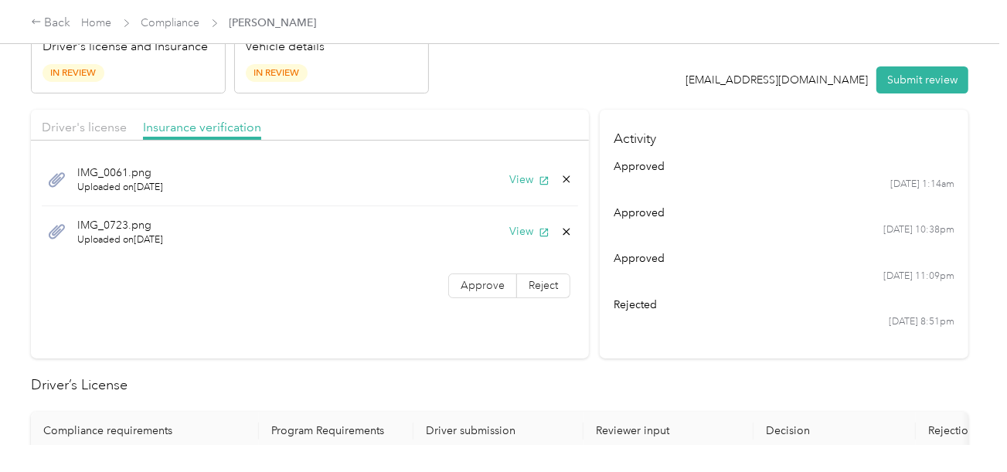
scroll to position [0, 0]
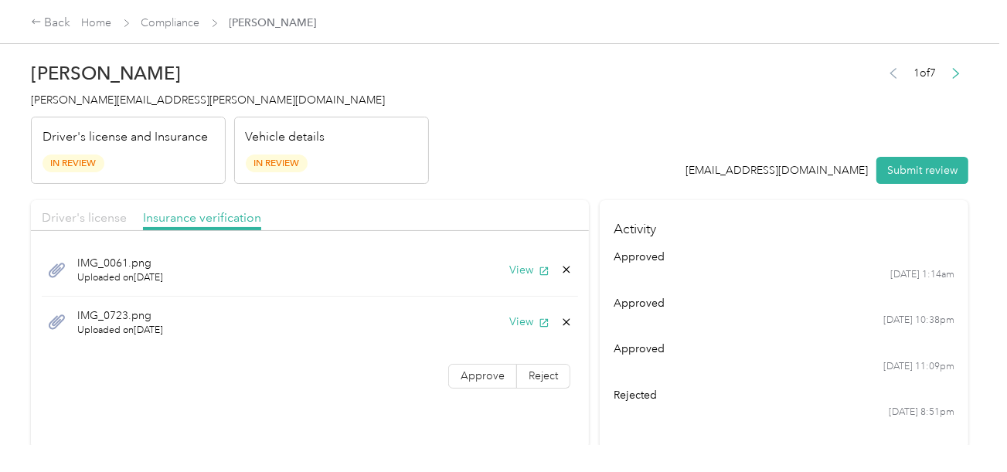
click at [107, 217] on span "Driver's license" at bounding box center [84, 217] width 85 height 15
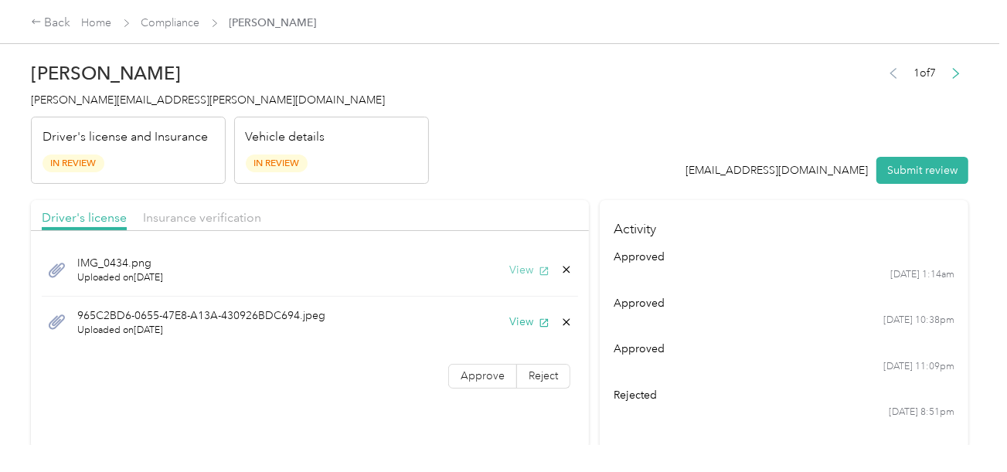
click at [516, 269] on button "View" at bounding box center [529, 270] width 40 height 16
click at [564, 267] on icon at bounding box center [566, 270] width 12 height 12
click at [519, 277] on button "Yes" at bounding box center [526, 280] width 30 height 25
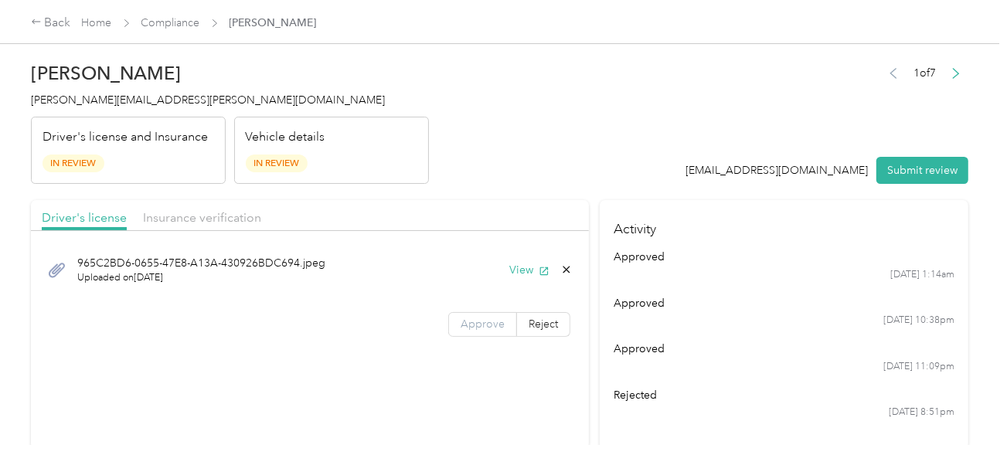
click at [485, 312] on label "Approve" at bounding box center [482, 324] width 69 height 25
drag, startPoint x: 192, startPoint y: 220, endPoint x: 261, endPoint y: 209, distance: 69.6
click at [196, 219] on span "Insurance verification" at bounding box center [202, 217] width 118 height 15
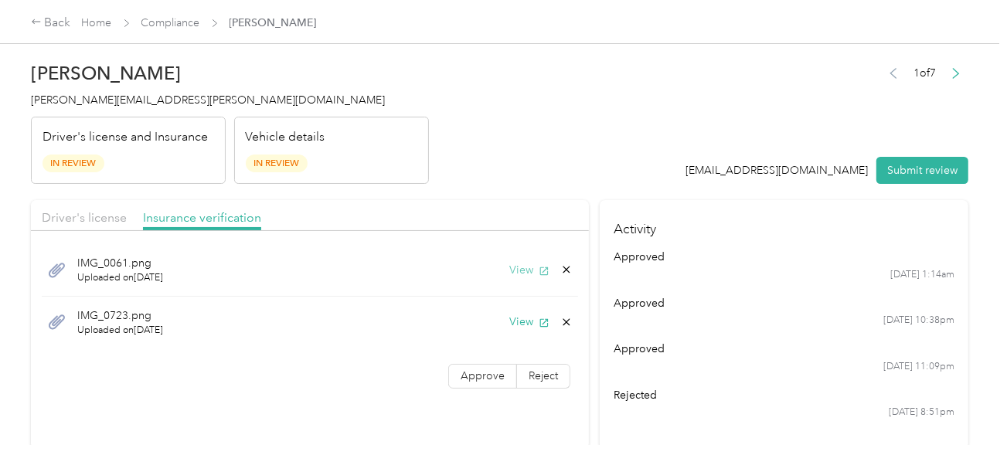
click at [511, 270] on button "View" at bounding box center [529, 270] width 40 height 16
drag, startPoint x: 87, startPoint y: 206, endPoint x: 114, endPoint y: 208, distance: 27.2
click at [87, 206] on div "Driver's license Insurance verification" at bounding box center [310, 215] width 558 height 31
click at [101, 218] on span "Driver's license" at bounding box center [84, 217] width 85 height 15
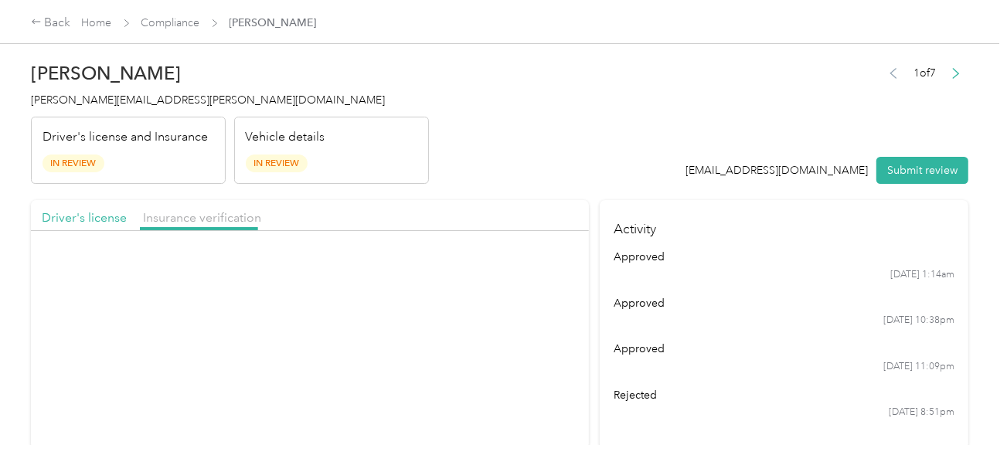
click at [495, 173] on header "[PERSON_NAME] Melton [EMAIL_ADDRESS][PERSON_NAME][DOMAIN_NAME] Driver's license…" at bounding box center [500, 119] width 938 height 130
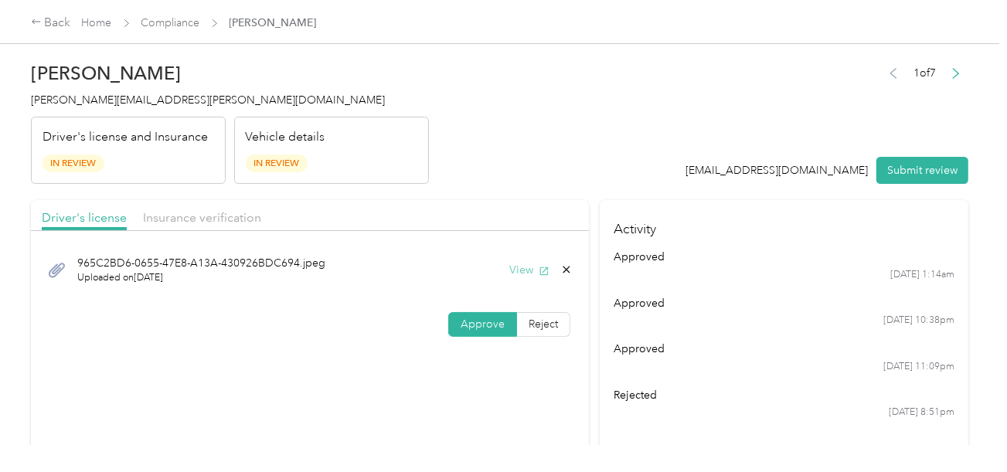
click at [522, 264] on button "View" at bounding box center [529, 270] width 40 height 16
click at [210, 202] on div "Driver's license Insurance verification" at bounding box center [310, 215] width 558 height 31
click at [475, 202] on div "Driver's license Insurance verification" at bounding box center [310, 215] width 558 height 31
click at [215, 217] on span "Insurance verification" at bounding box center [202, 217] width 118 height 15
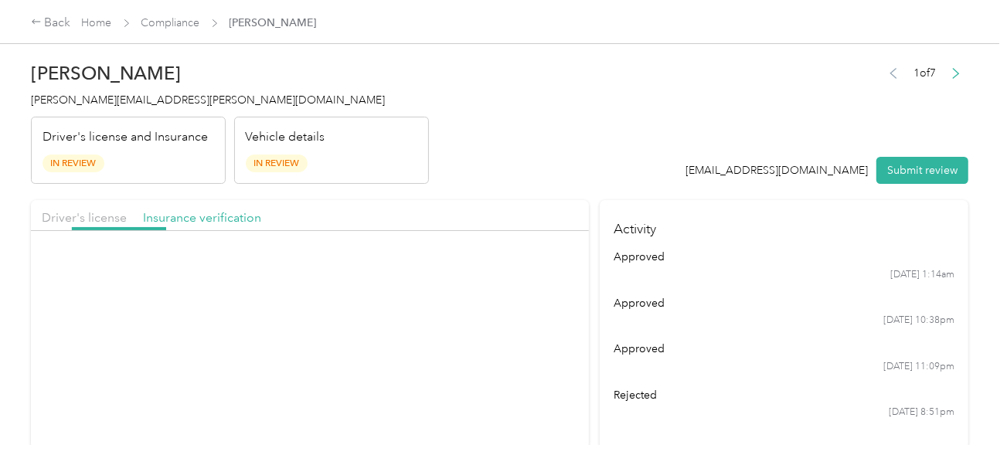
drag, startPoint x: 473, startPoint y: 193, endPoint x: 487, endPoint y: 237, distance: 45.5
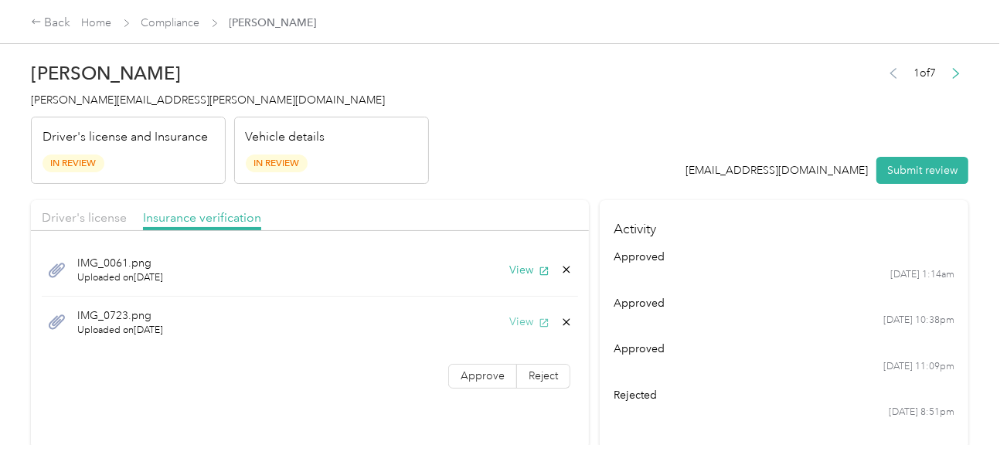
click at [516, 323] on button "View" at bounding box center [529, 322] width 40 height 16
click at [556, 329] on div "IMG_0723.png Uploaded on [DATE] View" at bounding box center [310, 323] width 536 height 52
click at [560, 325] on icon at bounding box center [566, 322] width 12 height 12
click at [524, 332] on button "Yes" at bounding box center [526, 332] width 30 height 25
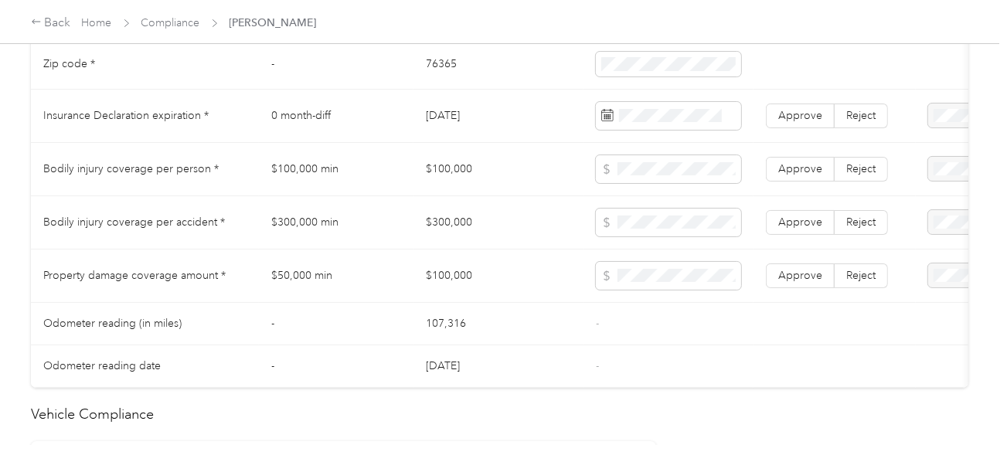
scroll to position [850, 0]
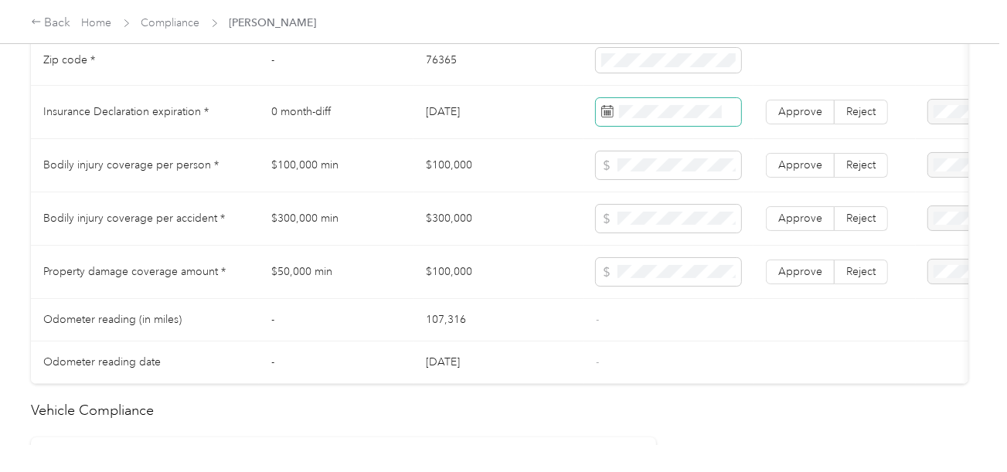
click at [640, 111] on span at bounding box center [668, 112] width 145 height 28
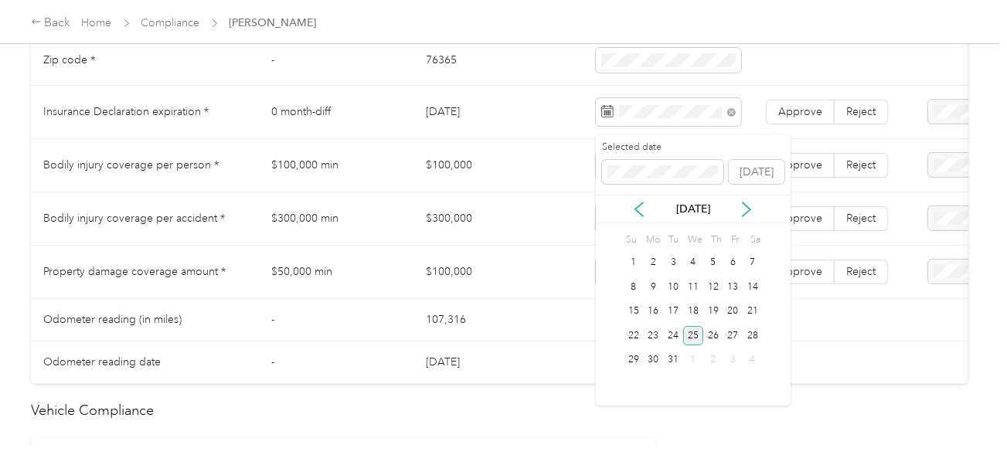
click at [700, 328] on div "25" at bounding box center [693, 335] width 20 height 19
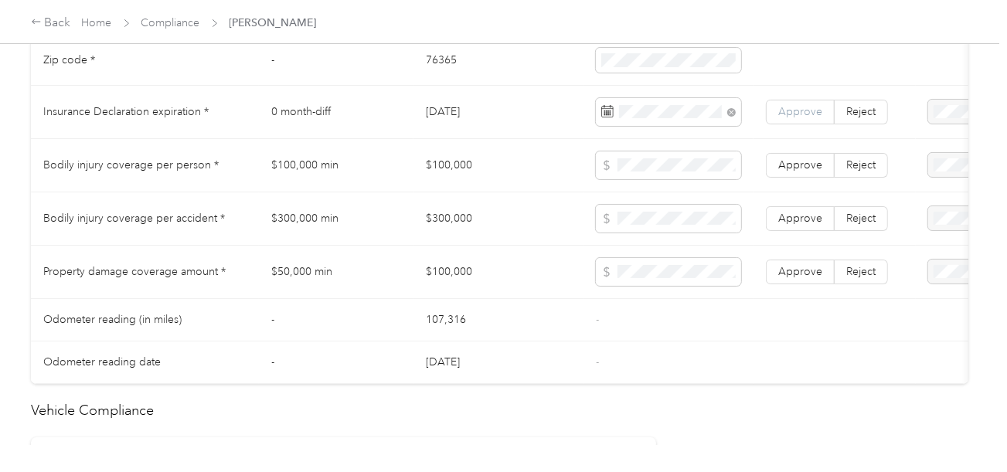
click at [787, 111] on label "Approve" at bounding box center [800, 112] width 69 height 25
drag, startPoint x: 772, startPoint y: 124, endPoint x: 741, endPoint y: 146, distance: 37.7
click at [771, 124] on span at bounding box center [800, 111] width 67 height 23
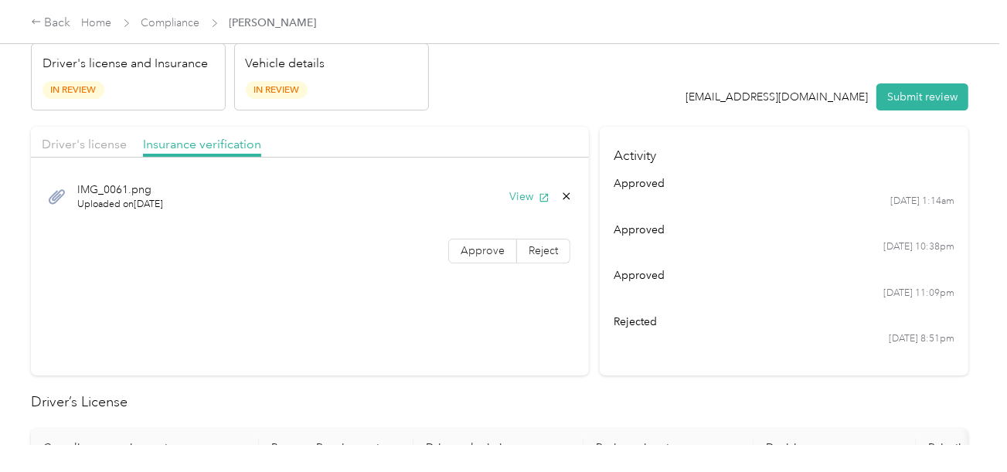
scroll to position [0, 0]
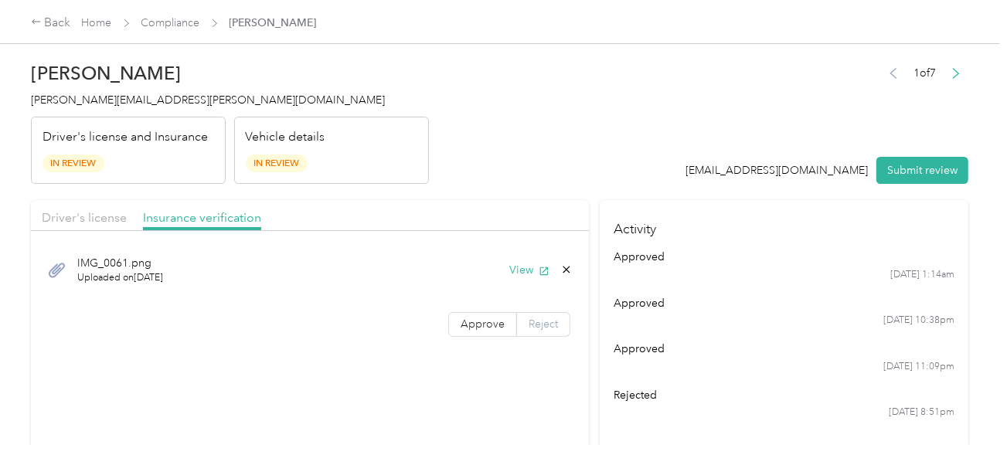
click at [533, 315] on label "Reject" at bounding box center [543, 324] width 53 height 25
click at [331, 294] on div "IMG_0061.png Uploaded on [DATE] View" at bounding box center [310, 270] width 536 height 52
click at [341, 315] on span at bounding box center [371, 324] width 134 height 25
drag, startPoint x: 381, startPoint y: 218, endPoint x: 512, endPoint y: 189, distance: 134.5
click at [382, 217] on div "Name not shown as insured driver" at bounding box center [368, 218] width 113 height 32
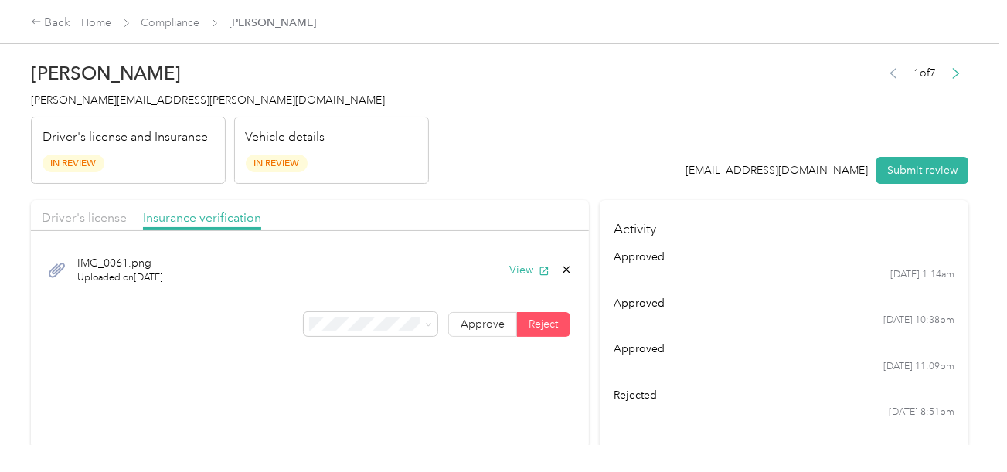
click at [912, 175] on button "Submit review" at bounding box center [922, 170] width 92 height 27
click at [164, 97] on span "[PERSON_NAME][EMAIL_ADDRESS][PERSON_NAME][DOMAIN_NAME]" at bounding box center [208, 100] width 354 height 13
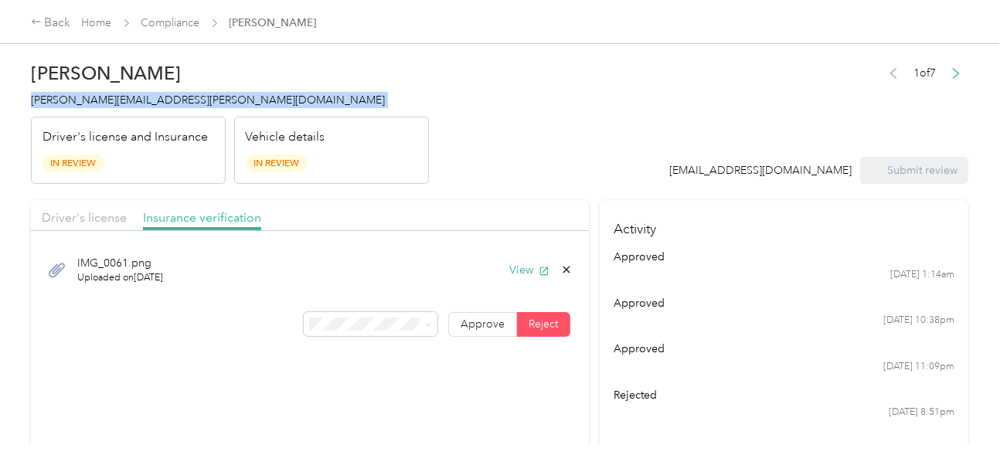
click at [164, 97] on span "[PERSON_NAME][EMAIL_ADDRESS][PERSON_NAME][DOMAIN_NAME]" at bounding box center [208, 100] width 354 height 13
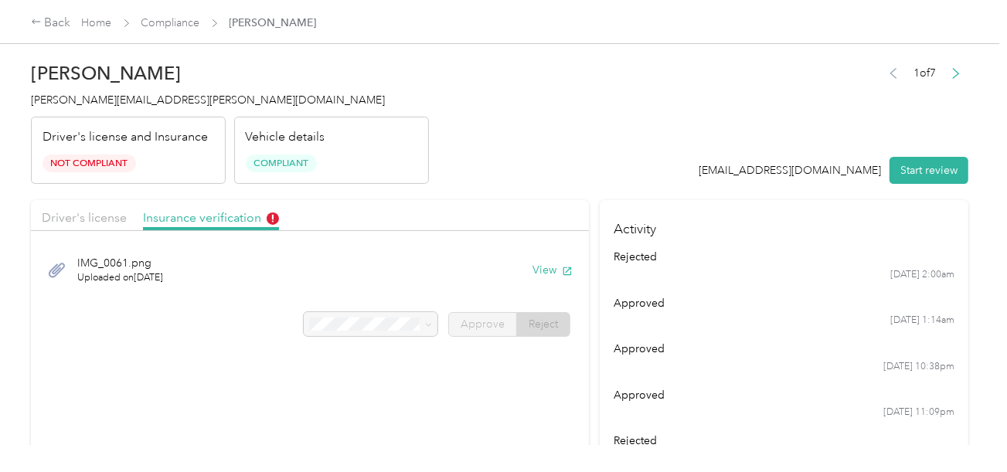
click at [323, 123] on div "Vehicle details Compliant" at bounding box center [331, 151] width 195 height 68
click at [175, 26] on link "Compliance" at bounding box center [170, 22] width 59 height 13
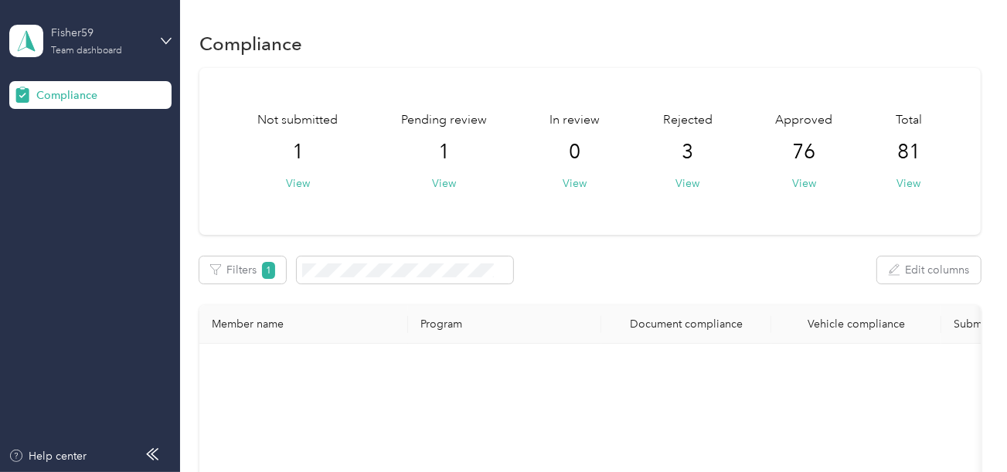
drag, startPoint x: 90, startPoint y: 36, endPoint x: 101, endPoint y: 46, distance: 15.3
click at [90, 36] on div "Fisher59" at bounding box center [99, 33] width 97 height 16
click at [83, 151] on div "Log out" at bounding box center [172, 161] width 304 height 27
